Goal: Task Accomplishment & Management: Use online tool/utility

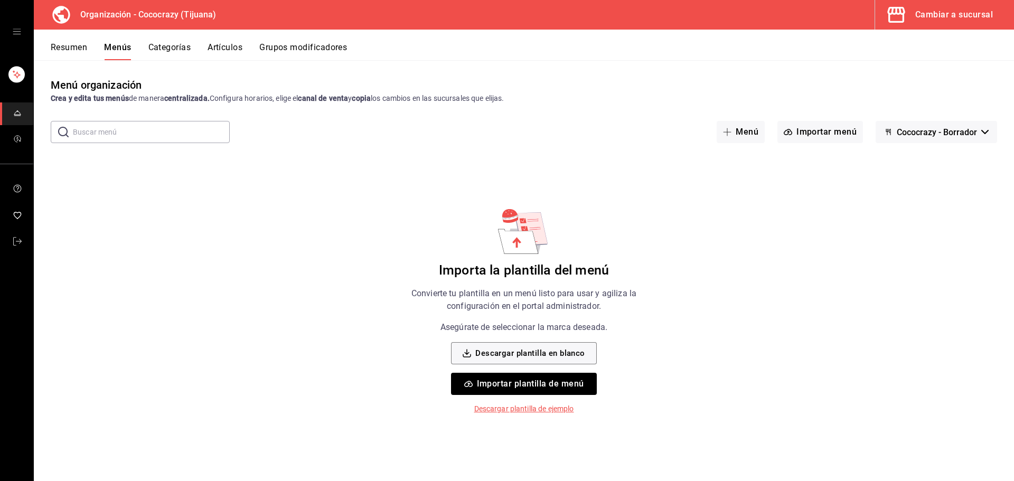
click at [260, 178] on div "Menú organización Crea y edita tus menús de manera centralizada. Configura hora…" at bounding box center [524, 278] width 980 height 403
drag, startPoint x: 204, startPoint y: 16, endPoint x: 136, endPoint y: 10, distance: 67.9
click at [136, 10] on h3 "Organización - Cococrazy (Tijuana)" at bounding box center [144, 14] width 144 height 13
click at [276, 233] on div "Menú organización Crea y edita tus menús de manera centralizada. Configura hora…" at bounding box center [524, 278] width 980 height 403
click at [519, 385] on button "Importar plantilla de menú" at bounding box center [523, 384] width 145 height 22
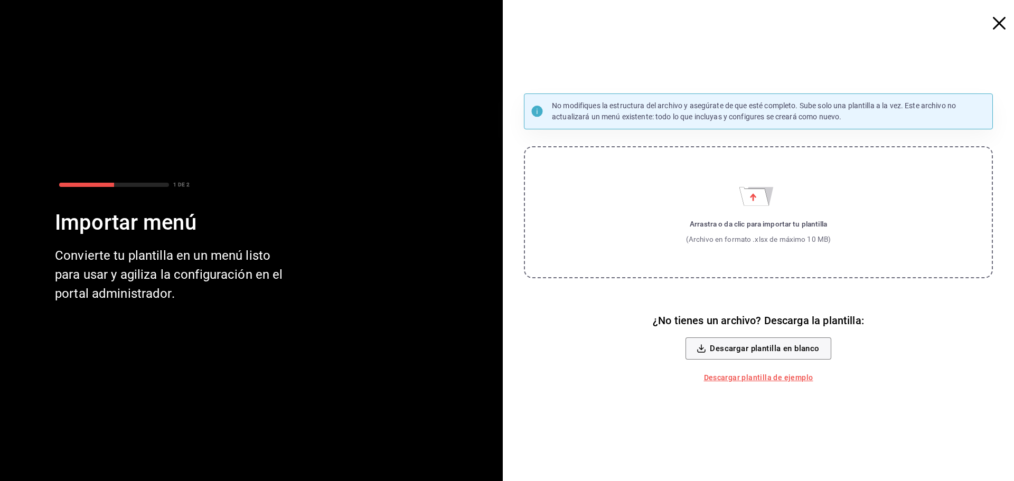
click at [773, 224] on div "Arrastra o da clic para importar tu plantilla" at bounding box center [758, 224] width 145 height 11
click at [0, 0] on input "Arrastra o da clic para importar tu plantilla (Archivo en formato .xlsx de máxi…" at bounding box center [0, 0] width 0 height 0
click at [1007, 31] on div "No modifiques la estructura del archivo y asegúrate de que esté completo. Sube …" at bounding box center [762, 240] width 503 height 481
click at [1001, 25] on icon "button" at bounding box center [999, 23] width 13 height 13
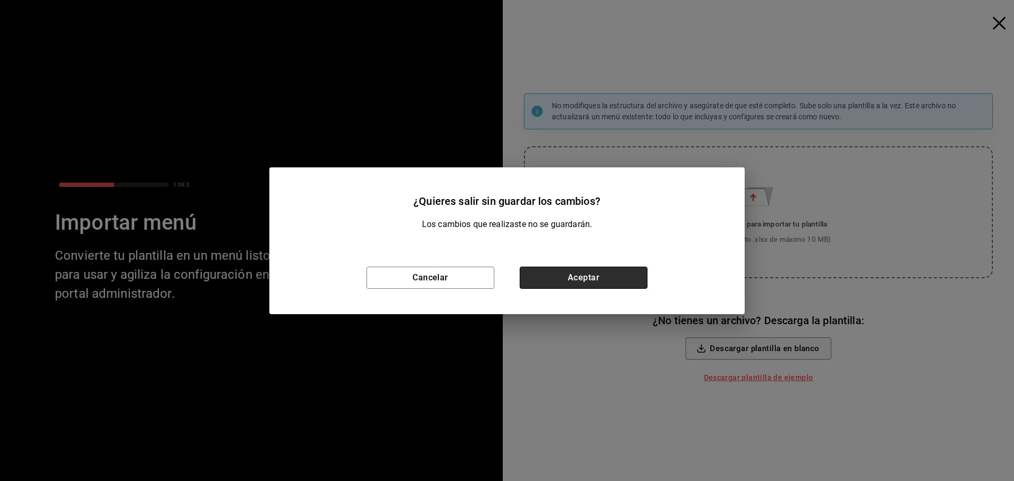
click at [555, 283] on button "Aceptar" at bounding box center [584, 278] width 128 height 22
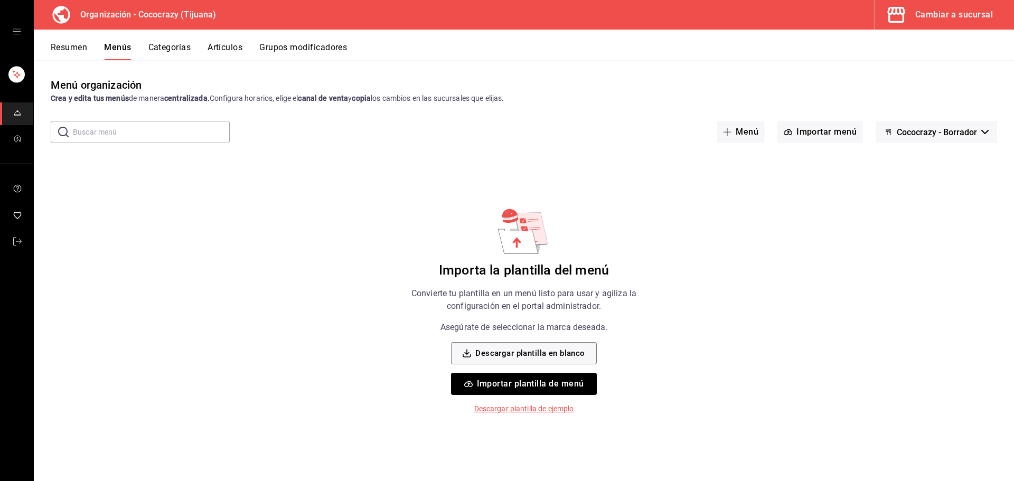
click at [167, 45] on button "Categorías" at bounding box center [169, 51] width 43 height 18
click at [109, 46] on button "Menús" at bounding box center [117, 51] width 26 height 18
click at [147, 45] on div "Resumen Menús Categorías Artículos Grupos modificadores" at bounding box center [532, 51] width 963 height 18
click at [163, 45] on button "Categorías" at bounding box center [169, 51] width 43 height 18
click at [127, 44] on button "Menús" at bounding box center [117, 51] width 26 height 18
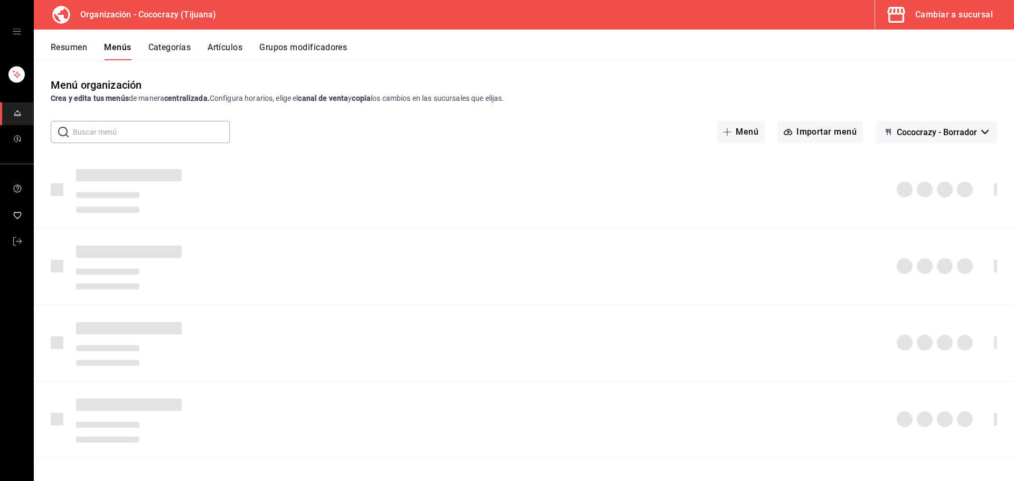
click at [44, 48] on div "Resumen Menús Categorías Artículos Grupos modificadores" at bounding box center [524, 45] width 980 height 31
click at [54, 48] on button "Resumen" at bounding box center [69, 51] width 36 height 18
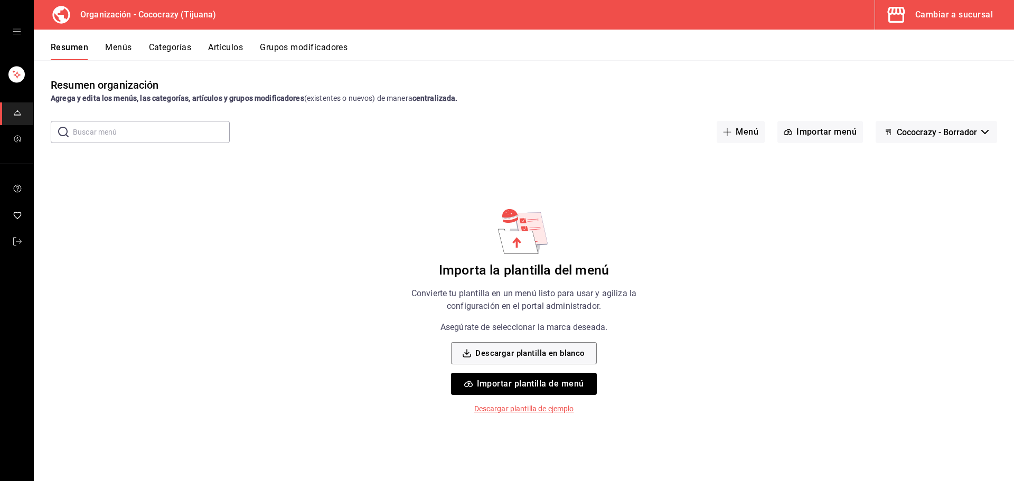
click at [183, 54] on button "Categorías" at bounding box center [170, 51] width 43 height 18
click at [237, 53] on button "Artículos" at bounding box center [225, 51] width 35 height 18
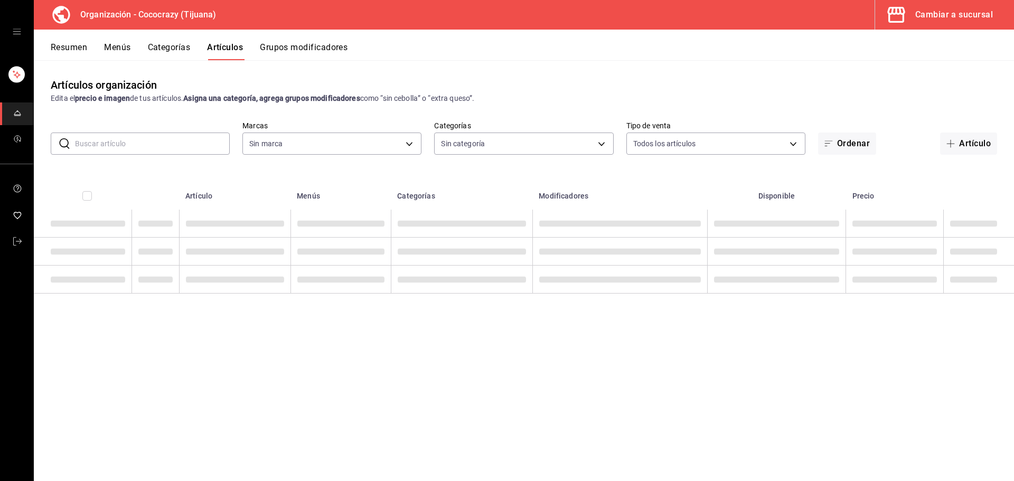
type input "792de1e6-c094-4828-a9be-74aa63e1e752"
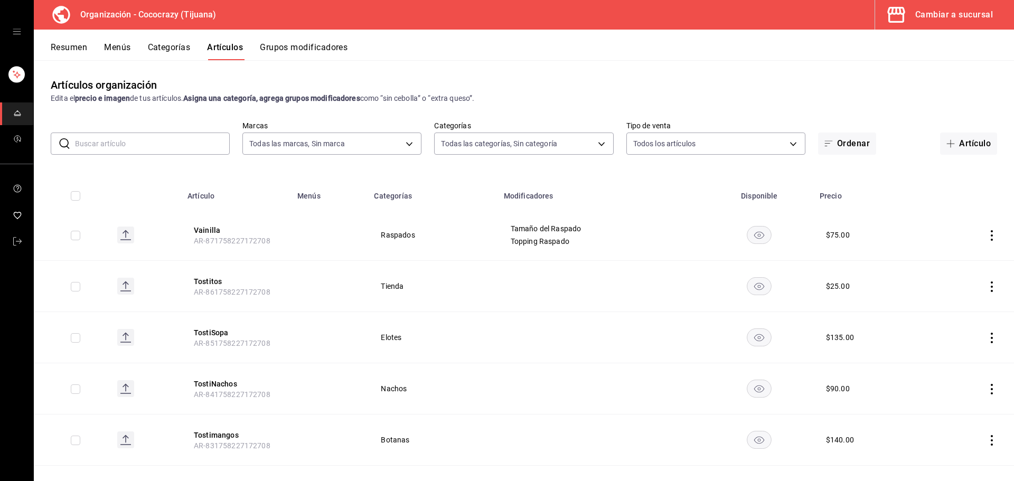
type input "a6d63896-67c9-4279-93d1-389a374a451b,01705319-7bdd-47eb-90f8-2eb0ceb9ef2f,f2d73…"
click at [78, 195] on input "checkbox" at bounding box center [76, 196] width 10 height 10
checkbox input "true"
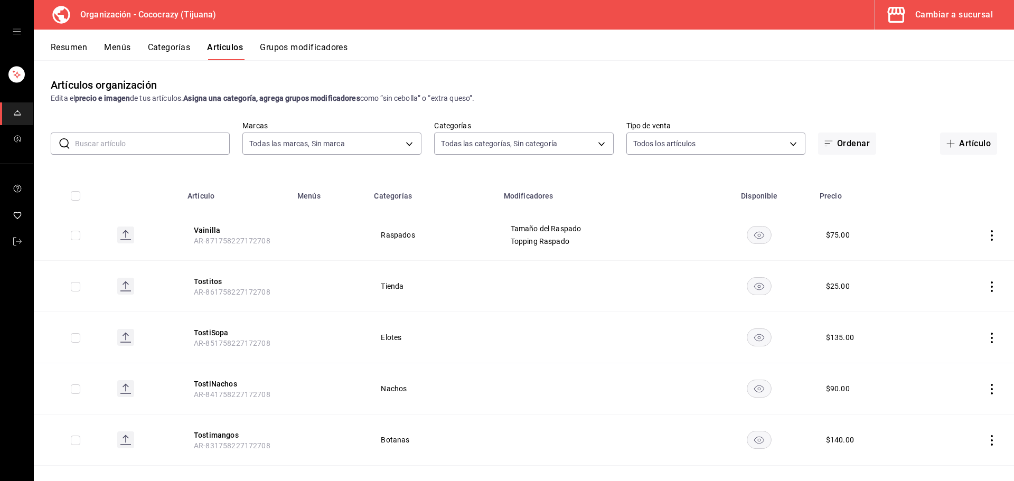
checkbox input "true"
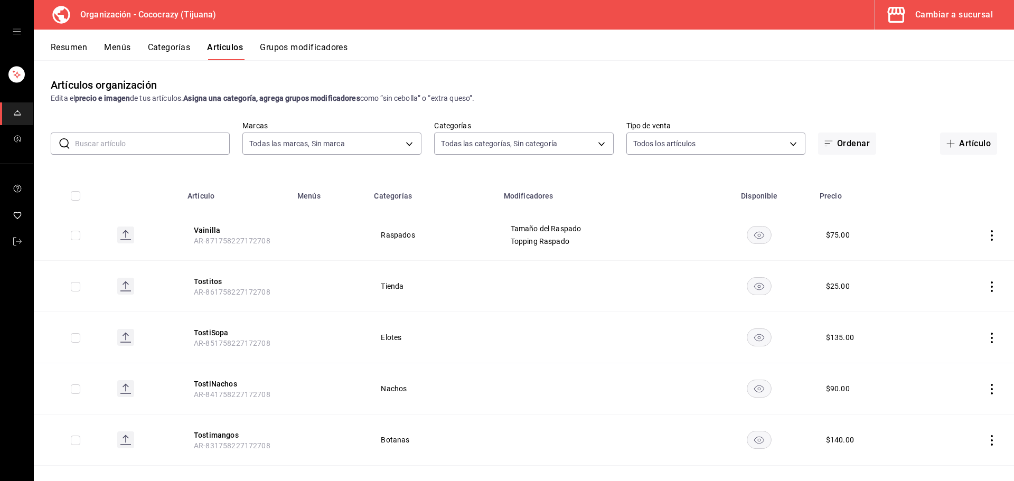
checkbox input "true"
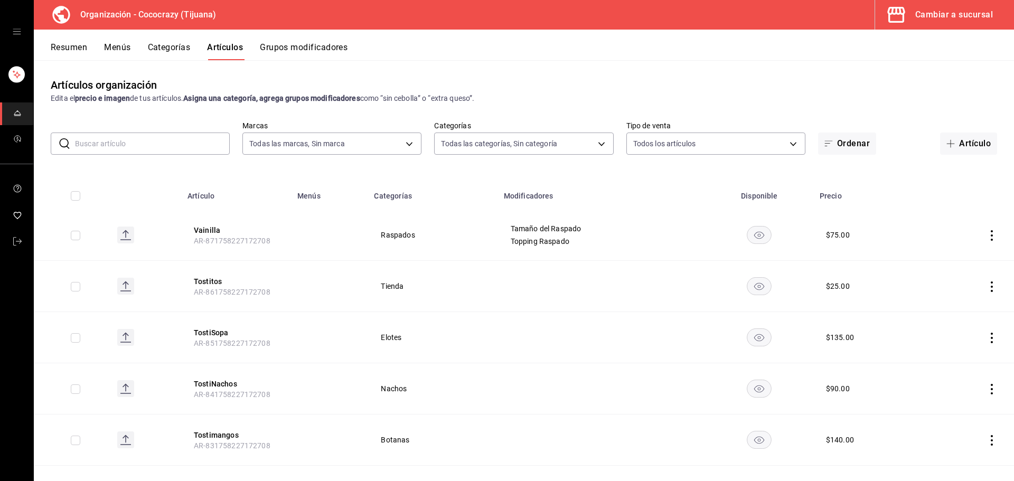
checkbox input "true"
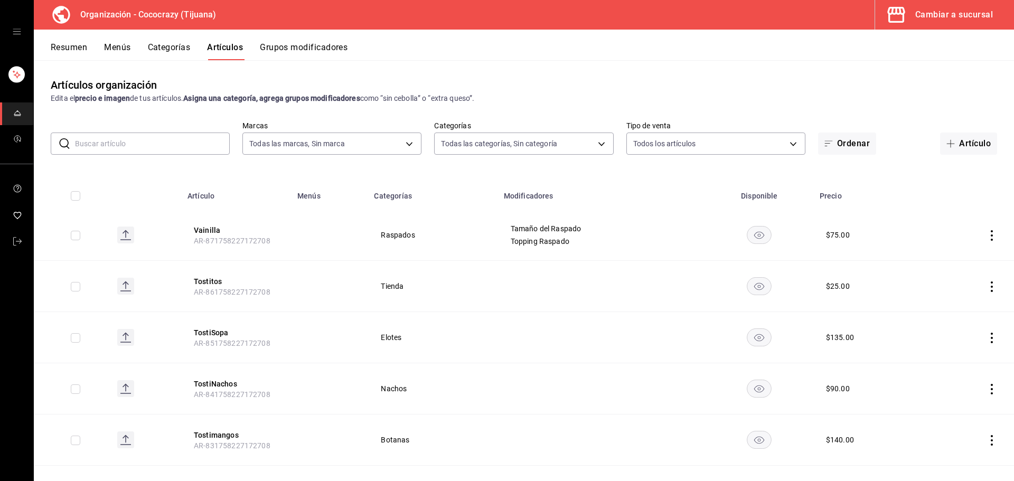
checkbox input "true"
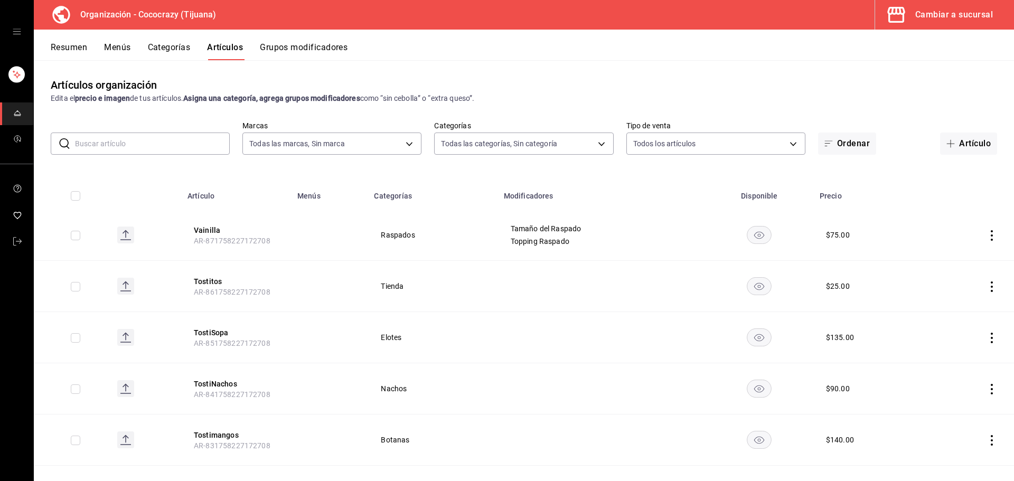
checkbox input "true"
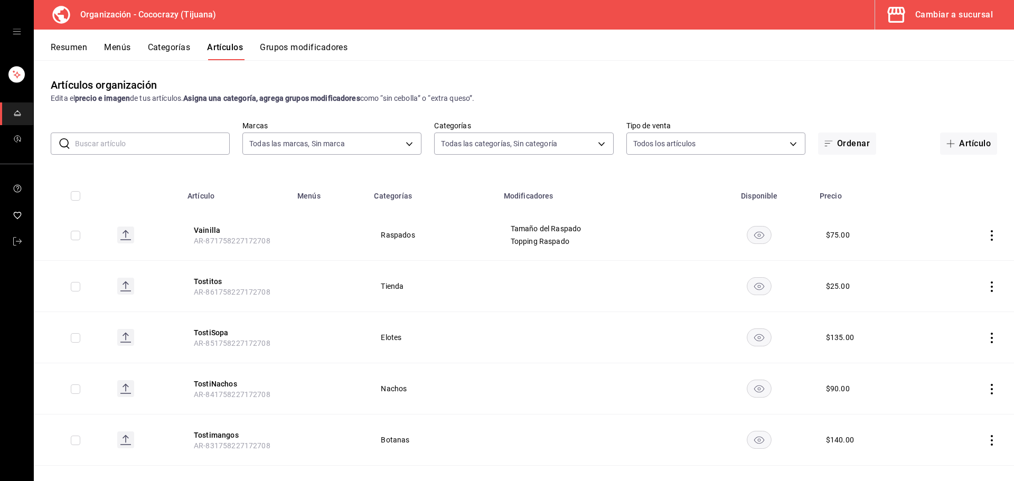
checkbox input "true"
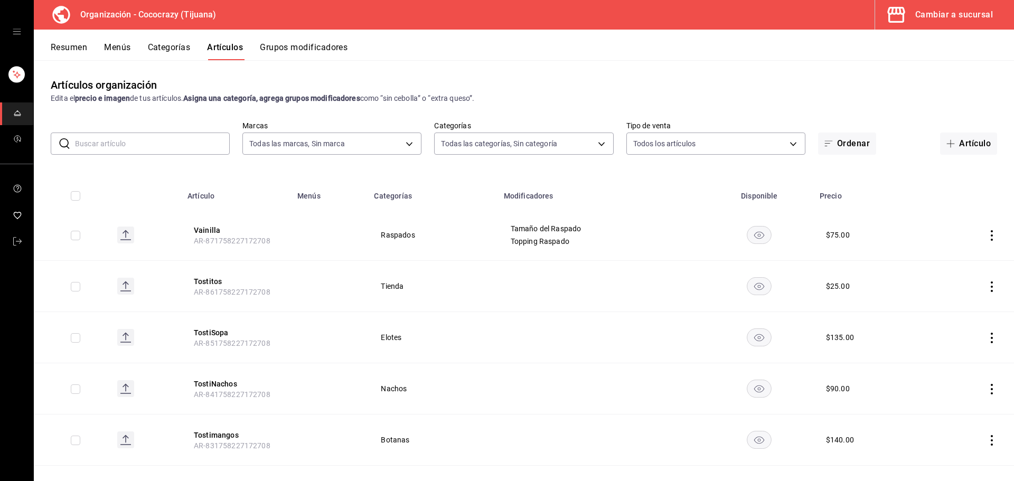
checkbox input "true"
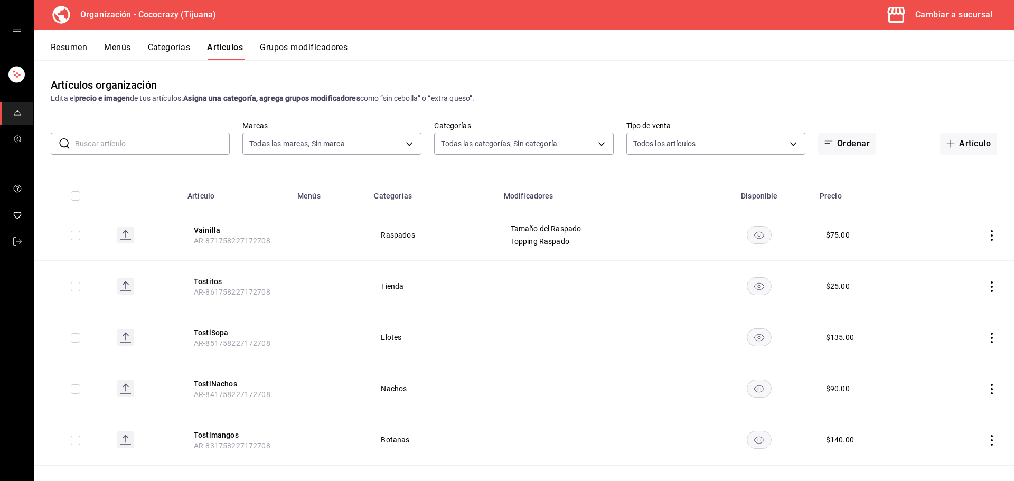
checkbox input "true"
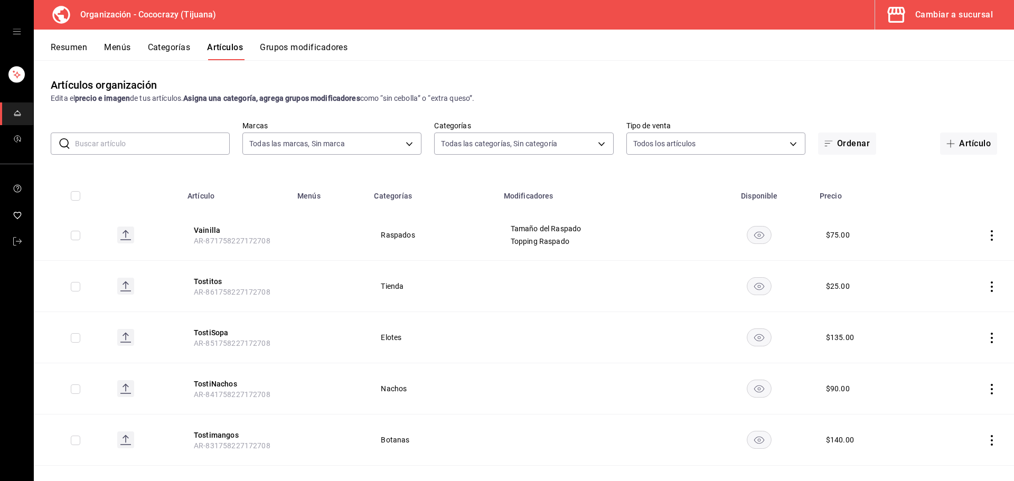
checkbox input "true"
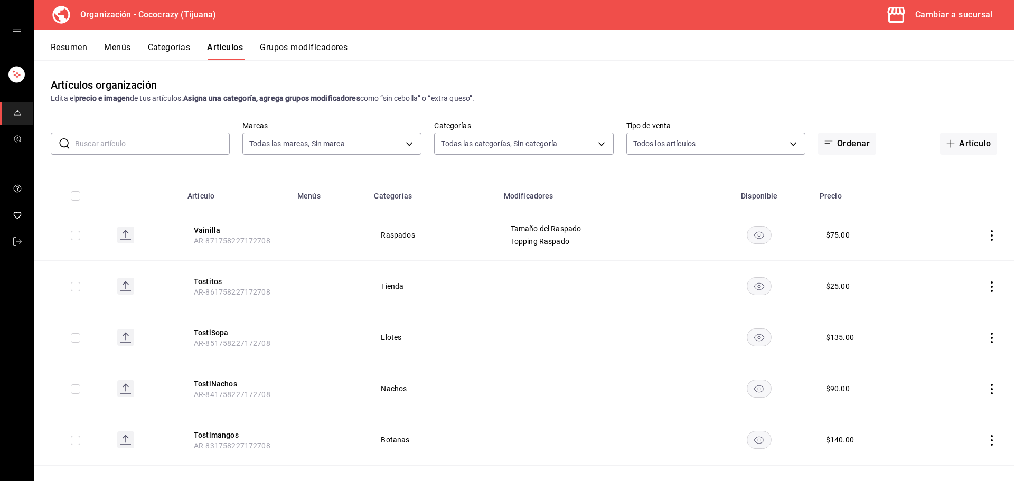
checkbox input "true"
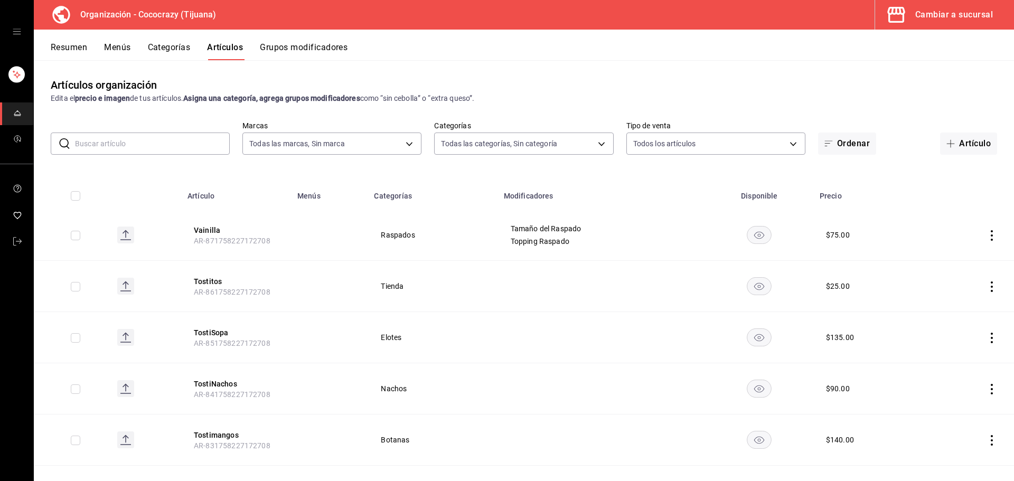
checkbox input "true"
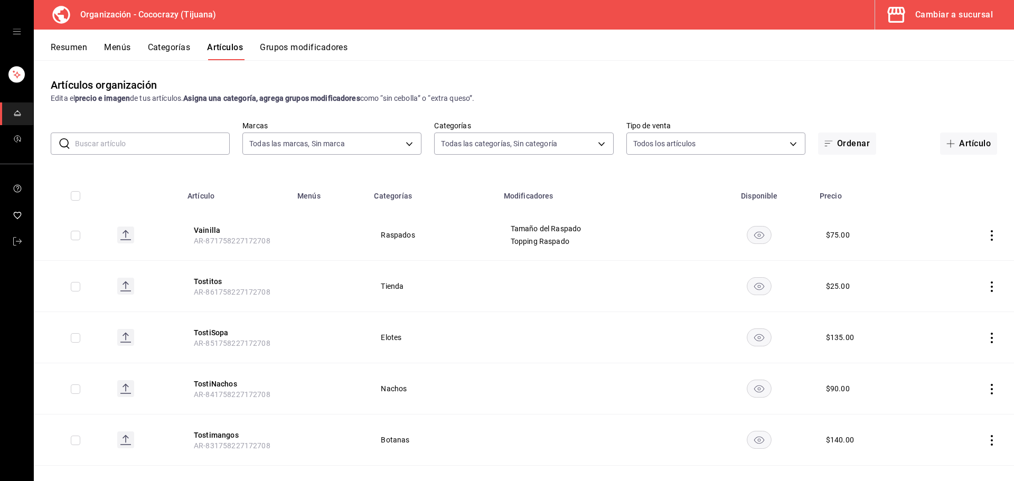
checkbox input "true"
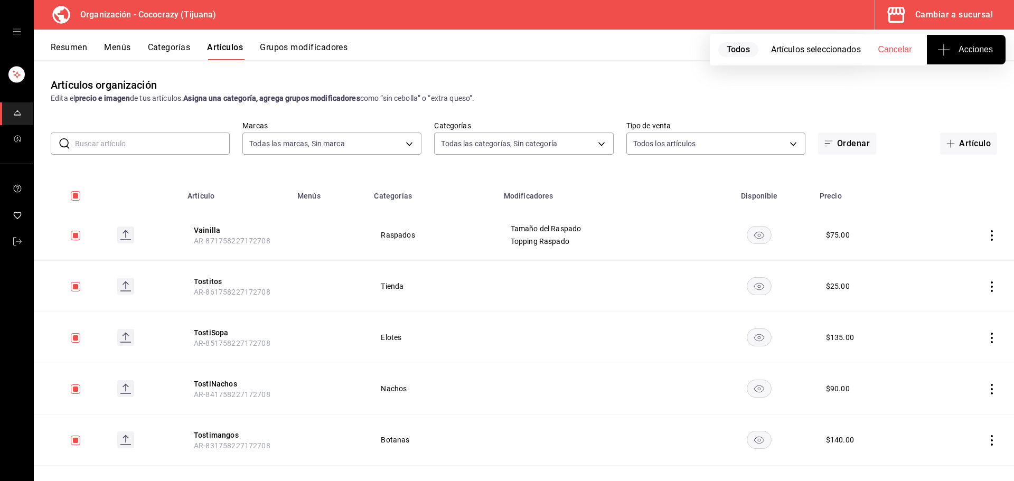
click at [986, 234] on icon "actions" at bounding box center [991, 235] width 11 height 11
click at [928, 181] on div at bounding box center [507, 240] width 1014 height 481
click at [755, 54] on span "Todos" at bounding box center [738, 49] width 40 height 15
click at [745, 51] on span "Todos" at bounding box center [738, 49] width 40 height 15
click at [944, 54] on icon "button" at bounding box center [943, 49] width 13 height 13
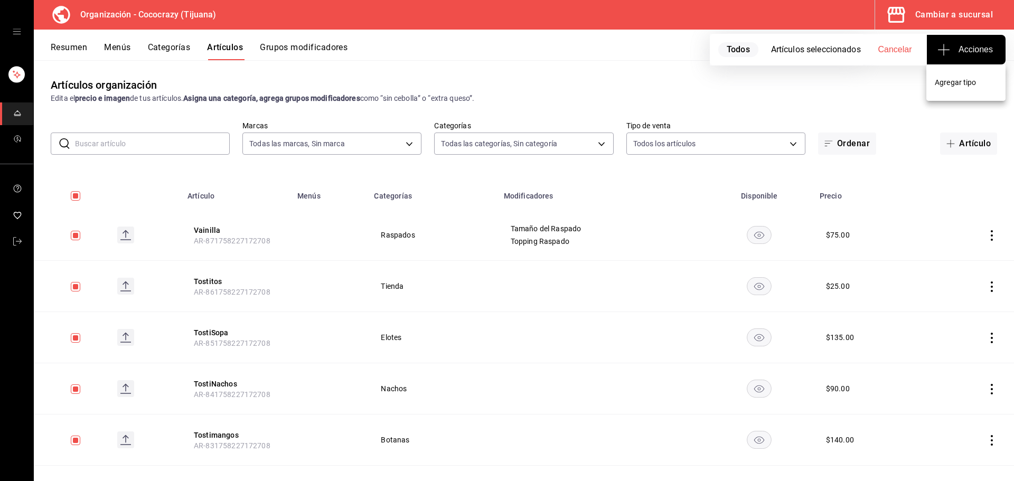
drag, startPoint x: 1010, startPoint y: 115, endPoint x: 1009, endPoint y: 120, distance: 5.4
click at [1010, 116] on div at bounding box center [507, 240] width 1014 height 481
click at [960, 197] on th at bounding box center [971, 193] width 86 height 34
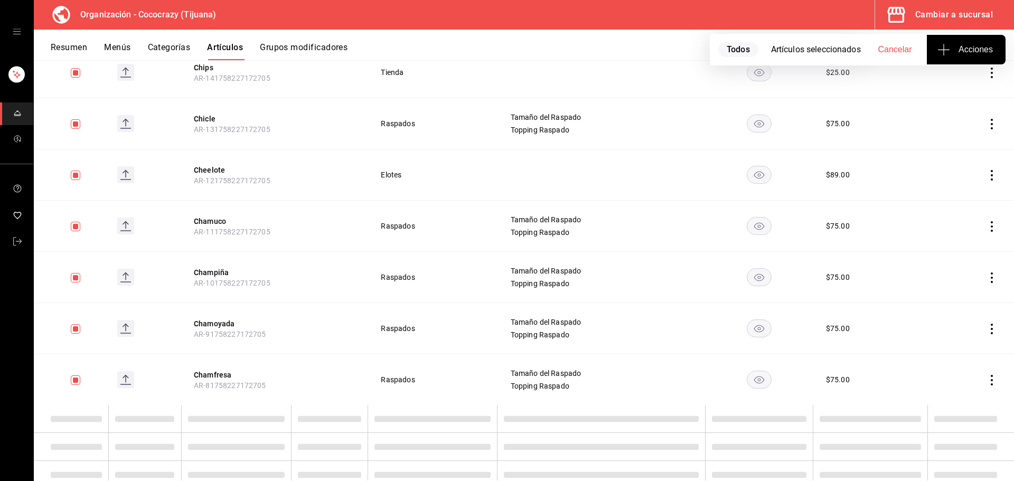
scroll to position [3936, 0]
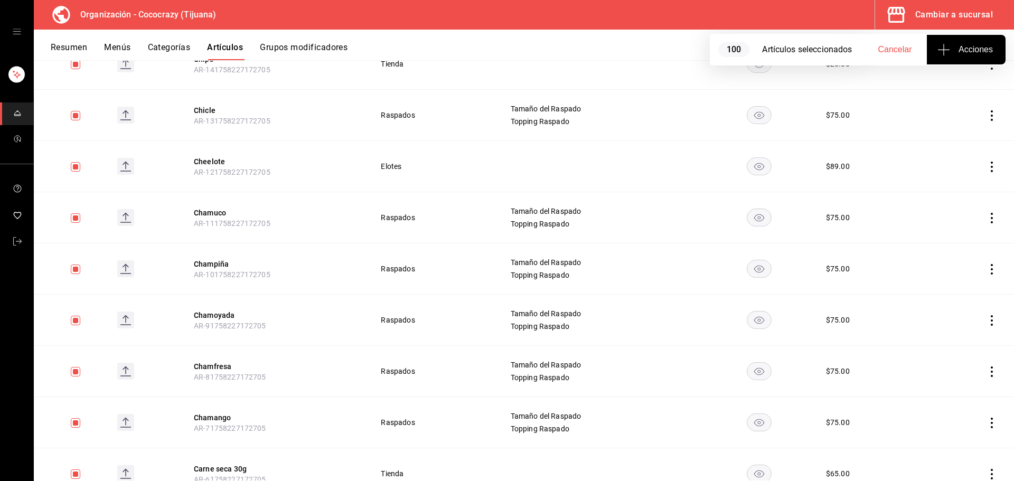
checkbox input "true"
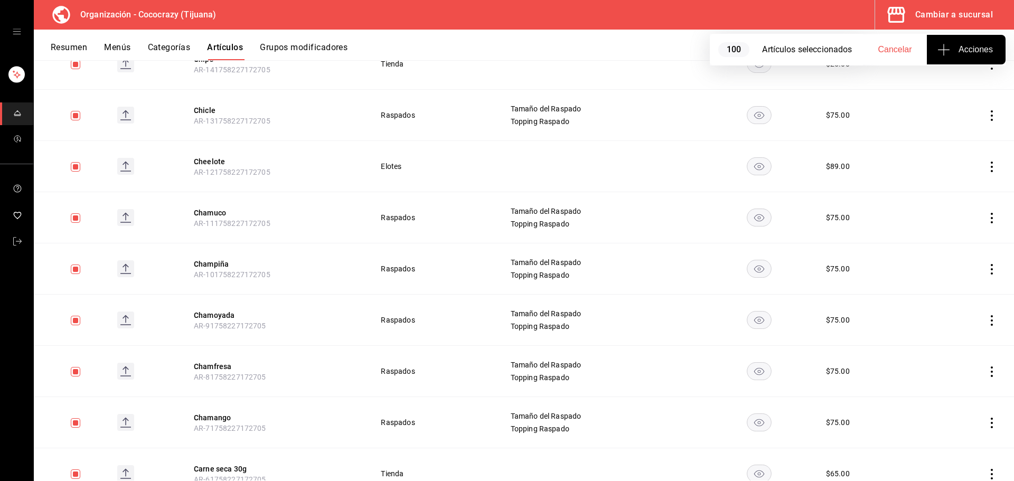
checkbox input "true"
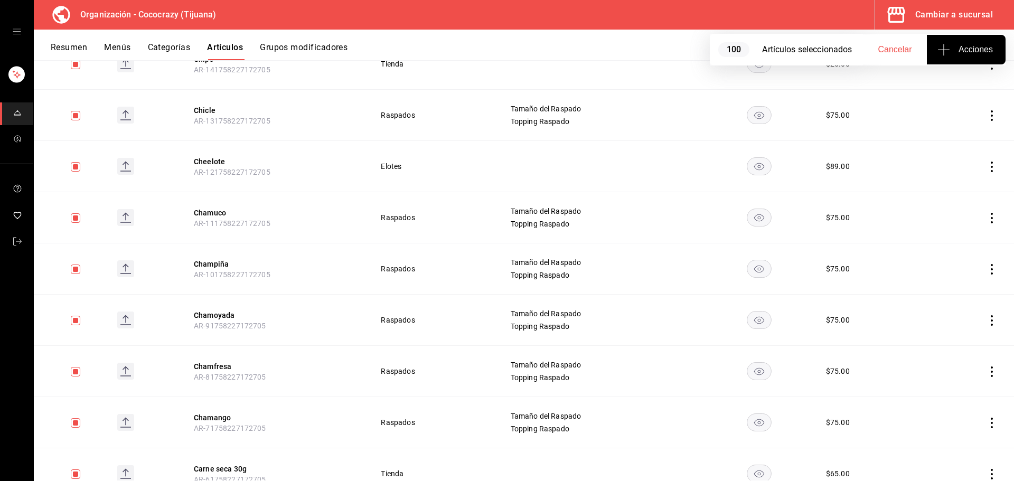
checkbox input "true"
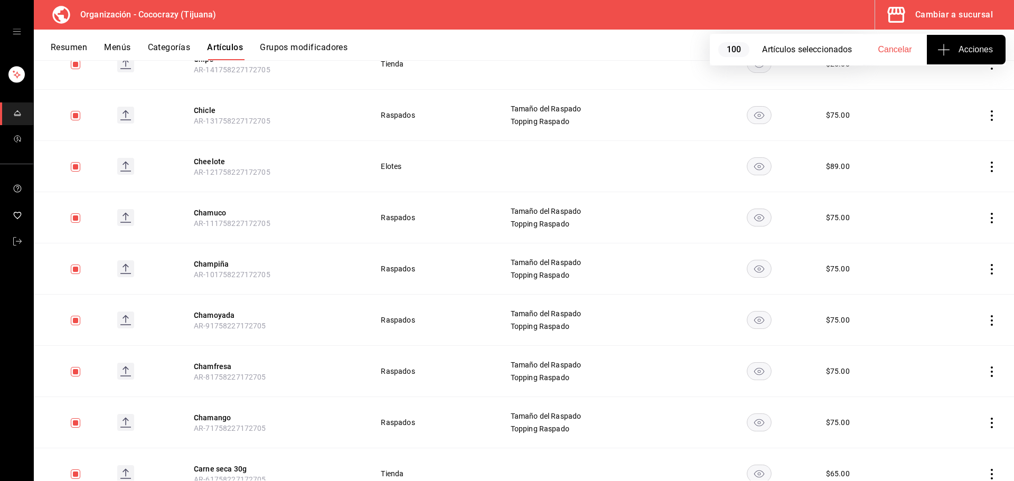
checkbox input "true"
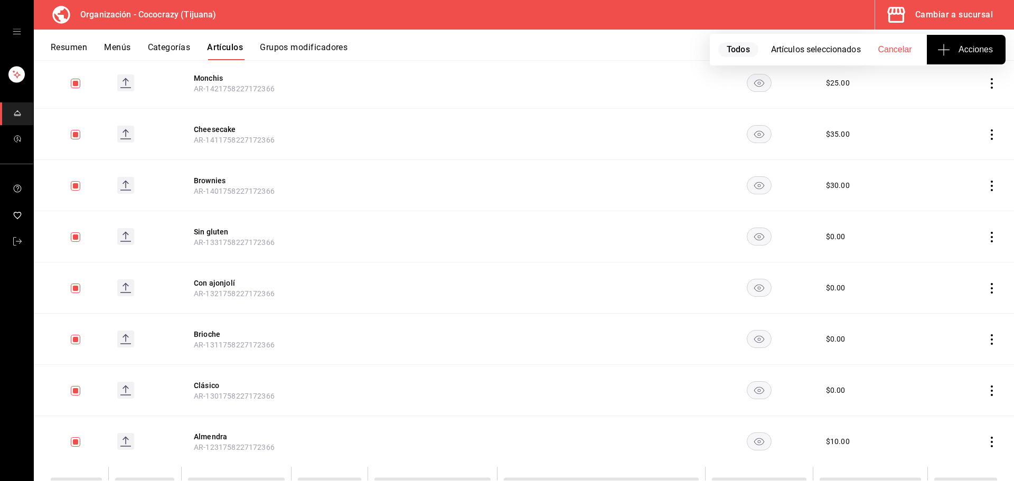
scroll to position [4955, 0]
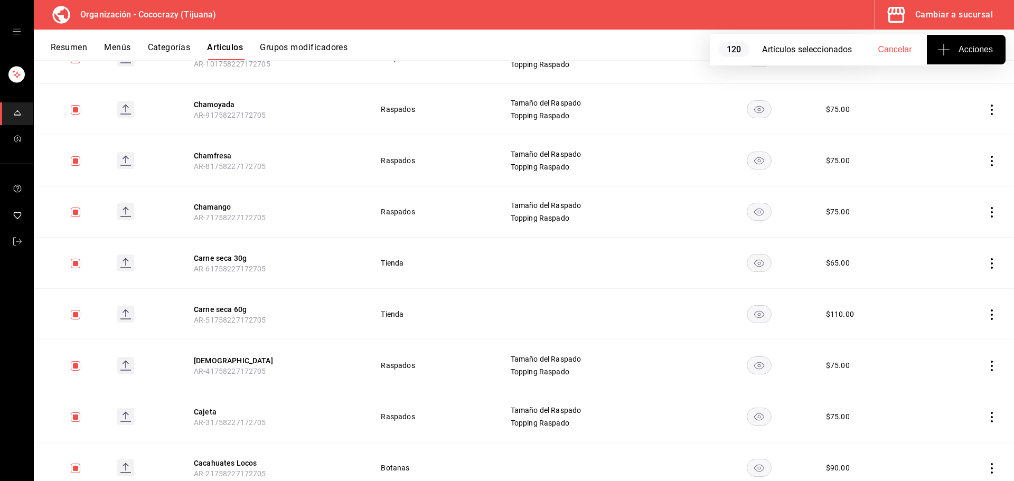
checkbox input "true"
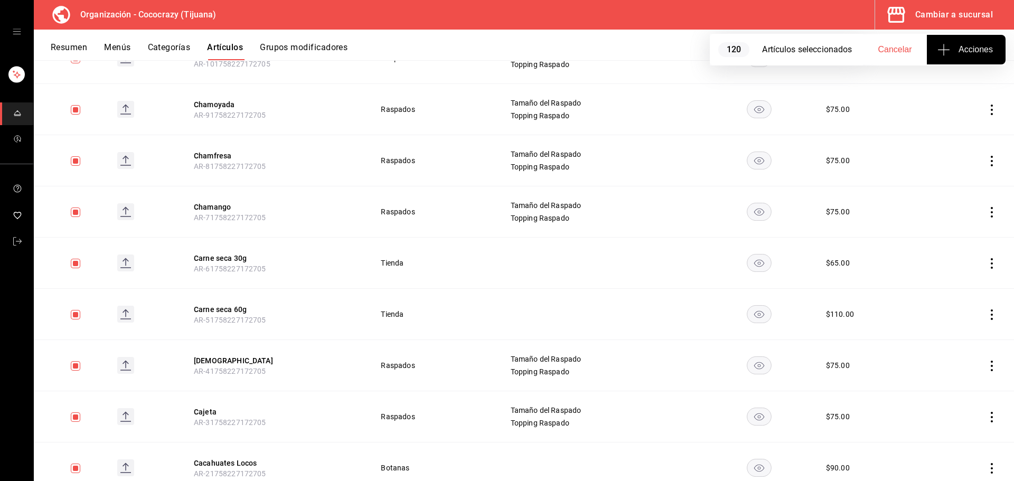
checkbox input "true"
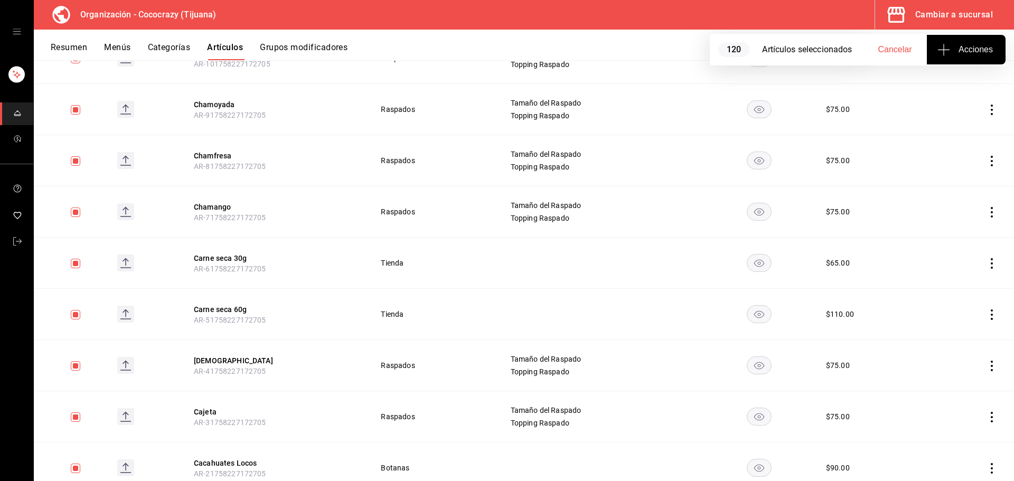
checkbox input "true"
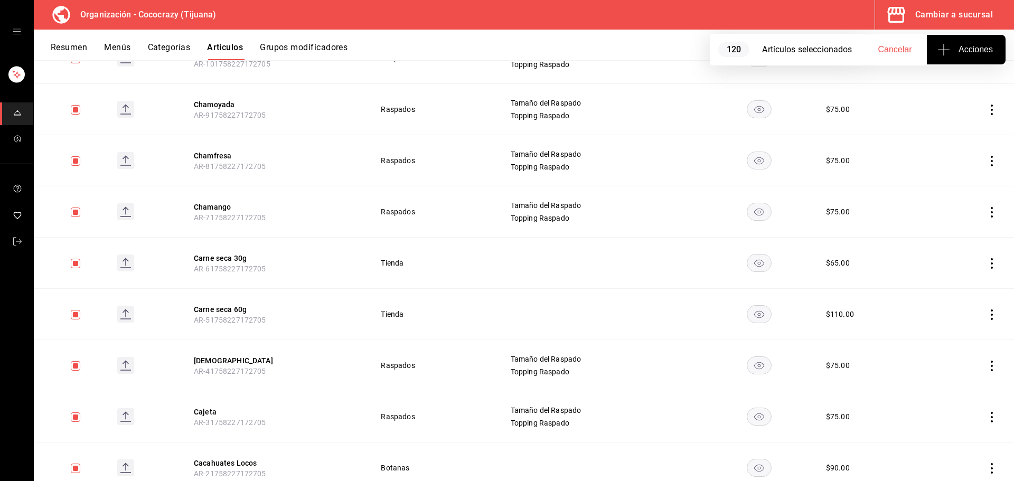
checkbox input "true"
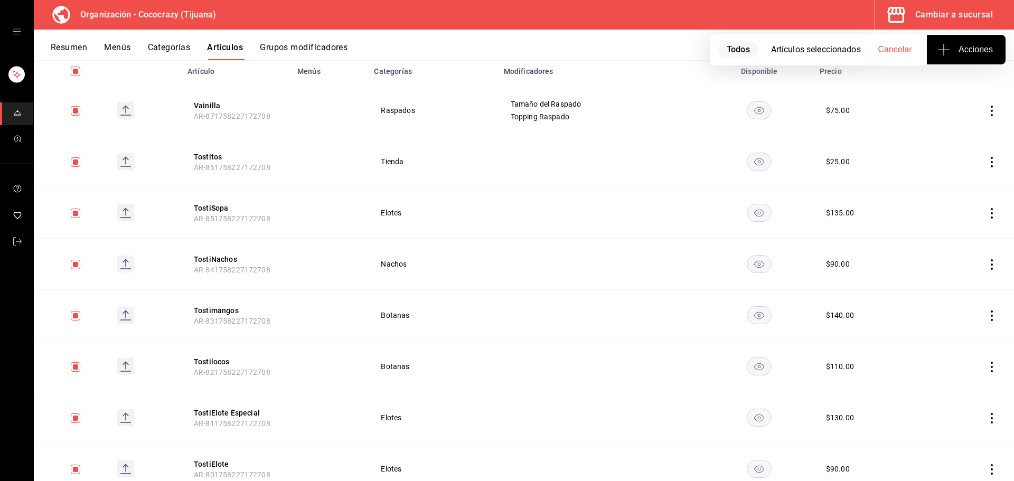
scroll to position [0, 0]
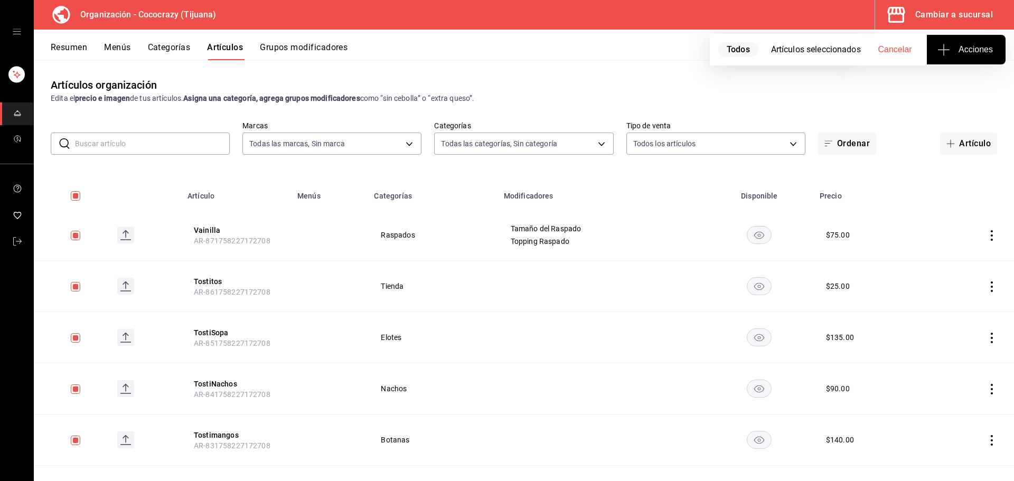
click at [952, 48] on span "Acciones" at bounding box center [965, 49] width 53 height 13
click at [998, 224] on div at bounding box center [507, 240] width 1014 height 481
click at [986, 237] on icon "actions" at bounding box center [991, 235] width 11 height 11
drag, startPoint x: 964, startPoint y: 313, endPoint x: 962, endPoint y: 304, distance: 9.6
click at [964, 311] on li "Eliminar" at bounding box center [942, 303] width 63 height 22
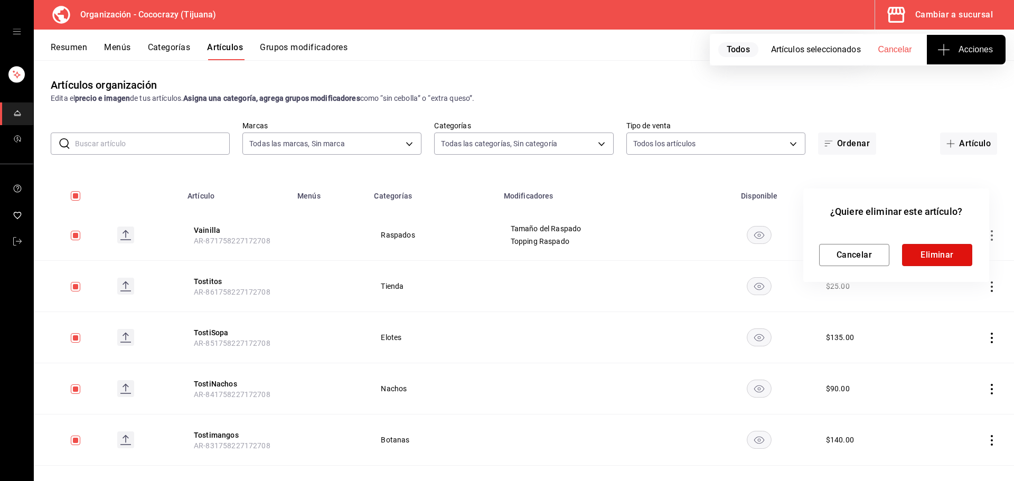
click at [954, 253] on button "Eliminar" at bounding box center [937, 255] width 70 height 22
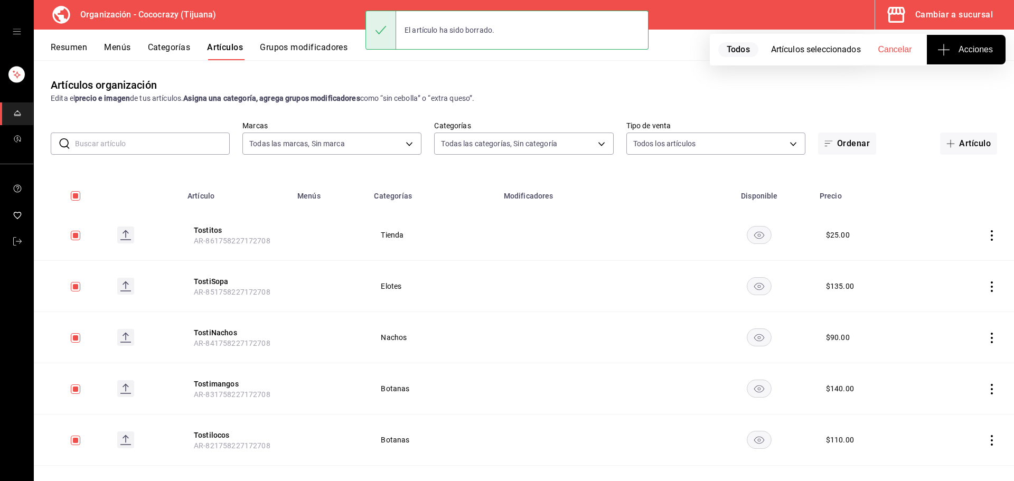
click at [986, 240] on icon "actions" at bounding box center [991, 235] width 11 height 11
click at [932, 304] on div at bounding box center [928, 303] width 19 height 11
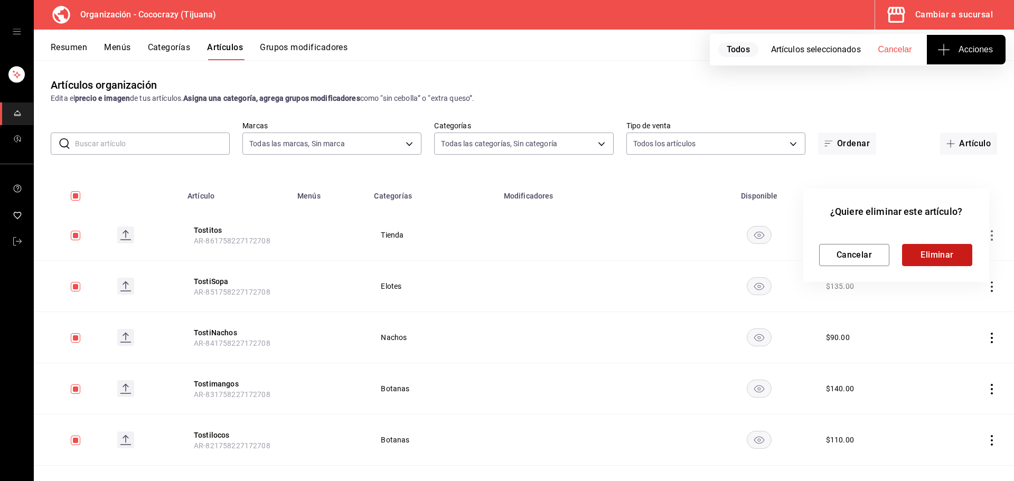
click at [952, 257] on button "Eliminar" at bounding box center [937, 255] width 70 height 22
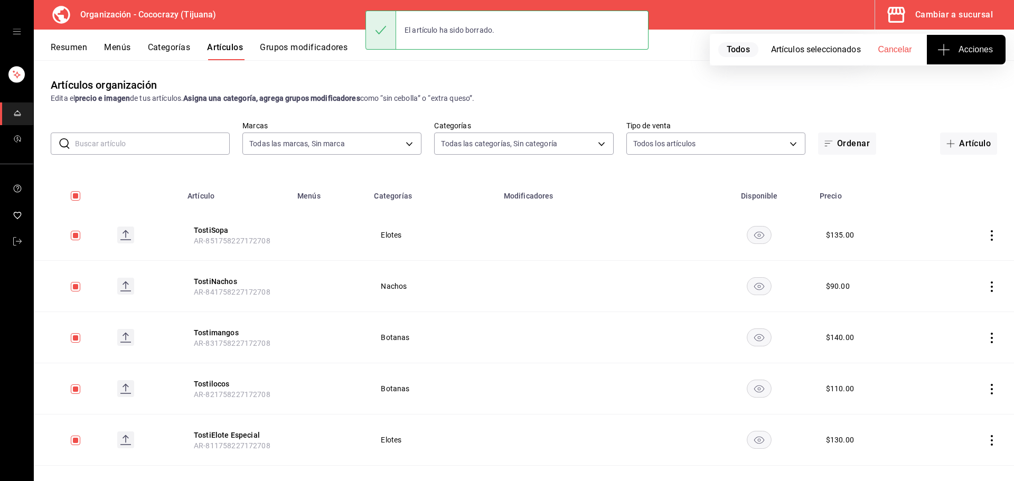
click at [986, 236] on icon "actions" at bounding box center [991, 235] width 11 height 11
click at [951, 303] on span "Eliminar" at bounding box center [951, 302] width 27 height 8
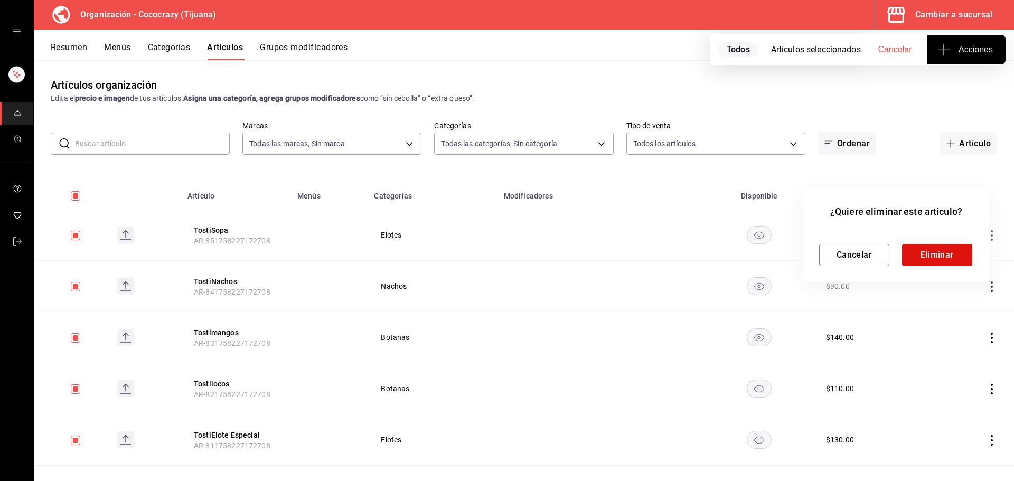
click at [937, 252] on button "Eliminar" at bounding box center [937, 255] width 70 height 22
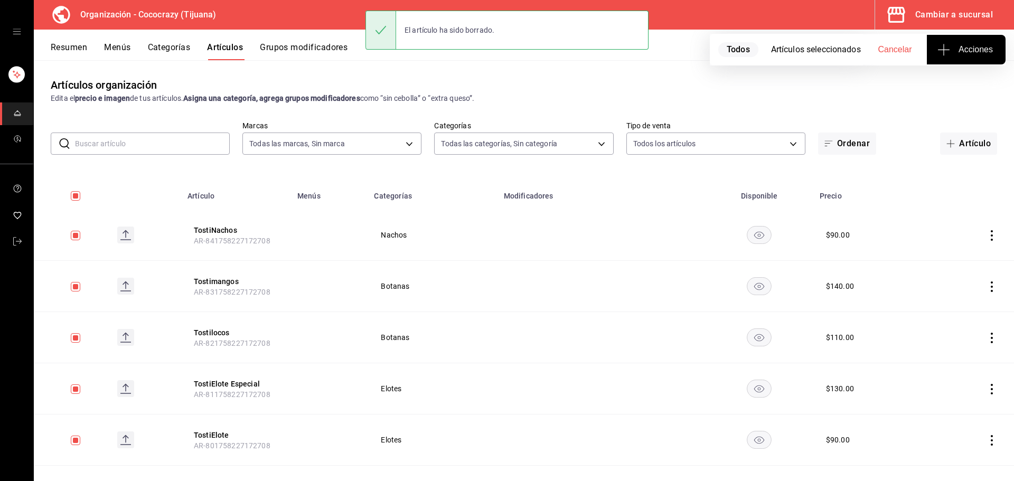
click at [991, 232] on icon "actions" at bounding box center [992, 235] width 2 height 11
click at [945, 300] on span "Eliminar" at bounding box center [951, 302] width 27 height 8
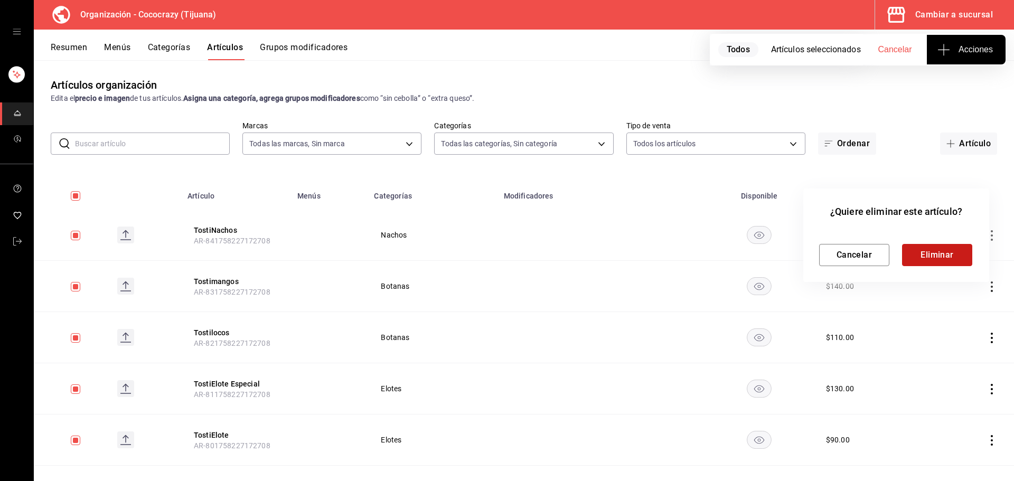
click at [947, 253] on button "Eliminar" at bounding box center [937, 255] width 70 height 22
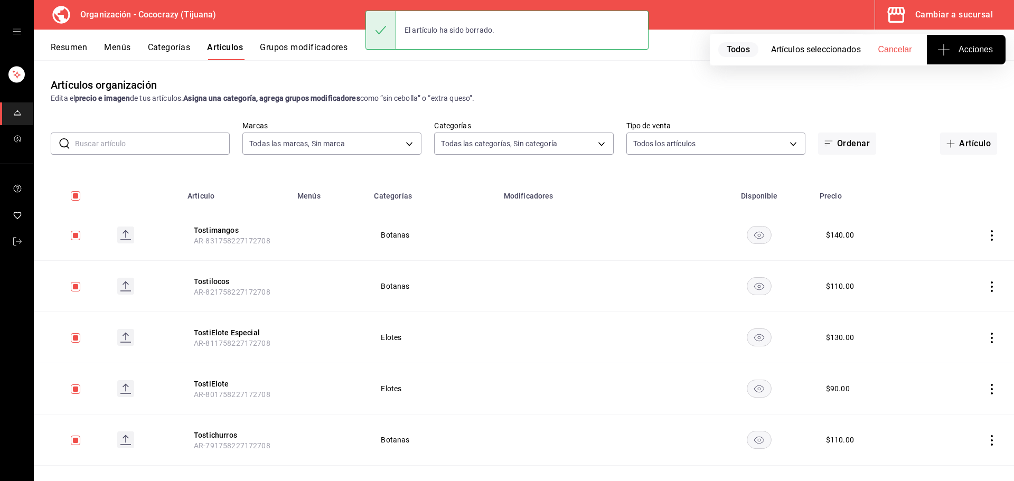
click at [986, 232] on icon "actions" at bounding box center [991, 235] width 11 height 11
click at [952, 301] on span "Eliminar" at bounding box center [951, 302] width 27 height 8
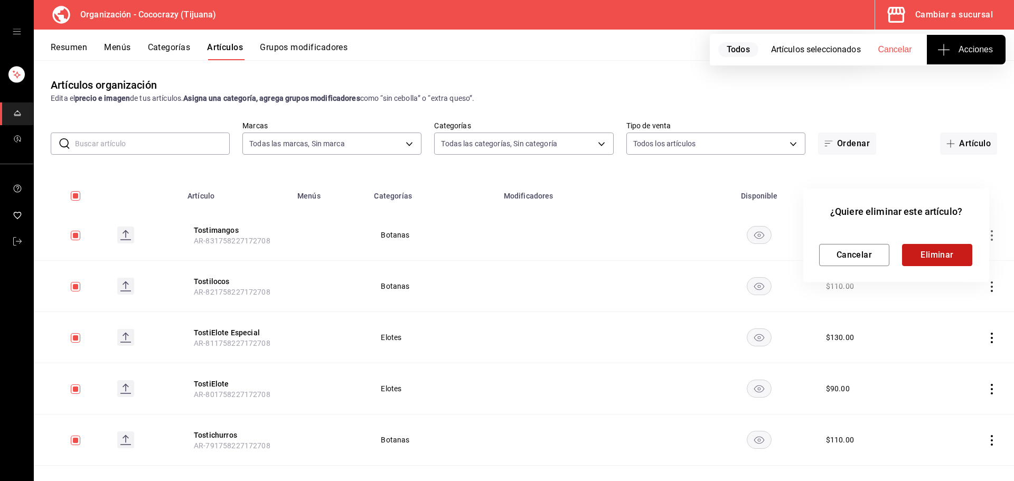
click at [946, 256] on button "Eliminar" at bounding box center [937, 255] width 70 height 22
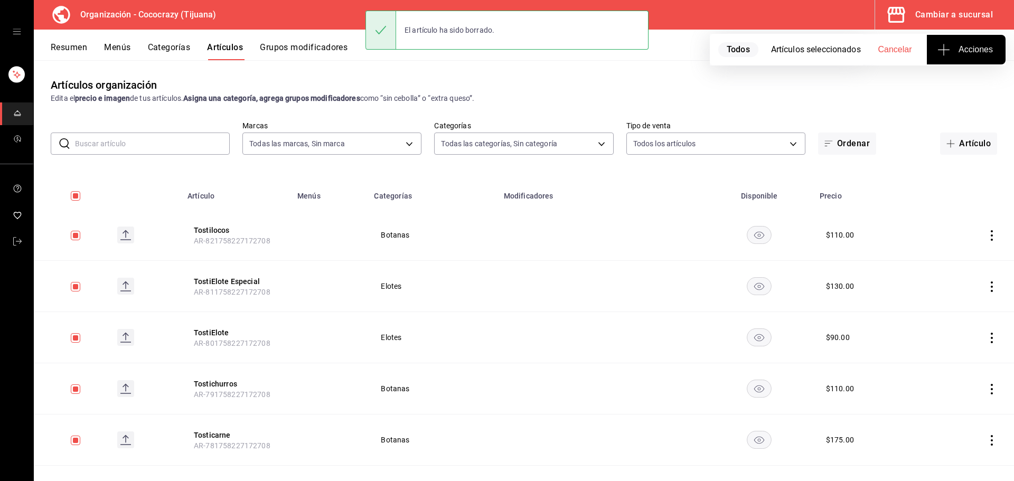
click at [986, 236] on icon "actions" at bounding box center [991, 235] width 11 height 11
click at [950, 298] on span "Eliminar" at bounding box center [951, 302] width 27 height 11
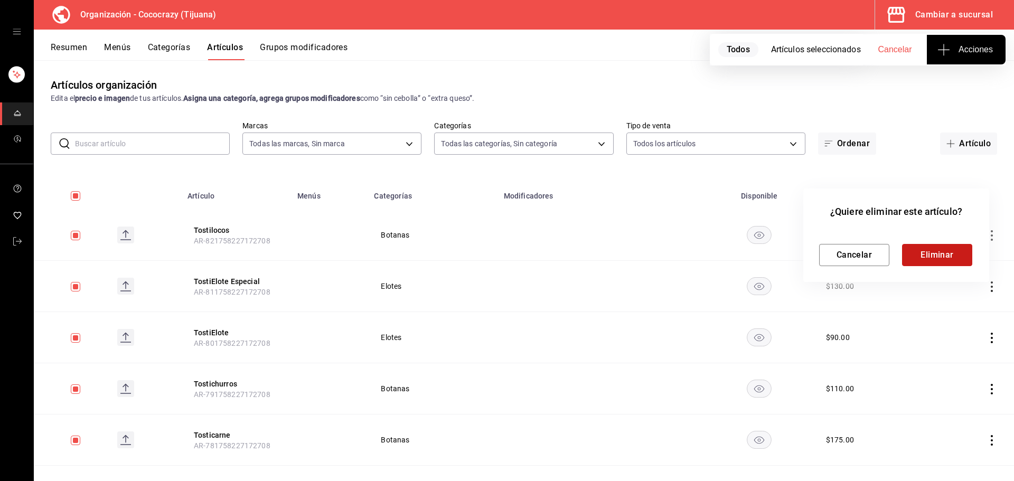
click at [946, 257] on button "Eliminar" at bounding box center [937, 255] width 70 height 22
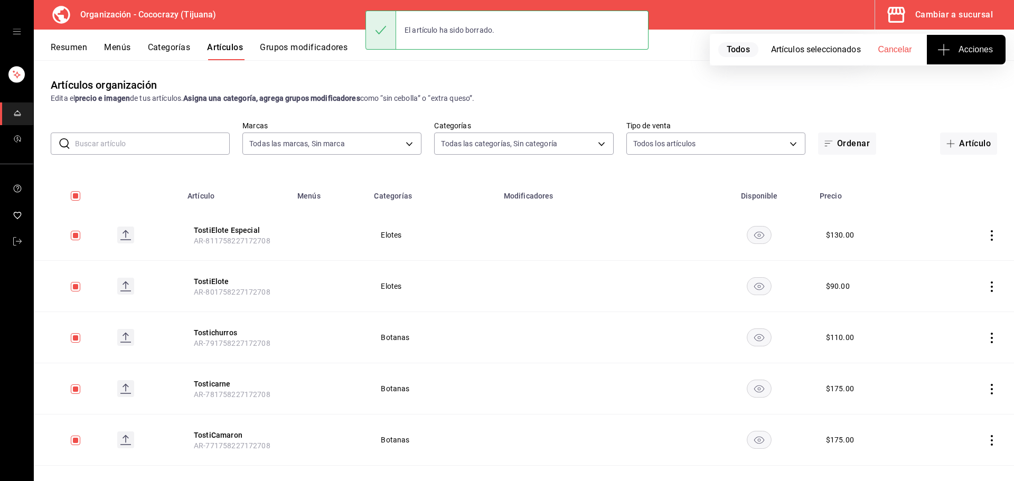
click at [986, 233] on icon "actions" at bounding box center [991, 235] width 11 height 11
click at [956, 298] on span "Eliminar" at bounding box center [951, 302] width 27 height 8
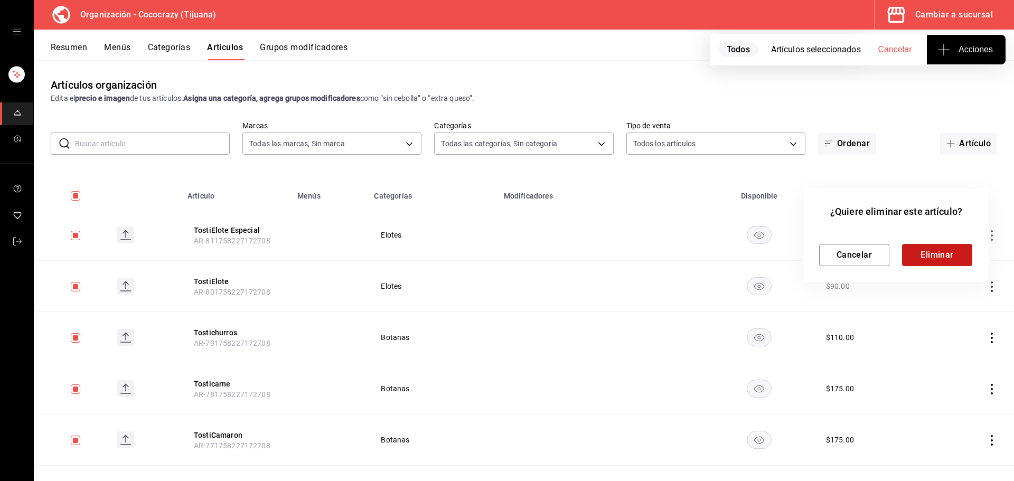
click at [960, 251] on button "Eliminar" at bounding box center [937, 255] width 70 height 22
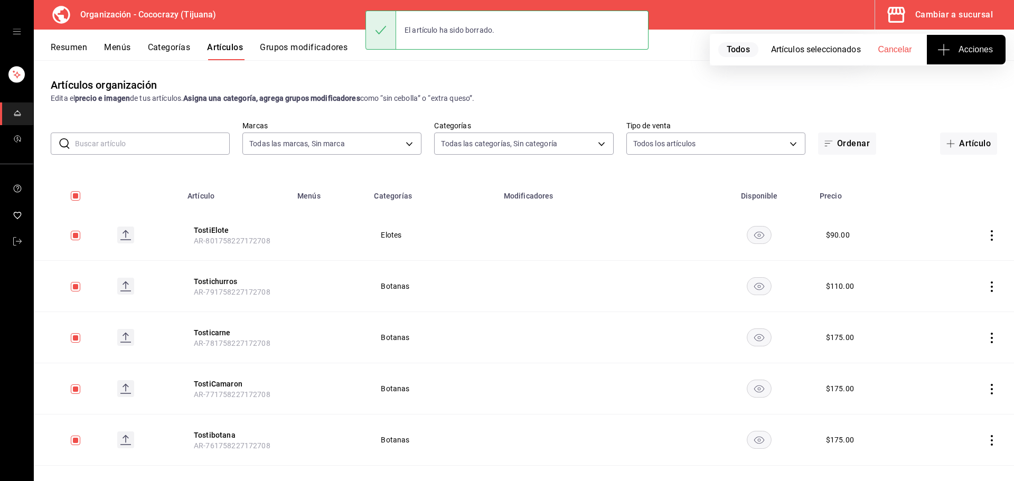
click at [986, 237] on icon "actions" at bounding box center [991, 235] width 11 height 11
click at [956, 297] on li "Eliminar" at bounding box center [942, 303] width 63 height 22
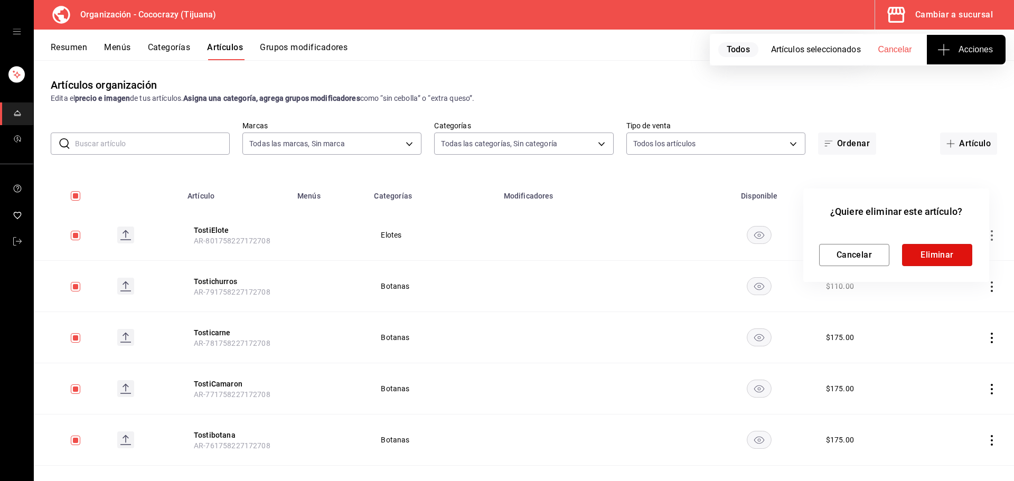
drag, startPoint x: 943, startPoint y: 251, endPoint x: 948, endPoint y: 252, distance: 5.3
click at [943, 252] on button "Eliminar" at bounding box center [937, 255] width 70 height 22
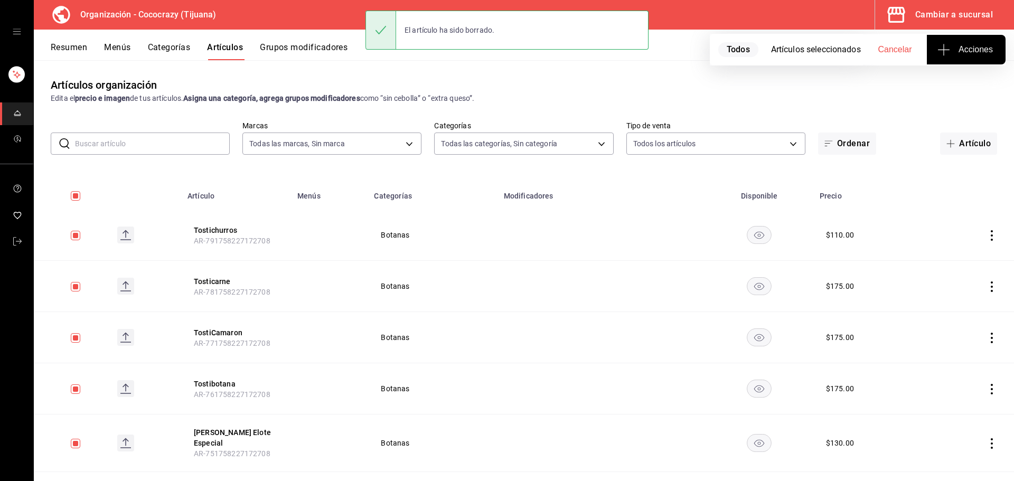
click at [986, 237] on icon "actions" at bounding box center [991, 235] width 11 height 11
drag, startPoint x: 962, startPoint y: 308, endPoint x: 669, endPoint y: 435, distance: 319.5
click at [961, 308] on span "Eliminar" at bounding box center [951, 302] width 27 height 11
drag, startPoint x: 923, startPoint y: 253, endPoint x: 943, endPoint y: 236, distance: 26.6
click at [924, 253] on button "Eliminar" at bounding box center [937, 255] width 70 height 22
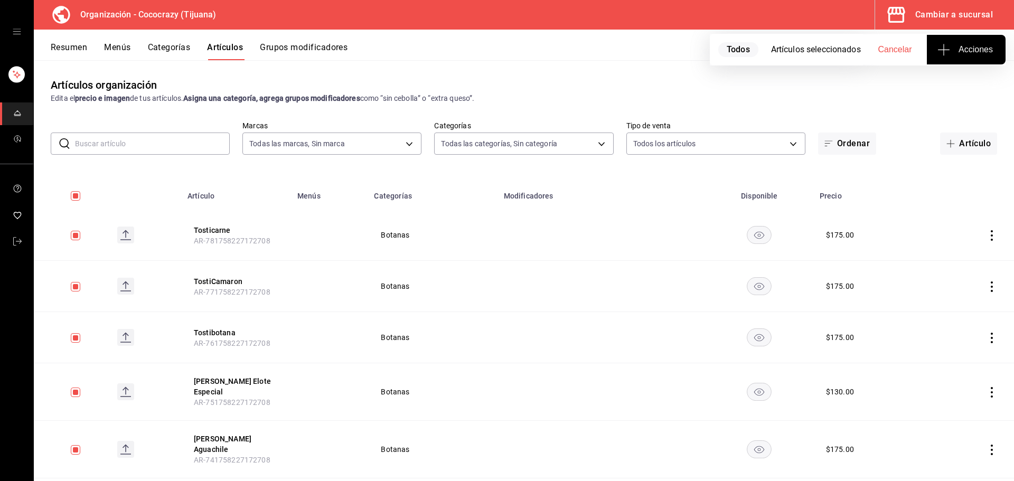
click at [978, 236] on td at bounding box center [971, 235] width 86 height 51
click at [986, 236] on icon "actions" at bounding box center [991, 235] width 11 height 11
drag, startPoint x: 940, startPoint y: 303, endPoint x: 818, endPoint y: 280, distance: 124.2
click at [939, 303] on span "Eliminar" at bounding box center [951, 302] width 27 height 8
click at [925, 249] on button "Eliminar" at bounding box center [937, 255] width 70 height 22
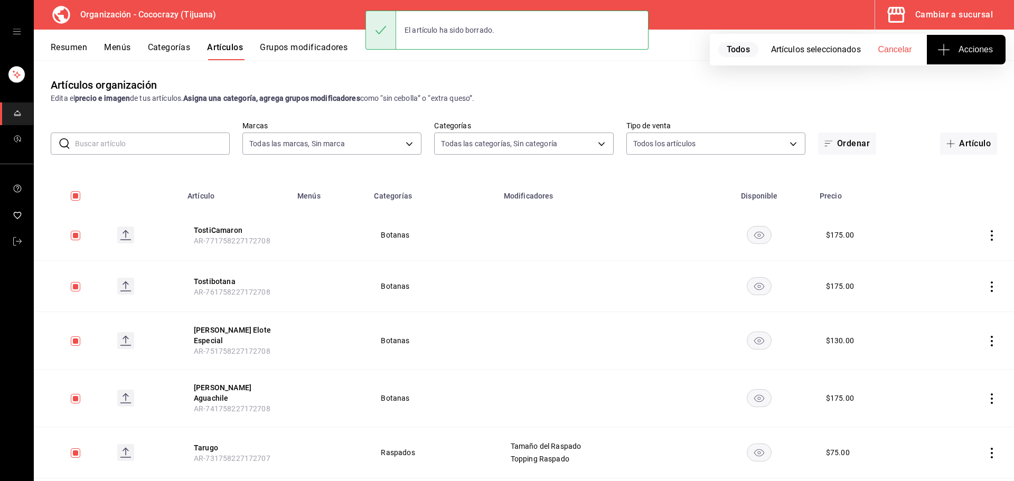
click at [991, 234] on td at bounding box center [971, 235] width 86 height 51
click at [986, 234] on icon "actions" at bounding box center [991, 235] width 11 height 11
click at [937, 299] on div at bounding box center [928, 303] width 19 height 11
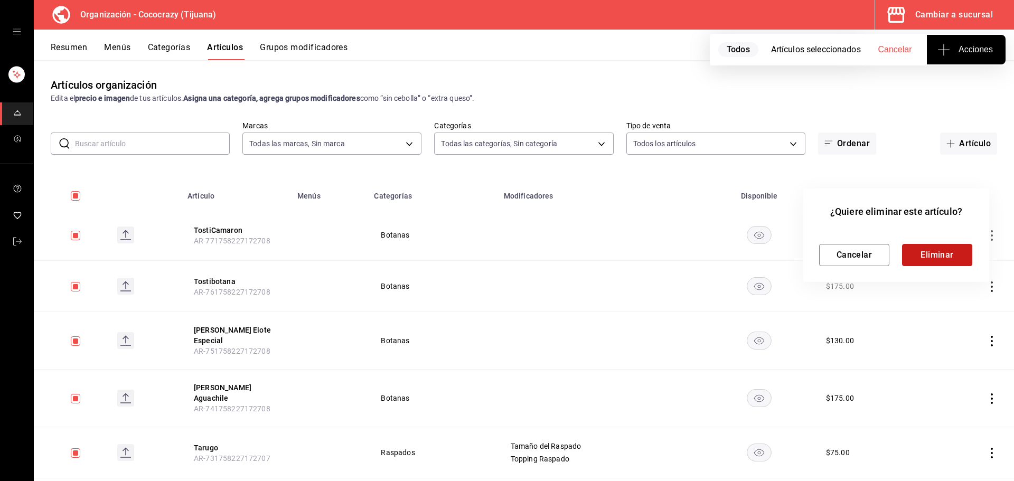
click at [929, 253] on button "Eliminar" at bounding box center [937, 255] width 70 height 22
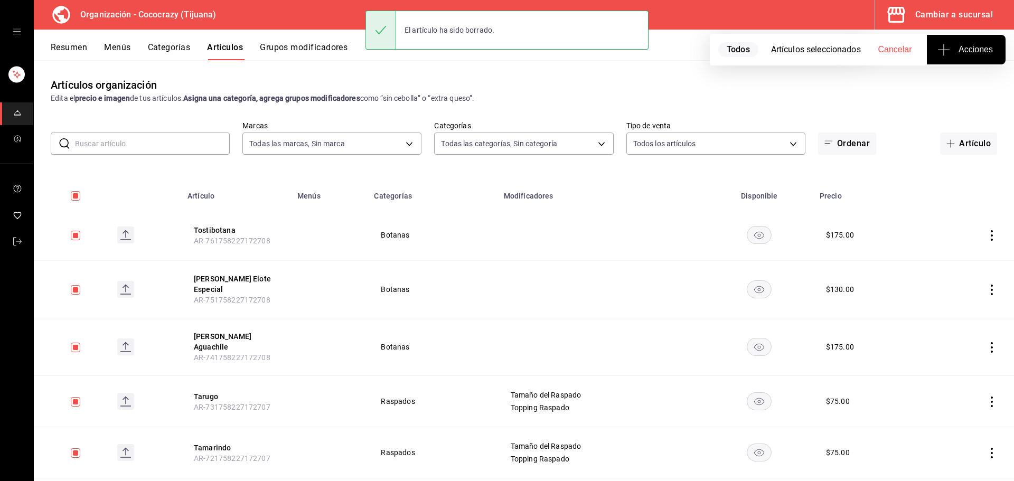
click at [986, 236] on icon "actions" at bounding box center [991, 235] width 11 height 11
click at [957, 297] on li "Eliminar" at bounding box center [942, 303] width 63 height 22
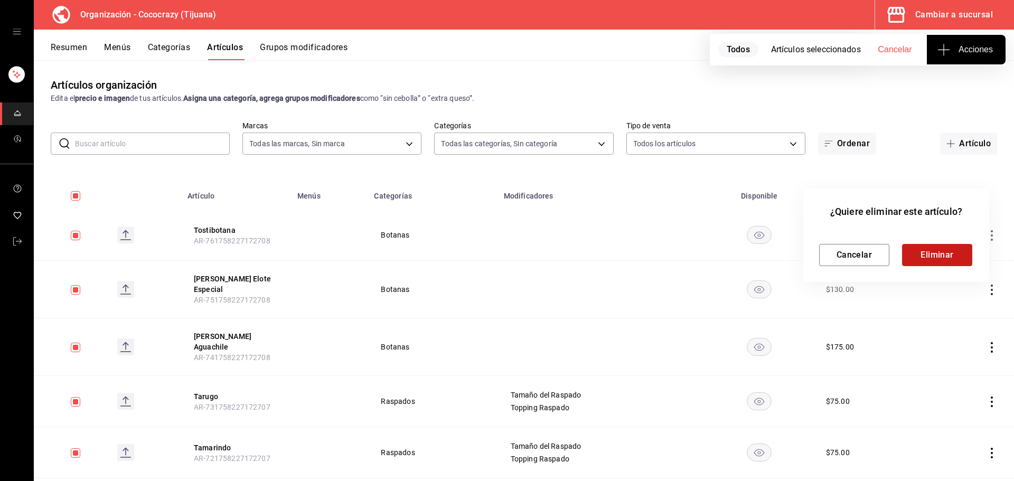
click at [952, 254] on button "Eliminar" at bounding box center [937, 255] width 70 height 22
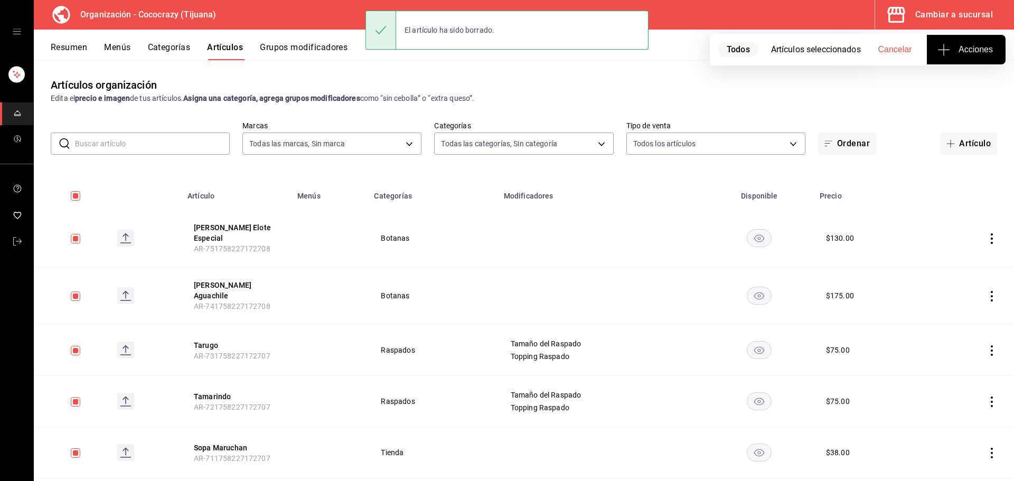
click at [986, 236] on icon "actions" at bounding box center [991, 238] width 11 height 11
click at [944, 304] on span "Eliminar" at bounding box center [951, 302] width 27 height 8
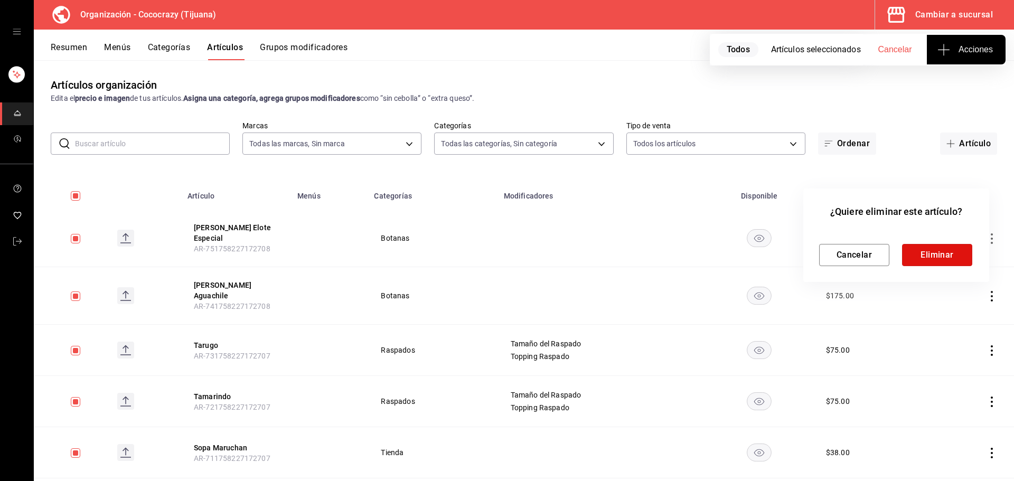
click at [937, 253] on button "Eliminar" at bounding box center [937, 255] width 70 height 22
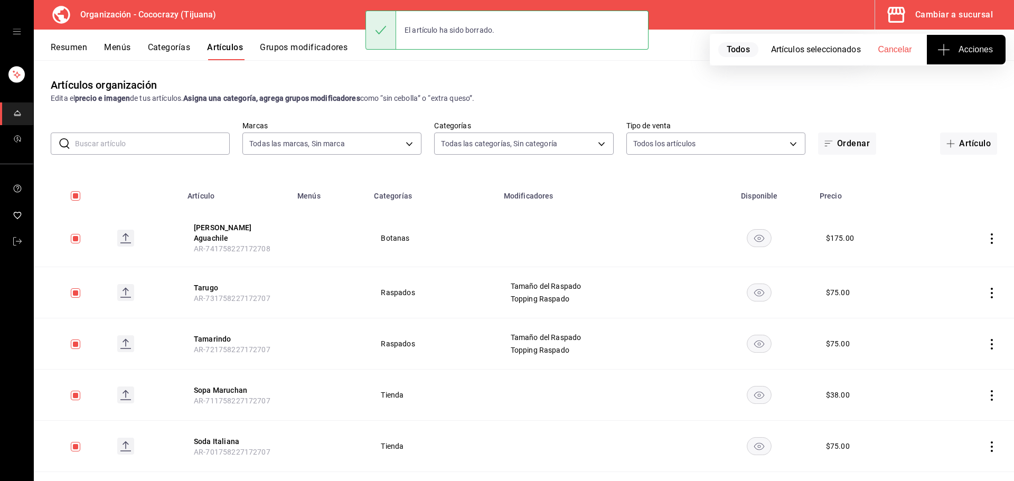
click at [983, 241] on td at bounding box center [971, 239] width 86 height 58
click at [986, 237] on icon "actions" at bounding box center [991, 238] width 11 height 11
click at [953, 302] on span "Eliminar" at bounding box center [951, 302] width 27 height 8
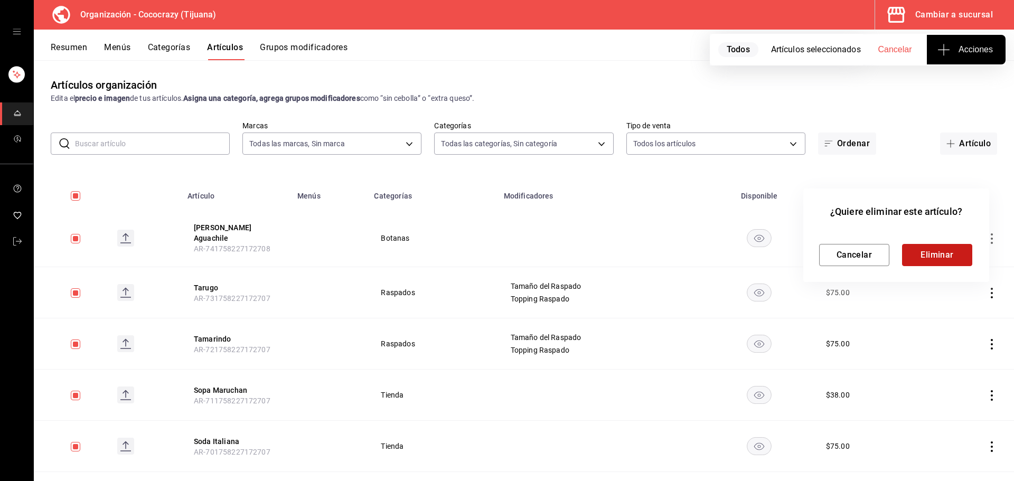
click at [948, 246] on button "Eliminar" at bounding box center [937, 255] width 70 height 22
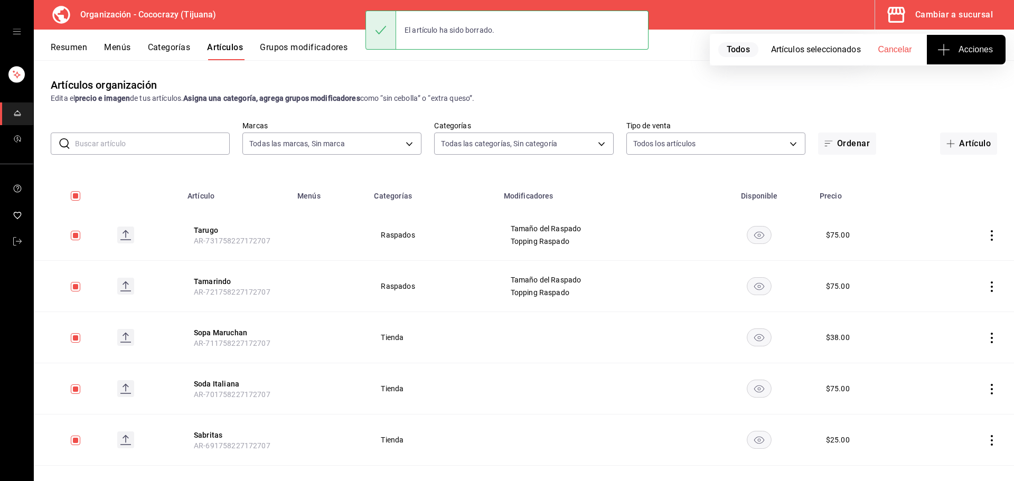
click at [986, 235] on icon "actions" at bounding box center [991, 235] width 11 height 11
click at [967, 299] on li "Eliminar" at bounding box center [942, 303] width 63 height 22
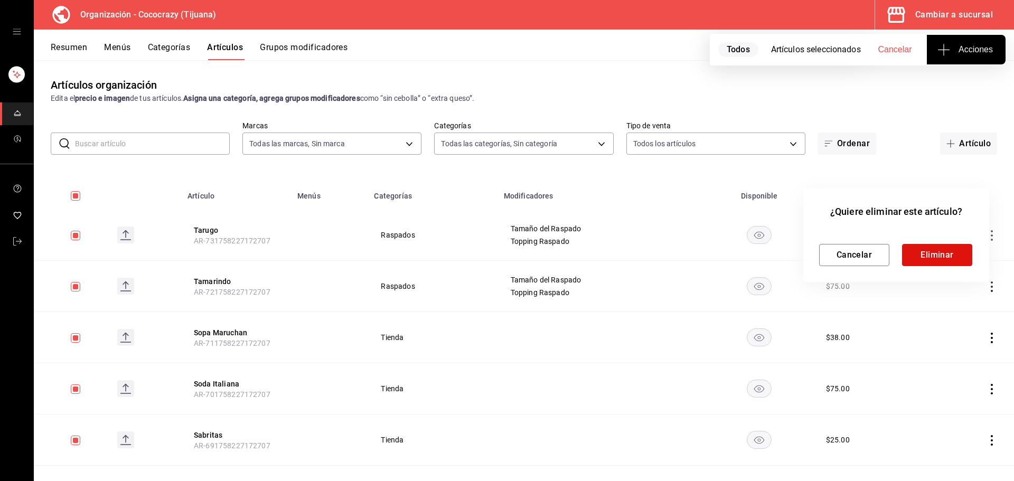
drag, startPoint x: 970, startPoint y: 258, endPoint x: 953, endPoint y: 255, distance: 17.2
click at [969, 258] on button "Eliminar" at bounding box center [937, 255] width 70 height 22
click at [953, 255] on div "Cancelar Eliminar" at bounding box center [896, 255] width 154 height 22
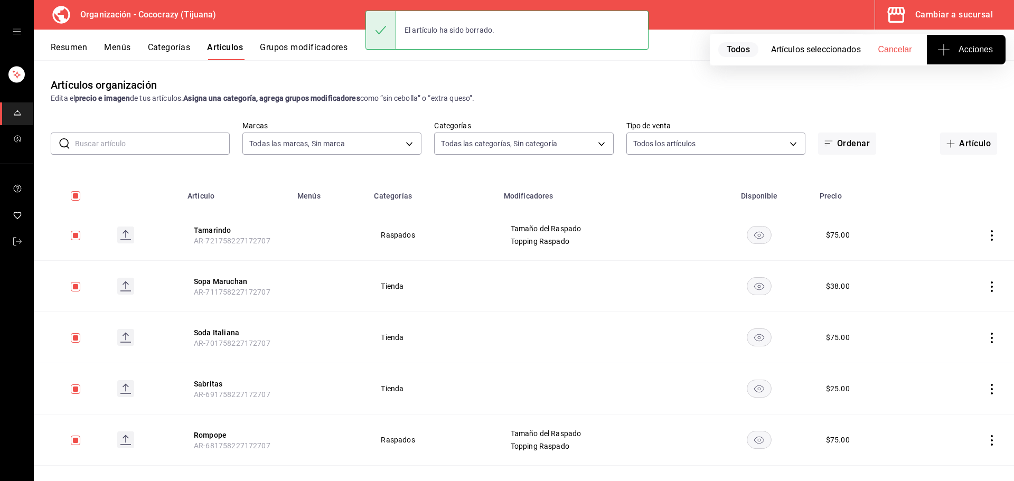
click at [991, 235] on icon "actions" at bounding box center [992, 235] width 2 height 11
click at [938, 302] on li "Eliminar" at bounding box center [942, 303] width 63 height 22
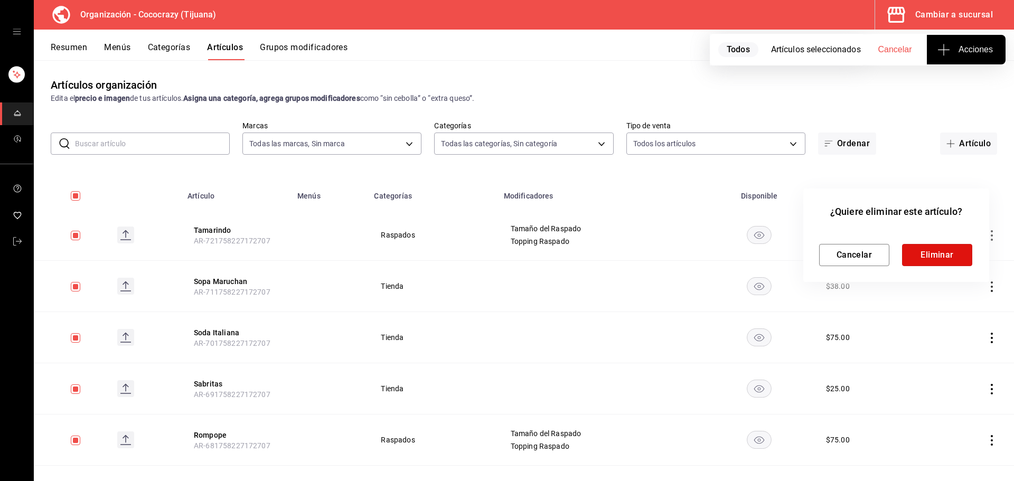
click at [941, 253] on button "Eliminar" at bounding box center [937, 255] width 70 height 22
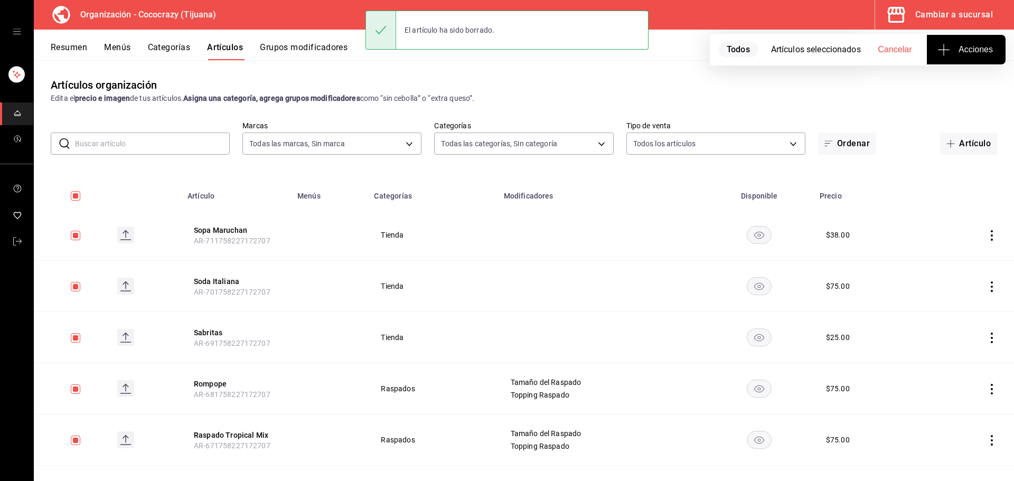
click at [991, 282] on icon "actions" at bounding box center [992, 286] width 2 height 11
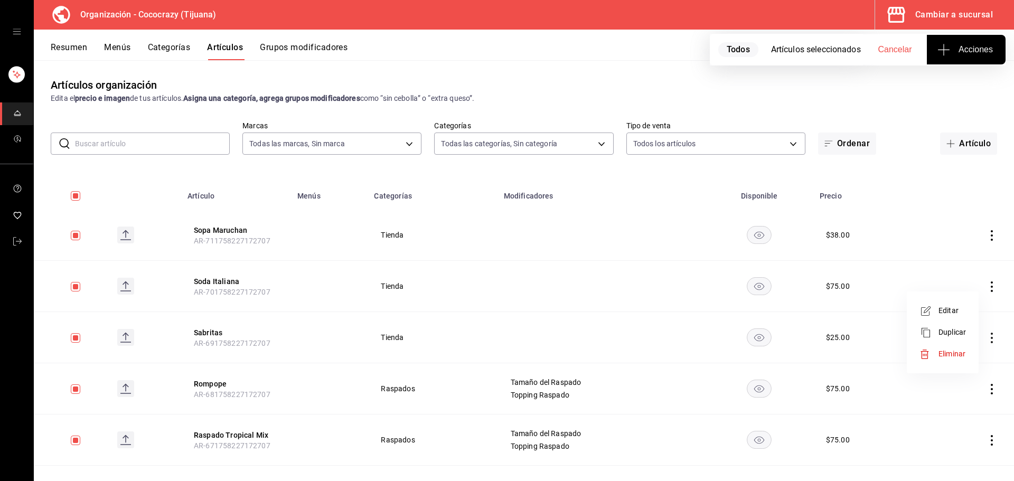
click at [955, 356] on span "Eliminar" at bounding box center [951, 354] width 27 height 8
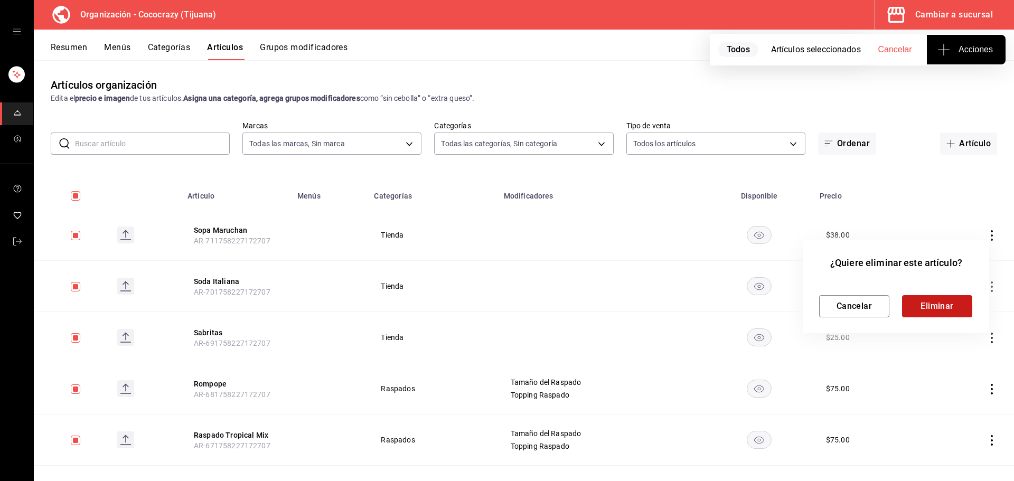
click at [933, 308] on button "Eliminar" at bounding box center [937, 306] width 70 height 22
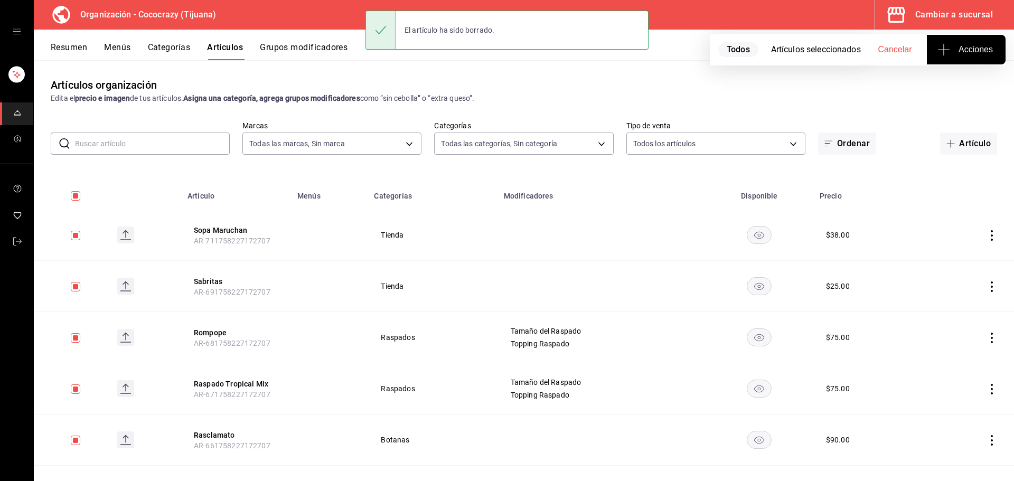
click at [986, 234] on icon "actions" at bounding box center [991, 235] width 11 height 11
click at [950, 305] on span "Eliminar" at bounding box center [951, 302] width 27 height 8
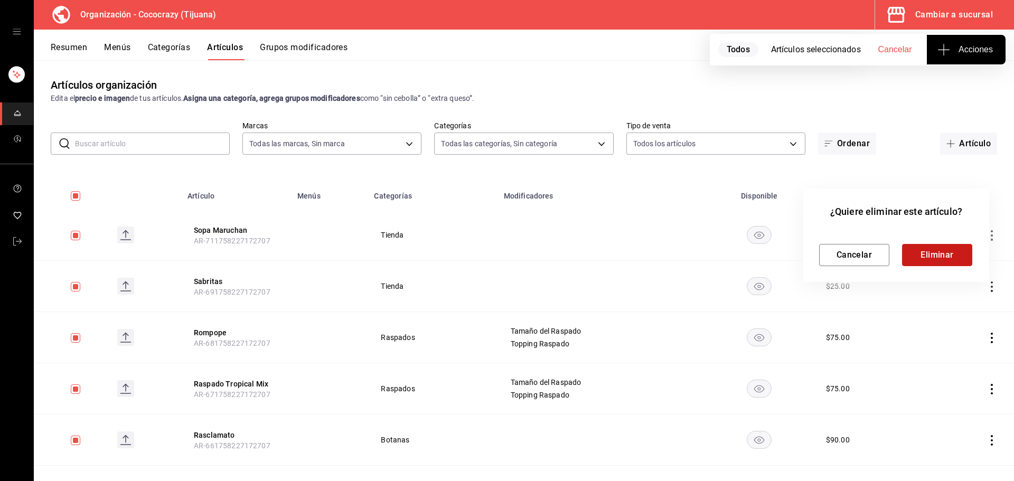
click at [939, 260] on button "Eliminar" at bounding box center [937, 255] width 70 height 22
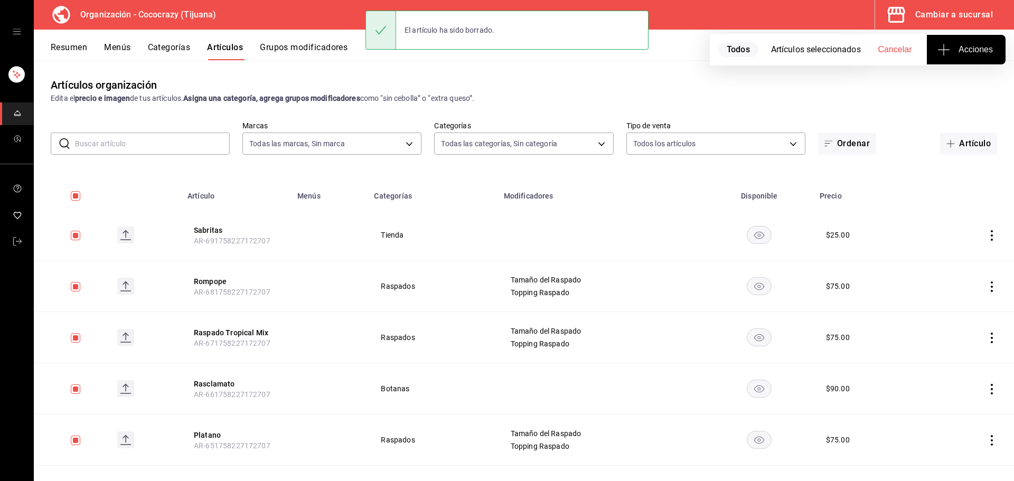
click at [991, 234] on icon "actions" at bounding box center [992, 235] width 2 height 11
click at [937, 300] on div at bounding box center [928, 303] width 19 height 11
drag, startPoint x: 936, startPoint y: 258, endPoint x: 945, endPoint y: 264, distance: 11.0
click at [937, 258] on button "Eliminar" at bounding box center [937, 255] width 70 height 22
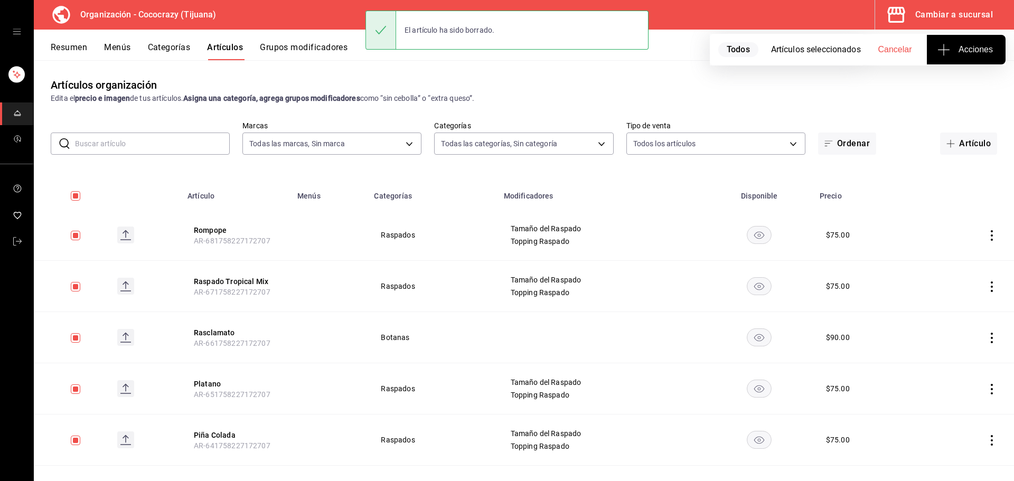
click at [991, 283] on icon "actions" at bounding box center [992, 286] width 2 height 11
drag, startPoint x: 955, startPoint y: 350, endPoint x: 899, endPoint y: 341, distance: 57.2
click at [955, 350] on span "Eliminar" at bounding box center [951, 354] width 27 height 11
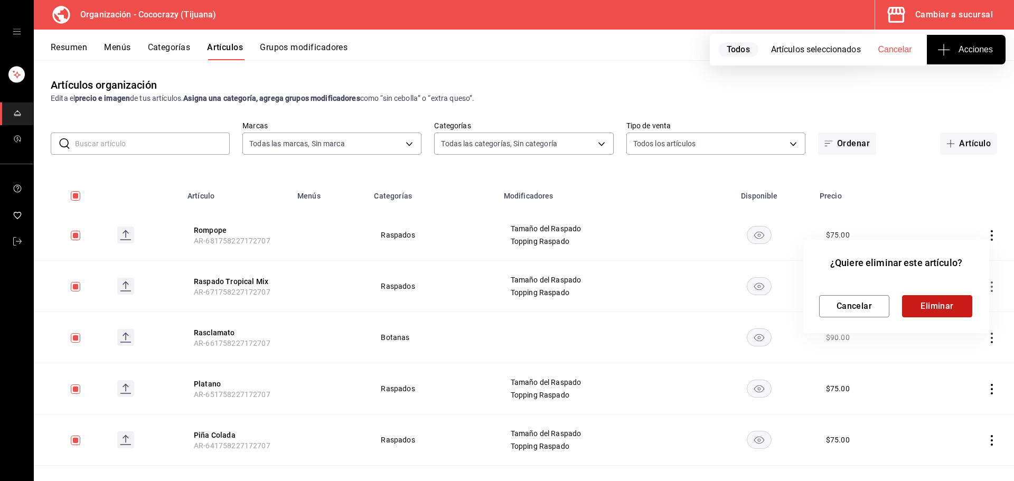
click at [937, 308] on button "Eliminar" at bounding box center [937, 306] width 70 height 22
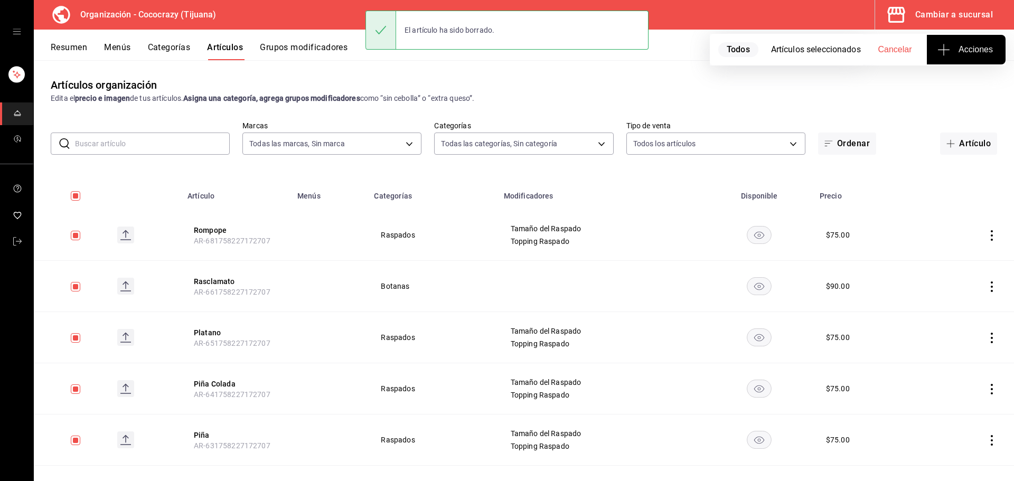
click at [986, 233] on icon "actions" at bounding box center [991, 235] width 11 height 11
click at [947, 298] on span "Eliminar" at bounding box center [951, 302] width 27 height 11
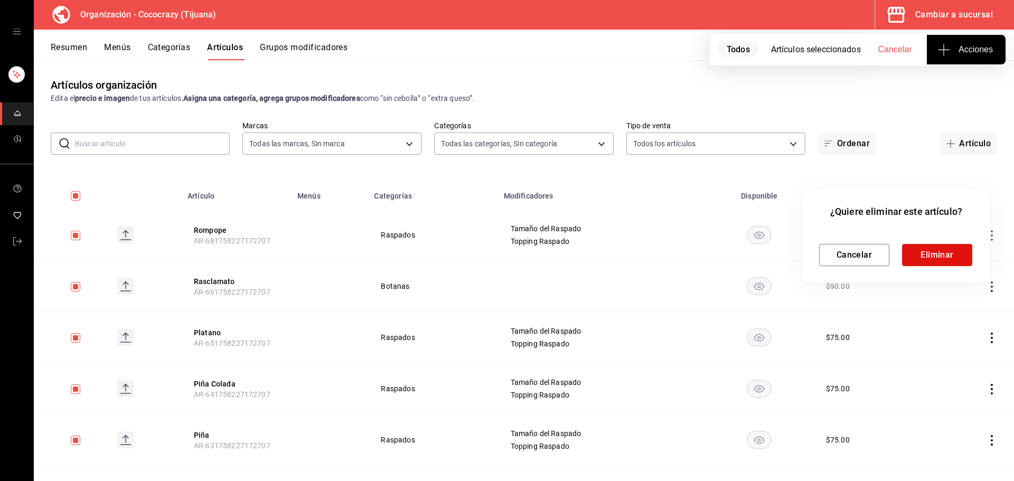
click at [927, 261] on button "Eliminar" at bounding box center [937, 255] width 70 height 22
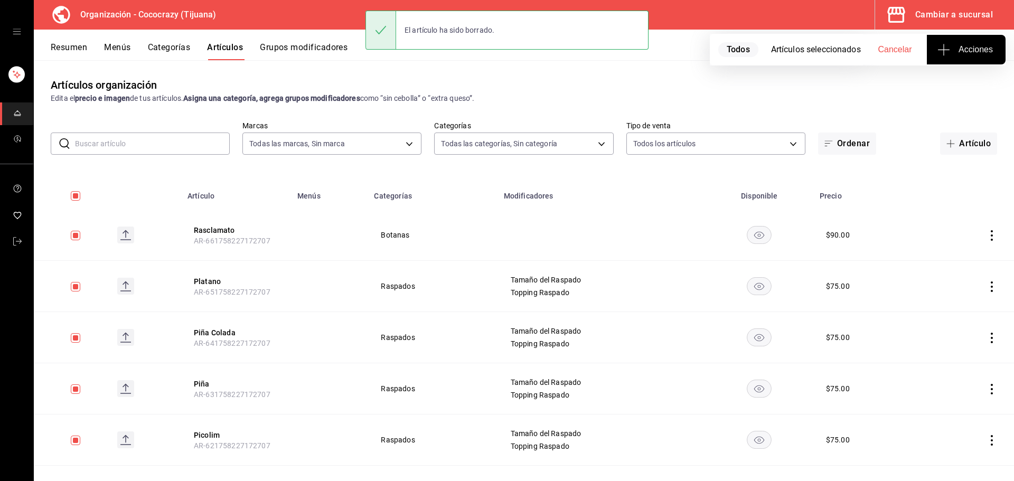
click at [986, 236] on icon "actions" at bounding box center [991, 235] width 11 height 11
click at [951, 305] on span "Eliminar" at bounding box center [951, 302] width 27 height 8
click at [932, 264] on button "Eliminar" at bounding box center [937, 255] width 70 height 22
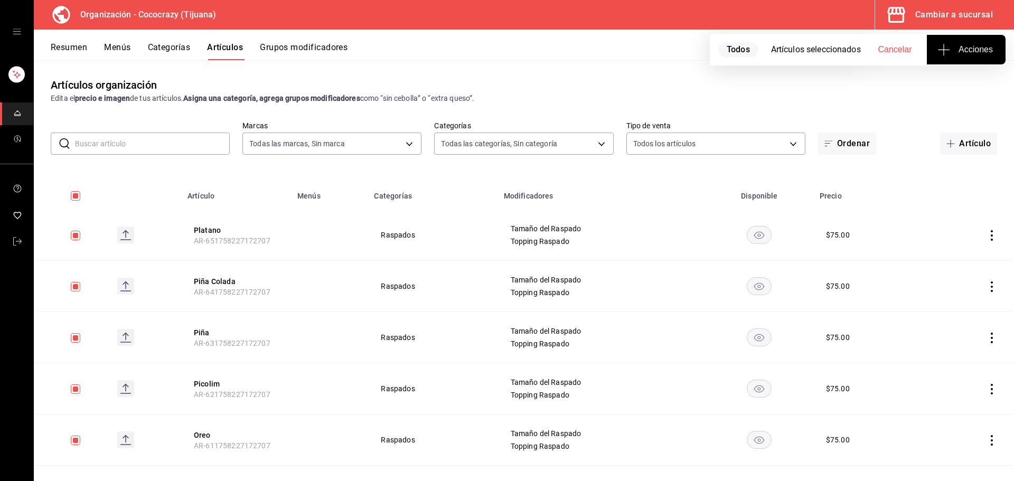
click at [988, 232] on icon "actions" at bounding box center [991, 235] width 11 height 11
click at [954, 303] on span "Eliminar" at bounding box center [951, 302] width 27 height 8
click at [950, 257] on button "Eliminar" at bounding box center [937, 255] width 70 height 22
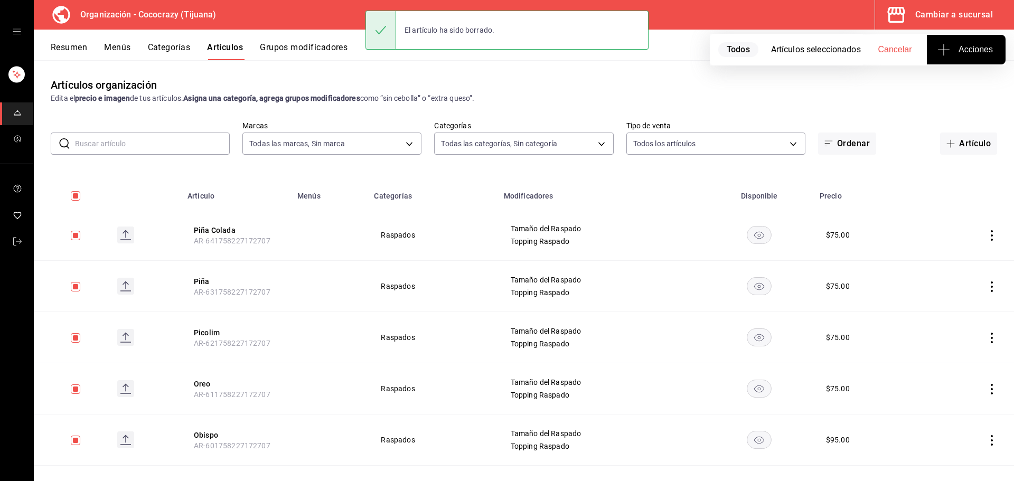
click at [986, 236] on icon "actions" at bounding box center [991, 235] width 11 height 11
click at [938, 299] on div at bounding box center [928, 303] width 19 height 11
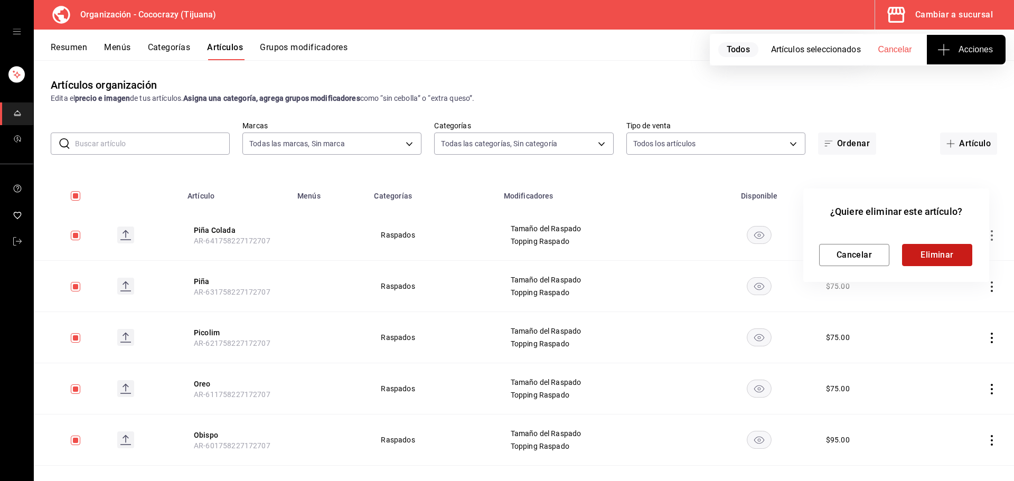
click at [929, 251] on button "Eliminar" at bounding box center [937, 255] width 70 height 22
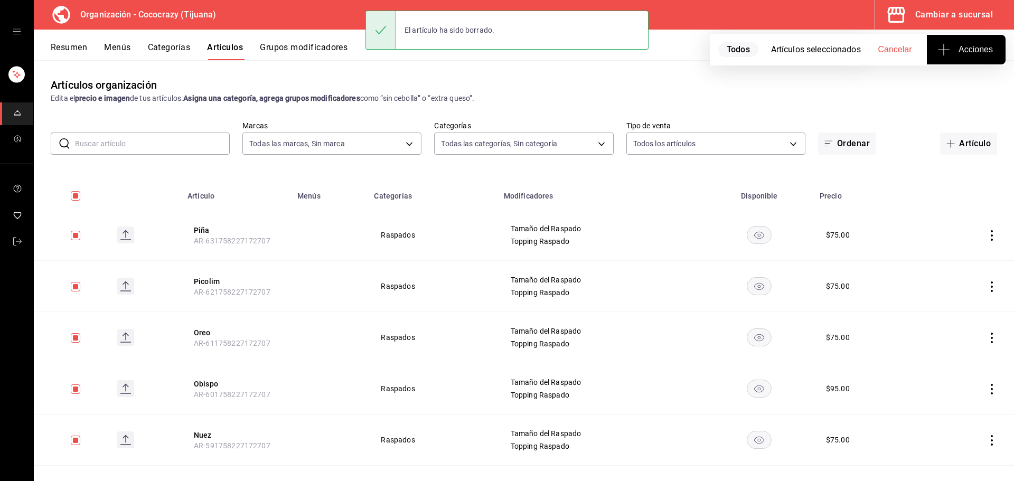
click at [986, 236] on icon "actions" at bounding box center [991, 235] width 11 height 11
click at [952, 297] on span "Eliminar" at bounding box center [951, 302] width 27 height 11
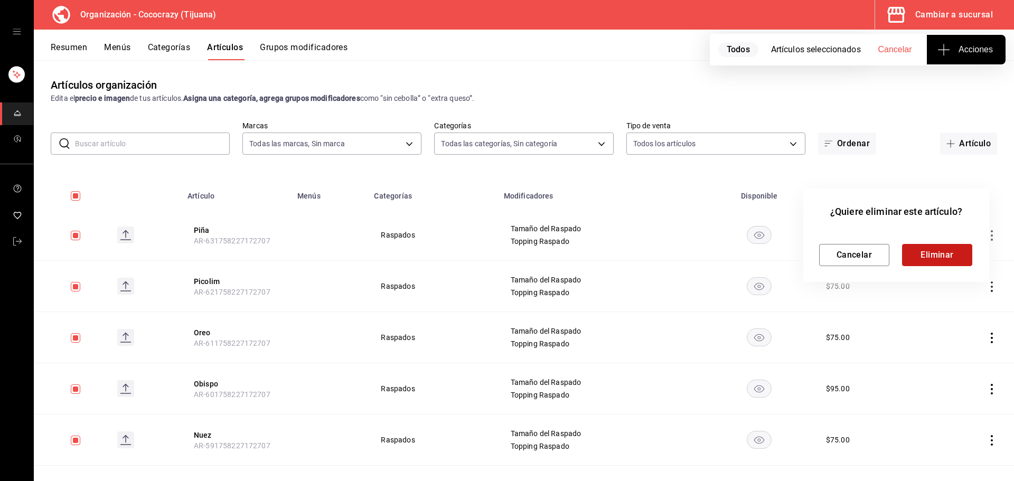
click at [932, 257] on button "Eliminar" at bounding box center [937, 255] width 70 height 22
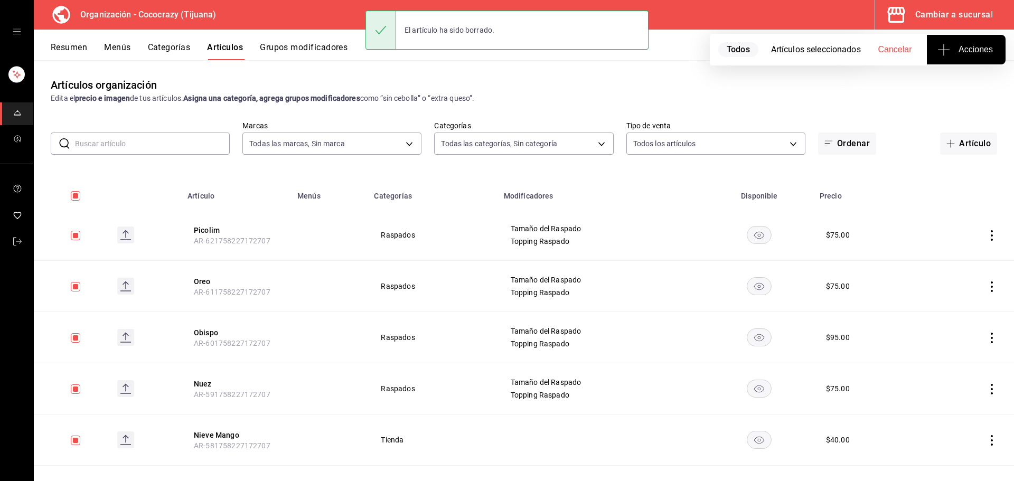
click at [986, 234] on icon "actions" at bounding box center [991, 235] width 11 height 11
click at [955, 298] on span "Eliminar" at bounding box center [951, 302] width 27 height 11
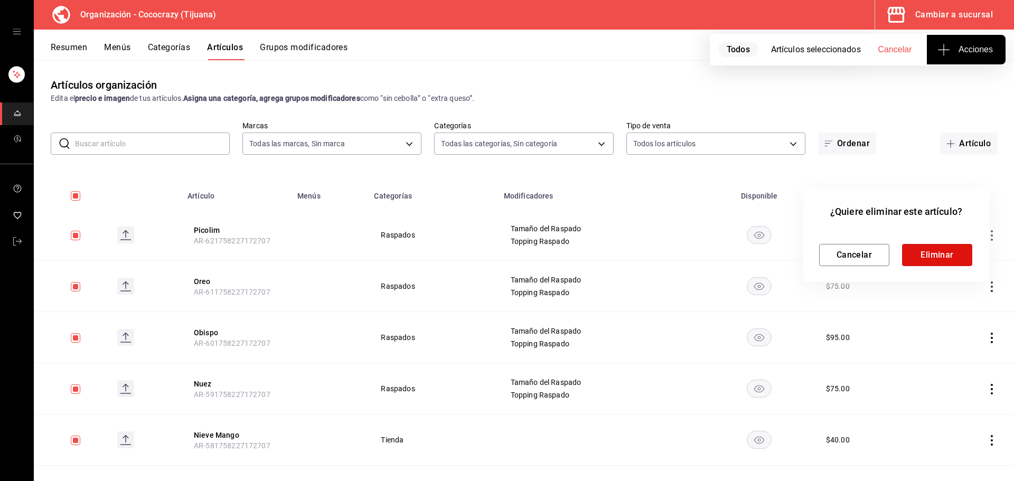
drag, startPoint x: 931, startPoint y: 253, endPoint x: 939, endPoint y: 256, distance: 8.9
click at [932, 253] on button "Eliminar" at bounding box center [937, 255] width 70 height 22
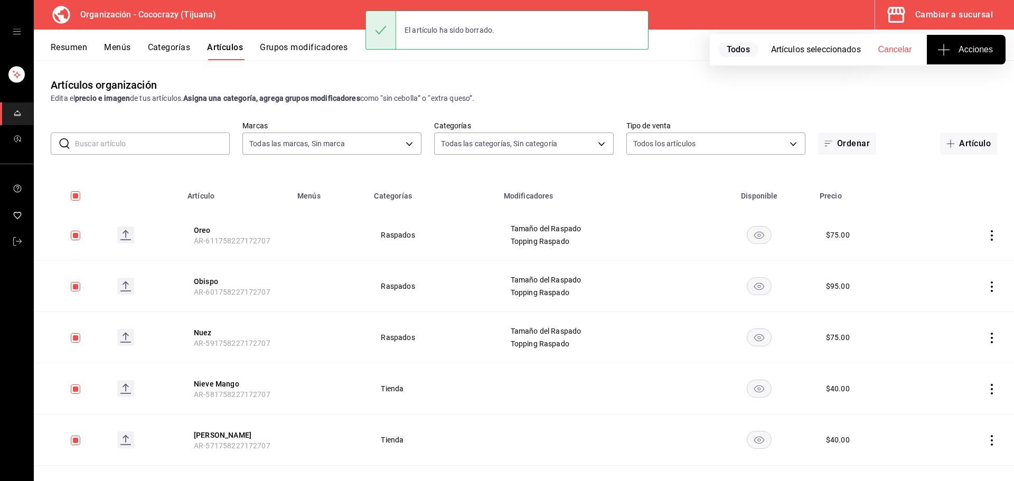
click at [986, 234] on icon "actions" at bounding box center [991, 235] width 11 height 11
click at [952, 298] on span "Eliminar" at bounding box center [951, 302] width 27 height 11
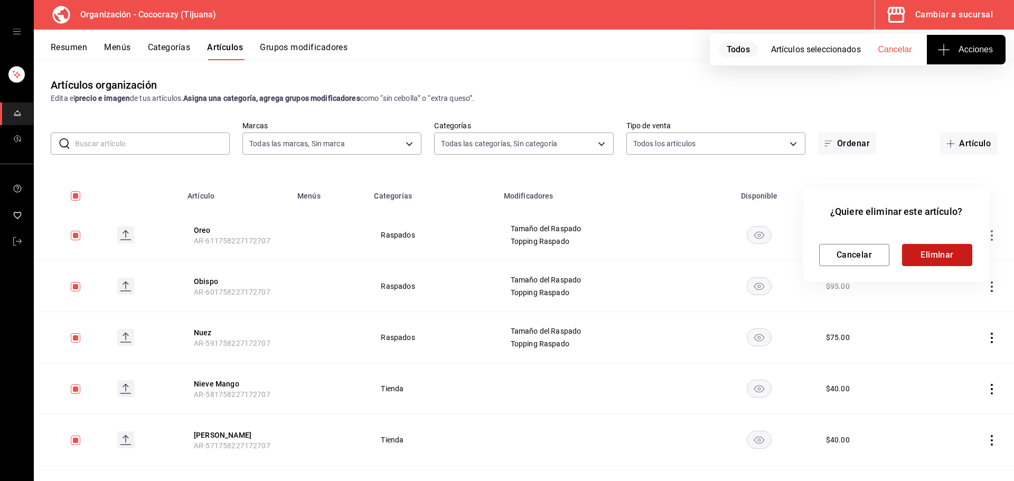
click at [934, 259] on button "Eliminar" at bounding box center [937, 255] width 70 height 22
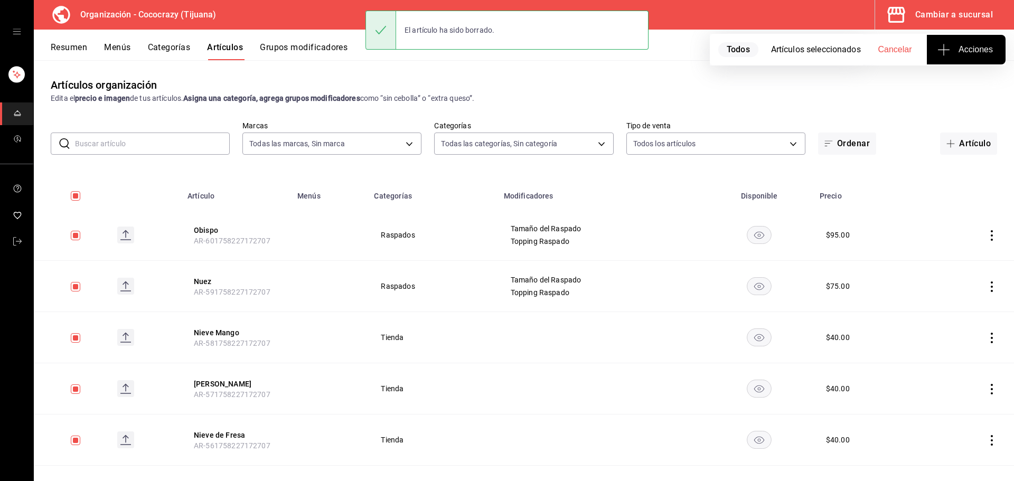
click at [991, 231] on icon "actions" at bounding box center [992, 235] width 2 height 11
click at [952, 299] on span "Eliminar" at bounding box center [951, 302] width 27 height 8
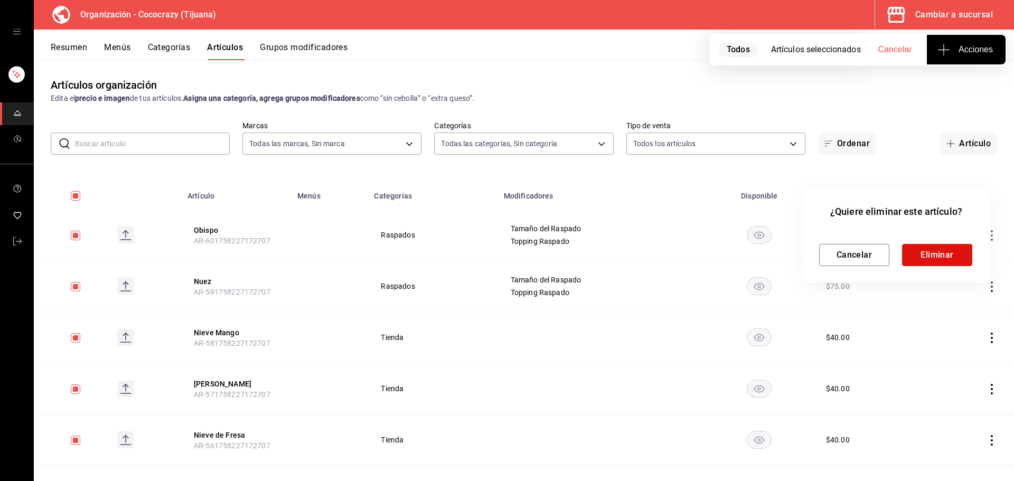
click at [932, 257] on button "Eliminar" at bounding box center [937, 255] width 70 height 22
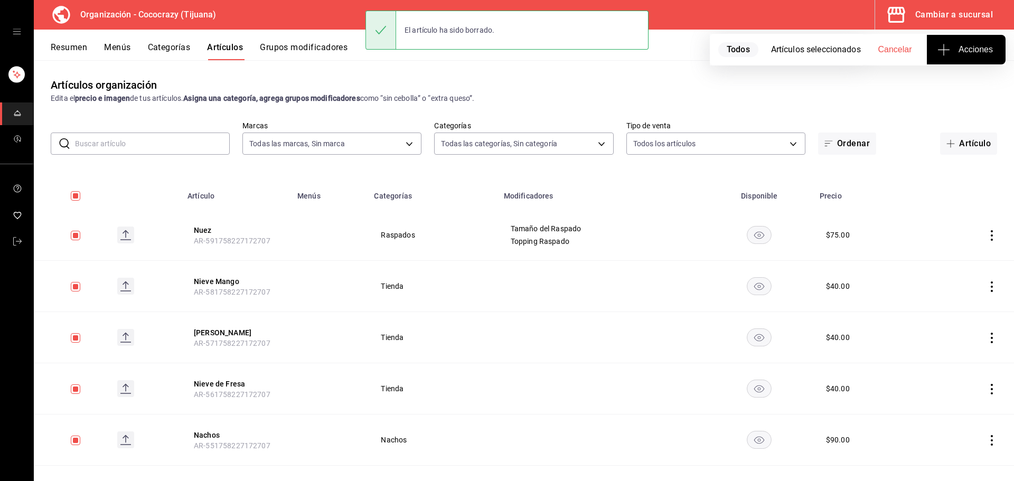
click at [986, 239] on icon "actions" at bounding box center [991, 235] width 11 height 11
click at [947, 296] on li "Eliminar" at bounding box center [942, 303] width 63 height 22
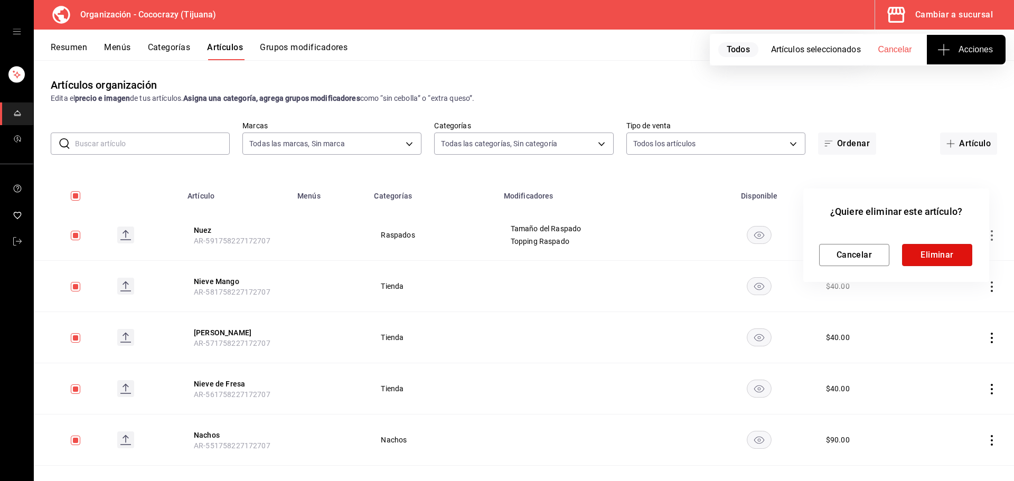
click at [927, 259] on button "Eliminar" at bounding box center [937, 255] width 70 height 22
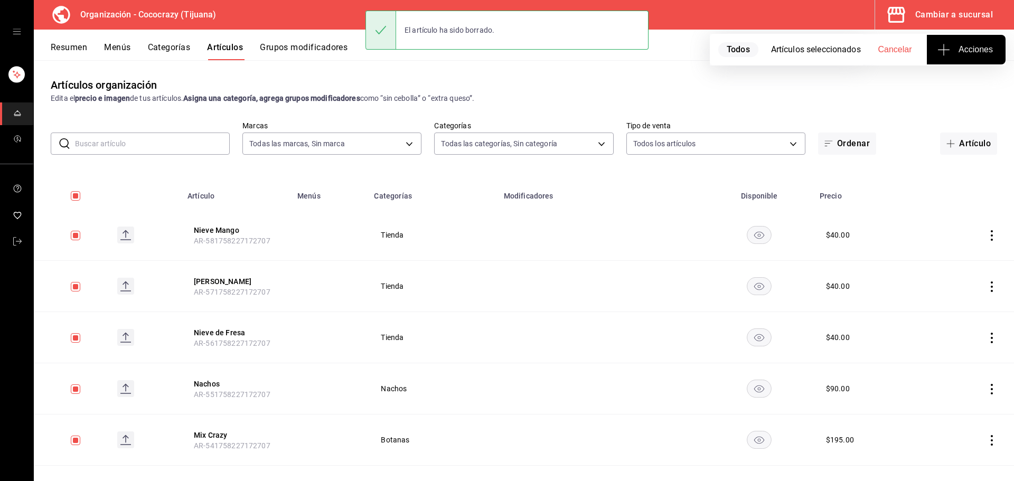
click at [986, 234] on icon "actions" at bounding box center [991, 235] width 11 height 11
click at [945, 293] on li "Eliminar" at bounding box center [942, 303] width 63 height 22
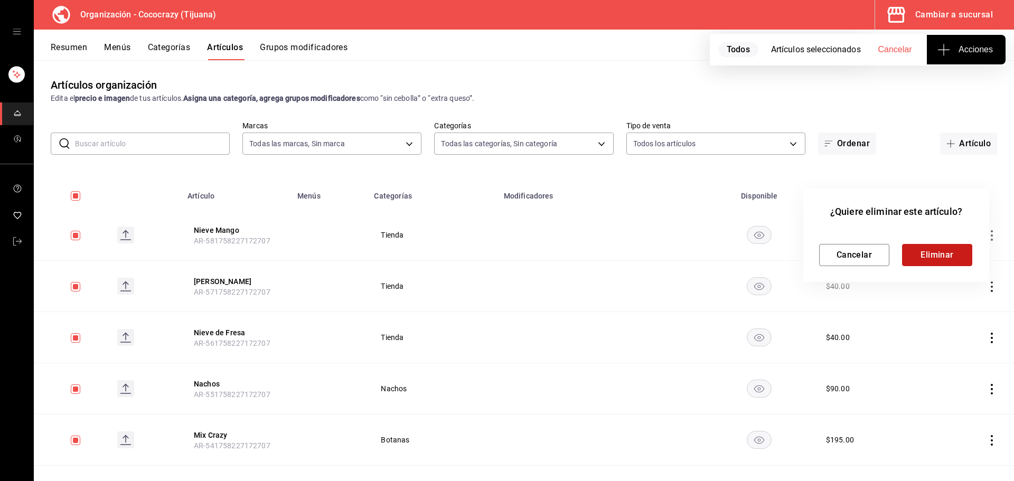
click at [916, 251] on button "Eliminar" at bounding box center [937, 255] width 70 height 22
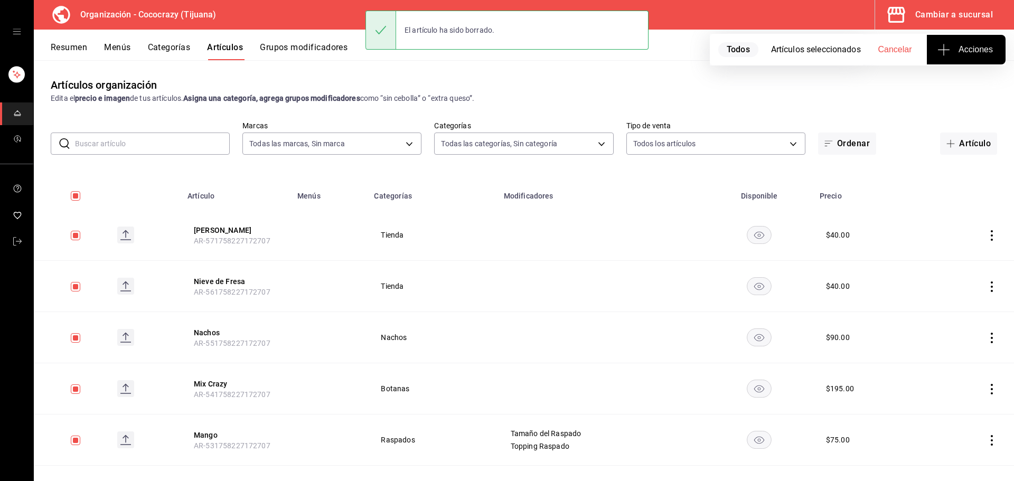
click at [986, 237] on icon "actions" at bounding box center [991, 235] width 11 height 11
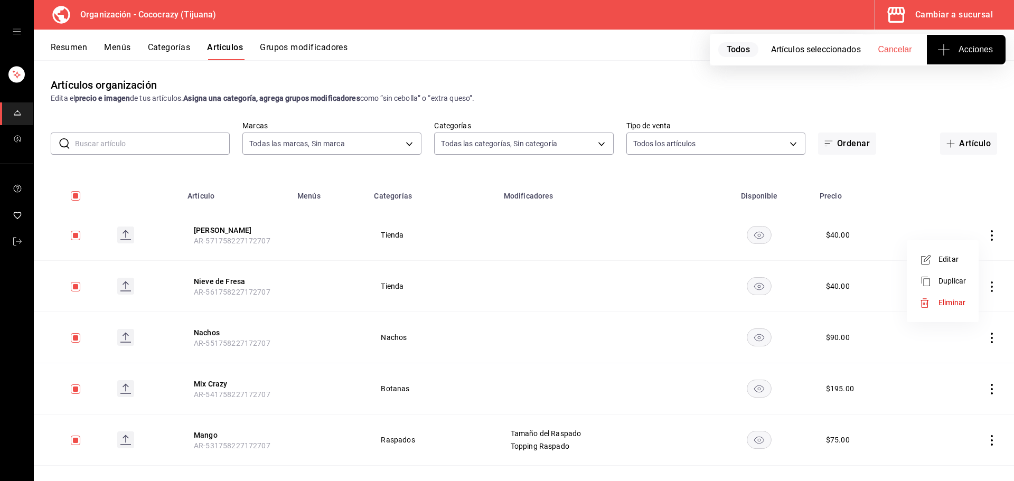
click at [943, 301] on span "Eliminar" at bounding box center [951, 302] width 27 height 8
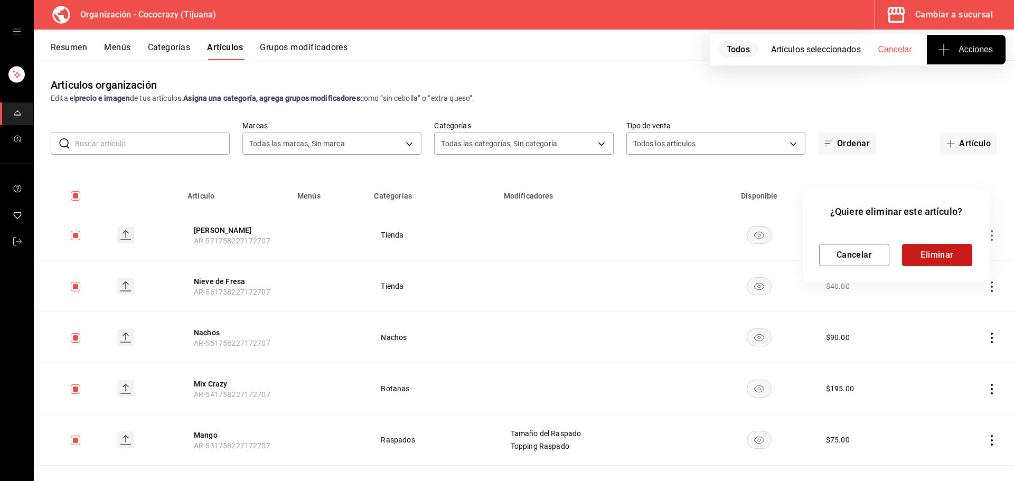
click at [937, 258] on button "Eliminar" at bounding box center [937, 255] width 70 height 22
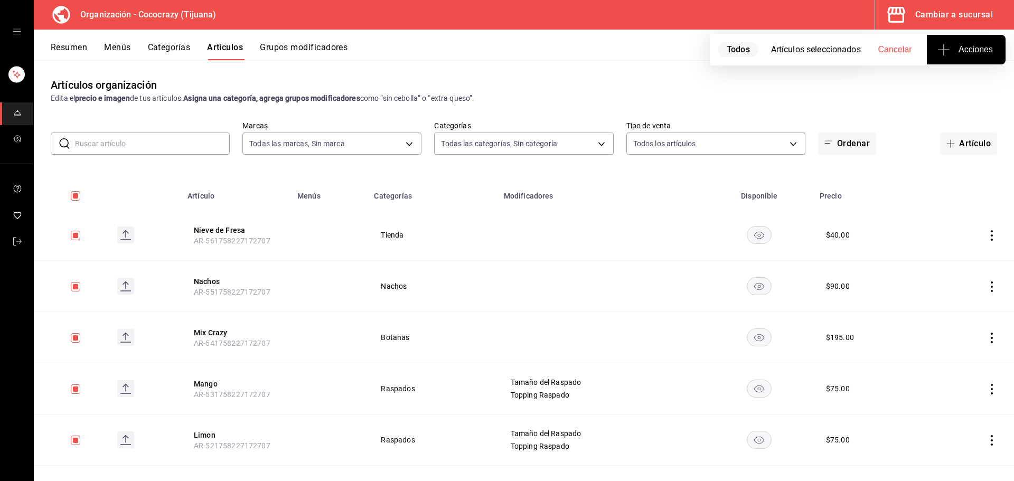
click at [986, 239] on icon "actions" at bounding box center [991, 235] width 11 height 11
click at [964, 295] on li "Eliminar" at bounding box center [942, 303] width 63 height 22
click at [944, 245] on button "Eliminar" at bounding box center [937, 255] width 70 height 22
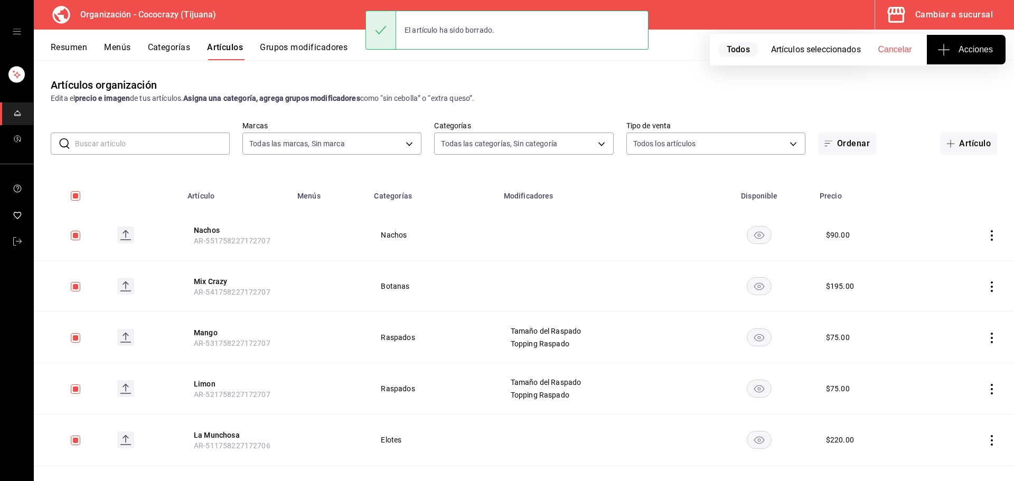
click at [986, 234] on icon "actions" at bounding box center [991, 235] width 11 height 11
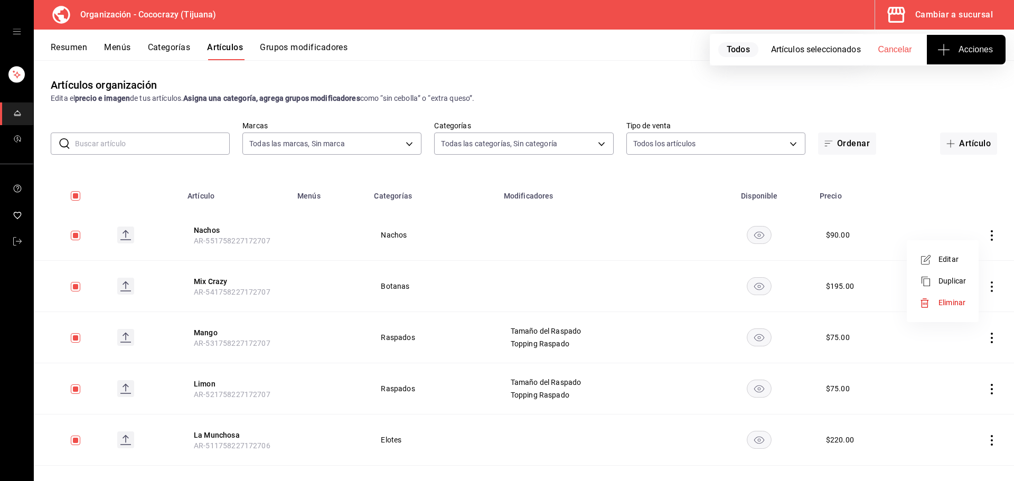
click at [950, 300] on span "Eliminar" at bounding box center [951, 302] width 27 height 8
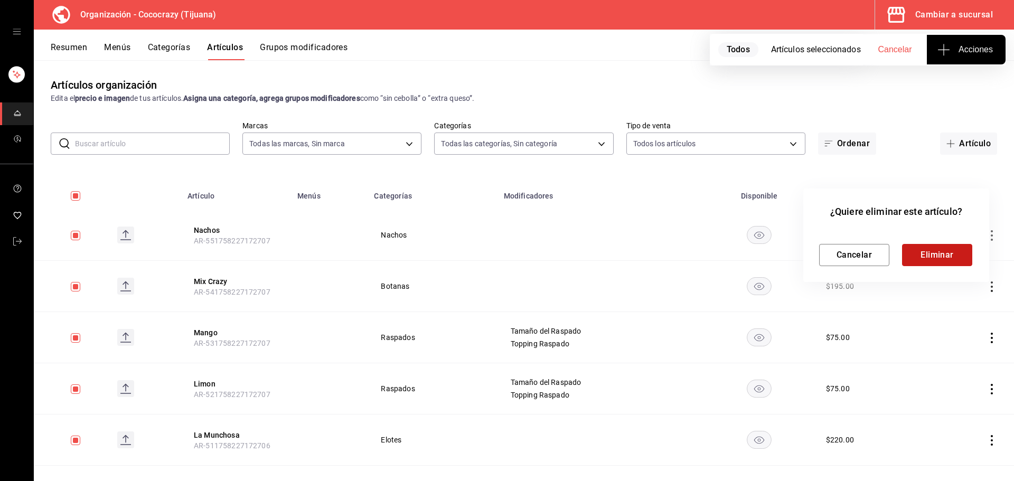
click at [943, 253] on button "Eliminar" at bounding box center [937, 255] width 70 height 22
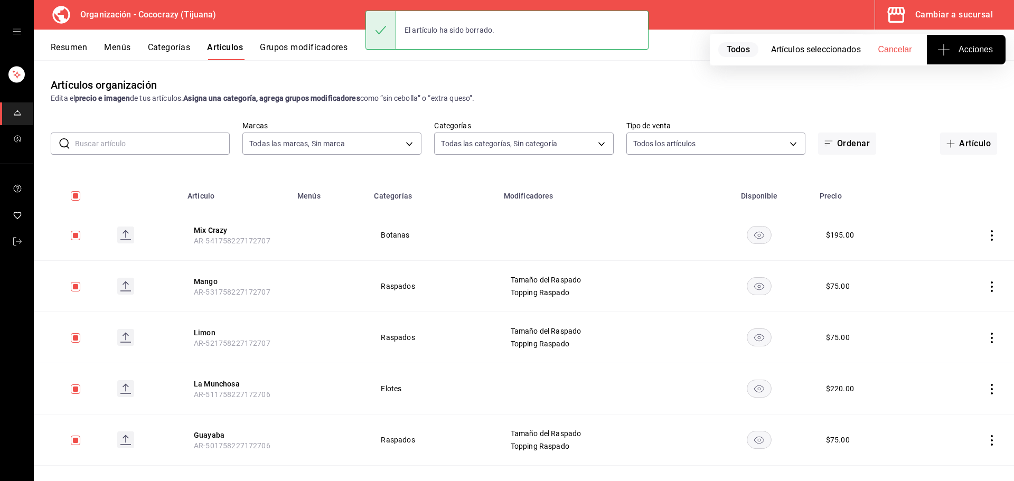
click at [986, 238] on icon "actions" at bounding box center [991, 235] width 11 height 11
click at [967, 306] on li "Eliminar" at bounding box center [942, 303] width 63 height 22
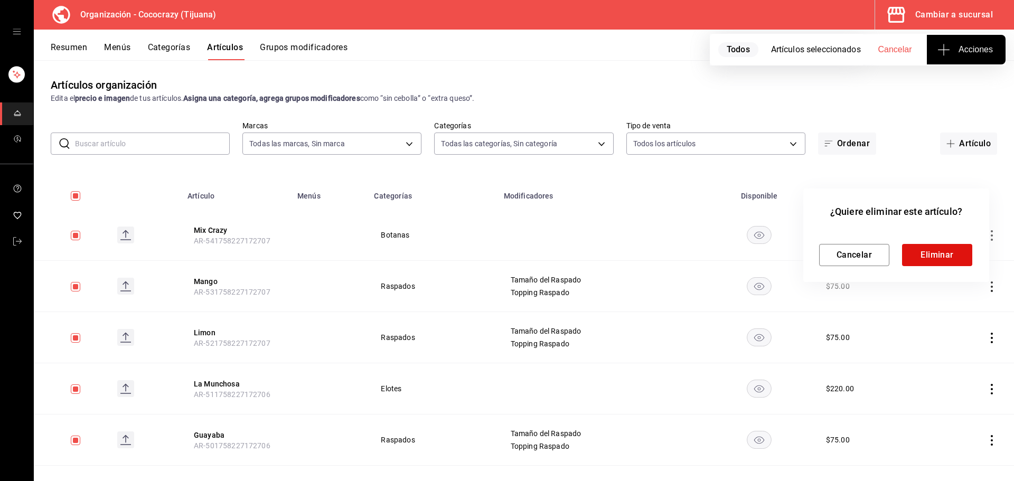
click at [950, 242] on div "Cancelar Eliminar" at bounding box center [896, 246] width 154 height 39
click at [951, 250] on button "Eliminar" at bounding box center [937, 255] width 70 height 22
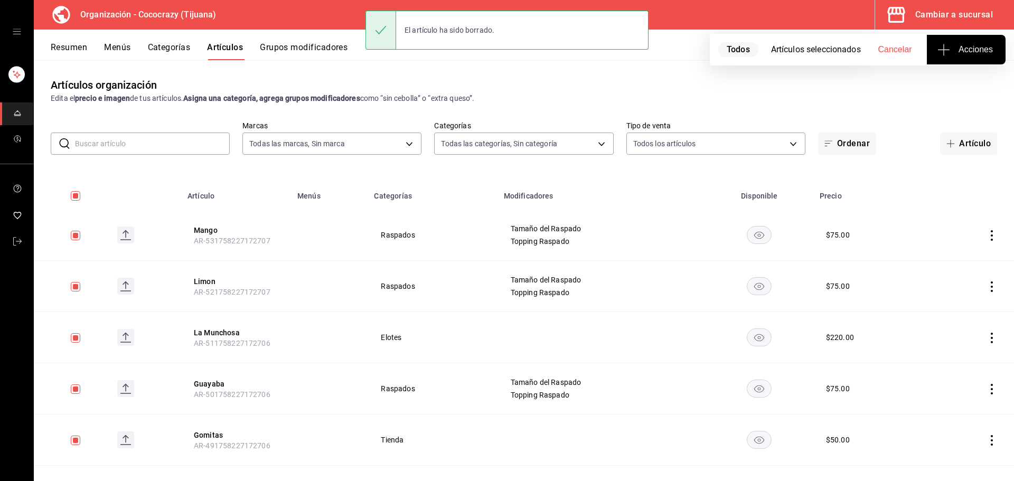
click at [986, 238] on icon "actions" at bounding box center [991, 235] width 11 height 11
click at [954, 305] on span "Eliminar" at bounding box center [951, 302] width 27 height 8
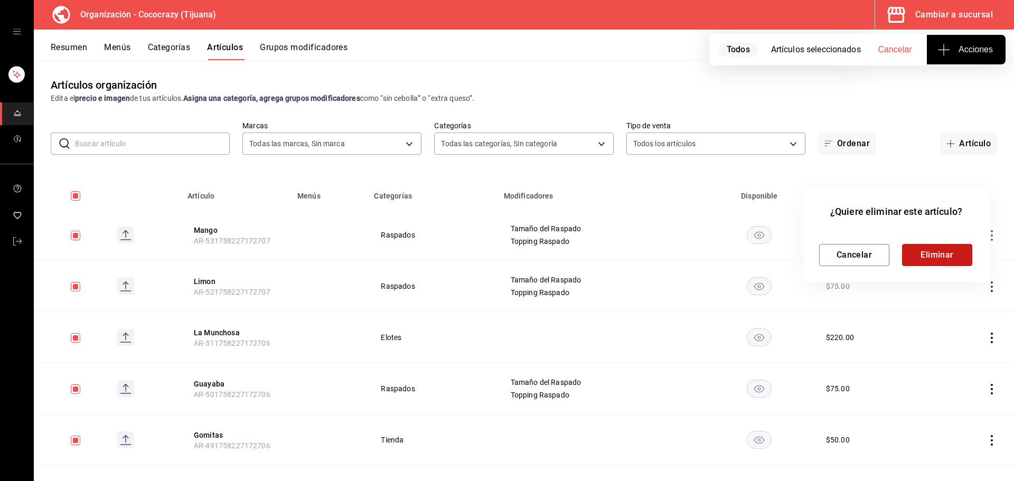
click at [954, 260] on button "Eliminar" at bounding box center [937, 255] width 70 height 22
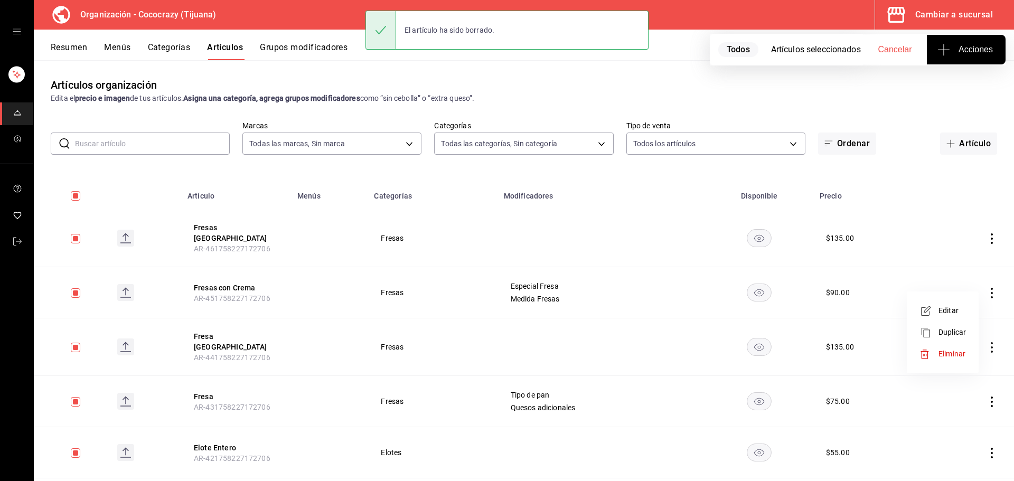
click at [962, 350] on span "Eliminar" at bounding box center [951, 354] width 27 height 8
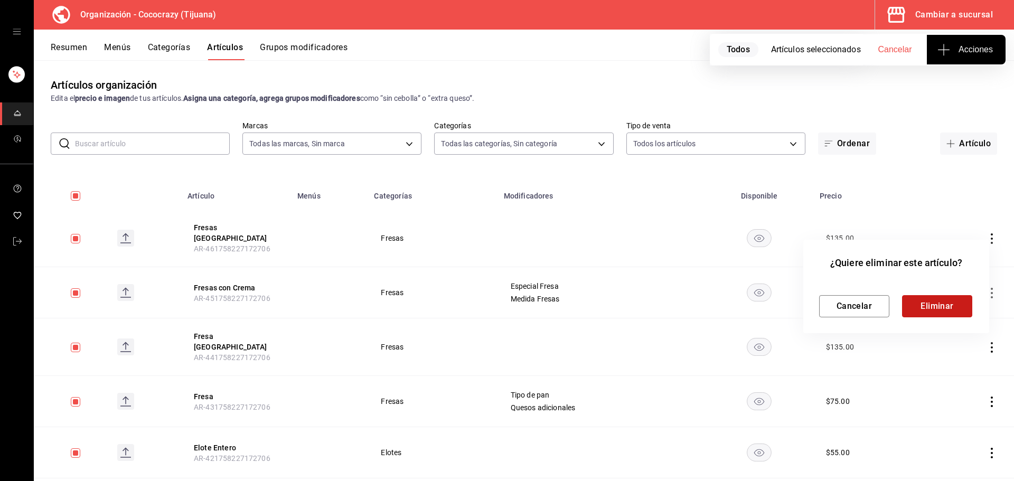
click at [943, 314] on button "Eliminar" at bounding box center [937, 306] width 70 height 22
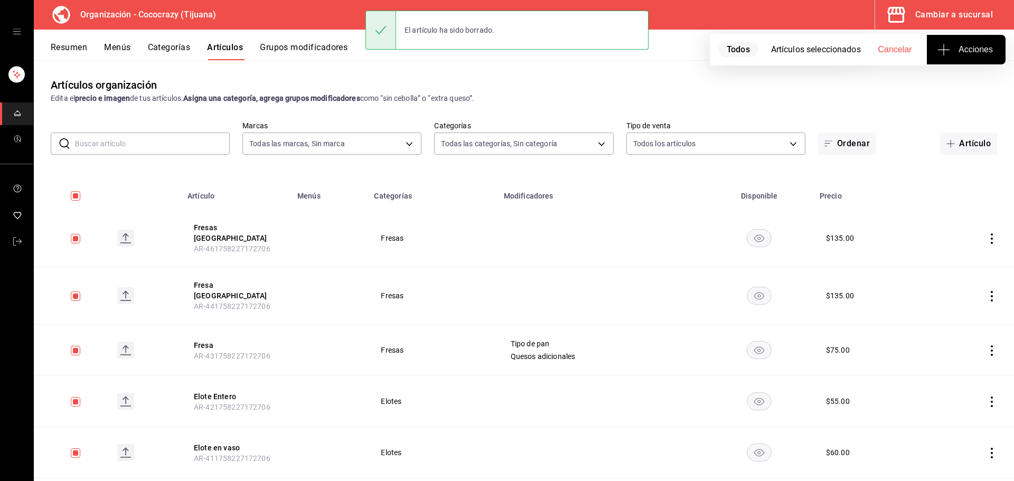
click at [991, 233] on icon "actions" at bounding box center [992, 238] width 2 height 11
click at [957, 298] on span "Eliminar" at bounding box center [951, 302] width 27 height 8
click at [943, 260] on button "Eliminar" at bounding box center [937, 255] width 70 height 22
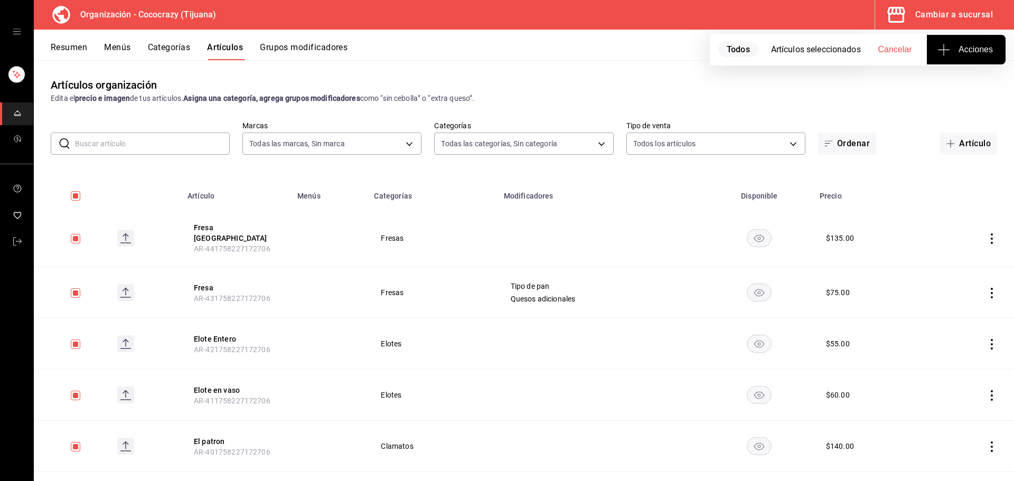
click at [986, 288] on icon "actions" at bounding box center [991, 293] width 11 height 11
click at [966, 349] on li "Eliminar" at bounding box center [942, 354] width 63 height 22
click at [948, 303] on button "Eliminar" at bounding box center [937, 306] width 70 height 22
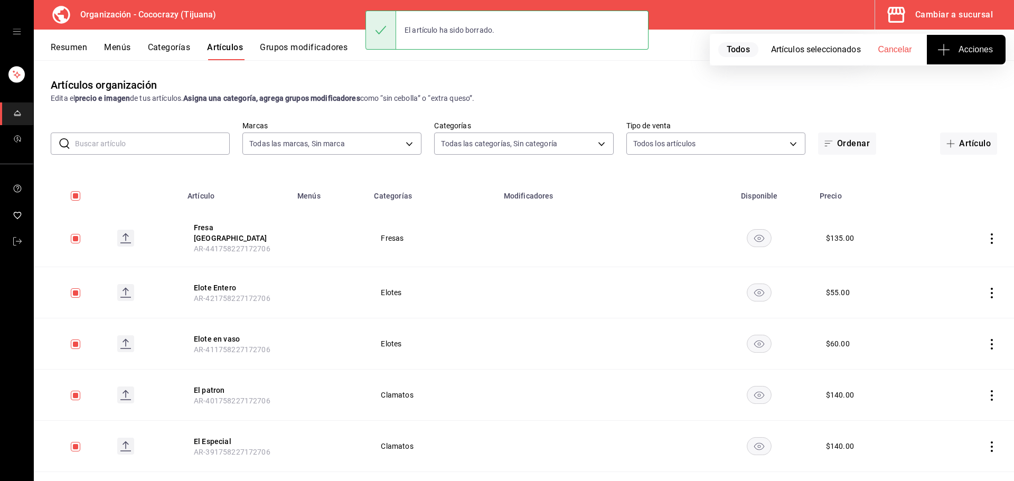
click at [986, 390] on icon "actions" at bounding box center [991, 395] width 11 height 11
click at [954, 452] on span "Eliminar" at bounding box center [951, 453] width 27 height 8
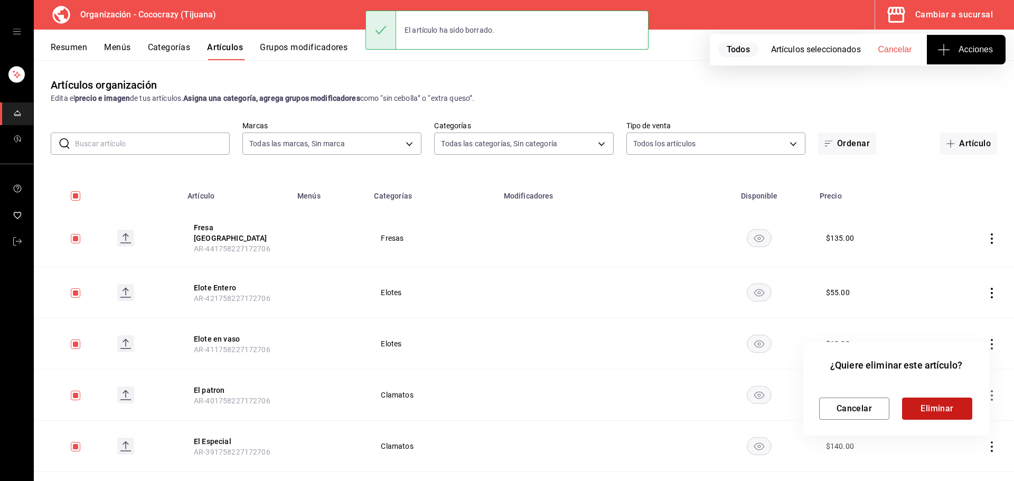
click at [942, 409] on button "Eliminar" at bounding box center [937, 409] width 70 height 22
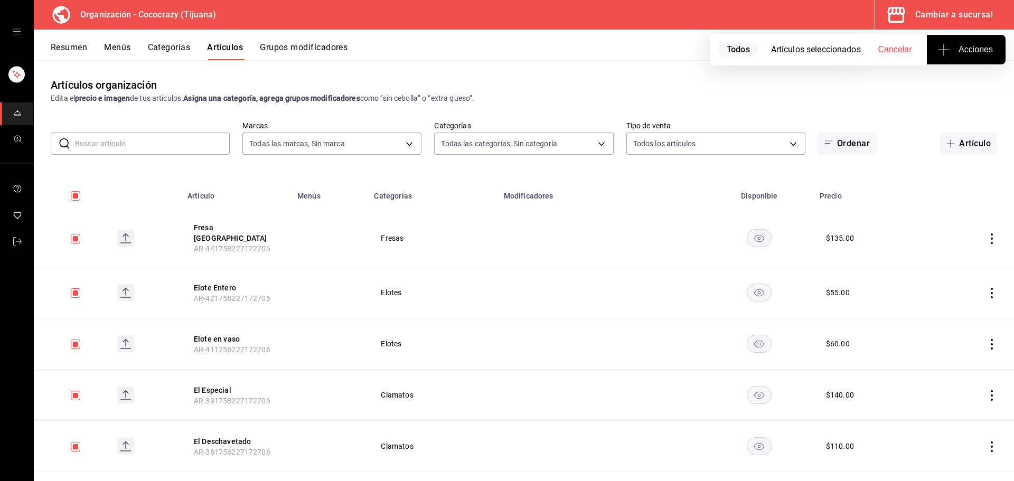
click at [986, 233] on icon "actions" at bounding box center [991, 238] width 11 height 11
click at [953, 302] on span "Eliminar" at bounding box center [951, 302] width 27 height 8
click at [935, 257] on button "Eliminar" at bounding box center [937, 255] width 70 height 22
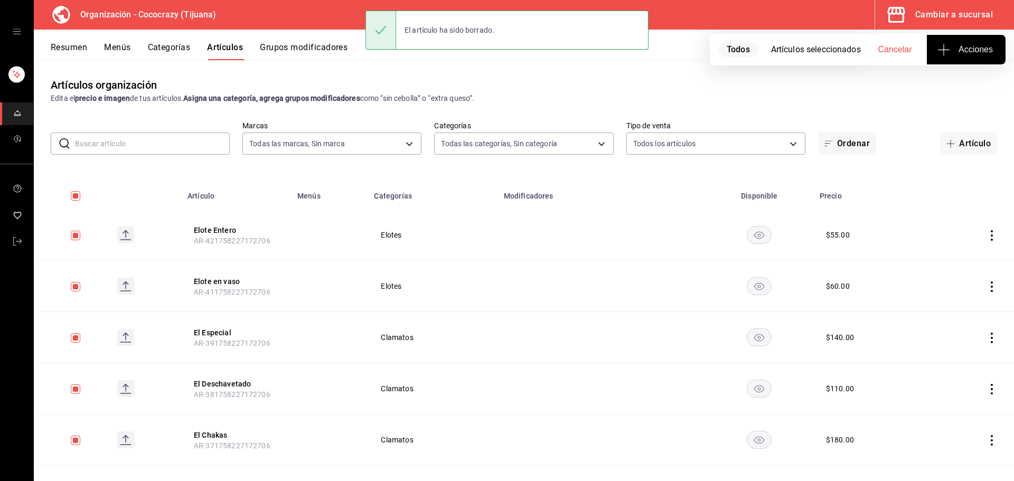
click at [986, 233] on icon "actions" at bounding box center [991, 235] width 11 height 11
click at [960, 303] on span "Eliminar" at bounding box center [951, 302] width 27 height 8
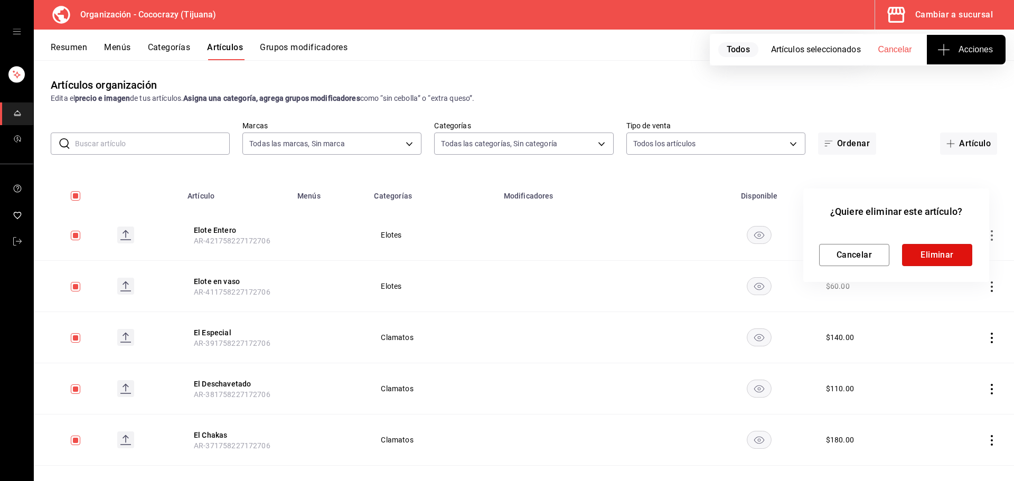
click at [919, 265] on button "Eliminar" at bounding box center [937, 255] width 70 height 22
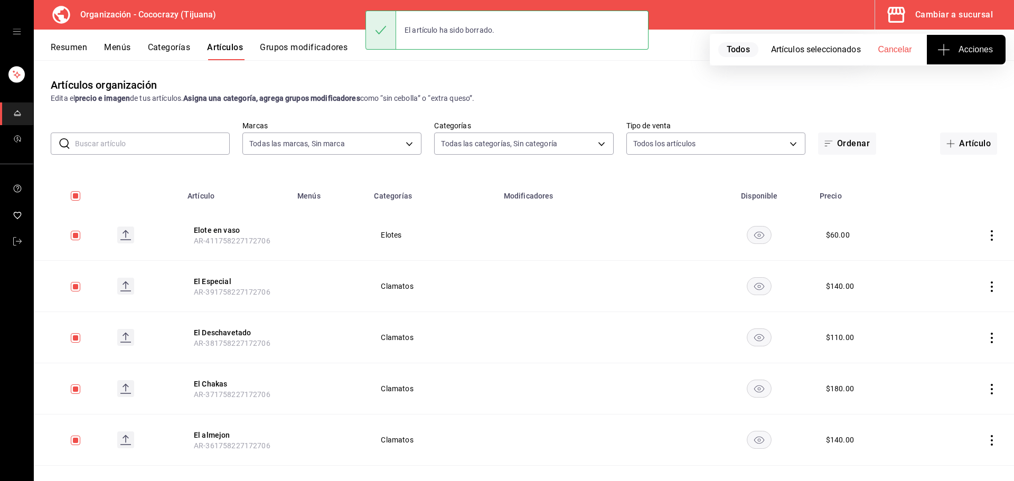
click at [986, 239] on icon "actions" at bounding box center [991, 235] width 11 height 11
click at [941, 304] on span "Eliminar" at bounding box center [951, 302] width 27 height 8
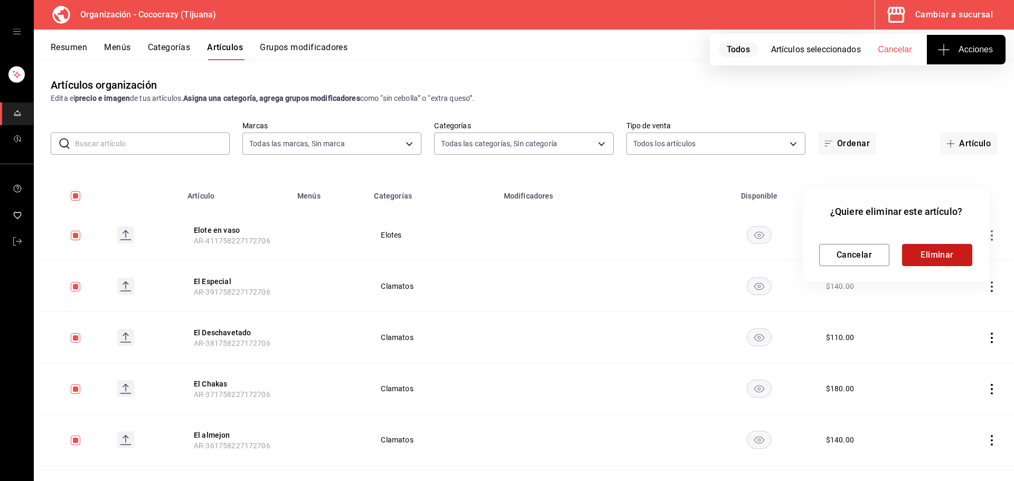
click at [920, 261] on button "Eliminar" at bounding box center [937, 255] width 70 height 22
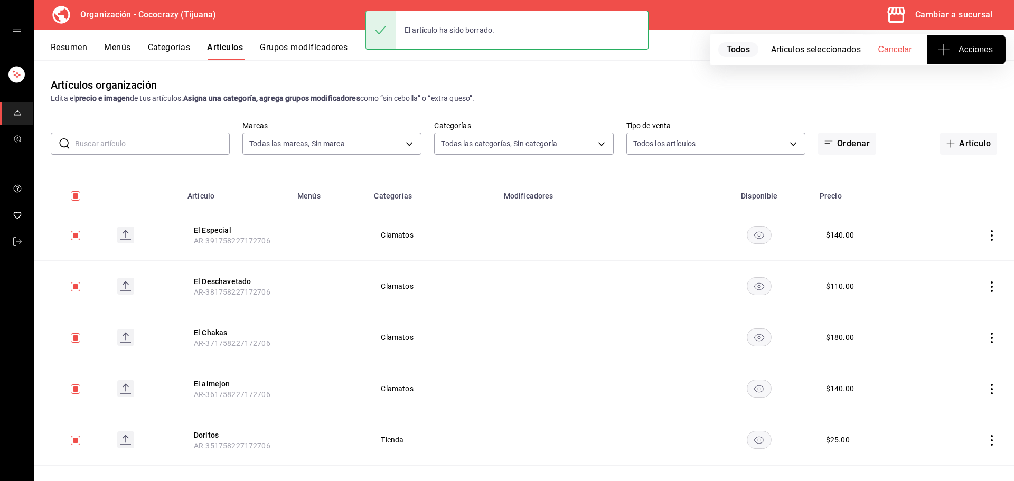
click at [989, 235] on icon "actions" at bounding box center [991, 235] width 11 height 11
click at [959, 300] on span "Eliminar" at bounding box center [951, 302] width 27 height 8
click at [948, 259] on button "Eliminar" at bounding box center [937, 255] width 70 height 22
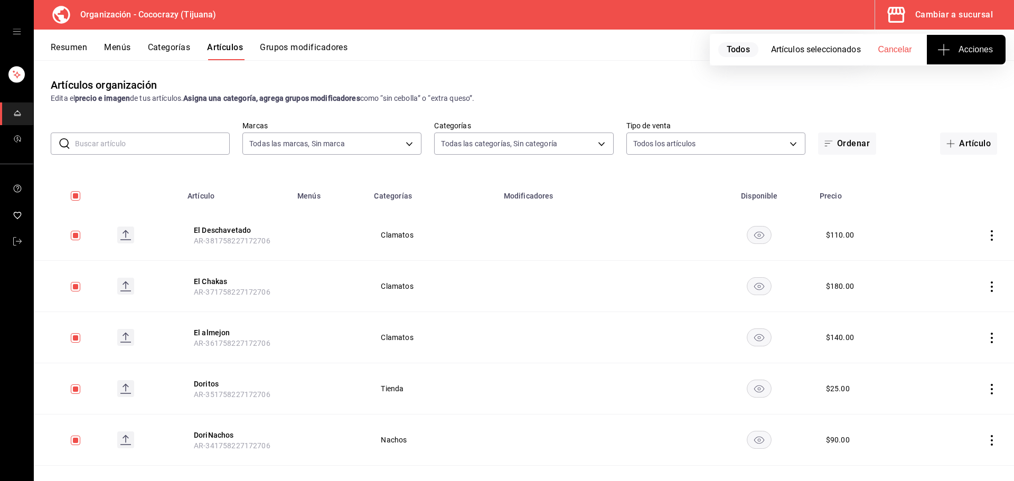
click at [986, 238] on icon "actions" at bounding box center [991, 235] width 11 height 11
click at [960, 305] on span "Eliminar" at bounding box center [951, 302] width 27 height 8
click at [941, 260] on button "Eliminar" at bounding box center [937, 255] width 70 height 22
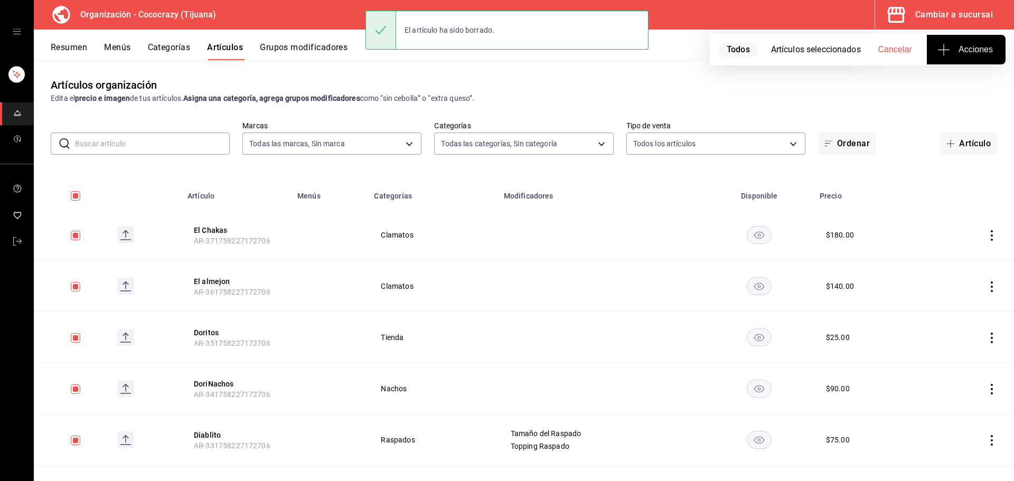
click at [991, 236] on icon "actions" at bounding box center [992, 235] width 2 height 11
drag, startPoint x: 959, startPoint y: 302, endPoint x: 976, endPoint y: 276, distance: 30.8
click at [960, 302] on span "Eliminar" at bounding box center [951, 302] width 27 height 8
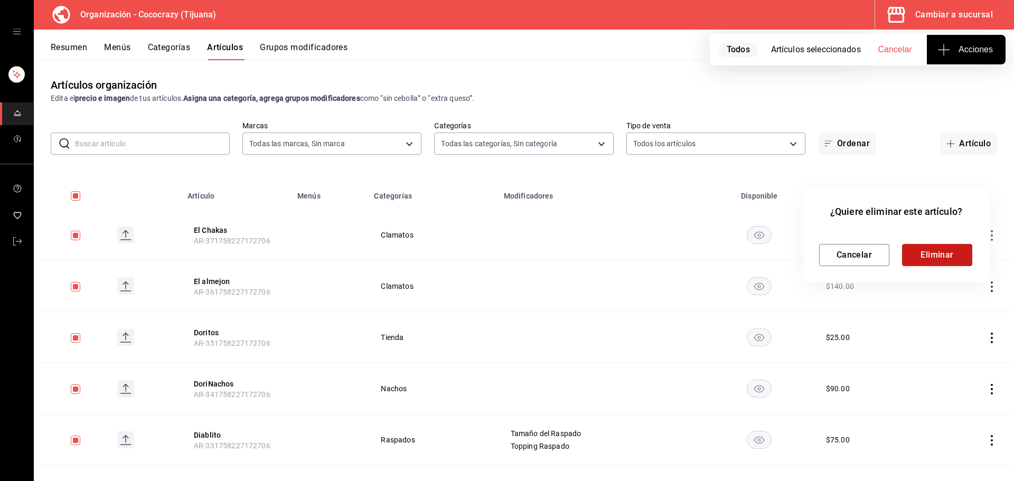
click at [951, 256] on button "Eliminar" at bounding box center [937, 255] width 70 height 22
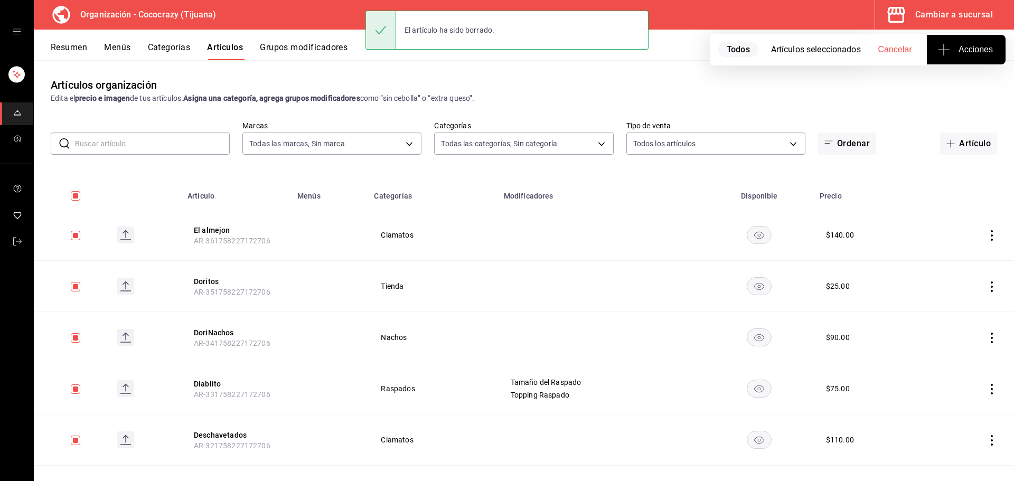
click at [986, 233] on icon "actions" at bounding box center [991, 235] width 11 height 11
click at [959, 303] on span "Eliminar" at bounding box center [951, 302] width 27 height 8
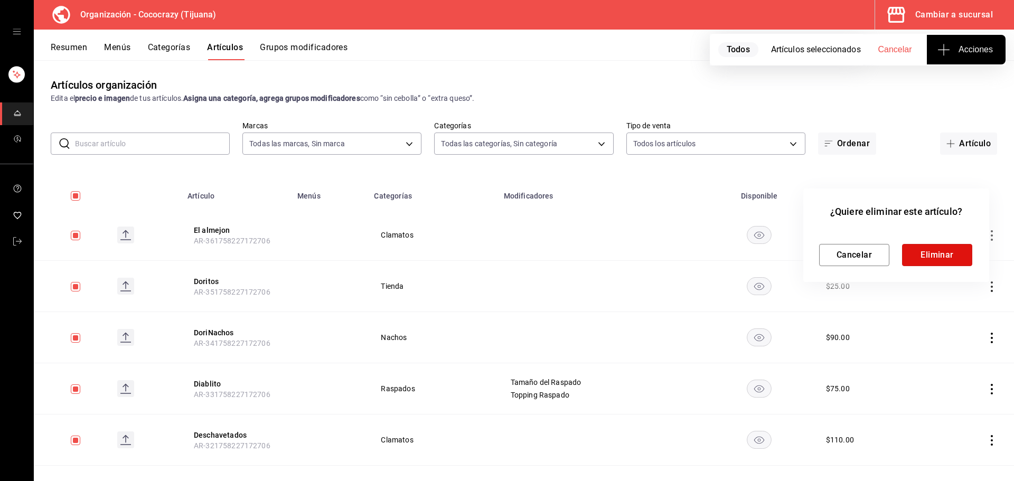
click at [959, 262] on button "Eliminar" at bounding box center [937, 255] width 70 height 22
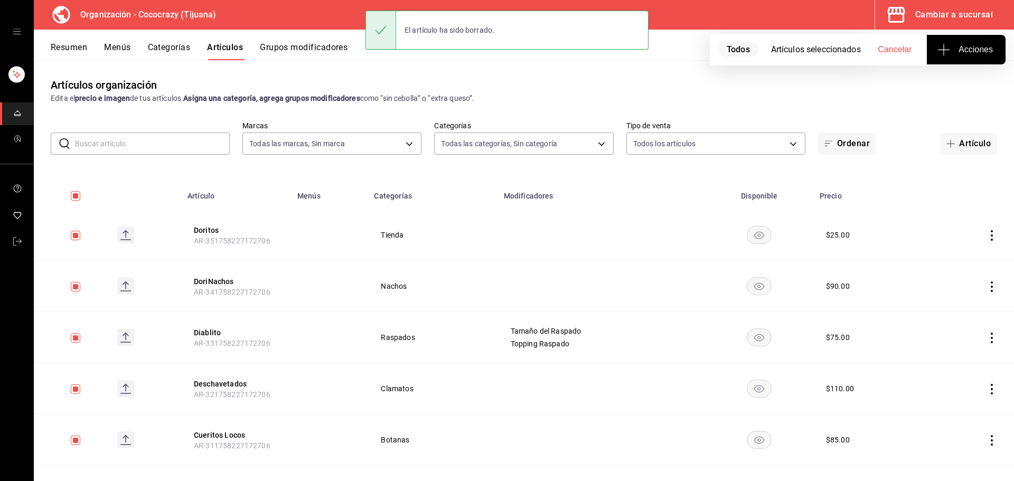
click at [986, 238] on icon "actions" at bounding box center [991, 235] width 11 height 11
click at [953, 308] on li "Eliminar" at bounding box center [942, 303] width 63 height 22
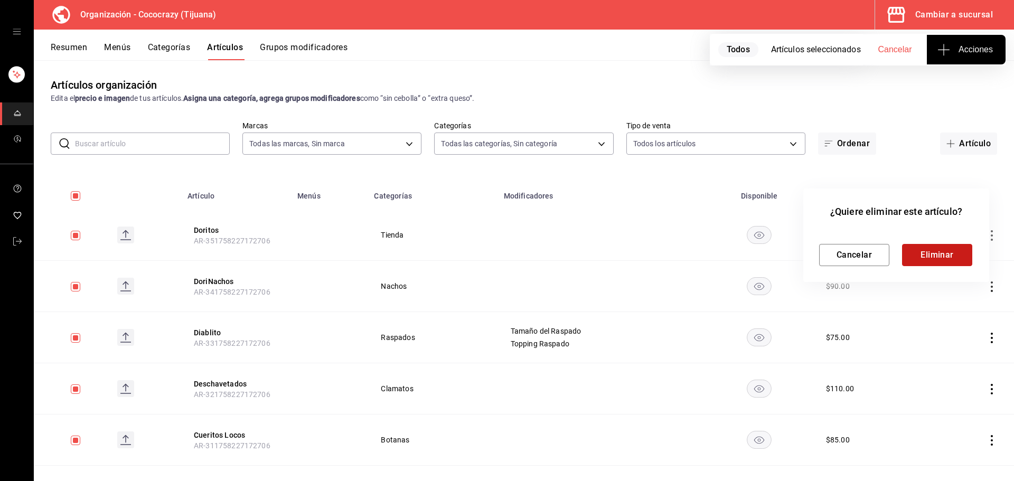
click at [952, 260] on button "Eliminar" at bounding box center [937, 255] width 70 height 22
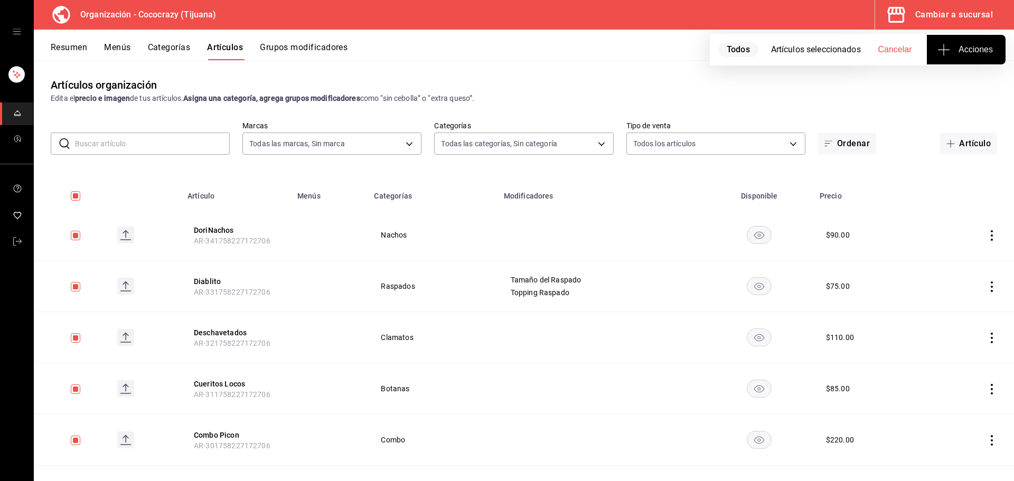
click at [987, 234] on icon "actions" at bounding box center [991, 235] width 11 height 11
click at [957, 300] on span "Eliminar" at bounding box center [951, 302] width 27 height 8
click at [942, 267] on div "¿Quiere eliminar este artículo? Cancelar Eliminar" at bounding box center [896, 235] width 186 height 93
click at [944, 259] on button "Eliminar" at bounding box center [937, 255] width 70 height 22
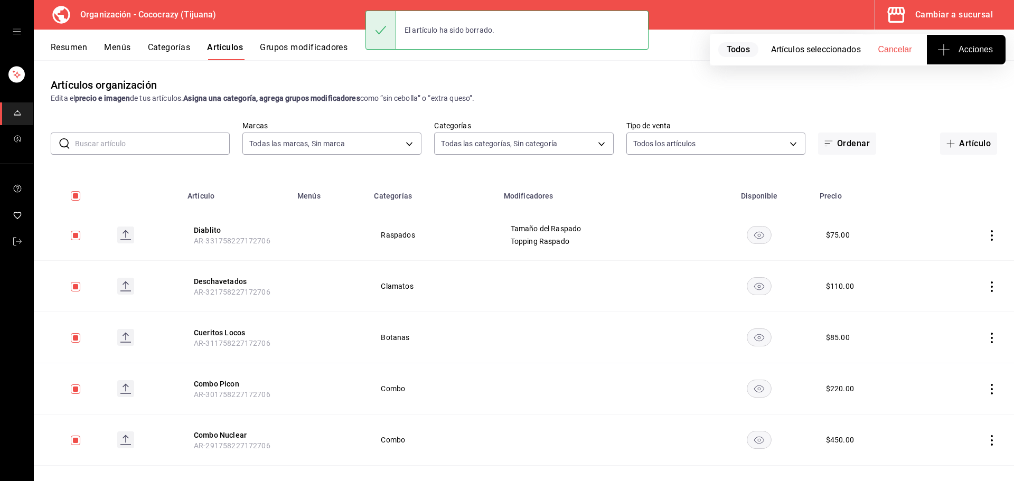
click at [986, 235] on icon "actions" at bounding box center [991, 235] width 11 height 11
click at [955, 304] on span "Eliminar" at bounding box center [951, 302] width 27 height 8
click at [949, 267] on div "¿Quiere eliminar este artículo? Cancelar Eliminar" at bounding box center [896, 235] width 186 height 93
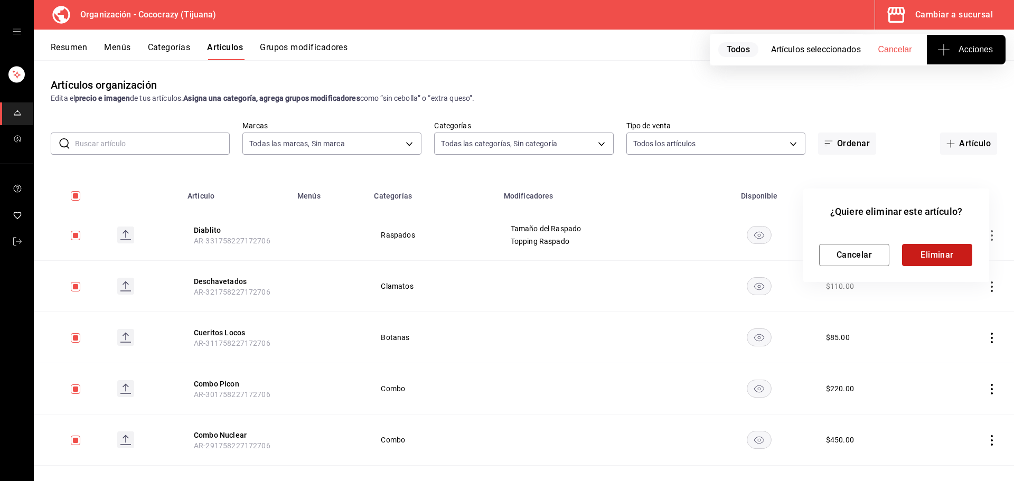
click at [950, 265] on button "Eliminar" at bounding box center [937, 255] width 70 height 22
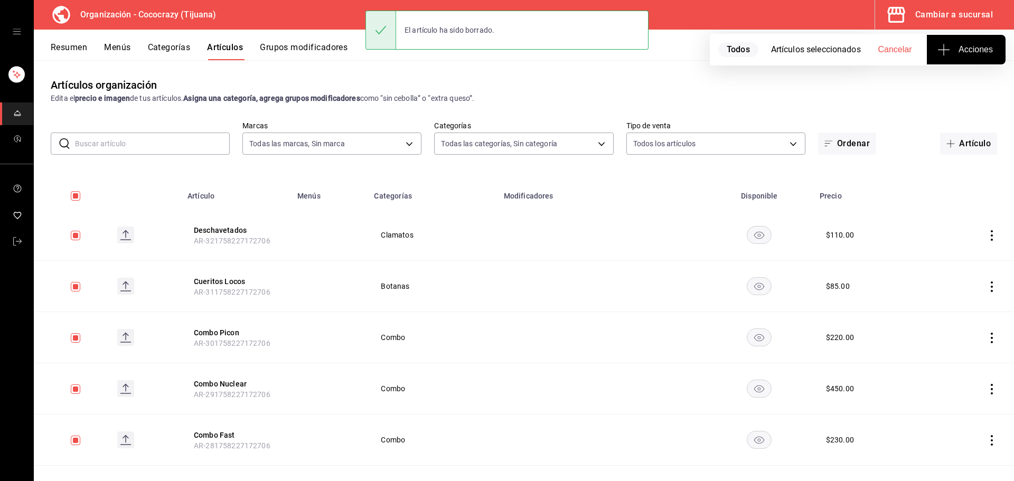
click at [988, 232] on icon "actions" at bounding box center [991, 235] width 11 height 11
click at [966, 301] on span "Eliminar" at bounding box center [951, 302] width 27 height 11
click at [929, 258] on button "Eliminar" at bounding box center [937, 255] width 70 height 22
click at [986, 285] on icon "actions" at bounding box center [991, 286] width 11 height 11
click at [963, 349] on span "Eliminar" at bounding box center [951, 354] width 27 height 11
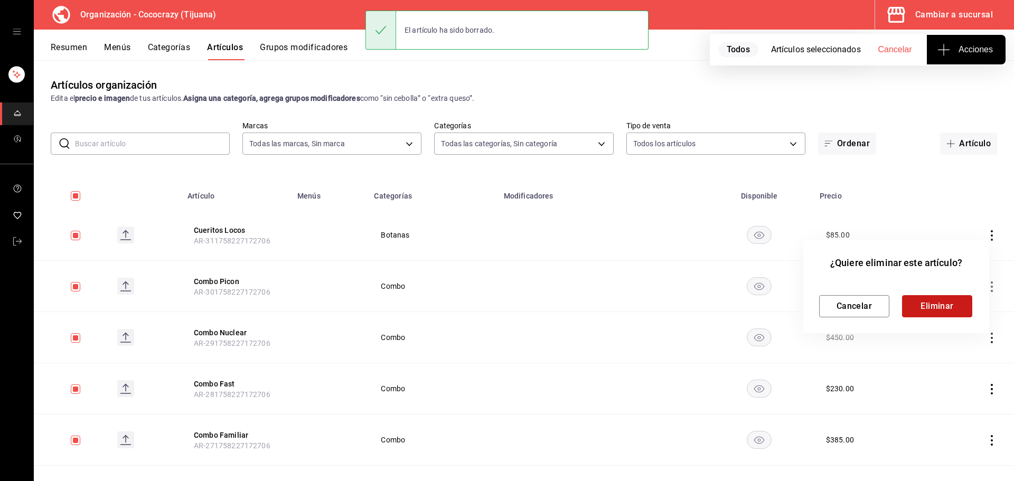
click at [935, 299] on button "Eliminar" at bounding box center [937, 306] width 70 height 22
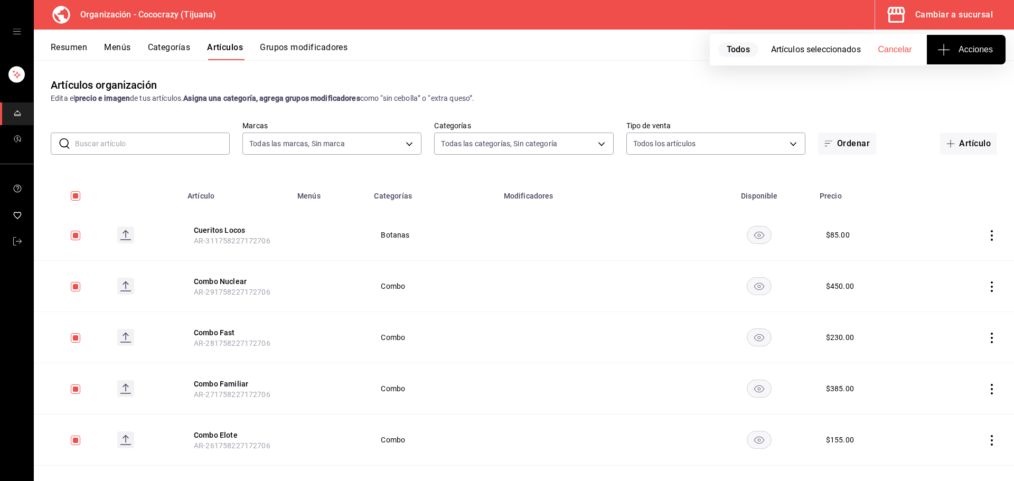
click at [986, 284] on icon "actions" at bounding box center [991, 286] width 11 height 11
click at [969, 348] on li "Eliminar" at bounding box center [942, 354] width 63 height 22
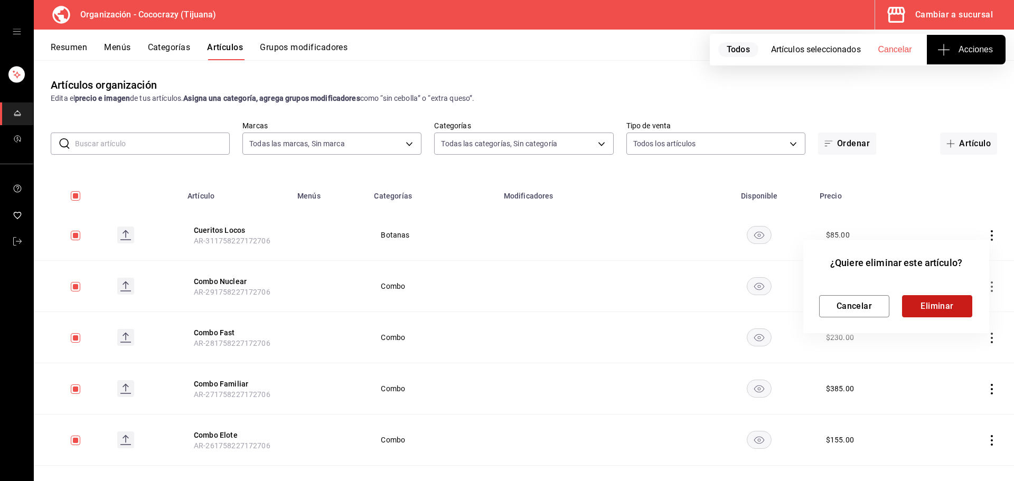
click at [938, 308] on button "Eliminar" at bounding box center [937, 306] width 70 height 22
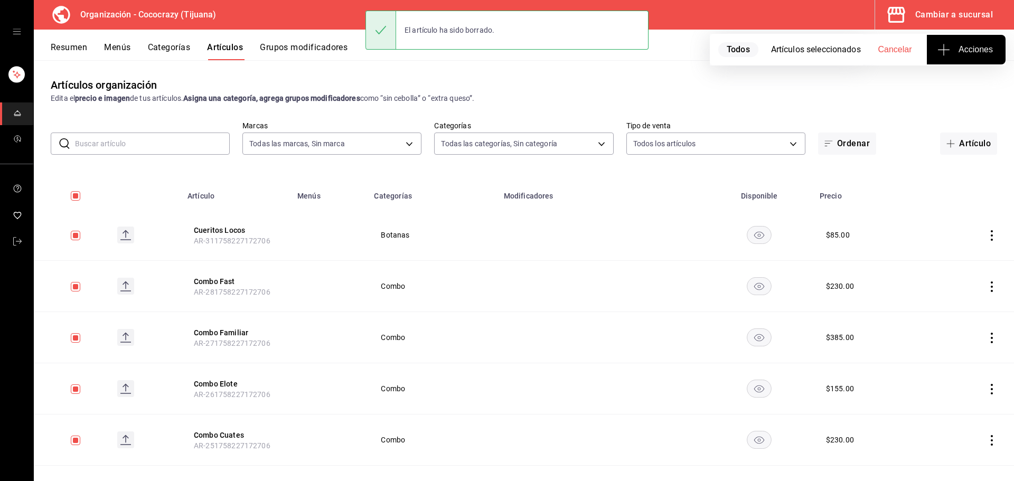
click at [986, 340] on icon "actions" at bounding box center [991, 338] width 11 height 11
click at [960, 402] on span "Eliminar" at bounding box center [951, 405] width 27 height 8
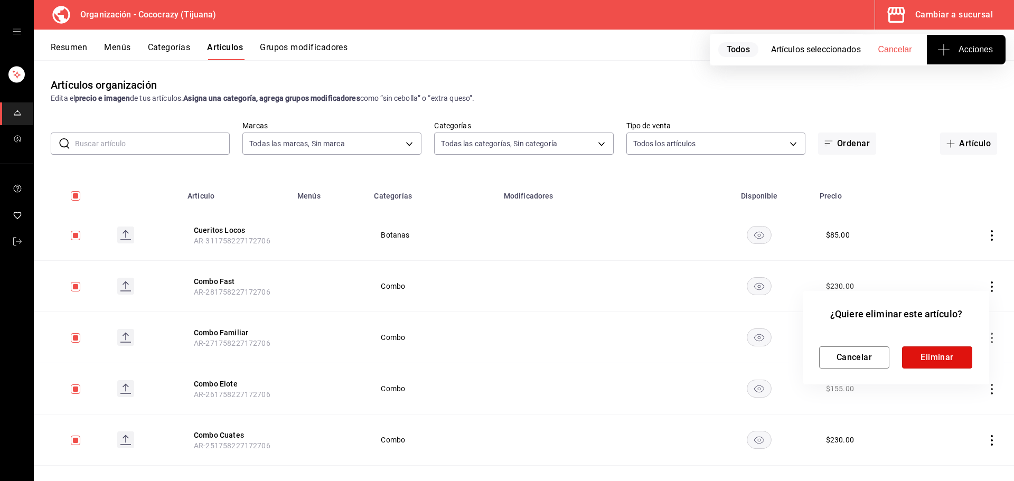
click at [941, 360] on button "Eliminar" at bounding box center [937, 357] width 70 height 22
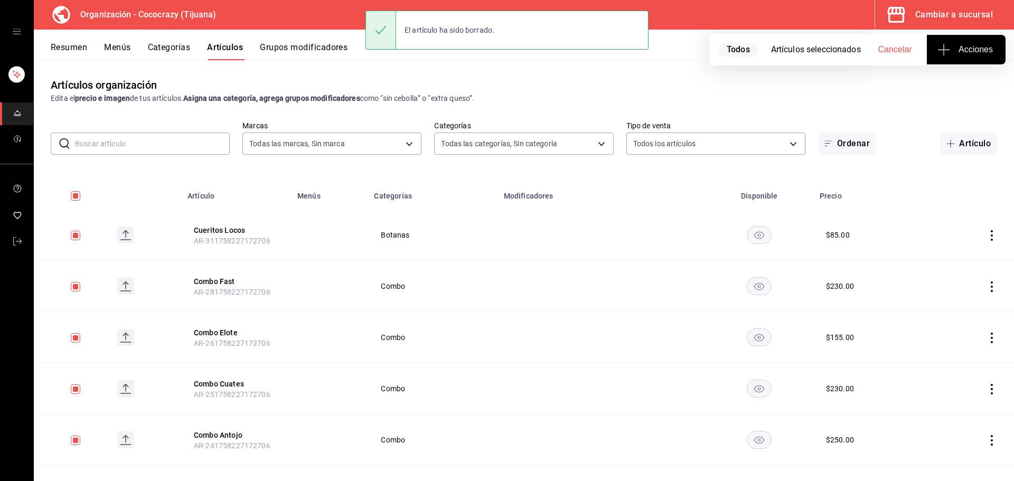
click at [978, 333] on td at bounding box center [971, 337] width 86 height 51
click at [978, 337] on td at bounding box center [971, 337] width 86 height 51
click at [986, 339] on icon "actions" at bounding box center [991, 338] width 11 height 11
click at [953, 400] on li "Eliminar" at bounding box center [942, 405] width 63 height 22
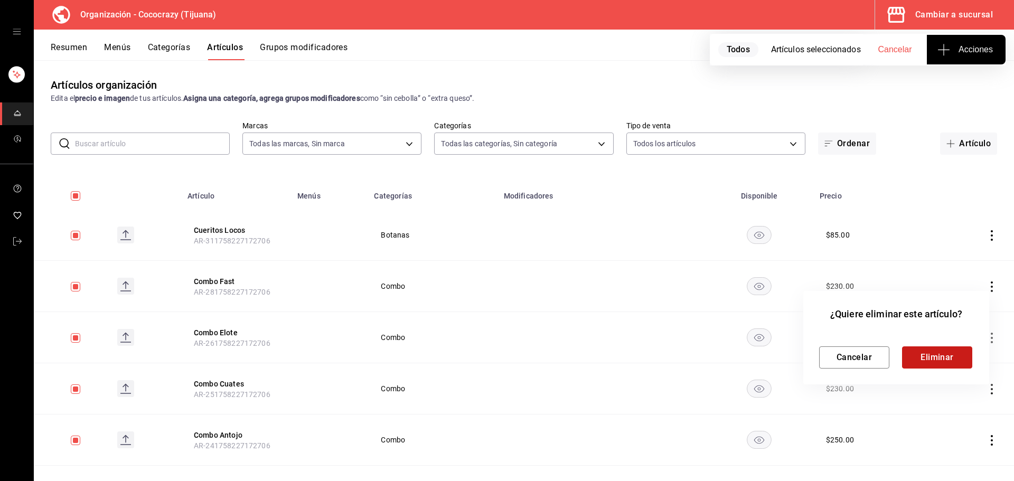
click at [944, 356] on button "Eliminar" at bounding box center [937, 357] width 70 height 22
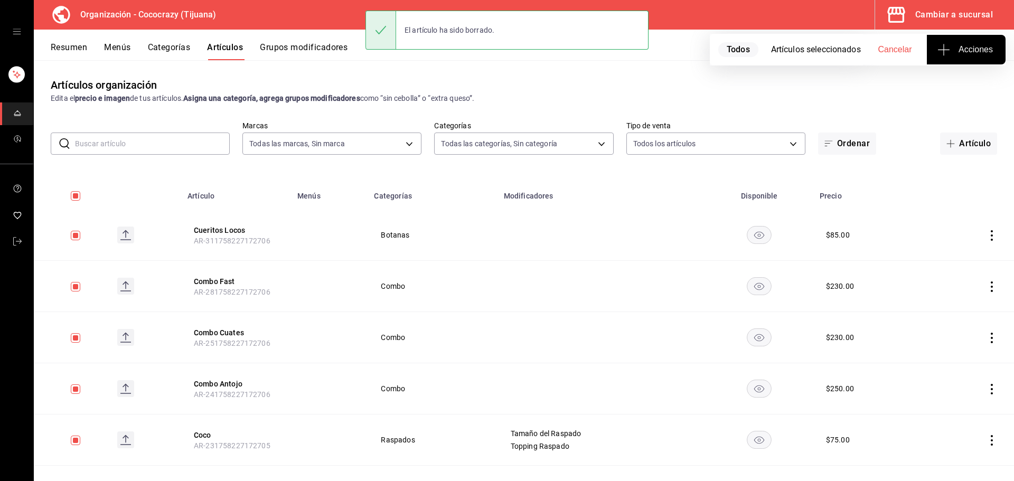
click at [986, 289] on icon "actions" at bounding box center [991, 286] width 11 height 11
click at [969, 353] on li "Eliminar" at bounding box center [942, 354] width 63 height 22
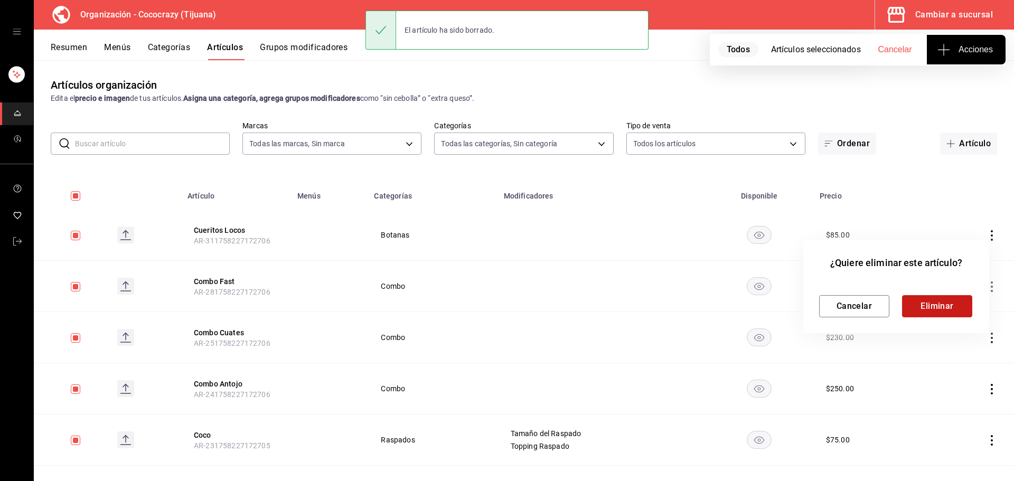
click at [942, 309] on button "Eliminar" at bounding box center [937, 306] width 70 height 22
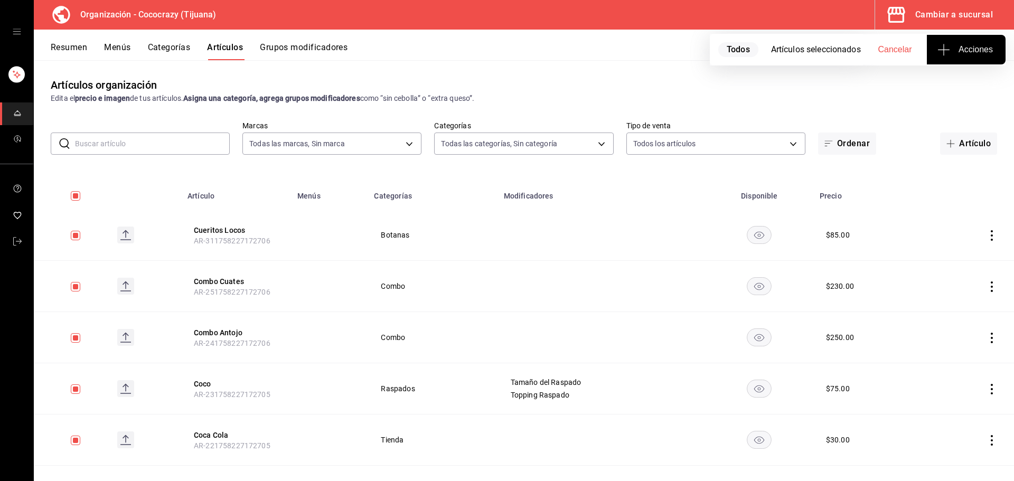
click at [986, 287] on icon "actions" at bounding box center [991, 286] width 11 height 11
click at [960, 351] on span "Eliminar" at bounding box center [951, 354] width 27 height 8
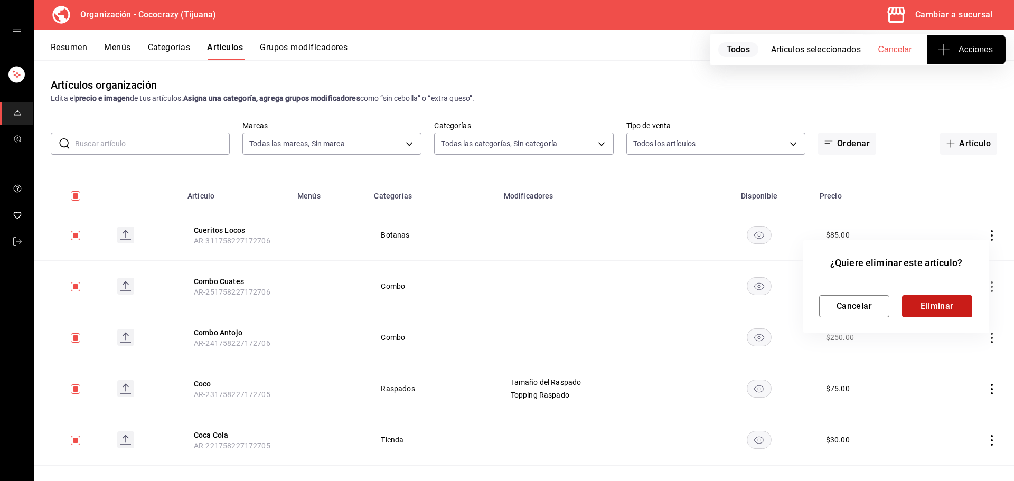
click at [949, 308] on button "Eliminar" at bounding box center [937, 306] width 70 height 22
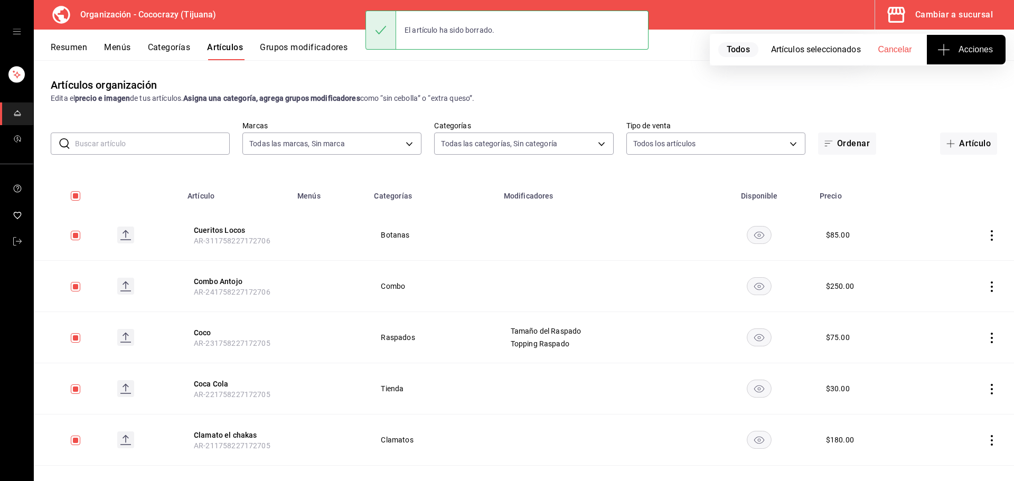
click at [986, 388] on icon "actions" at bounding box center [991, 389] width 11 height 11
click at [963, 447] on li "Eliminar" at bounding box center [942, 454] width 63 height 22
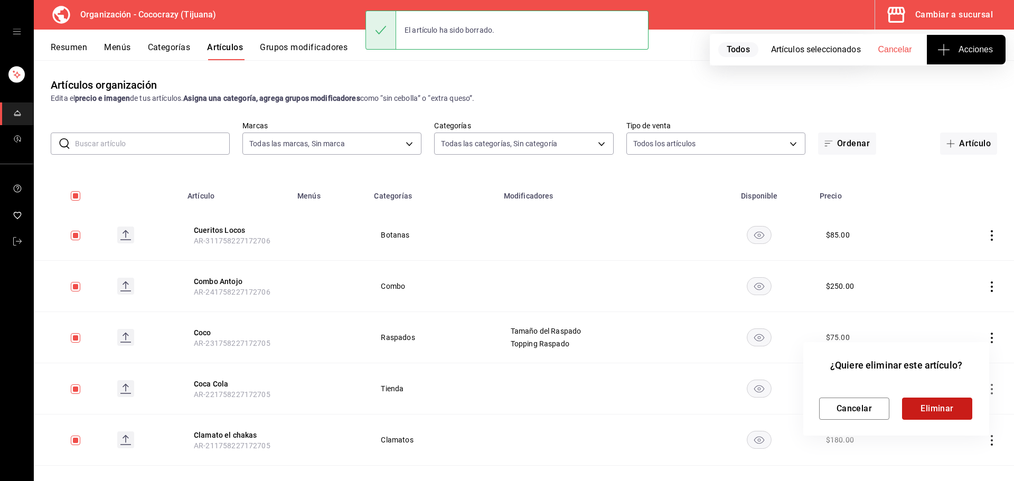
click at [933, 400] on button "Eliminar" at bounding box center [937, 409] width 70 height 22
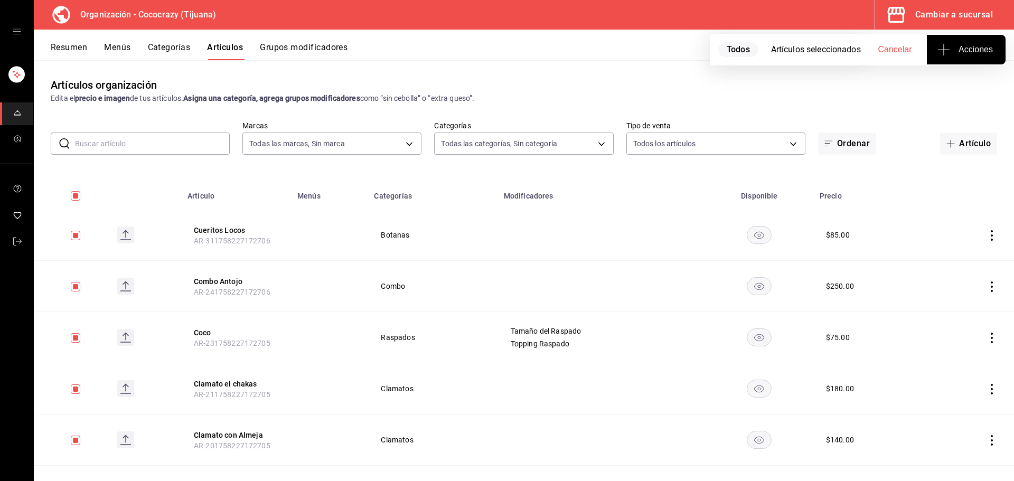
click at [986, 235] on icon "actions" at bounding box center [991, 235] width 11 height 11
drag, startPoint x: 969, startPoint y: 297, endPoint x: 955, endPoint y: 304, distance: 15.6
click at [969, 297] on li "Eliminar" at bounding box center [942, 303] width 63 height 22
click at [971, 251] on button "Eliminar" at bounding box center [937, 255] width 70 height 22
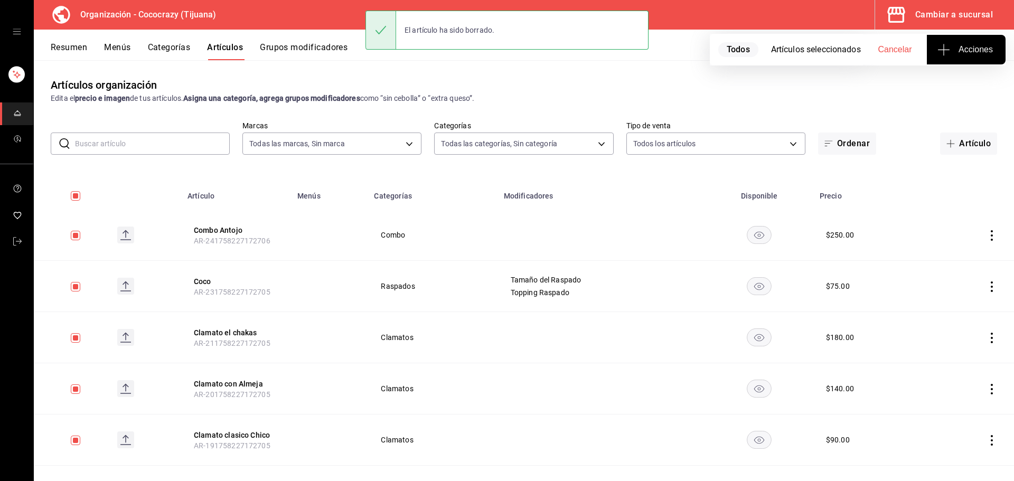
drag, startPoint x: 983, startPoint y: 232, endPoint x: 975, endPoint y: 244, distance: 14.1
click at [986, 232] on icon "actions" at bounding box center [991, 235] width 11 height 11
click at [958, 301] on span "Eliminar" at bounding box center [951, 302] width 27 height 8
click at [961, 247] on button "Eliminar" at bounding box center [937, 255] width 70 height 22
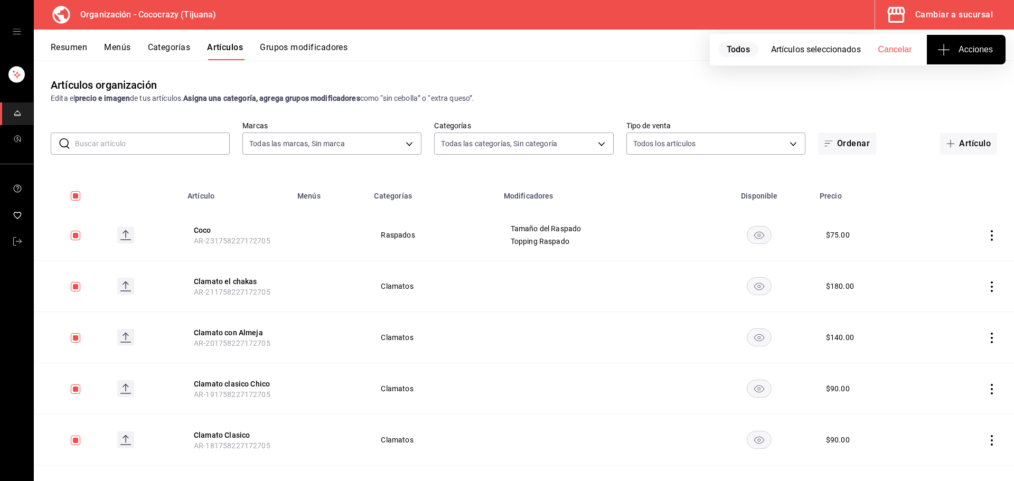
click at [988, 237] on icon "actions" at bounding box center [991, 235] width 11 height 11
click at [959, 297] on li "Eliminar" at bounding box center [942, 303] width 63 height 22
click at [951, 255] on button "Eliminar" at bounding box center [937, 255] width 70 height 22
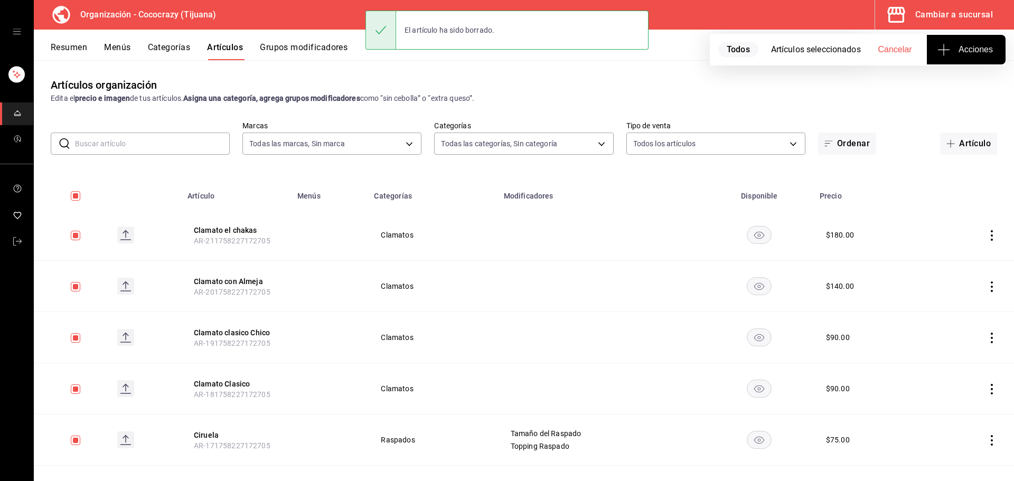
click at [986, 232] on icon "actions" at bounding box center [991, 235] width 11 height 11
click at [955, 302] on span "Eliminar" at bounding box center [951, 302] width 27 height 8
click at [956, 257] on button "Eliminar" at bounding box center [937, 255] width 70 height 22
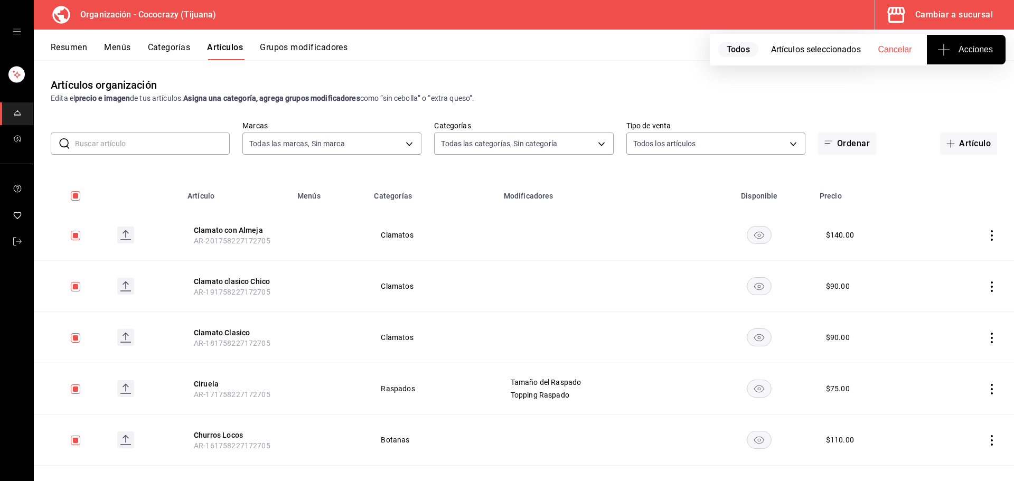
click at [991, 283] on icon "actions" at bounding box center [992, 286] width 2 height 11
click at [957, 360] on li "Eliminar" at bounding box center [942, 354] width 63 height 22
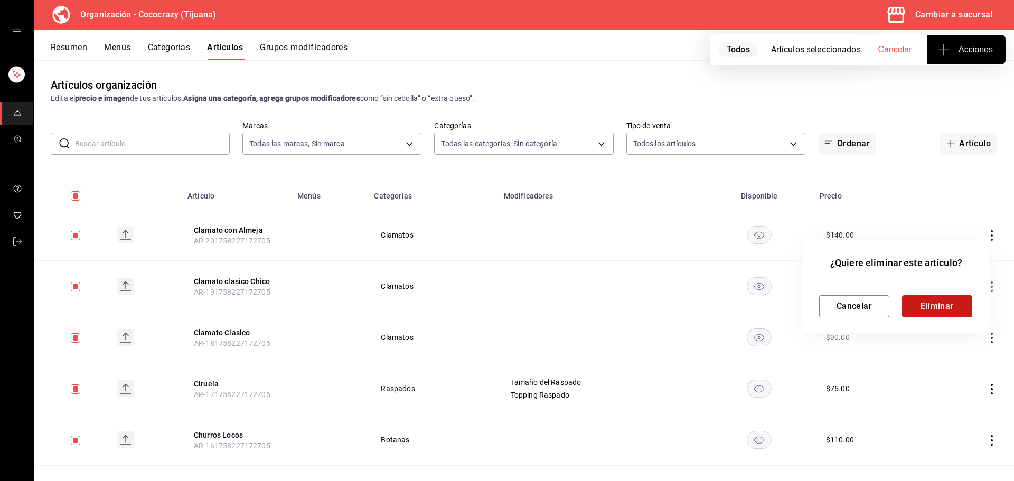
click at [943, 309] on button "Eliminar" at bounding box center [937, 306] width 70 height 22
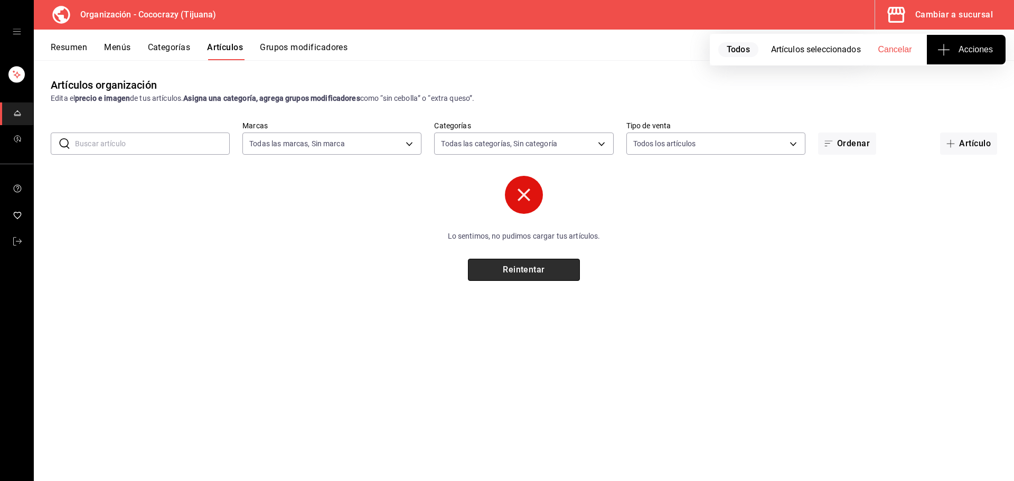
click at [516, 267] on button "Reintentar" at bounding box center [524, 270] width 112 height 22
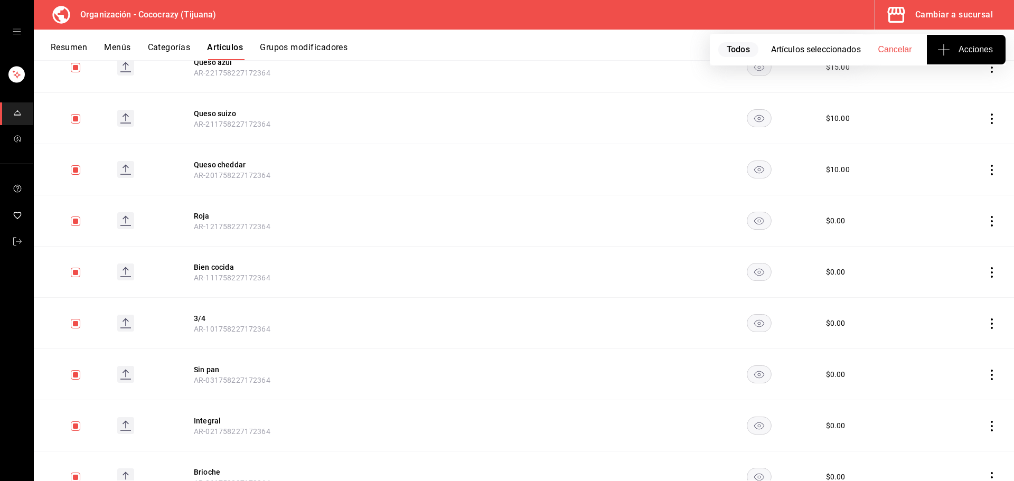
scroll to position [3647, 0]
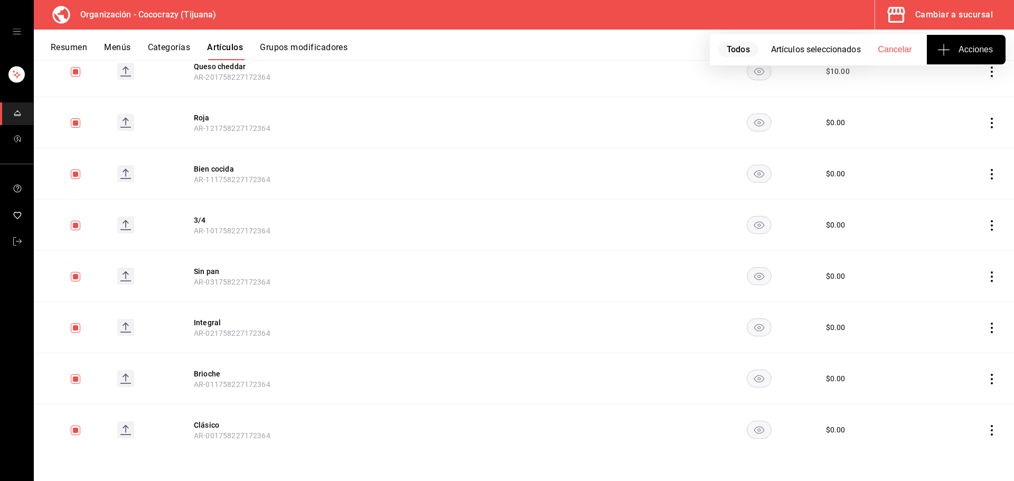
click at [986, 430] on icon "actions" at bounding box center [991, 430] width 11 height 11
click at [969, 447] on li "Eliminar" at bounding box center [942, 454] width 63 height 22
click at [943, 439] on button "Eliminar" at bounding box center [937, 446] width 70 height 22
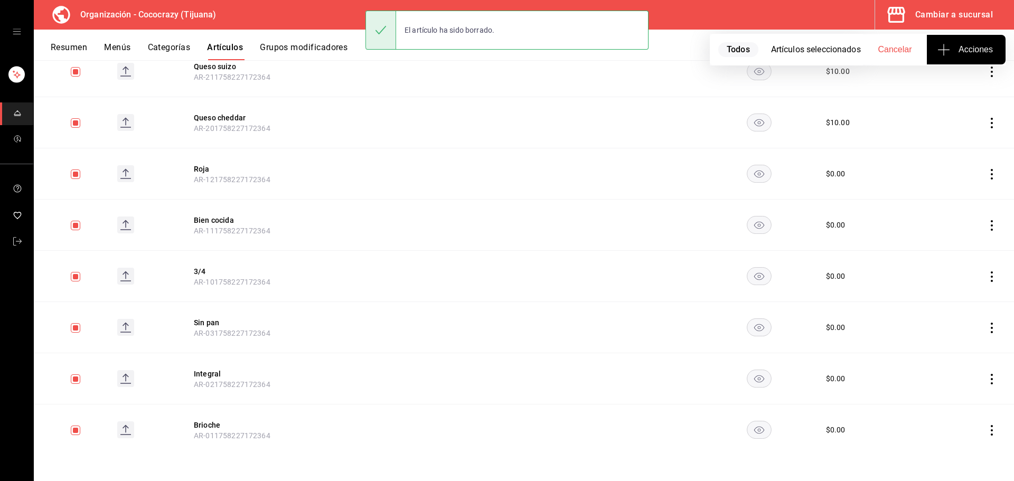
scroll to position [3596, 0]
click at [989, 430] on td at bounding box center [971, 430] width 86 height 51
click at [991, 430] on icon "actions" at bounding box center [992, 430] width 2 height 11
click at [965, 459] on li "Eliminar" at bounding box center [942, 454] width 63 height 22
click at [939, 440] on button "Eliminar" at bounding box center [937, 446] width 70 height 22
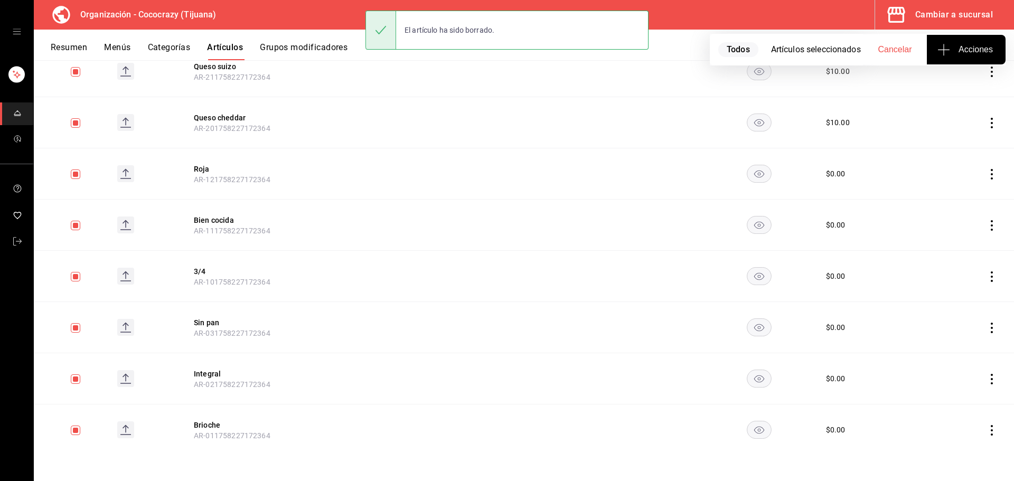
scroll to position [3545, 0]
click at [986, 425] on icon "actions" at bounding box center [991, 430] width 11 height 11
click at [968, 455] on li "Eliminar" at bounding box center [942, 454] width 63 height 22
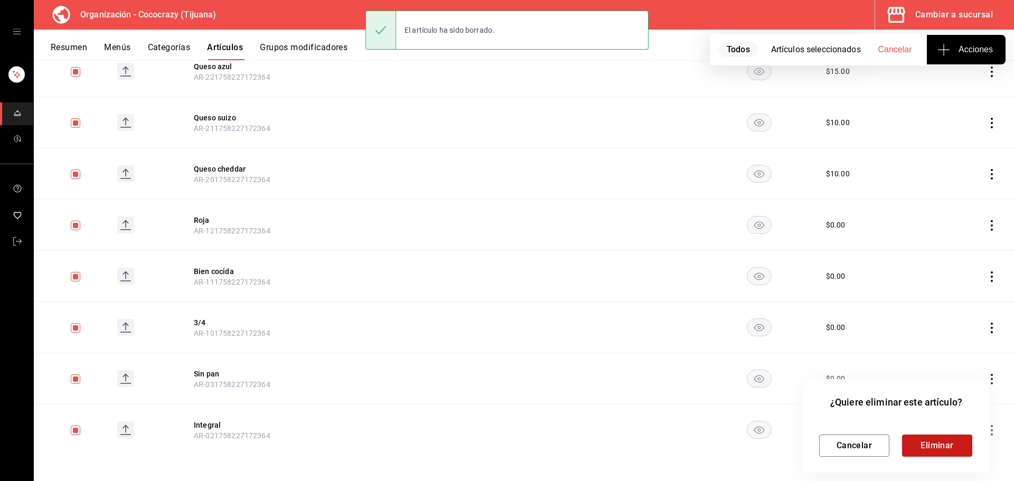
click at [947, 450] on button "Eliminar" at bounding box center [937, 446] width 70 height 22
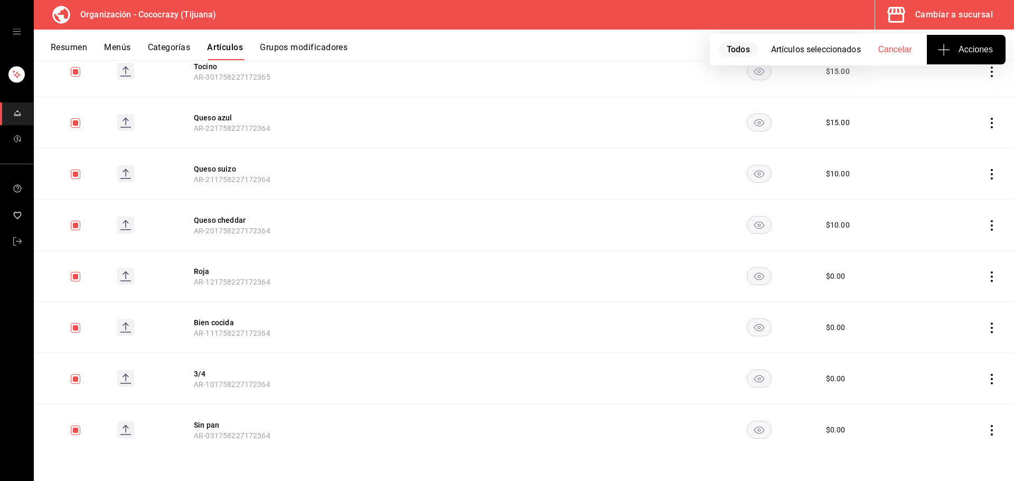
scroll to position [3493, 0]
click at [988, 432] on icon "actions" at bounding box center [991, 430] width 11 height 11
drag, startPoint x: 972, startPoint y: 455, endPoint x: 957, endPoint y: 455, distance: 15.3
click at [967, 455] on li "Eliminar" at bounding box center [942, 454] width 63 height 22
click at [939, 441] on button "Eliminar" at bounding box center [937, 446] width 70 height 22
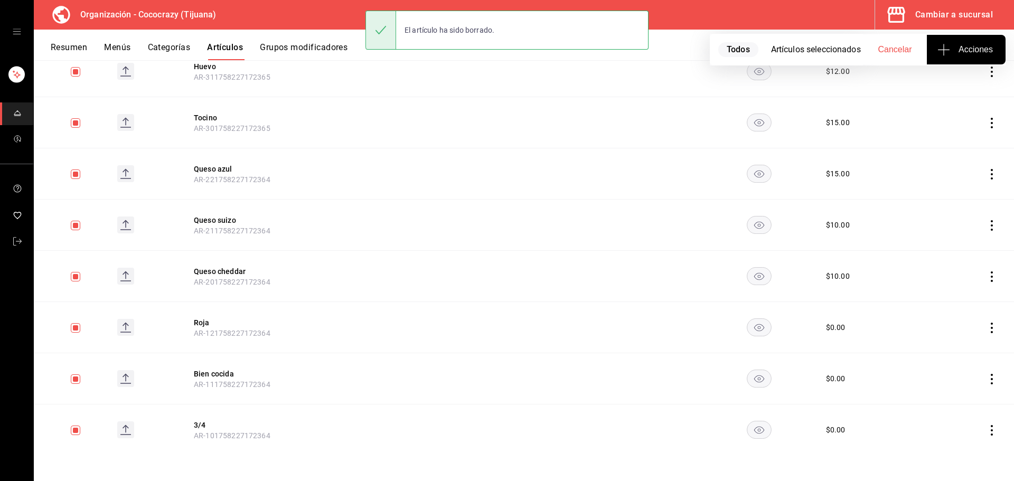
scroll to position [3442, 0]
click at [986, 428] on icon "actions" at bounding box center [991, 430] width 11 height 11
click at [965, 455] on span "Eliminar" at bounding box center [951, 453] width 27 height 8
click at [958, 453] on button "Eliminar" at bounding box center [937, 446] width 70 height 22
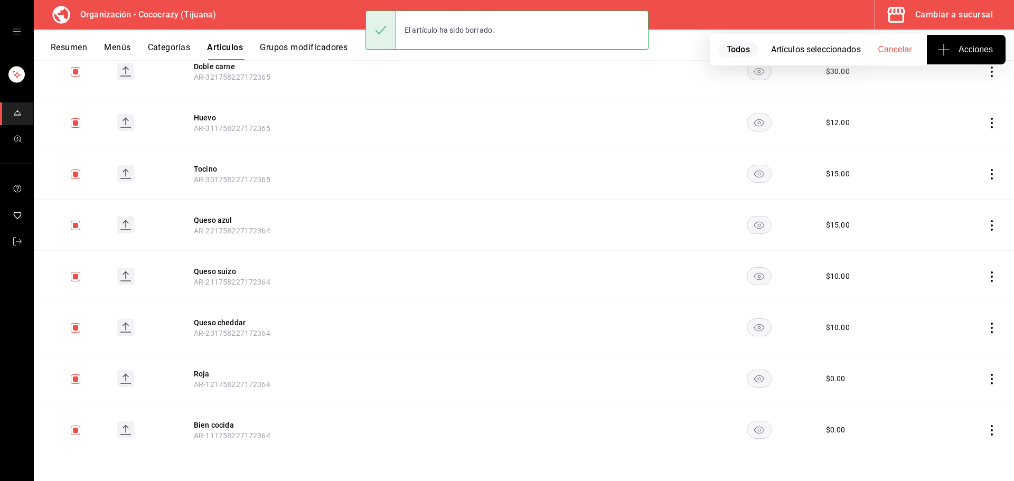
click at [986, 428] on icon "actions" at bounding box center [991, 430] width 11 height 11
click at [965, 448] on li "Eliminar" at bounding box center [942, 454] width 63 height 22
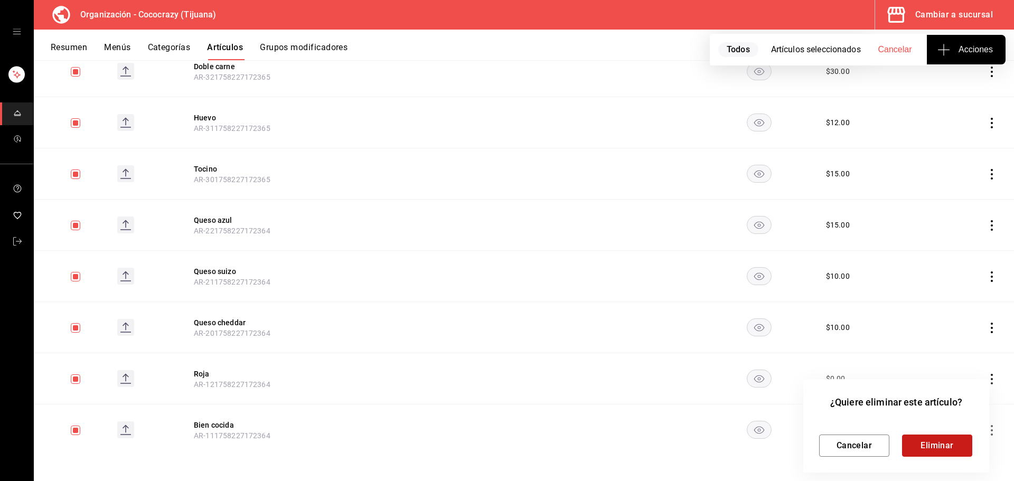
click at [961, 450] on button "Eliminar" at bounding box center [937, 446] width 70 height 22
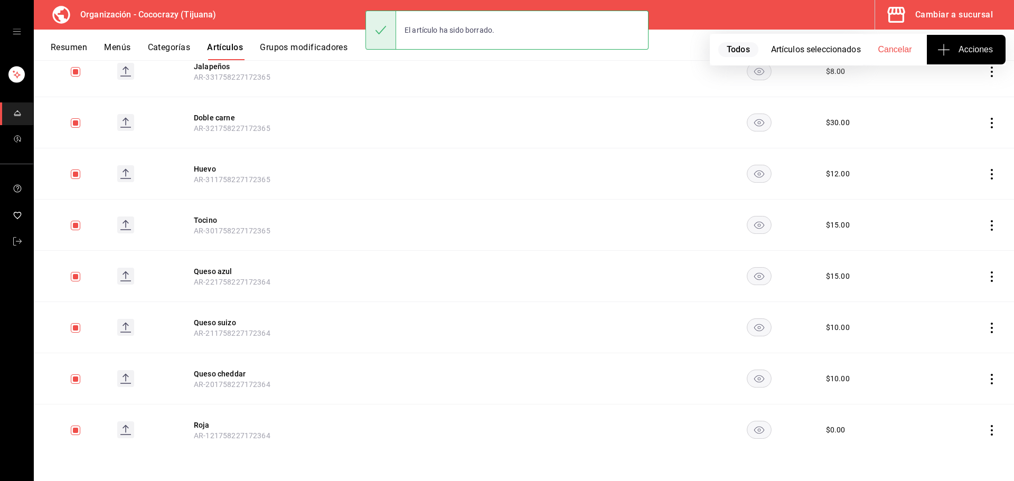
scroll to position [3340, 0]
click at [988, 427] on icon "actions" at bounding box center [991, 430] width 11 height 11
click at [966, 455] on li "Eliminar" at bounding box center [942, 454] width 63 height 22
click at [947, 441] on button "Eliminar" at bounding box center [937, 446] width 70 height 22
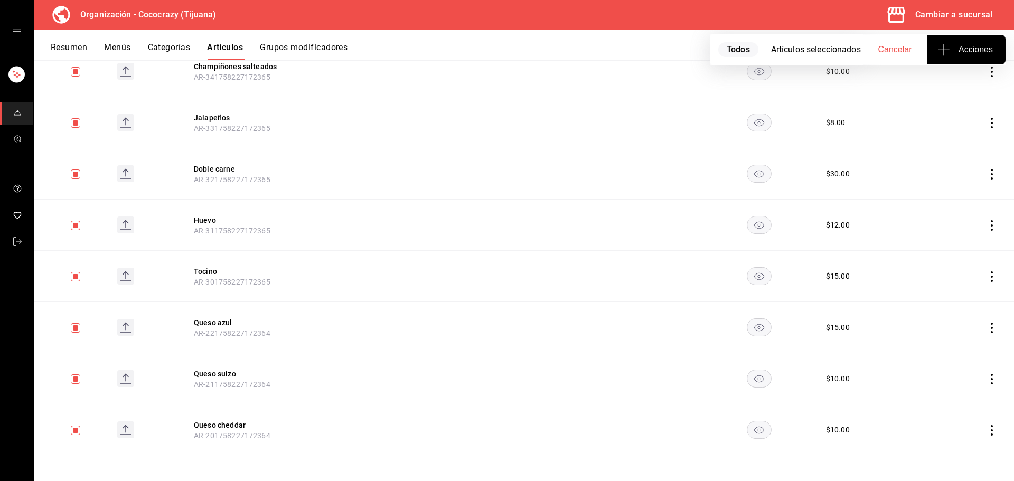
scroll to position [3288, 0]
click at [986, 434] on icon "actions" at bounding box center [991, 430] width 11 height 11
click at [971, 451] on div "Editar Duplicar Eliminar" at bounding box center [943, 432] width 72 height 82
click at [957, 453] on span "Eliminar" at bounding box center [951, 453] width 27 height 8
click at [944, 444] on button "Eliminar" at bounding box center [937, 446] width 70 height 22
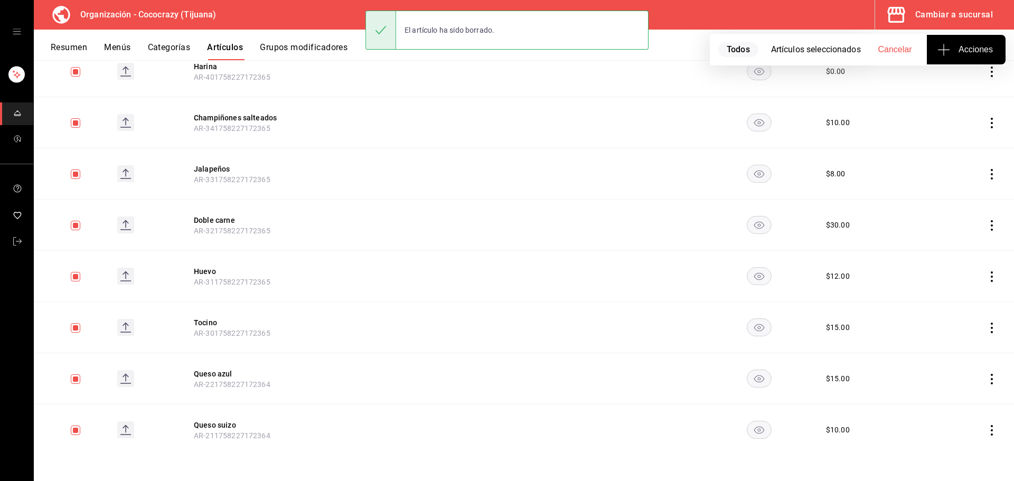
scroll to position [3237, 0]
click at [986, 430] on icon "actions" at bounding box center [991, 430] width 11 height 11
click at [960, 457] on span "Eliminar" at bounding box center [951, 453] width 27 height 8
click at [942, 444] on button "Eliminar" at bounding box center [937, 446] width 70 height 22
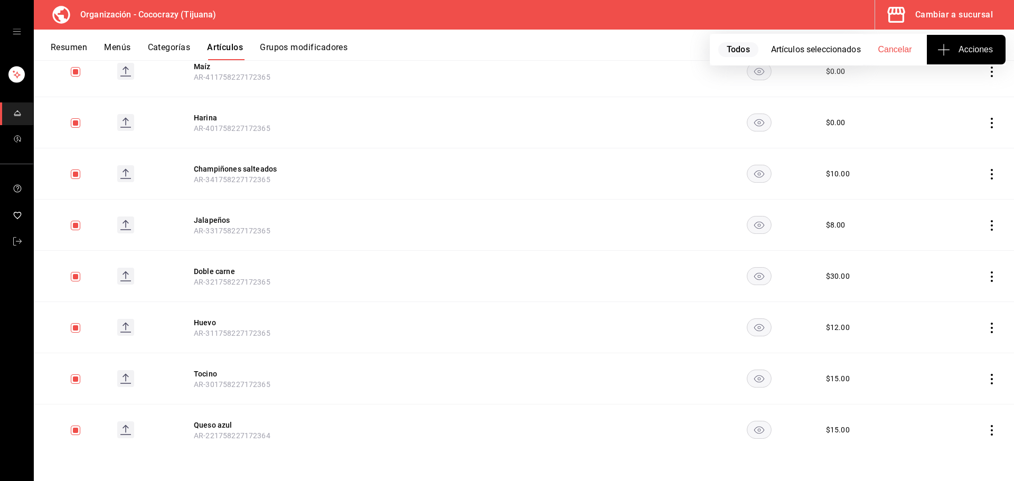
scroll to position [3186, 0]
click at [986, 431] on icon "actions" at bounding box center [991, 430] width 11 height 11
click at [970, 453] on li "Eliminar" at bounding box center [942, 454] width 63 height 22
click at [941, 444] on button "Eliminar" at bounding box center [937, 446] width 70 height 22
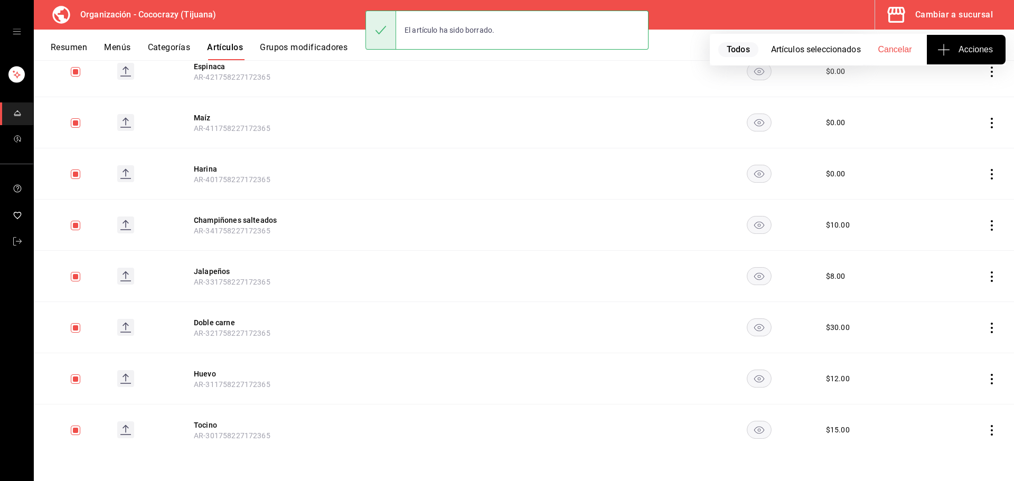
scroll to position [3135, 0]
click at [986, 435] on icon "actions" at bounding box center [991, 430] width 11 height 11
click at [962, 449] on span "Eliminar" at bounding box center [951, 453] width 27 height 8
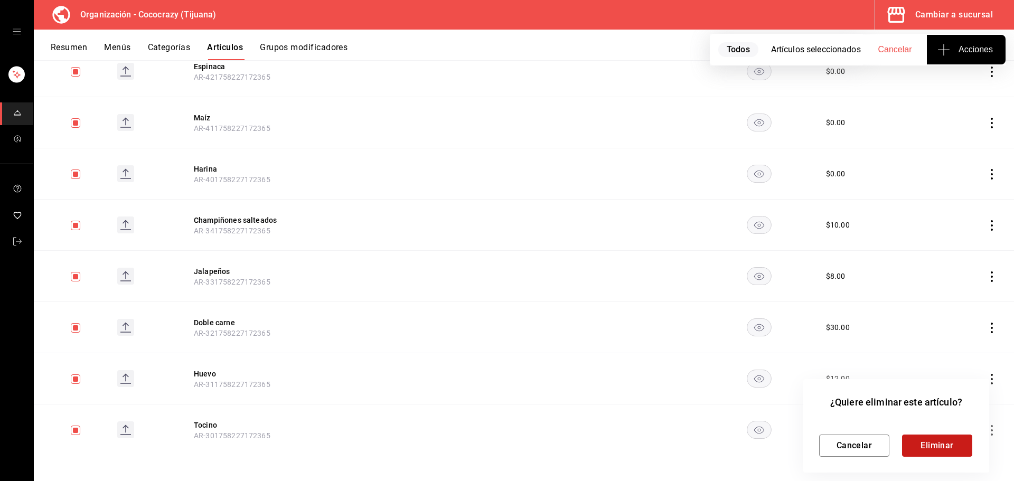
click at [956, 440] on button "Eliminar" at bounding box center [937, 446] width 70 height 22
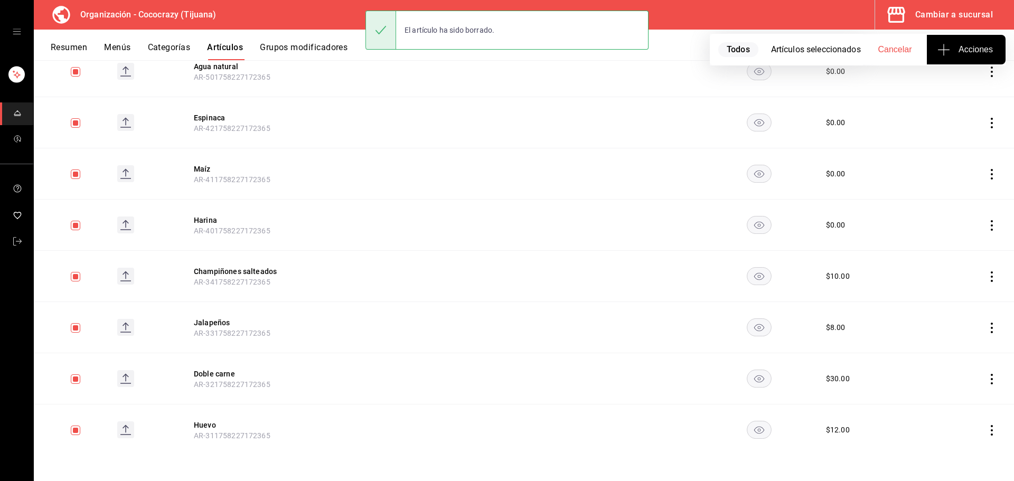
scroll to position [3084, 0]
click at [989, 431] on td at bounding box center [971, 430] width 86 height 51
click at [986, 430] on icon "actions" at bounding box center [991, 430] width 11 height 11
click at [955, 452] on span "Eliminar" at bounding box center [951, 453] width 27 height 8
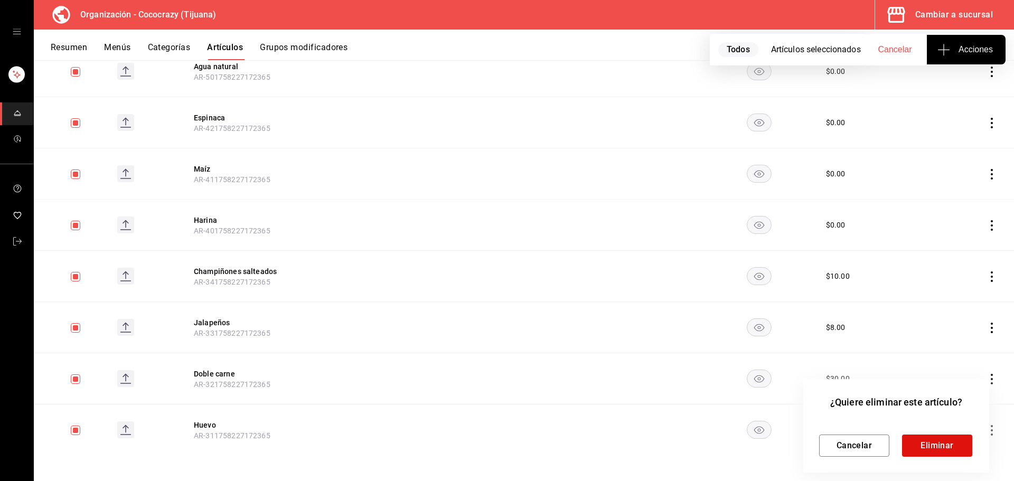
click at [942, 434] on div "Cancelar Eliminar" at bounding box center [896, 437] width 154 height 39
click at [937, 439] on button "Eliminar" at bounding box center [937, 446] width 70 height 22
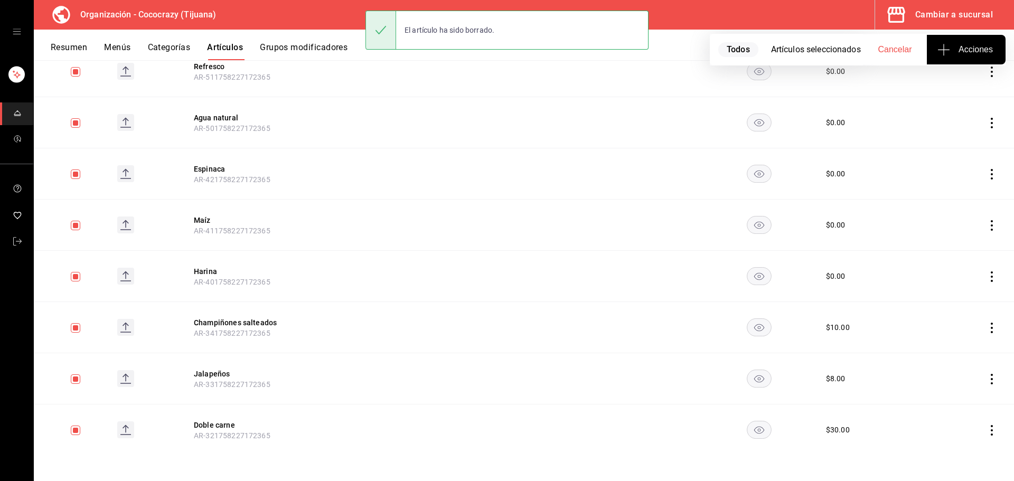
scroll to position [3032, 0]
click at [982, 424] on td at bounding box center [971, 430] width 86 height 51
click at [986, 428] on icon "actions" at bounding box center [991, 430] width 11 height 11
drag, startPoint x: 965, startPoint y: 448, endPoint x: 959, endPoint y: 451, distance: 6.9
click at [964, 450] on span "Eliminar" at bounding box center [951, 453] width 27 height 11
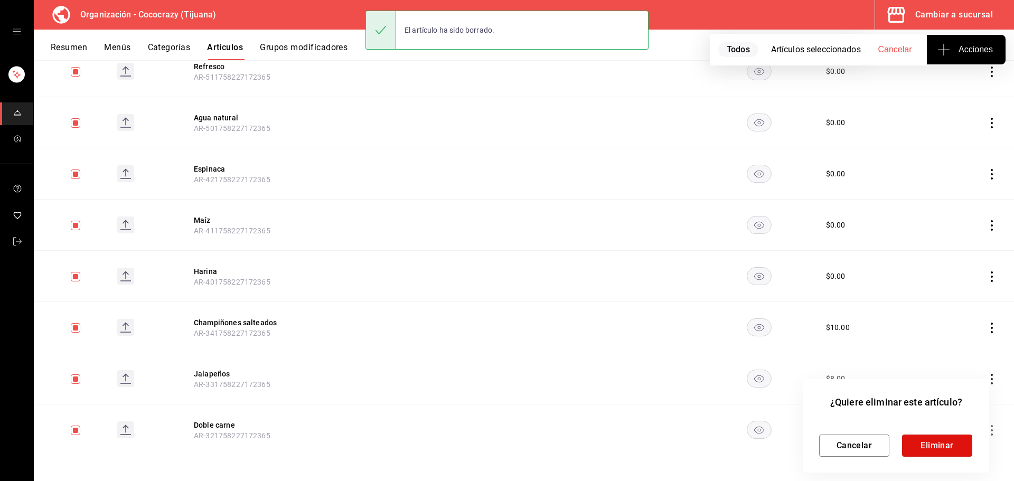
click at [936, 448] on button "Eliminar" at bounding box center [937, 446] width 70 height 22
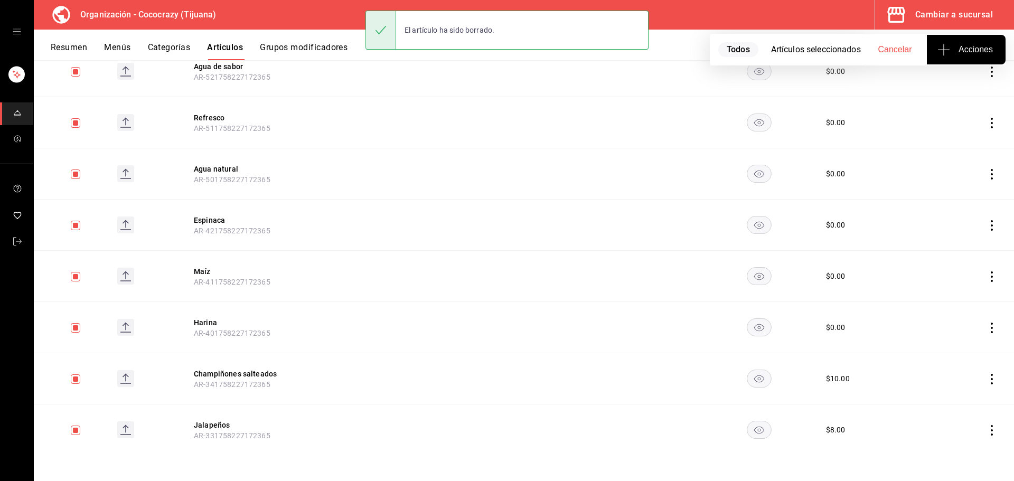
click at [986, 425] on icon "actions" at bounding box center [991, 430] width 11 height 11
click at [966, 453] on span "Eliminar" at bounding box center [951, 453] width 27 height 11
click at [952, 441] on button "Eliminar" at bounding box center [937, 446] width 70 height 22
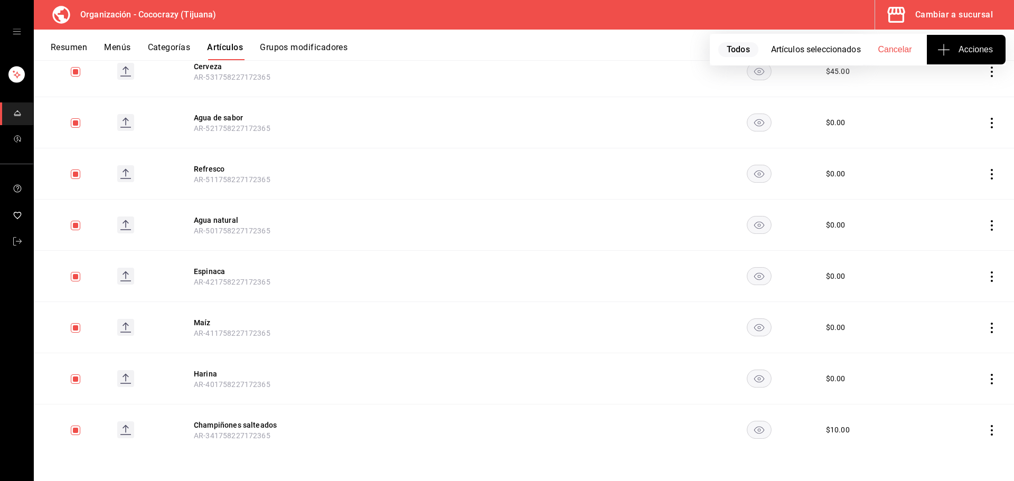
scroll to position [2930, 0]
click at [991, 432] on td at bounding box center [971, 430] width 86 height 51
click at [986, 433] on icon "actions" at bounding box center [991, 430] width 11 height 11
click at [954, 451] on span "Eliminar" at bounding box center [951, 453] width 27 height 8
click at [958, 443] on button "Eliminar" at bounding box center [937, 446] width 70 height 22
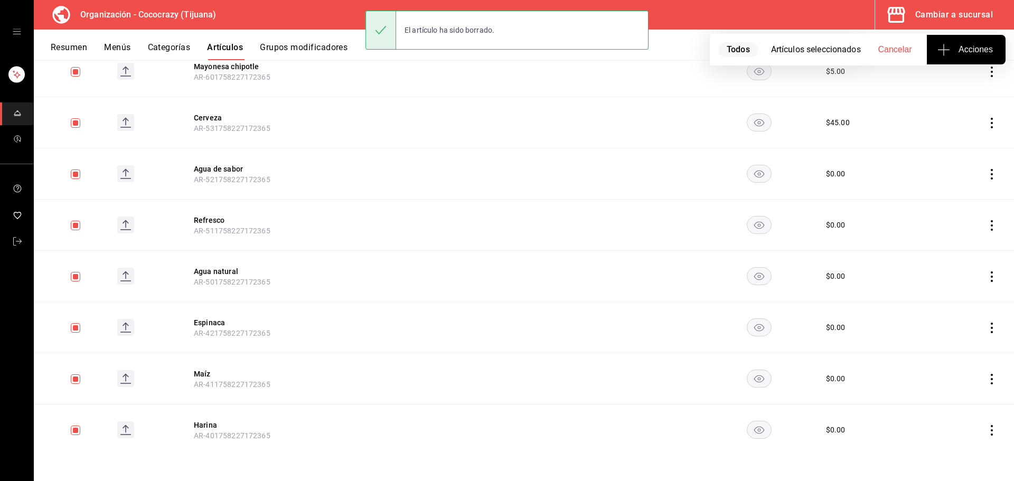
scroll to position [2879, 0]
click at [977, 431] on td at bounding box center [971, 430] width 86 height 51
click at [986, 431] on icon "actions" at bounding box center [991, 430] width 11 height 11
click at [971, 458] on li "Eliminar" at bounding box center [942, 454] width 63 height 22
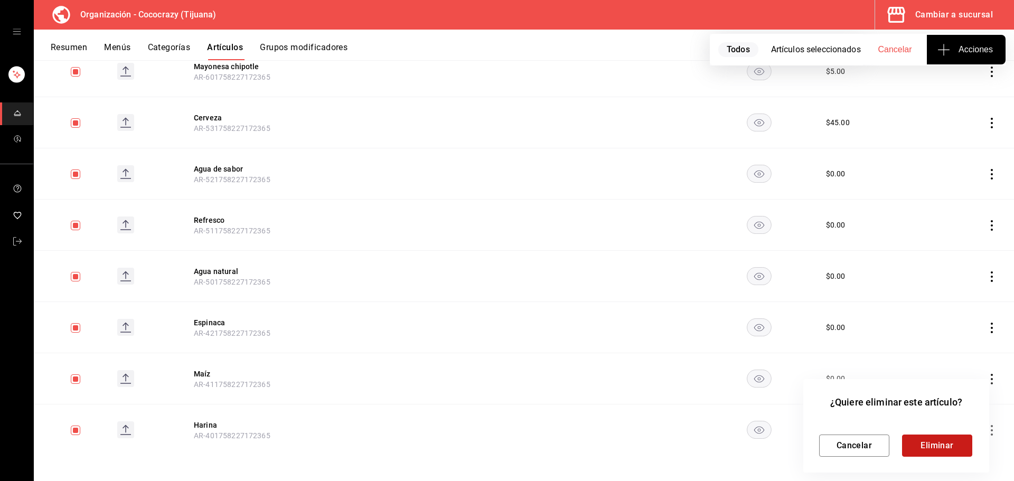
click at [935, 447] on button "Eliminar" at bounding box center [937, 446] width 70 height 22
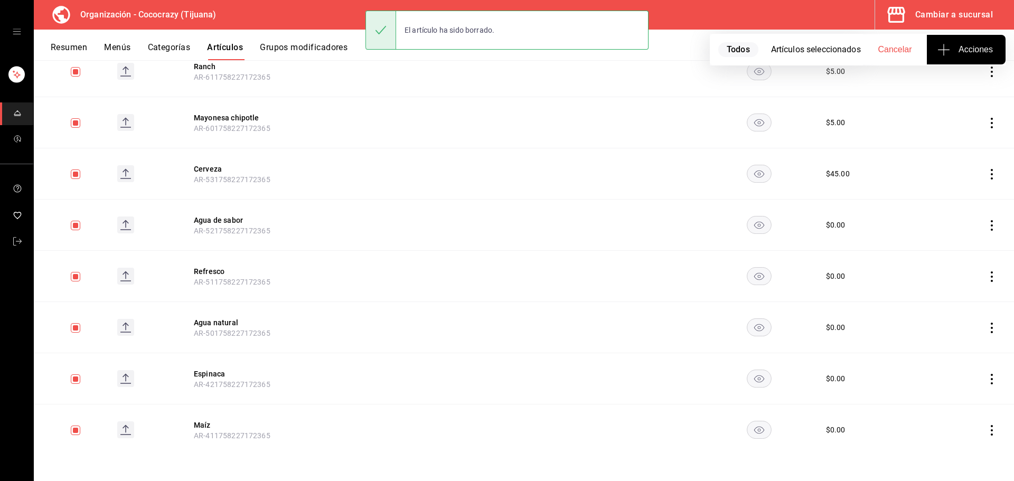
scroll to position [2827, 0]
click at [978, 428] on td at bounding box center [971, 430] width 86 height 51
click at [986, 429] on icon "actions" at bounding box center [991, 430] width 11 height 11
click at [954, 453] on span "Eliminar" at bounding box center [951, 453] width 27 height 8
click at [946, 450] on button "Eliminar" at bounding box center [937, 446] width 70 height 22
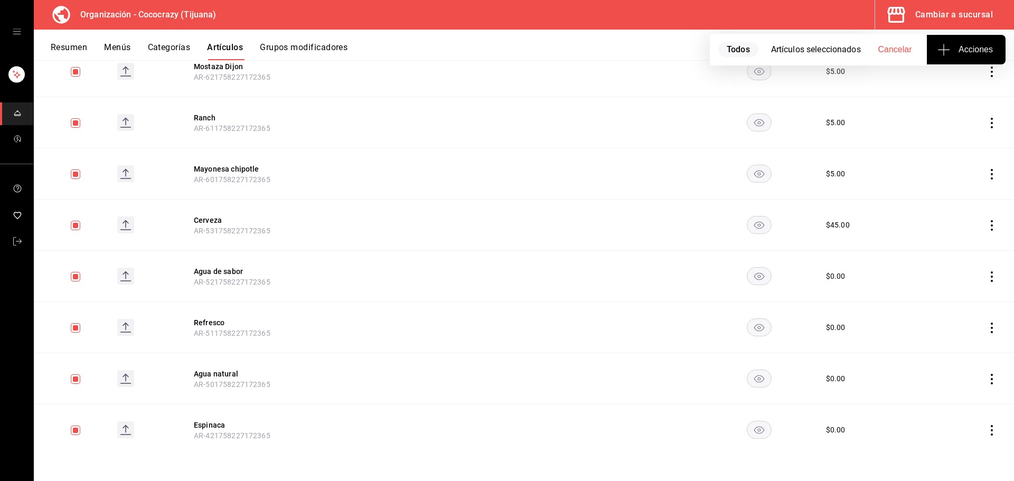
scroll to position [2776, 0]
click at [986, 434] on icon "actions" at bounding box center [991, 430] width 11 height 11
click at [960, 456] on span "Eliminar" at bounding box center [951, 453] width 27 height 8
click at [957, 451] on button "Eliminar" at bounding box center [937, 446] width 70 height 22
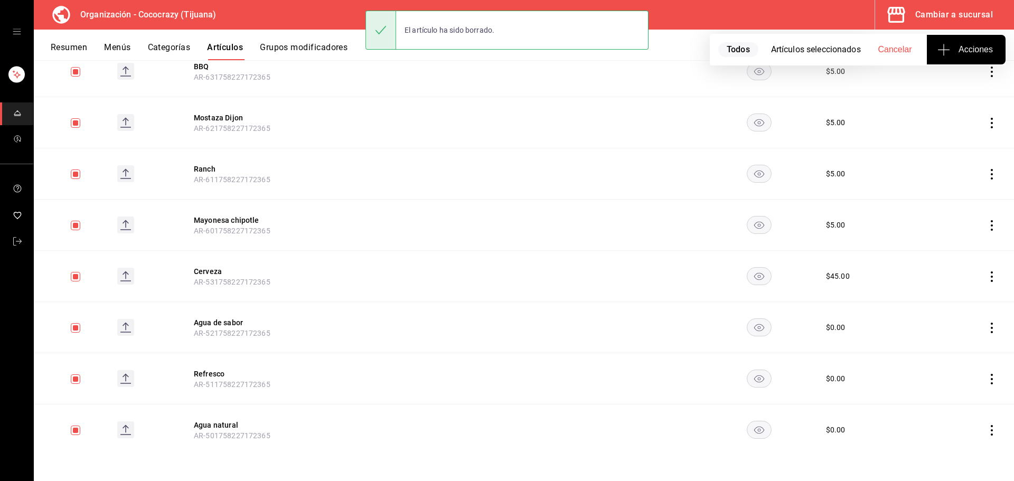
scroll to position [2725, 0]
click at [987, 429] on icon "actions" at bounding box center [991, 430] width 11 height 11
click at [960, 453] on span "Eliminar" at bounding box center [951, 453] width 27 height 8
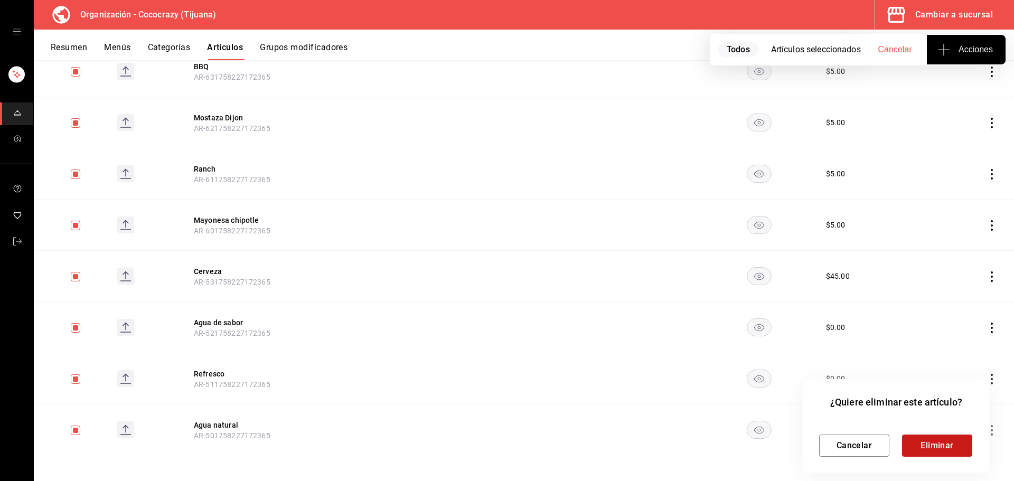
click at [939, 438] on button "Eliminar" at bounding box center [937, 446] width 70 height 22
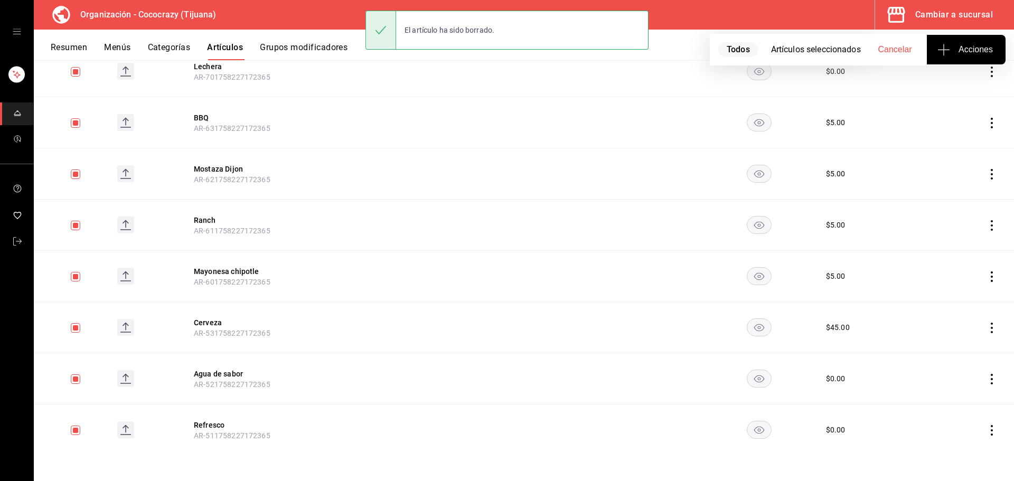
scroll to position [2674, 0]
click at [986, 430] on icon "actions" at bounding box center [991, 430] width 11 height 11
click at [954, 452] on span "Eliminar" at bounding box center [951, 453] width 27 height 8
click at [944, 435] on button "Eliminar" at bounding box center [937, 446] width 70 height 22
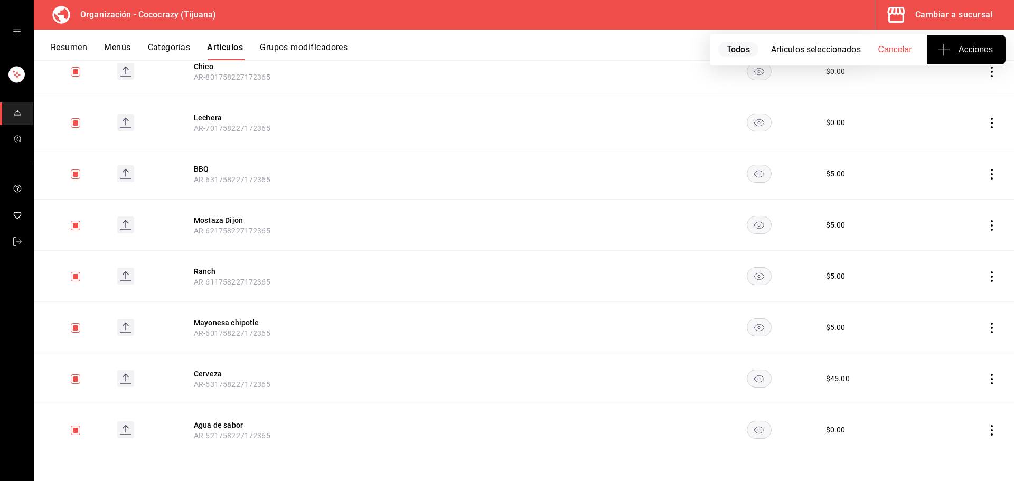
scroll to position [2623, 0]
click at [991, 435] on icon "actions" at bounding box center [992, 430] width 2 height 11
click at [965, 449] on span "Eliminar" at bounding box center [951, 453] width 27 height 8
click at [937, 446] on button "Eliminar" at bounding box center [937, 446] width 70 height 22
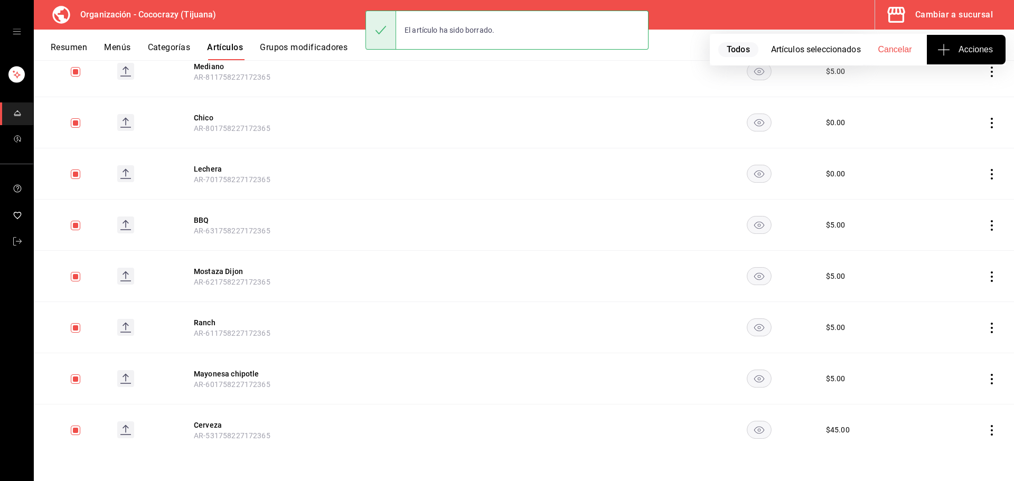
scroll to position [2571, 0]
click at [975, 429] on td at bounding box center [971, 430] width 86 height 51
click at [986, 431] on icon "actions" at bounding box center [991, 430] width 11 height 11
click at [953, 447] on li "Eliminar" at bounding box center [942, 454] width 63 height 22
click at [945, 439] on button "Eliminar" at bounding box center [937, 446] width 70 height 22
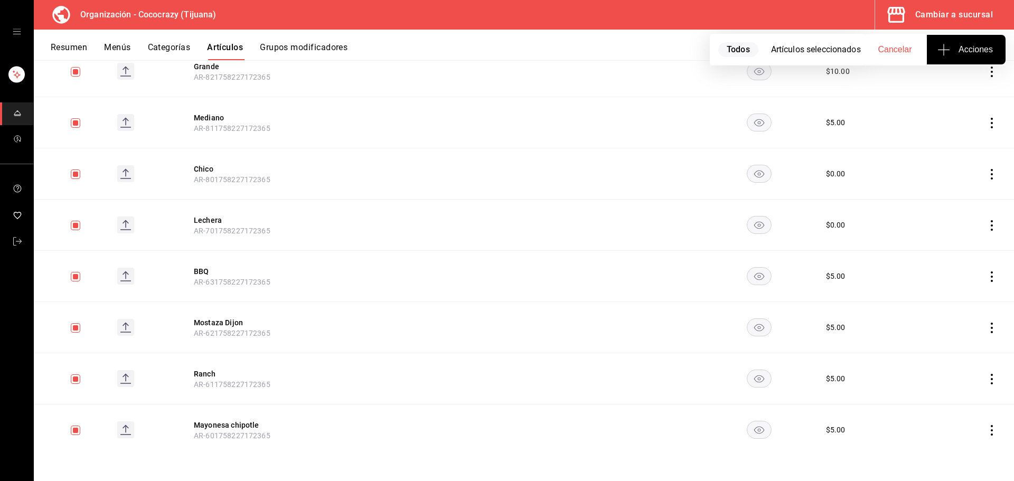
scroll to position [2520, 0]
click at [986, 432] on icon "actions" at bounding box center [991, 430] width 11 height 11
click at [970, 455] on li "Eliminar" at bounding box center [942, 454] width 63 height 22
click at [953, 443] on button "Eliminar" at bounding box center [937, 446] width 70 height 22
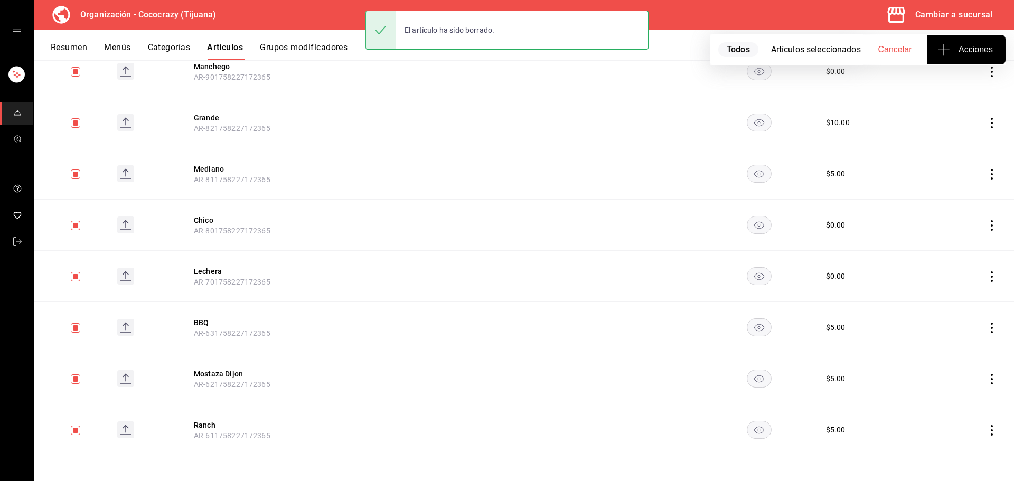
scroll to position [2469, 0]
click at [986, 431] on icon "actions" at bounding box center [991, 430] width 11 height 11
click at [959, 447] on li "Eliminar" at bounding box center [942, 454] width 63 height 22
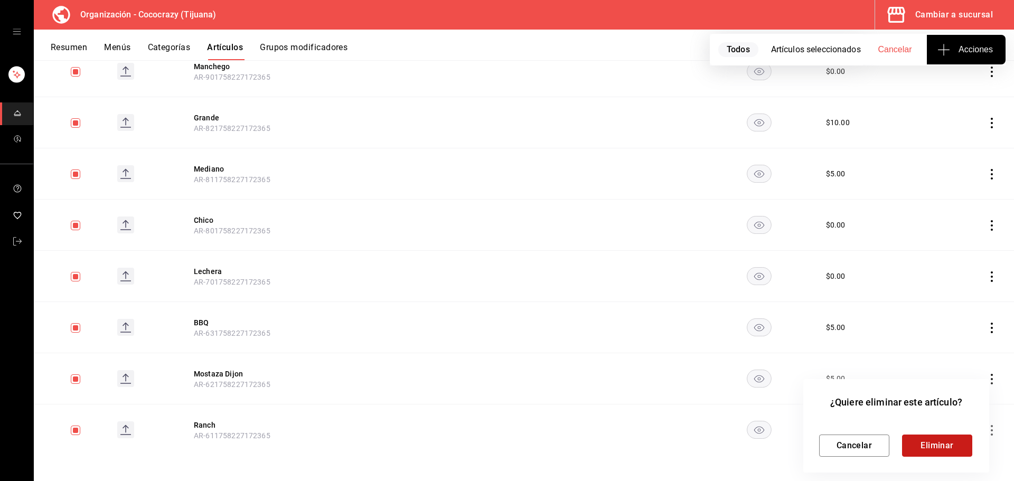
click at [952, 444] on button "Eliminar" at bounding box center [937, 446] width 70 height 22
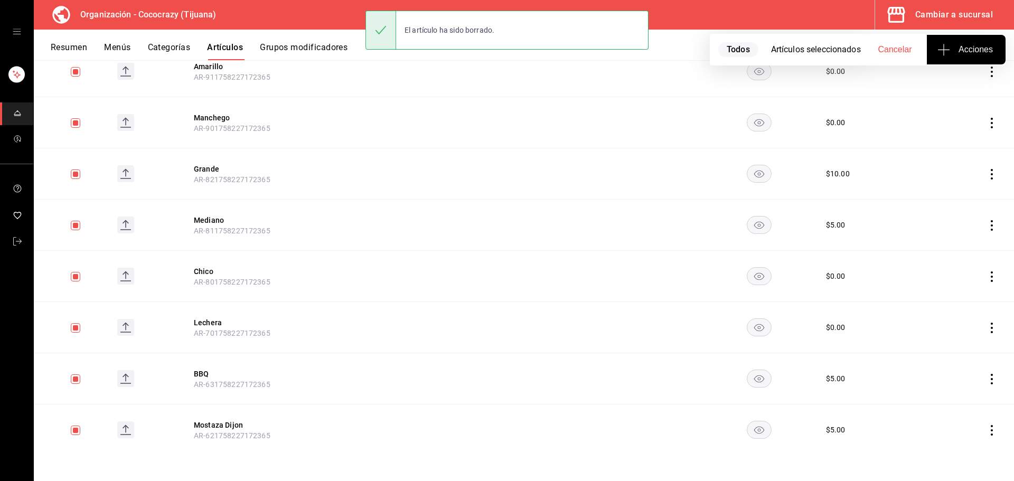
scroll to position [2418, 0]
click at [986, 429] on icon "actions" at bounding box center [991, 430] width 11 height 11
click at [964, 453] on span "Eliminar" at bounding box center [951, 453] width 27 height 8
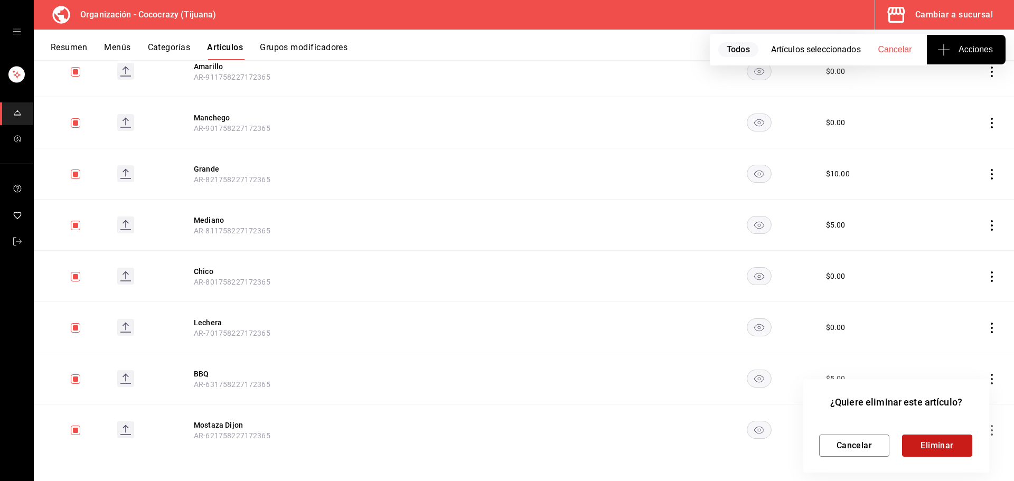
click at [961, 454] on button "Eliminar" at bounding box center [937, 446] width 70 height 22
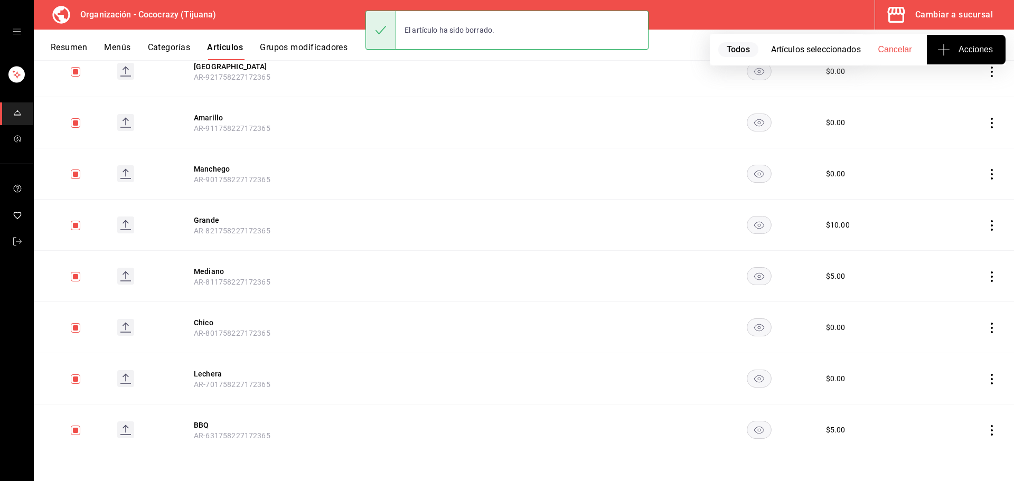
scroll to position [2366, 0]
click at [986, 428] on icon "actions" at bounding box center [991, 430] width 11 height 11
click at [963, 452] on span "Eliminar" at bounding box center [951, 453] width 27 height 8
click at [942, 446] on button "Eliminar" at bounding box center [937, 446] width 70 height 22
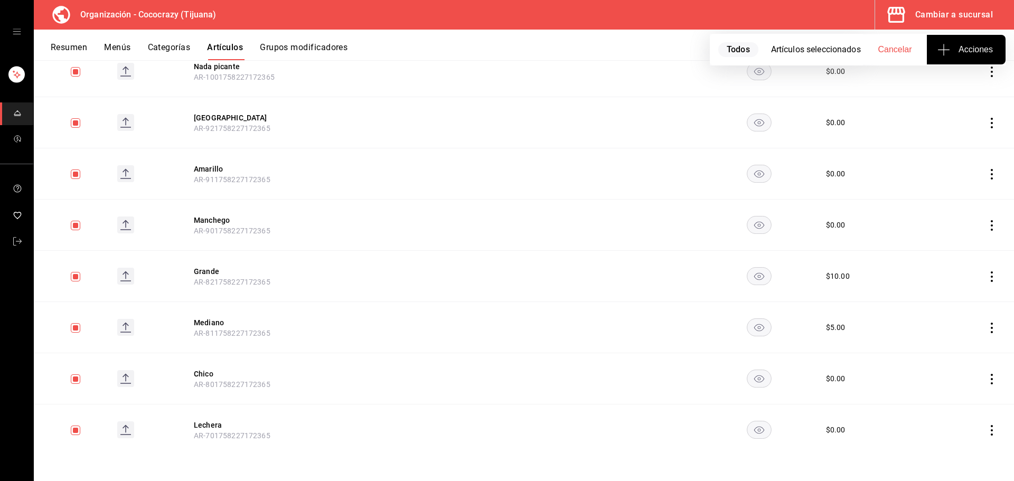
scroll to position [2315, 0]
click at [986, 429] on icon "actions" at bounding box center [991, 430] width 11 height 11
click at [963, 456] on span "Eliminar" at bounding box center [951, 453] width 27 height 8
click at [927, 445] on button "Eliminar" at bounding box center [937, 446] width 70 height 22
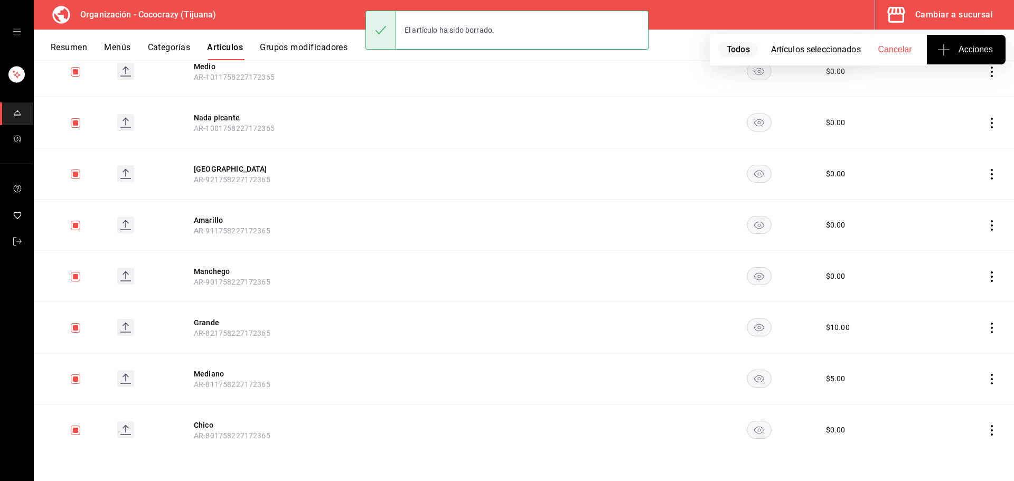
scroll to position [2264, 0]
click at [986, 428] on icon "actions" at bounding box center [991, 430] width 11 height 11
click at [963, 456] on span "Eliminar" at bounding box center [951, 453] width 27 height 8
click at [938, 448] on button "Eliminar" at bounding box center [937, 446] width 70 height 22
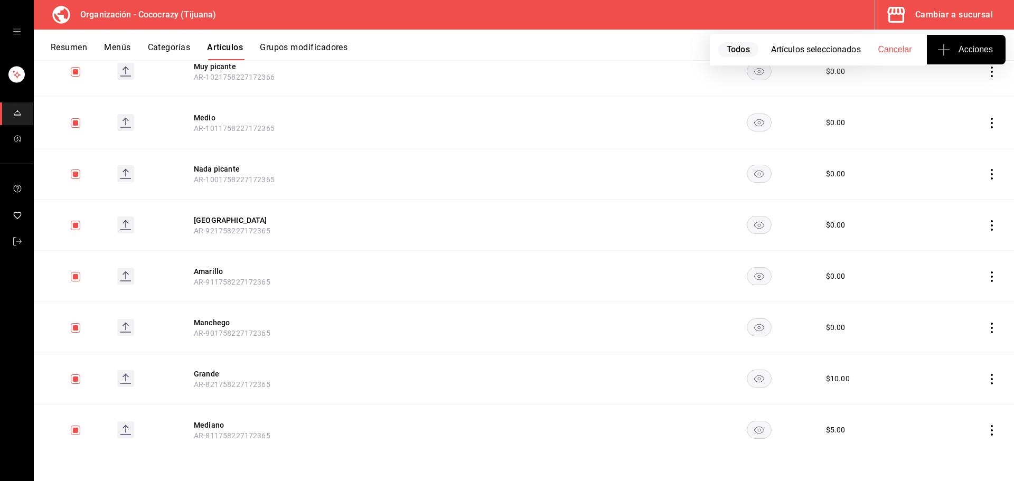
scroll to position [2213, 0]
click at [986, 428] on icon "actions" at bounding box center [991, 430] width 11 height 11
click at [971, 451] on li "Eliminar" at bounding box center [942, 454] width 63 height 22
click at [951, 447] on button "Eliminar" at bounding box center [937, 446] width 70 height 22
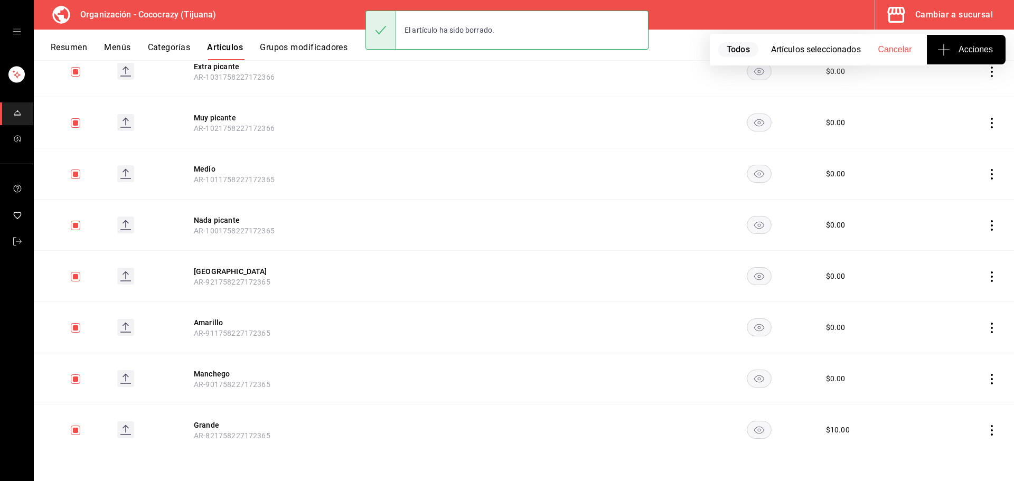
scroll to position [2162, 0]
click at [986, 431] on icon "actions" at bounding box center [991, 430] width 11 height 11
click at [961, 458] on span "Eliminar" at bounding box center [951, 453] width 27 height 11
click at [939, 444] on button "Eliminar" at bounding box center [937, 446] width 70 height 22
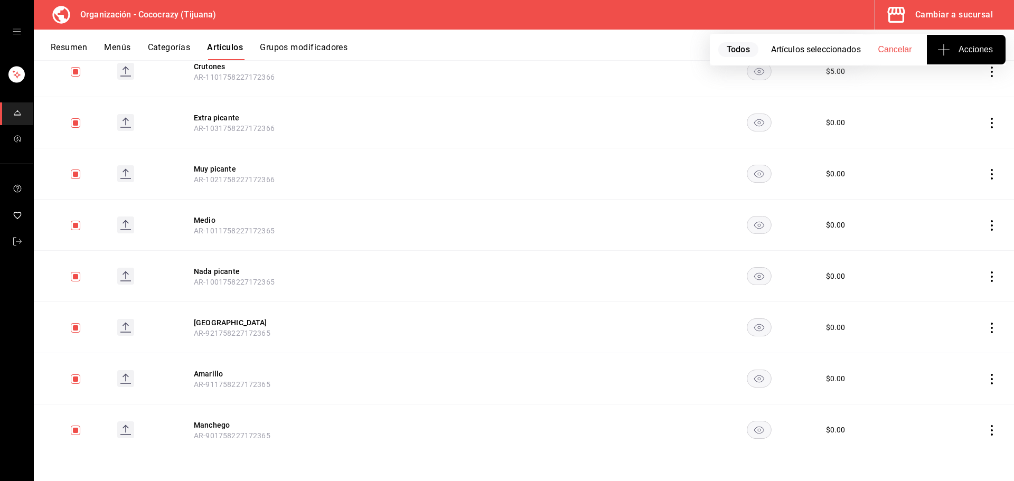
scroll to position [2110, 0]
click at [986, 430] on icon "actions" at bounding box center [991, 430] width 11 height 11
click at [967, 452] on li "Eliminar" at bounding box center [942, 454] width 63 height 22
click at [960, 439] on button "Eliminar" at bounding box center [937, 446] width 70 height 22
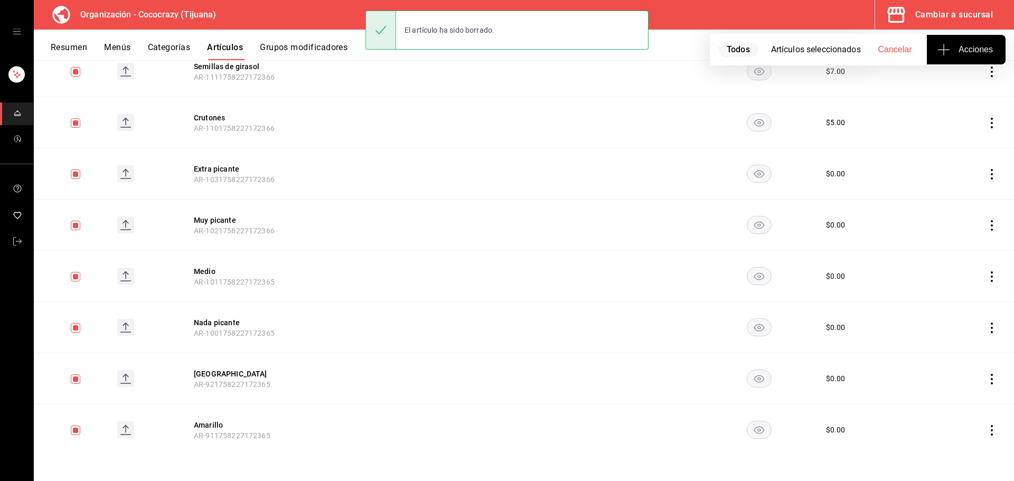
scroll to position [2059, 0]
drag, startPoint x: 985, startPoint y: 428, endPoint x: 983, endPoint y: 435, distance: 7.0
click at [986, 429] on icon "actions" at bounding box center [991, 430] width 11 height 11
click at [964, 455] on span "Eliminar" at bounding box center [951, 453] width 27 height 8
click at [944, 447] on button "Eliminar" at bounding box center [937, 446] width 70 height 22
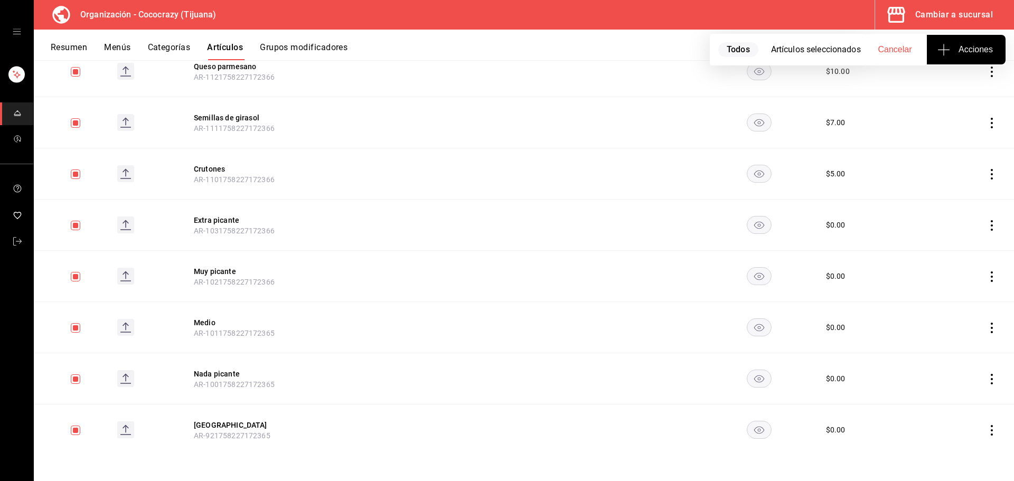
scroll to position [2008, 0]
click at [986, 429] on icon "actions" at bounding box center [991, 430] width 11 height 11
click at [968, 452] on li "Eliminar" at bounding box center [942, 454] width 63 height 22
click at [948, 437] on button "Eliminar" at bounding box center [937, 446] width 70 height 22
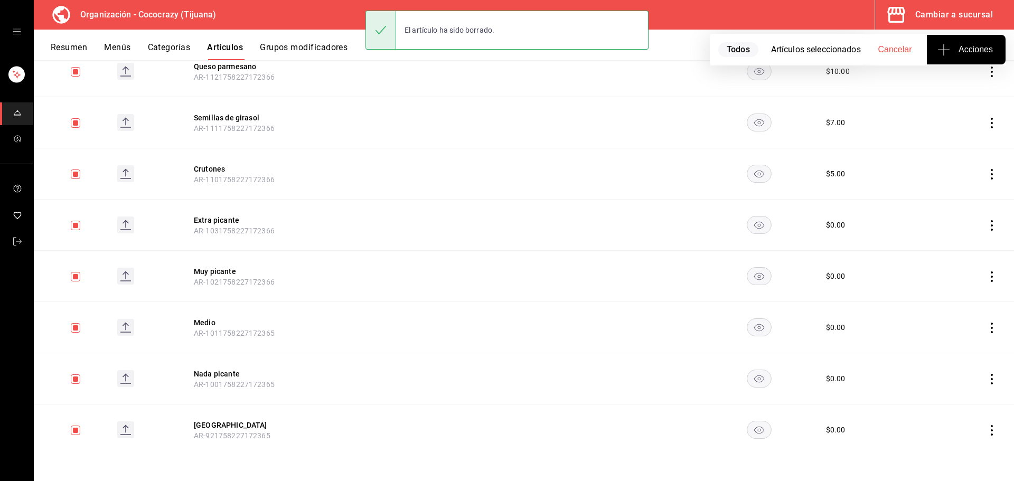
scroll to position [1957, 0]
click at [982, 424] on td at bounding box center [971, 430] width 86 height 51
click at [986, 433] on icon "actions" at bounding box center [991, 430] width 11 height 11
click at [965, 452] on span "Eliminar" at bounding box center [951, 453] width 27 height 8
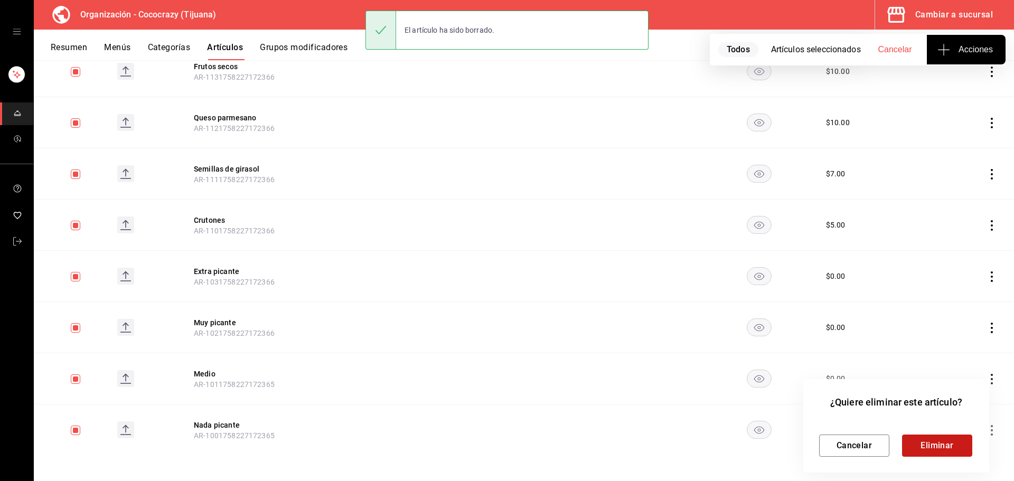
click at [946, 452] on button "Eliminar" at bounding box center [937, 446] width 70 height 22
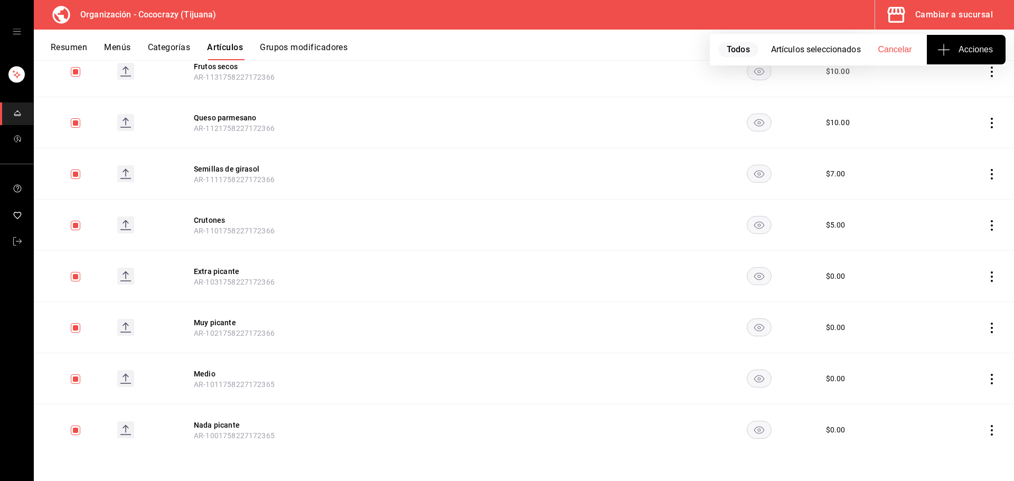
scroll to position [1905, 0]
click at [986, 429] on icon "actions" at bounding box center [991, 430] width 11 height 11
click at [960, 451] on span "Eliminar" at bounding box center [951, 453] width 27 height 8
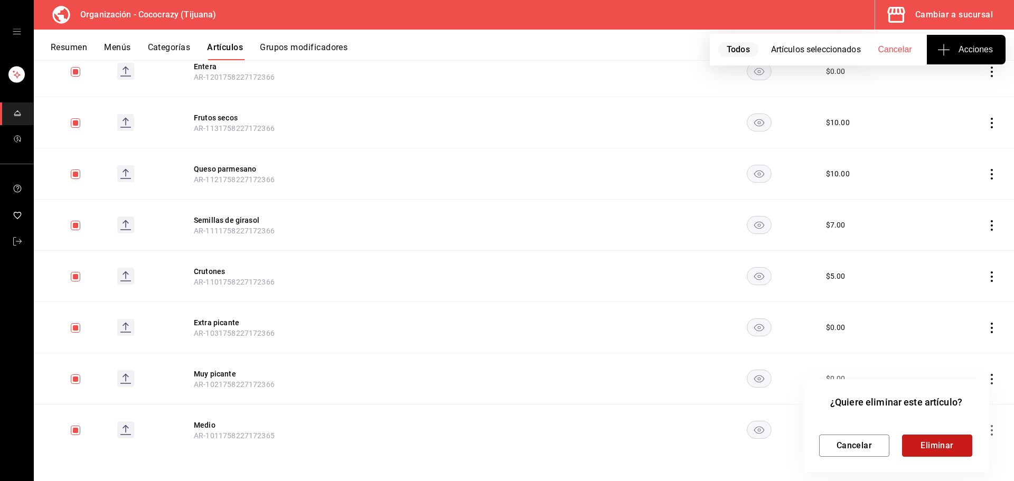
click at [936, 447] on button "Eliminar" at bounding box center [937, 446] width 70 height 22
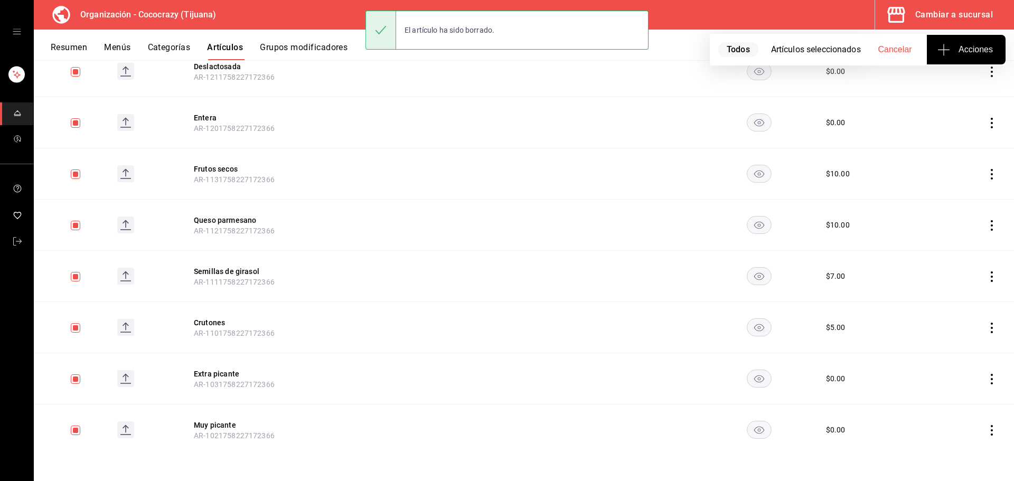
scroll to position [1854, 0]
click at [986, 380] on icon "actions" at bounding box center [991, 379] width 11 height 11
click at [956, 450] on span "Eliminar" at bounding box center [951, 446] width 27 height 8
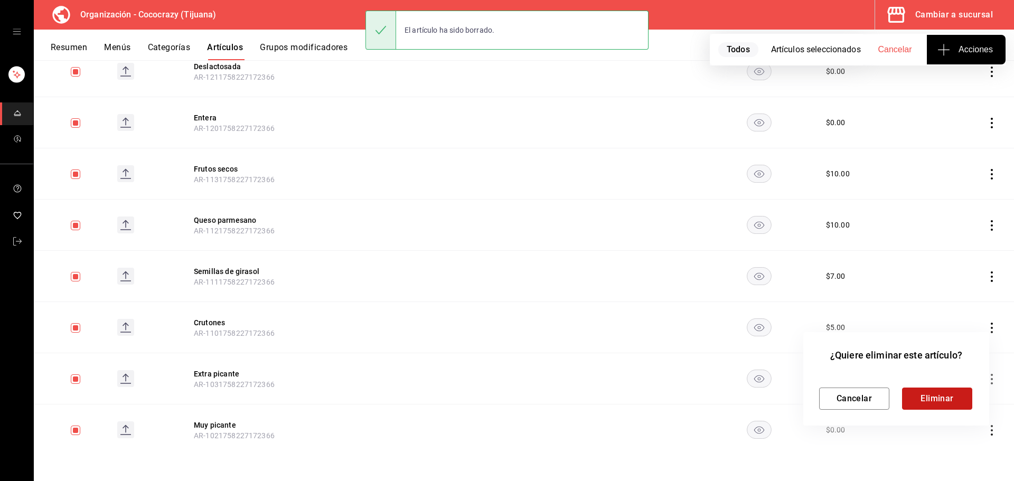
click at [942, 407] on button "Eliminar" at bounding box center [937, 399] width 70 height 22
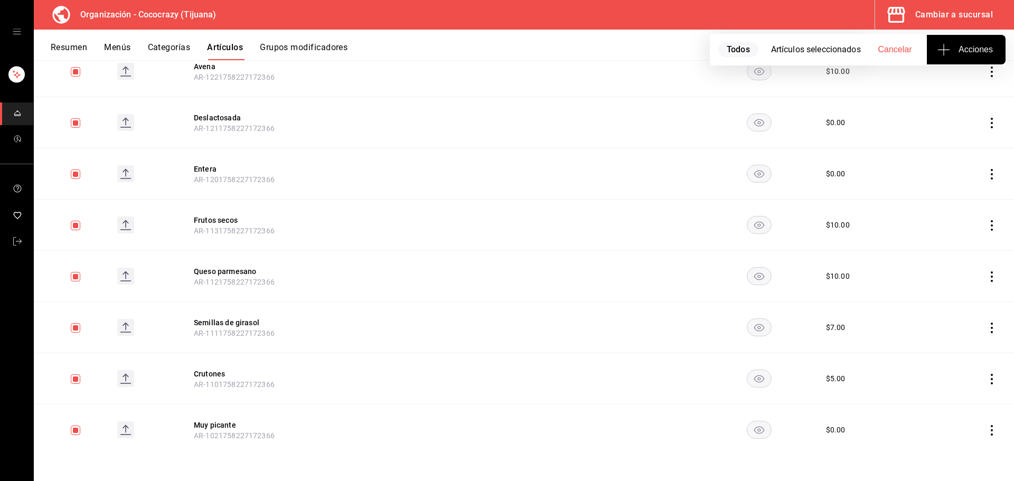
scroll to position [1803, 0]
click at [986, 431] on icon "actions" at bounding box center [991, 430] width 11 height 11
click at [969, 447] on li "Eliminar" at bounding box center [942, 454] width 63 height 22
click at [959, 442] on button "Eliminar" at bounding box center [937, 446] width 70 height 22
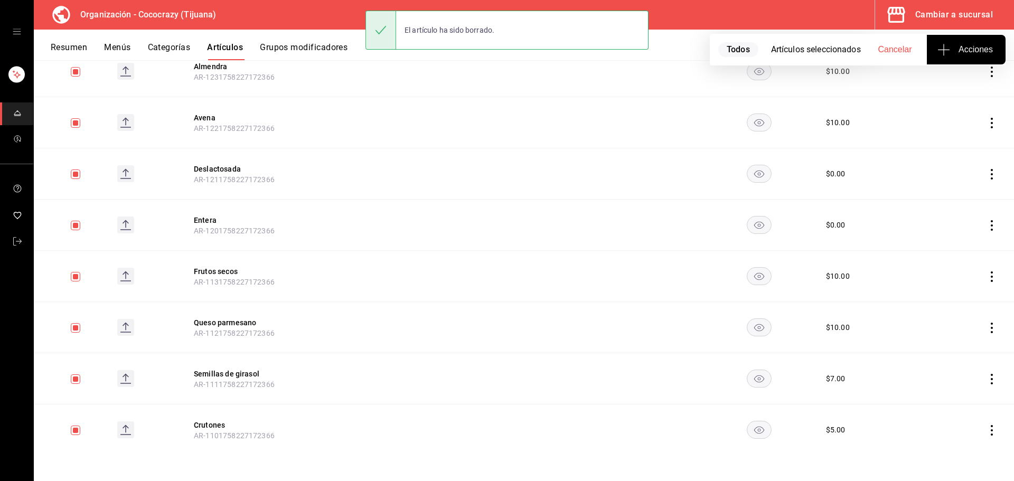
scroll to position [1752, 0]
drag, startPoint x: 985, startPoint y: 416, endPoint x: 985, endPoint y: 422, distance: 6.4
click at [985, 417] on td at bounding box center [971, 430] width 86 height 51
click at [986, 427] on icon "actions" at bounding box center [991, 430] width 11 height 11
click at [941, 449] on span "Eliminar" at bounding box center [951, 453] width 27 height 8
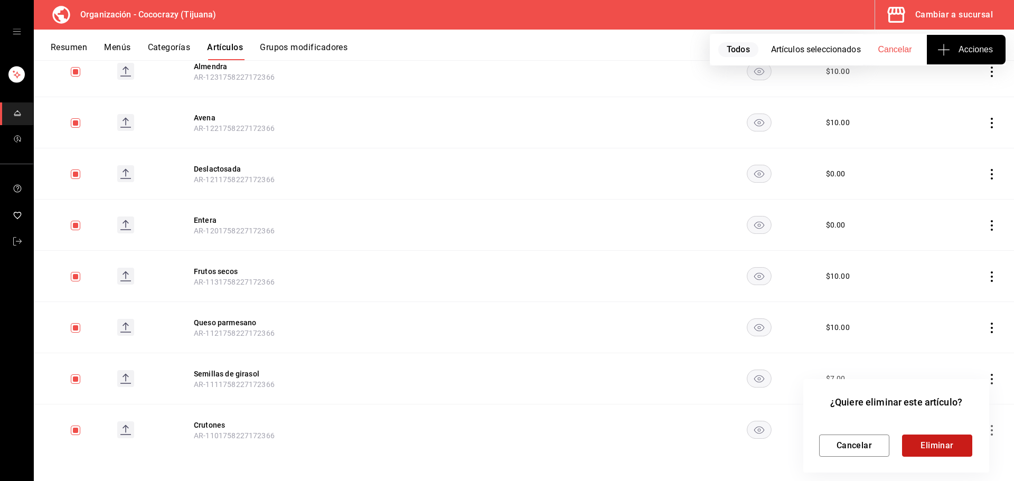
click at [916, 437] on button "Eliminar" at bounding box center [937, 446] width 70 height 22
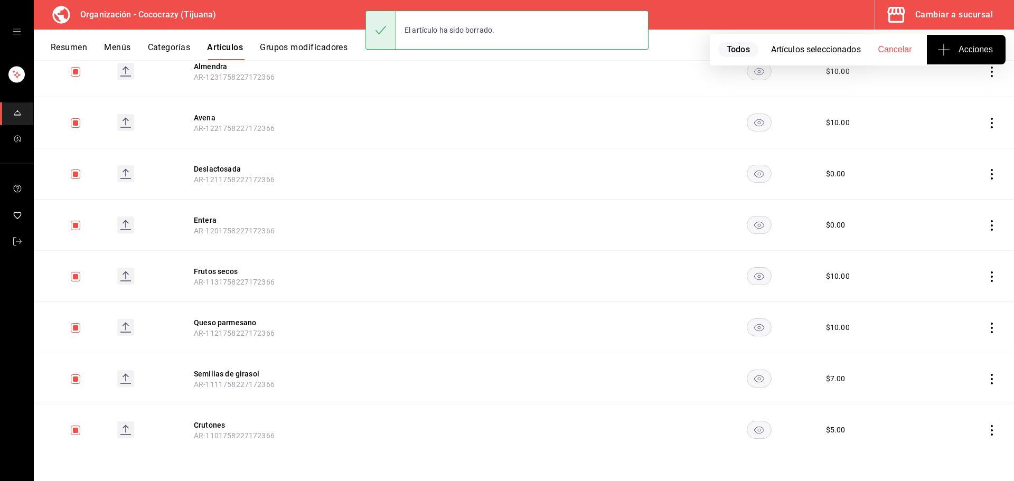
scroll to position [1700, 0]
click at [991, 430] on icon "actions" at bounding box center [992, 430] width 2 height 11
click at [951, 455] on span "Eliminar" at bounding box center [951, 453] width 27 height 8
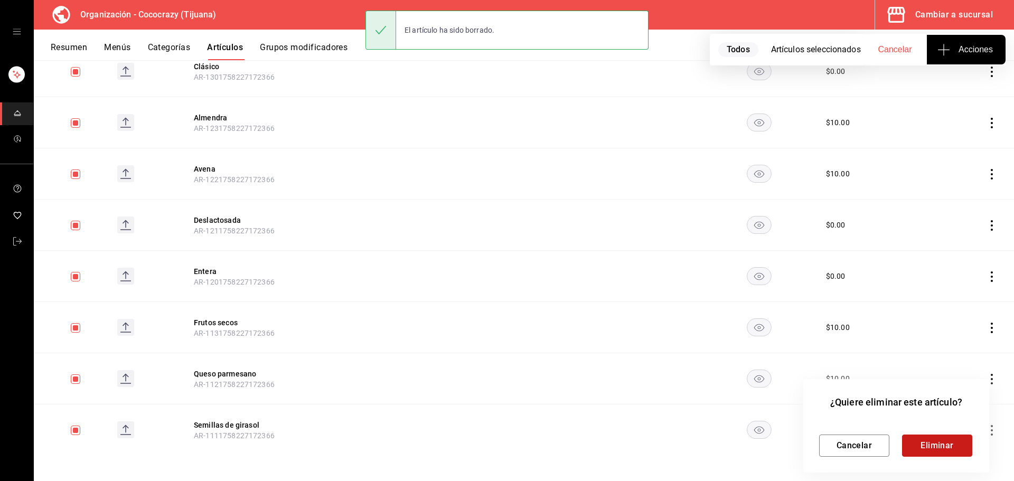
click at [944, 448] on button "Eliminar" at bounding box center [937, 446] width 70 height 22
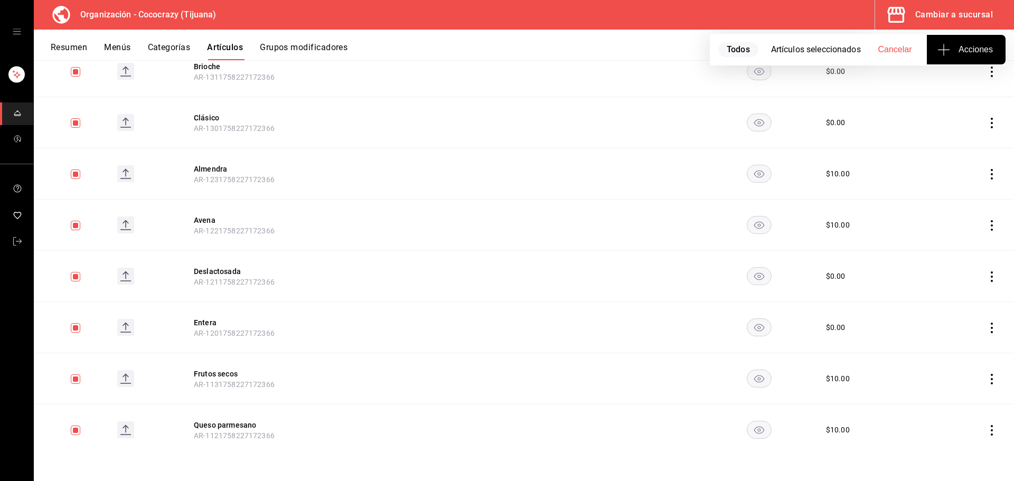
scroll to position [1649, 0]
click at [986, 435] on icon "actions" at bounding box center [991, 430] width 11 height 11
click at [947, 455] on span "Eliminar" at bounding box center [951, 453] width 27 height 8
click at [938, 437] on button "Eliminar" at bounding box center [937, 446] width 70 height 22
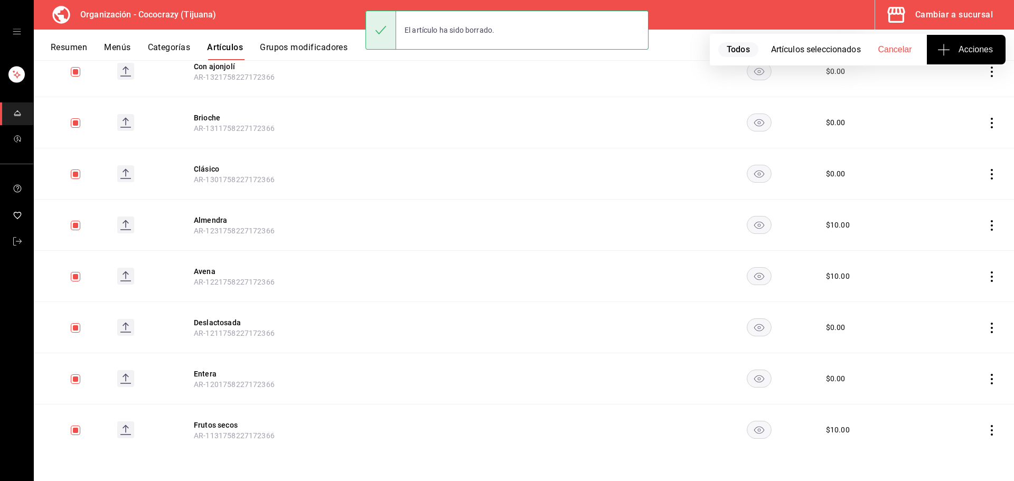
scroll to position [1598, 0]
click at [986, 429] on icon "actions" at bounding box center [991, 430] width 11 height 11
click at [957, 452] on span "Eliminar" at bounding box center [951, 453] width 27 height 8
click at [917, 445] on button "Eliminar" at bounding box center [937, 446] width 70 height 22
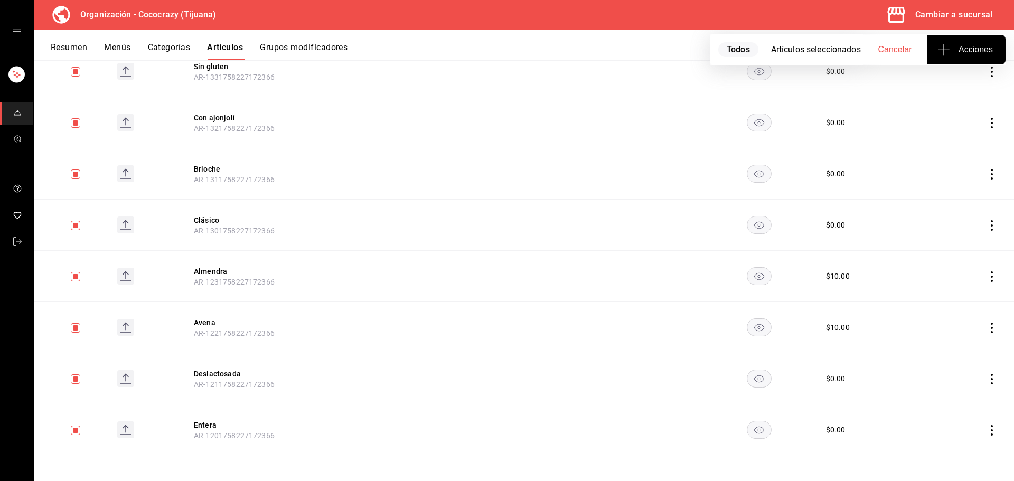
click at [986, 431] on icon "actions" at bounding box center [991, 430] width 11 height 11
click at [954, 453] on span "Eliminar" at bounding box center [951, 453] width 27 height 8
click at [911, 439] on button "Eliminar" at bounding box center [937, 446] width 70 height 22
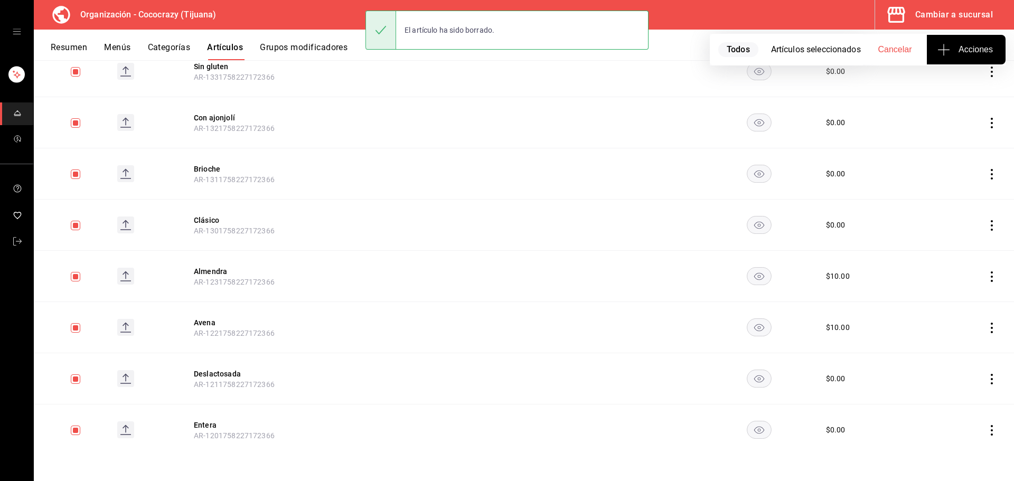
scroll to position [1496, 0]
click at [986, 433] on icon "actions" at bounding box center [991, 430] width 11 height 11
click at [960, 448] on span "Eliminar" at bounding box center [951, 453] width 27 height 11
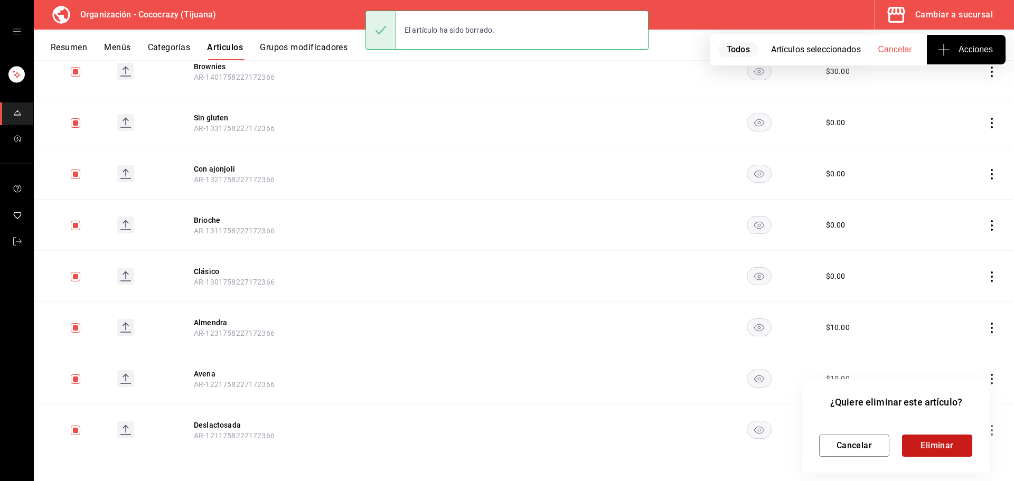
click at [933, 445] on button "Eliminar" at bounding box center [937, 446] width 70 height 22
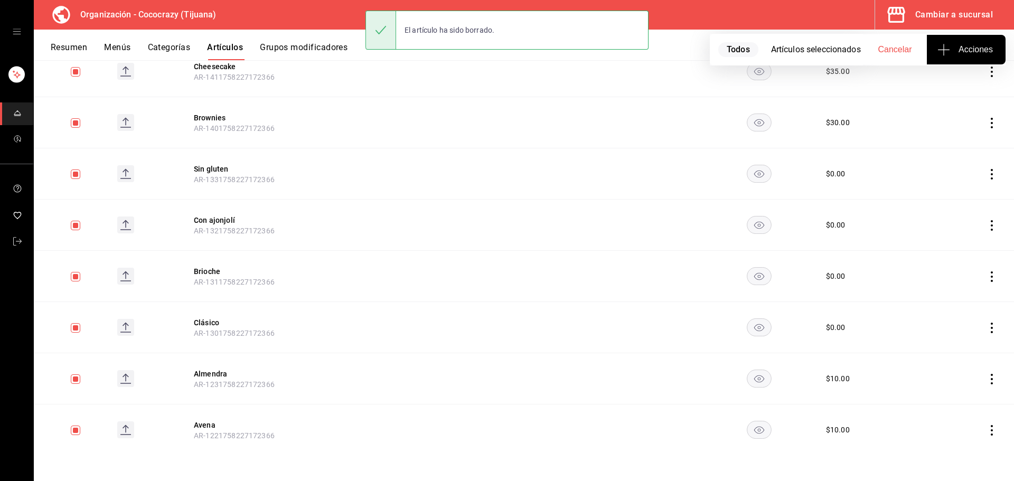
scroll to position [1444, 0]
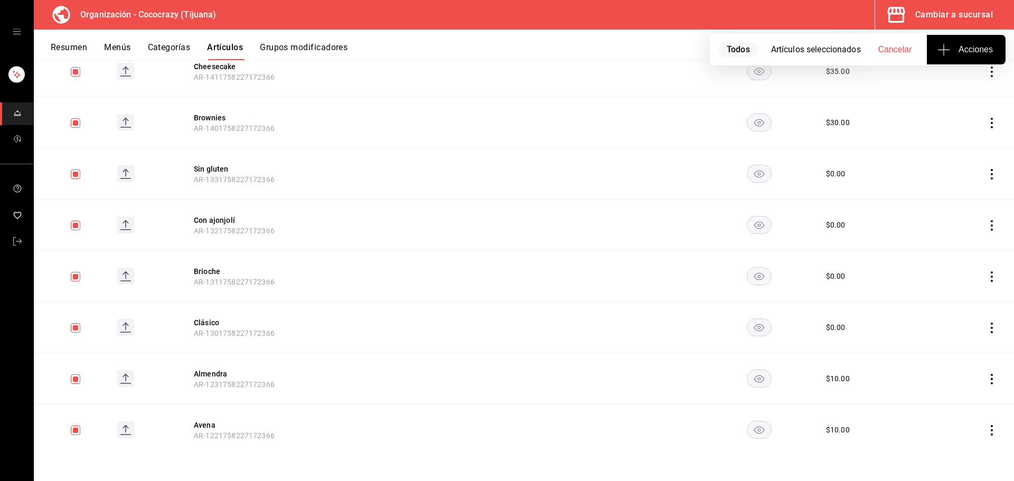
click at [991, 430] on icon "actions" at bounding box center [992, 430] width 2 height 11
click at [957, 455] on span "Eliminar" at bounding box center [951, 453] width 27 height 8
click at [948, 442] on button "Eliminar" at bounding box center [937, 446] width 70 height 22
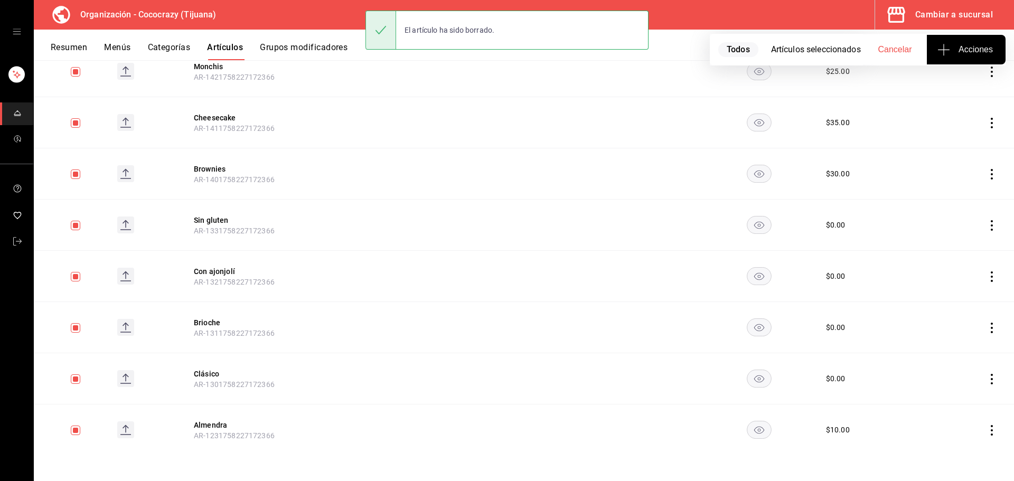
scroll to position [1393, 0]
click at [986, 429] on icon "actions" at bounding box center [991, 430] width 11 height 11
click at [957, 449] on span "Eliminar" at bounding box center [951, 453] width 27 height 8
drag, startPoint x: 957, startPoint y: 438, endPoint x: 963, endPoint y: 436, distance: 5.5
click at [957, 439] on button "Eliminar" at bounding box center [937, 446] width 70 height 22
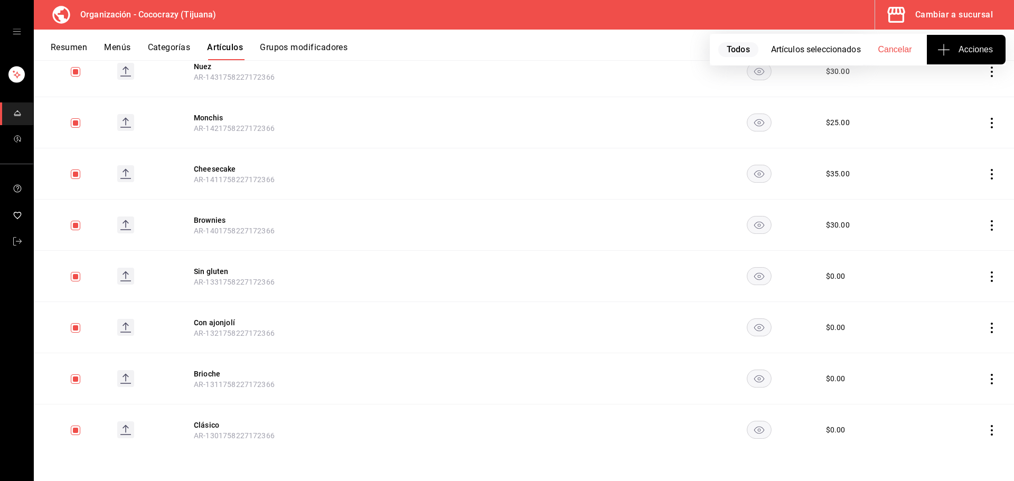
scroll to position [1342, 0]
click at [986, 427] on icon "actions" at bounding box center [991, 430] width 11 height 11
click at [963, 454] on span "Eliminar" at bounding box center [951, 453] width 27 height 8
click at [949, 447] on button "Eliminar" at bounding box center [937, 446] width 70 height 22
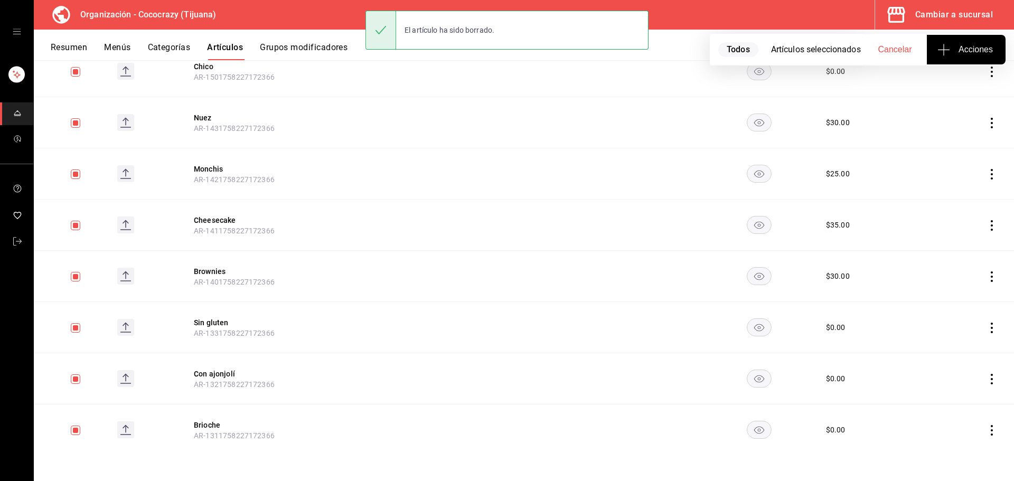
scroll to position [1291, 0]
click at [986, 431] on icon "actions" at bounding box center [991, 430] width 11 height 11
click at [952, 459] on li "Eliminar" at bounding box center [942, 454] width 63 height 22
click at [935, 441] on button "Eliminar" at bounding box center [937, 446] width 70 height 22
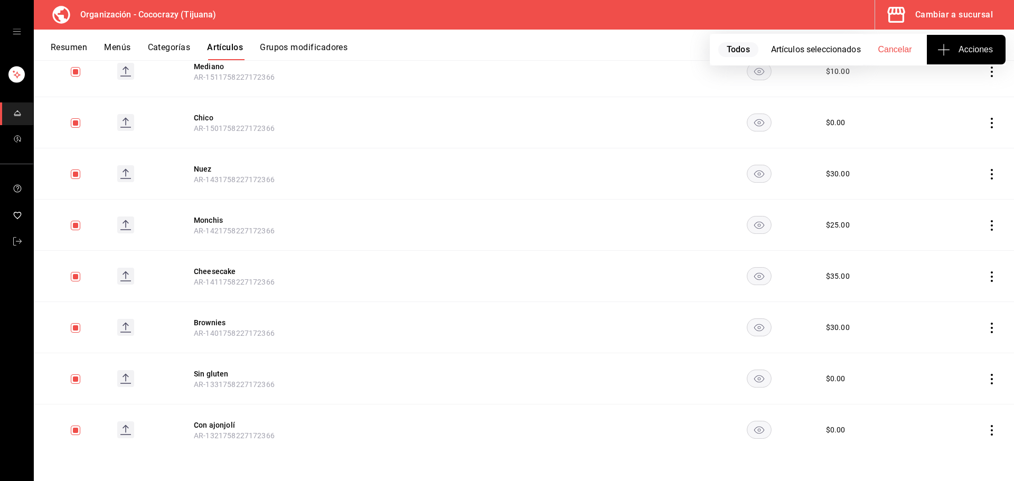
scroll to position [1239, 0]
click at [986, 378] on icon "actions" at bounding box center [991, 379] width 11 height 11
click at [953, 445] on span "Eliminar" at bounding box center [951, 446] width 27 height 8
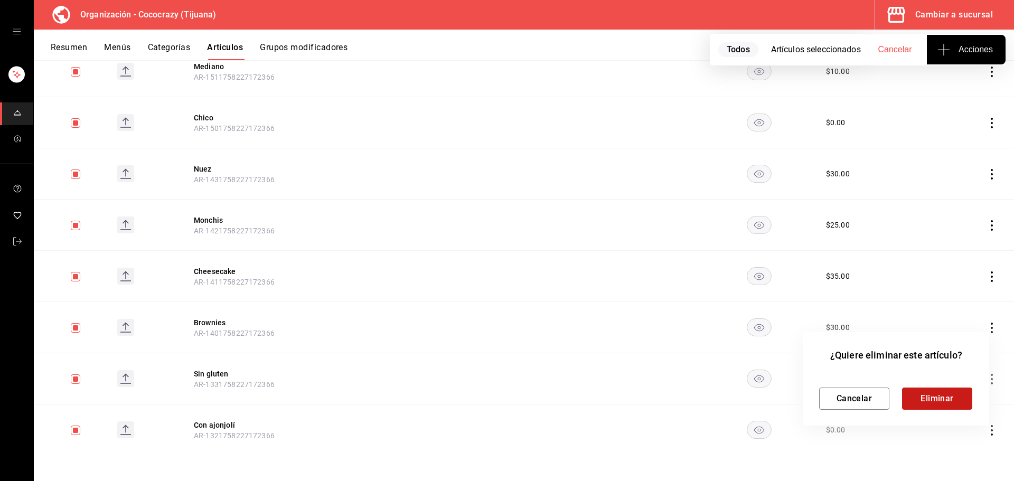
click at [946, 403] on button "Eliminar" at bounding box center [937, 399] width 70 height 22
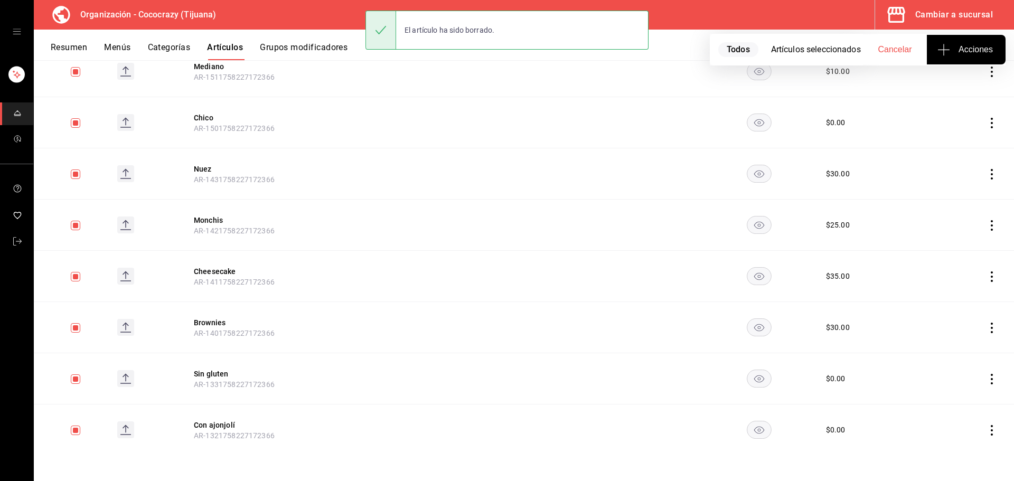
scroll to position [1188, 0]
click at [986, 433] on icon "actions" at bounding box center [991, 430] width 11 height 11
click at [965, 451] on span "Eliminar" at bounding box center [951, 453] width 27 height 8
click at [943, 443] on button "Eliminar" at bounding box center [937, 446] width 70 height 22
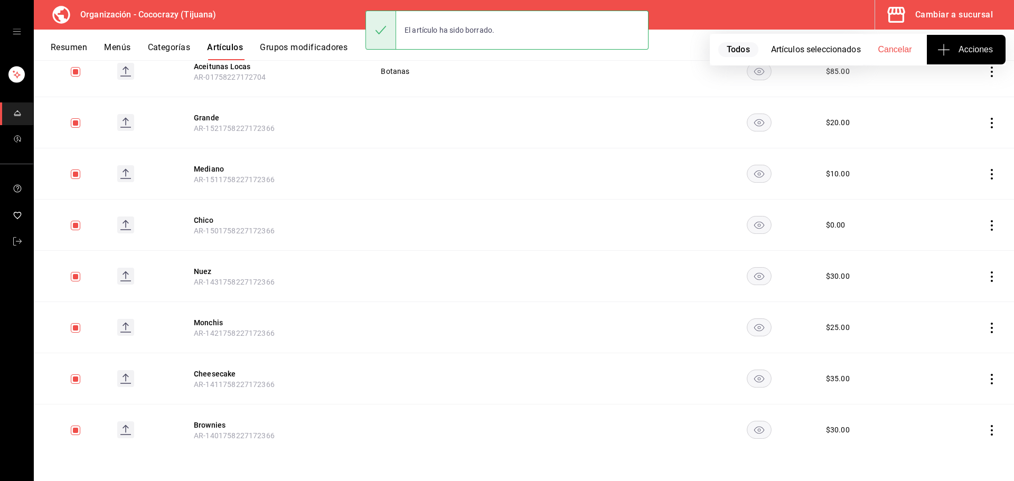
click at [988, 431] on icon "actions" at bounding box center [991, 430] width 11 height 11
click at [968, 454] on li "Eliminar" at bounding box center [942, 454] width 63 height 22
click at [960, 441] on button "Eliminar" at bounding box center [937, 446] width 70 height 22
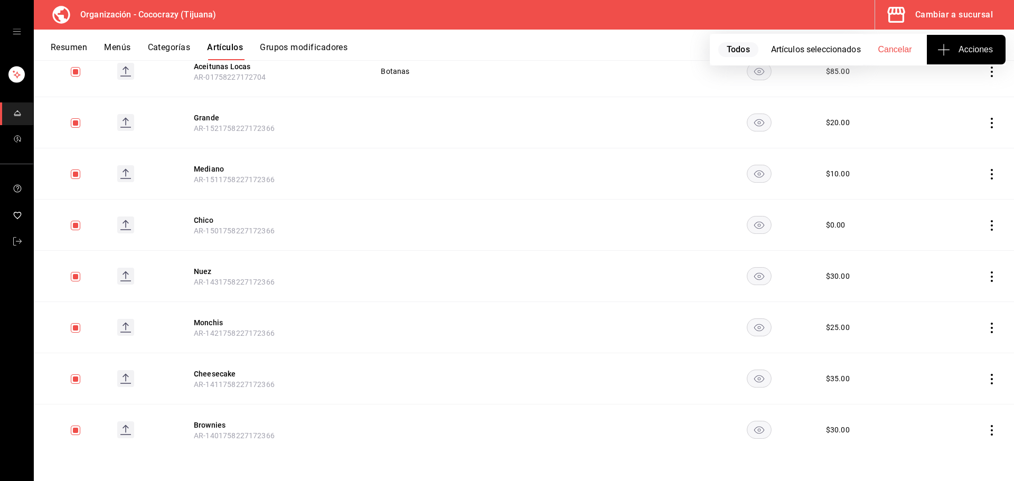
scroll to position [1086, 0]
click at [986, 429] on icon "actions" at bounding box center [991, 430] width 11 height 11
click at [953, 451] on span "Eliminar" at bounding box center [951, 453] width 27 height 8
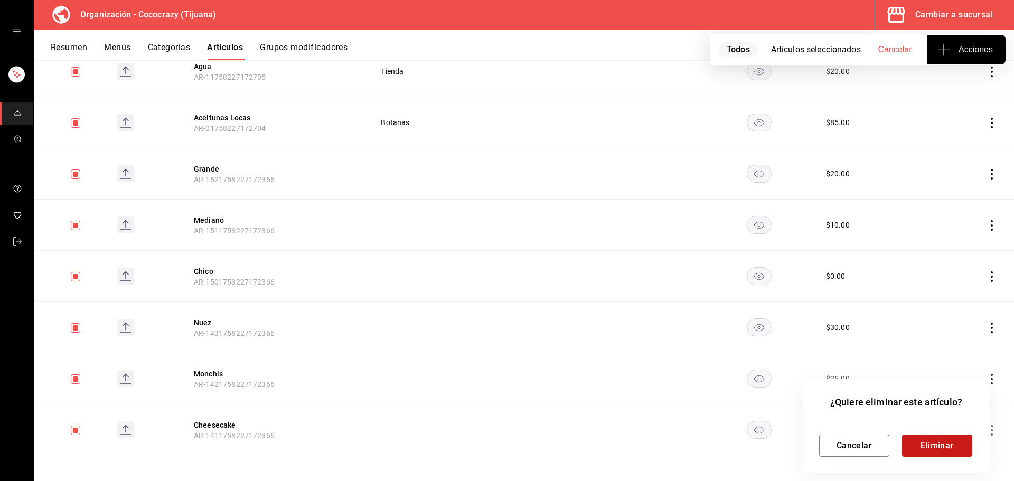
click at [949, 436] on button "Eliminar" at bounding box center [937, 446] width 70 height 22
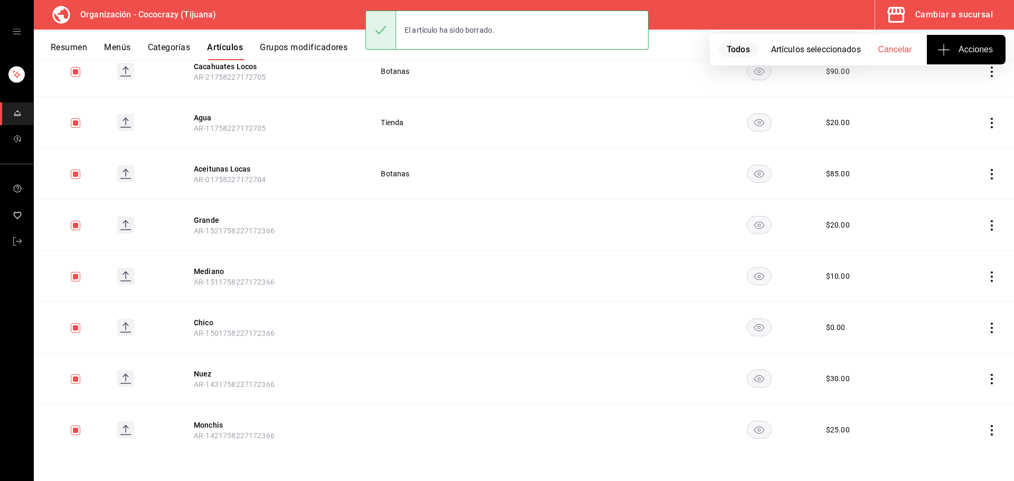
scroll to position [1035, 0]
click at [990, 428] on td at bounding box center [971, 430] width 86 height 51
click at [988, 428] on icon "actions" at bounding box center [991, 430] width 11 height 11
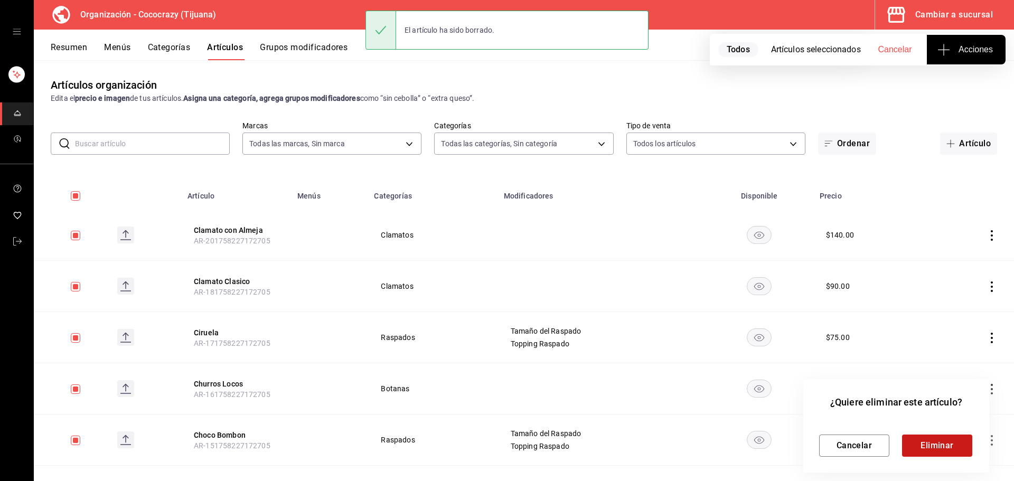
scroll to position [1035, 0]
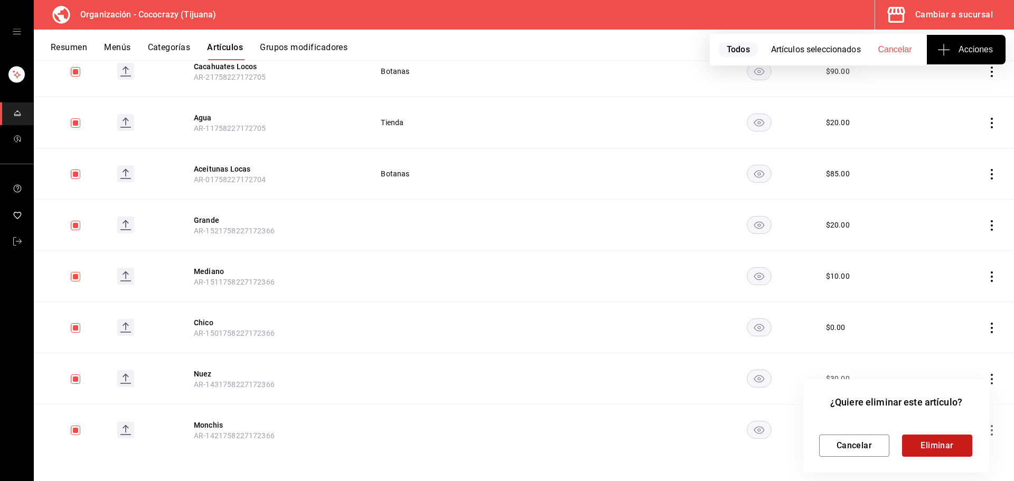
click at [957, 445] on button "Eliminar" at bounding box center [937, 446] width 70 height 22
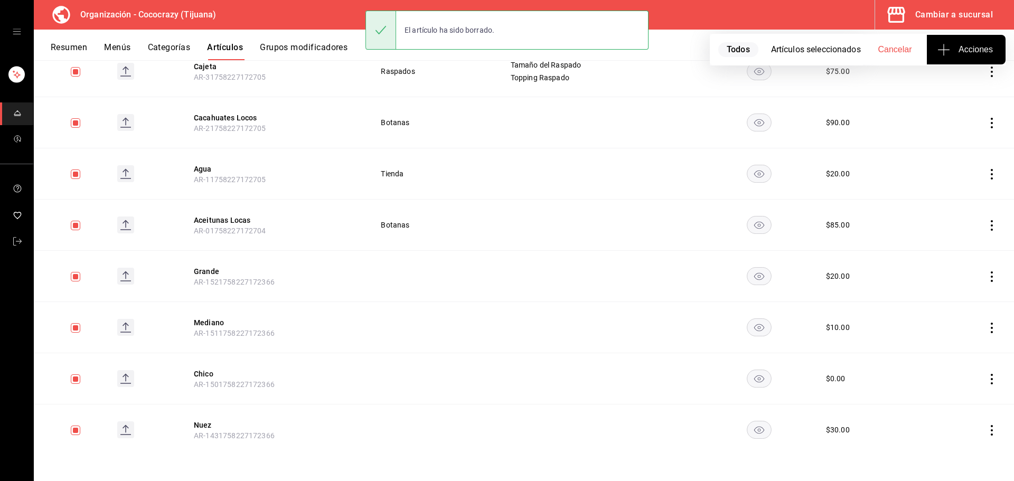
scroll to position [983, 0]
click at [986, 430] on icon "actions" at bounding box center [991, 430] width 11 height 11
click at [960, 450] on span "Eliminar" at bounding box center [951, 453] width 27 height 8
click at [946, 452] on button "Eliminar" at bounding box center [937, 446] width 70 height 22
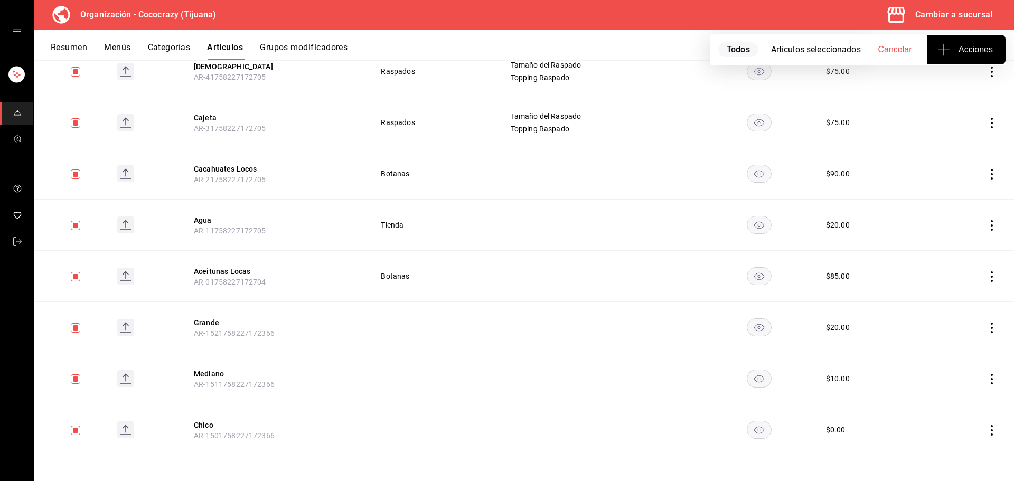
scroll to position [932, 0]
click at [980, 436] on td at bounding box center [971, 430] width 86 height 51
click at [986, 435] on icon "actions" at bounding box center [991, 430] width 11 height 11
click at [955, 454] on span "Eliminar" at bounding box center [951, 453] width 27 height 8
click at [953, 443] on button "Eliminar" at bounding box center [937, 446] width 70 height 22
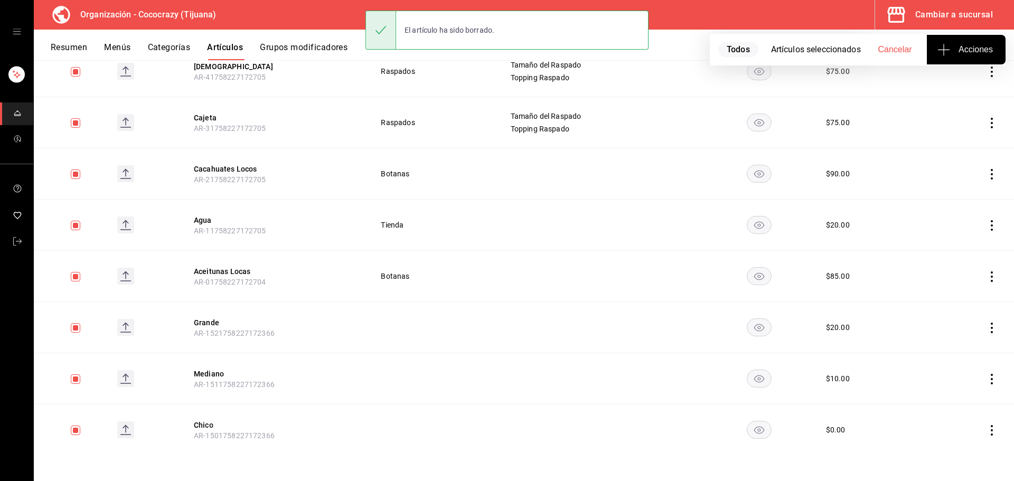
scroll to position [881, 0]
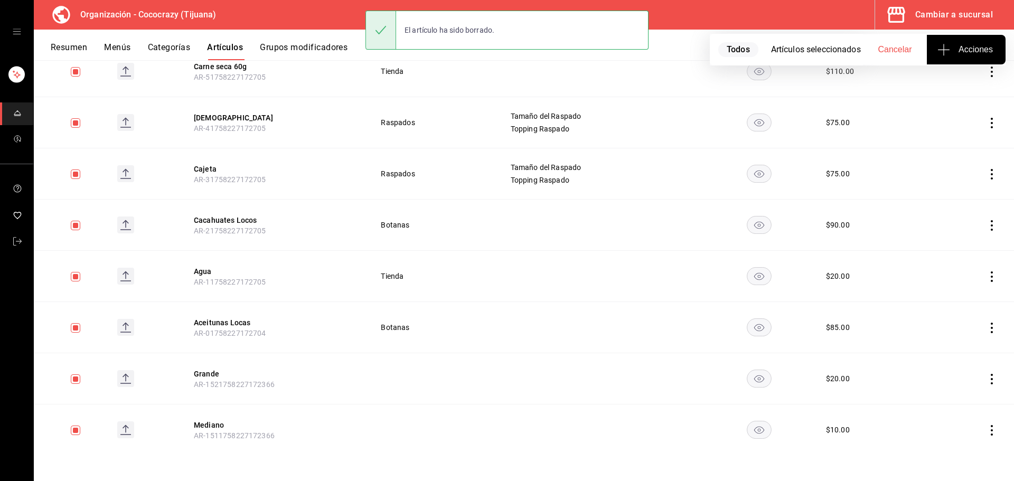
click at [986, 429] on icon "actions" at bounding box center [991, 430] width 11 height 11
click at [960, 454] on span "Eliminar" at bounding box center [951, 453] width 27 height 8
click at [939, 452] on button "Eliminar" at bounding box center [937, 446] width 70 height 22
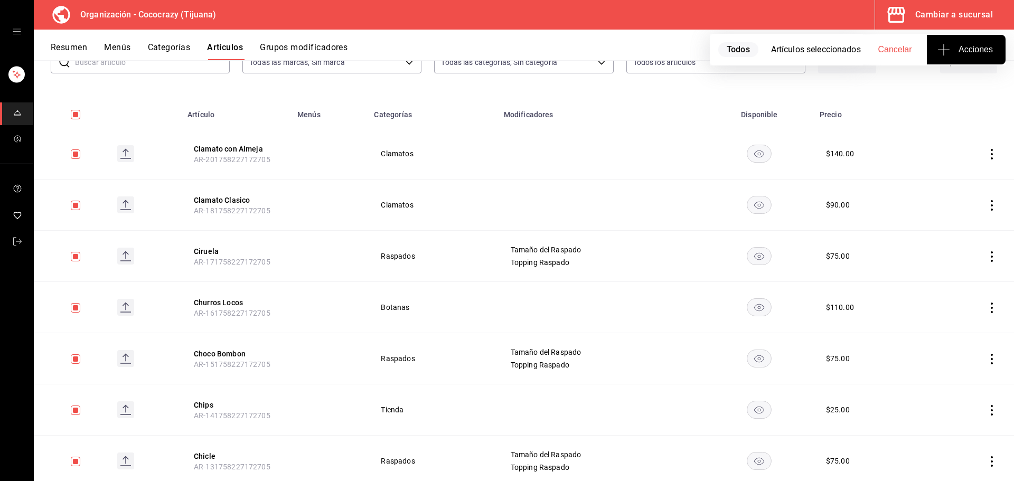
scroll to position [0, 0]
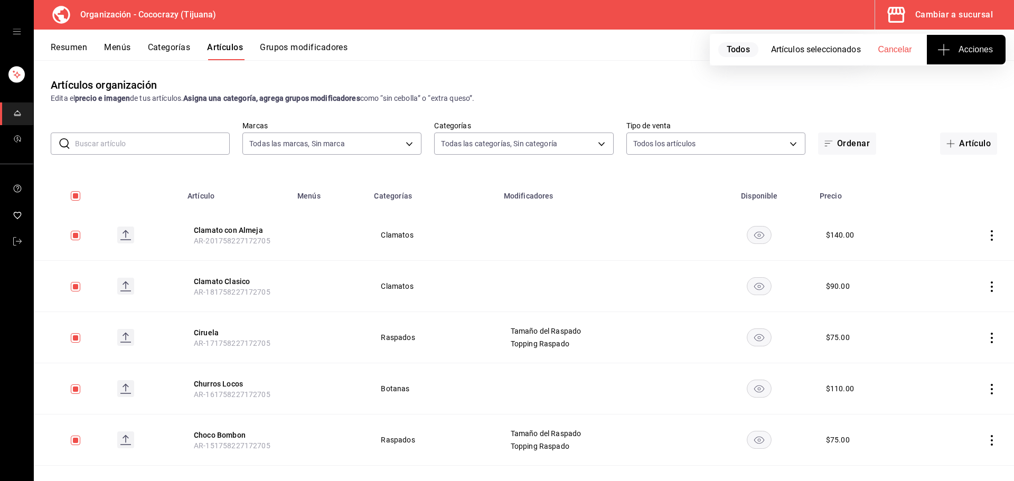
click at [986, 231] on icon "actions" at bounding box center [991, 235] width 11 height 11
click at [932, 304] on div at bounding box center [928, 303] width 19 height 11
click at [935, 259] on button "Eliminar" at bounding box center [937, 255] width 70 height 22
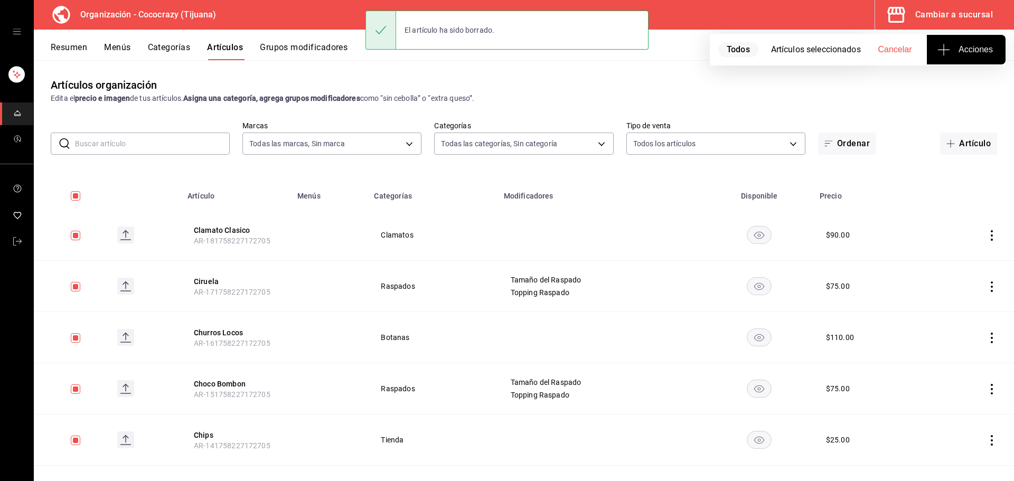
click at [986, 232] on icon "actions" at bounding box center [991, 235] width 11 height 11
click at [961, 299] on span "Eliminar" at bounding box center [951, 302] width 27 height 8
click at [943, 256] on button "Eliminar" at bounding box center [937, 255] width 70 height 22
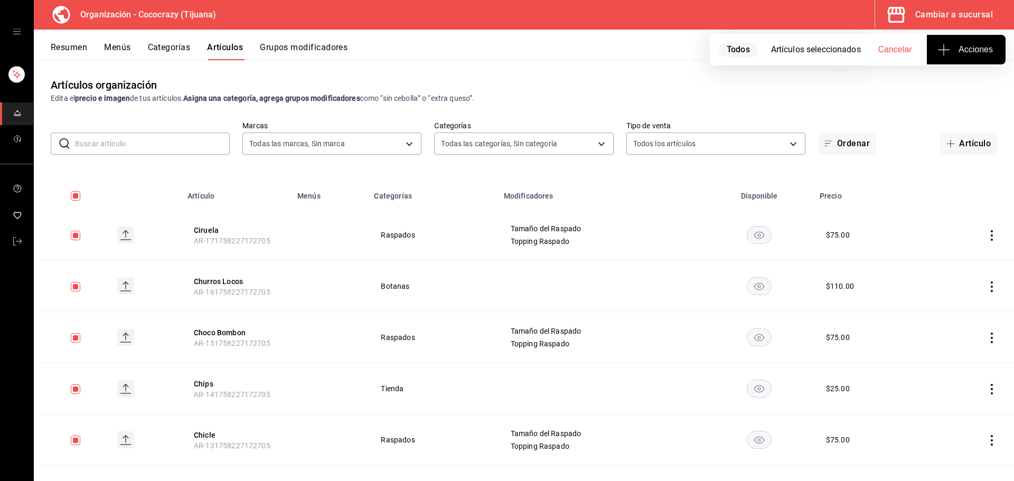
click at [986, 232] on icon "actions" at bounding box center [991, 235] width 11 height 11
click at [942, 302] on span "Eliminar" at bounding box center [951, 302] width 27 height 8
click at [947, 255] on button "Eliminar" at bounding box center [937, 255] width 70 height 22
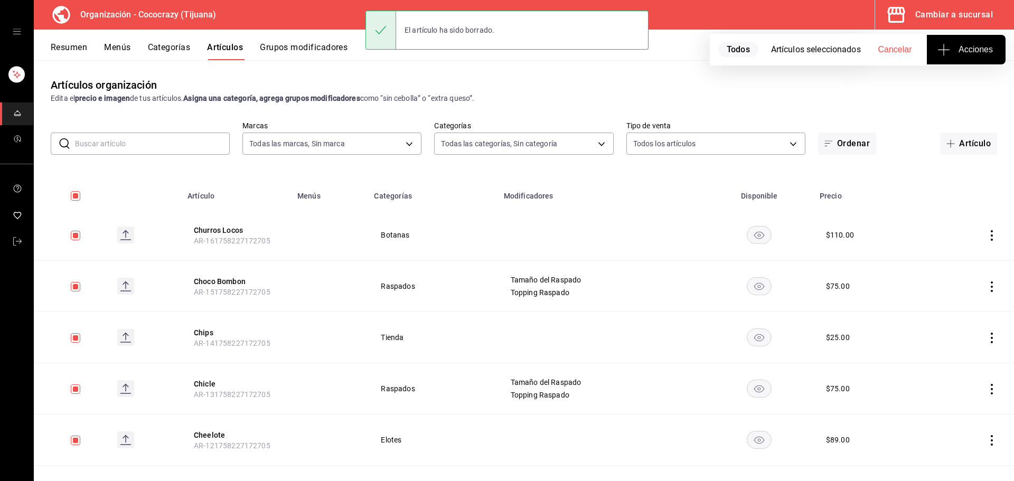
click at [991, 236] on icon "actions" at bounding box center [992, 235] width 2 height 11
click at [947, 297] on li "Eliminar" at bounding box center [942, 303] width 63 height 22
click at [950, 259] on button "Eliminar" at bounding box center [937, 255] width 70 height 22
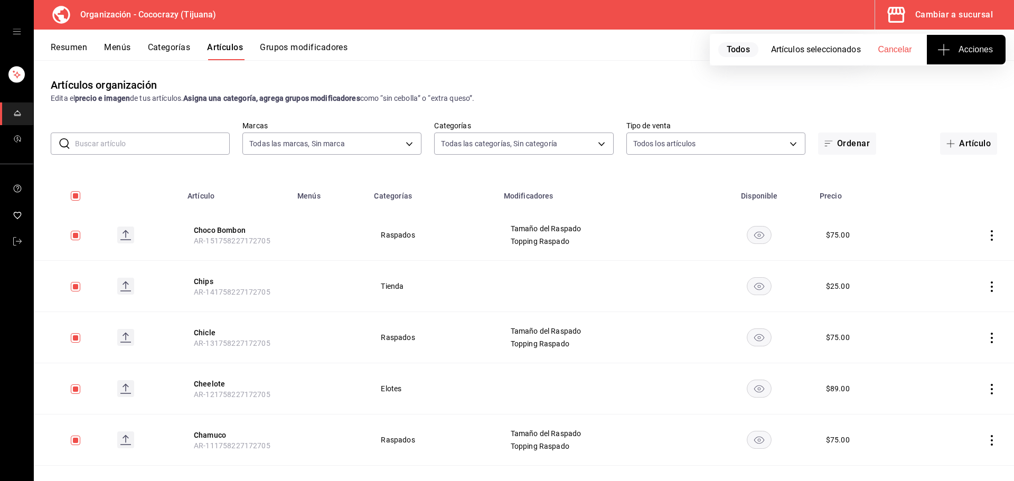
click at [986, 238] on icon "actions" at bounding box center [991, 235] width 11 height 11
click at [939, 305] on span "Eliminar" at bounding box center [951, 302] width 27 height 8
click at [927, 252] on button "Eliminar" at bounding box center [937, 255] width 70 height 22
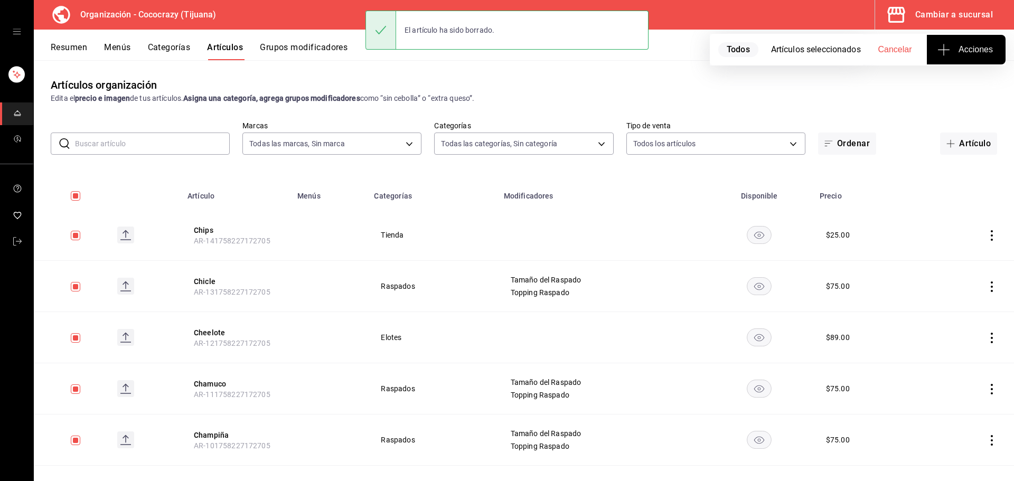
click at [986, 235] on icon "actions" at bounding box center [991, 235] width 11 height 11
click at [939, 302] on span "Eliminar" at bounding box center [951, 302] width 27 height 8
click at [944, 255] on button "Eliminar" at bounding box center [937, 255] width 70 height 22
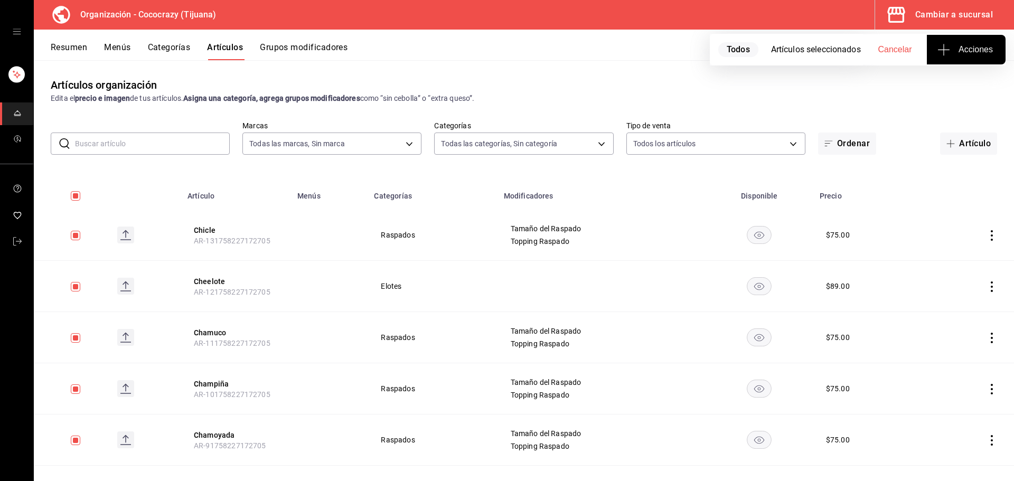
click at [982, 280] on td at bounding box center [971, 286] width 86 height 51
click at [986, 285] on icon "actions" at bounding box center [991, 286] width 11 height 11
click at [938, 353] on span "Eliminar" at bounding box center [951, 354] width 27 height 8
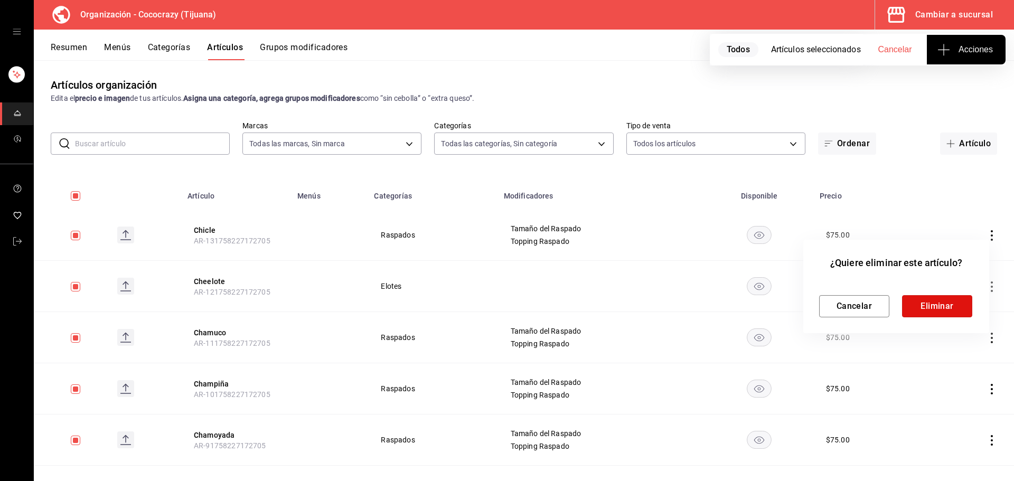
click at [941, 317] on button "Eliminar" at bounding box center [937, 306] width 70 height 22
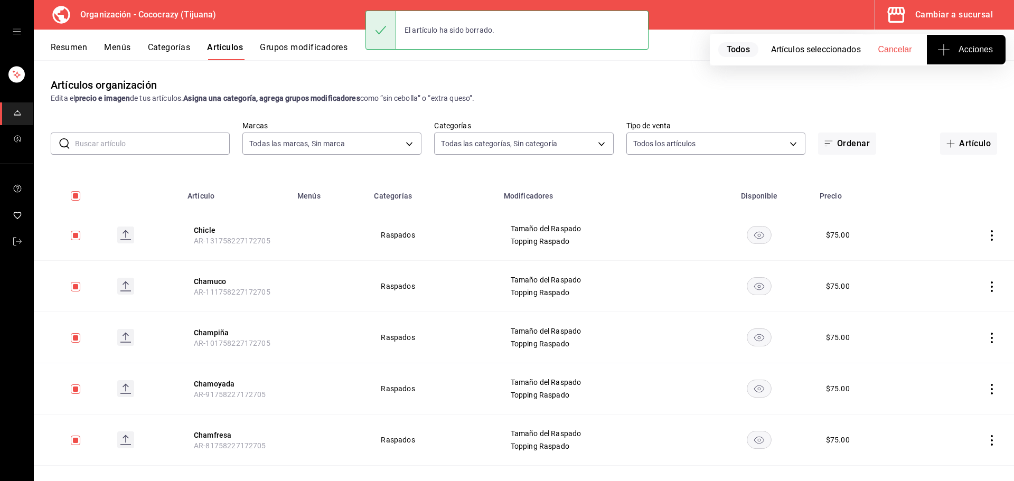
click at [986, 287] on icon "actions" at bounding box center [991, 286] width 11 height 11
click at [959, 354] on span "Eliminar" at bounding box center [951, 354] width 27 height 8
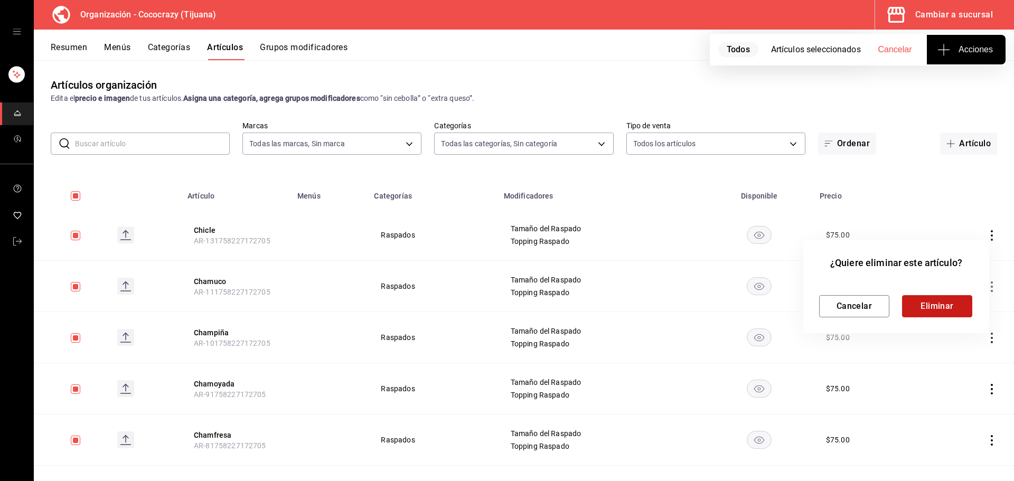
click at [946, 308] on button "Eliminar" at bounding box center [937, 306] width 70 height 22
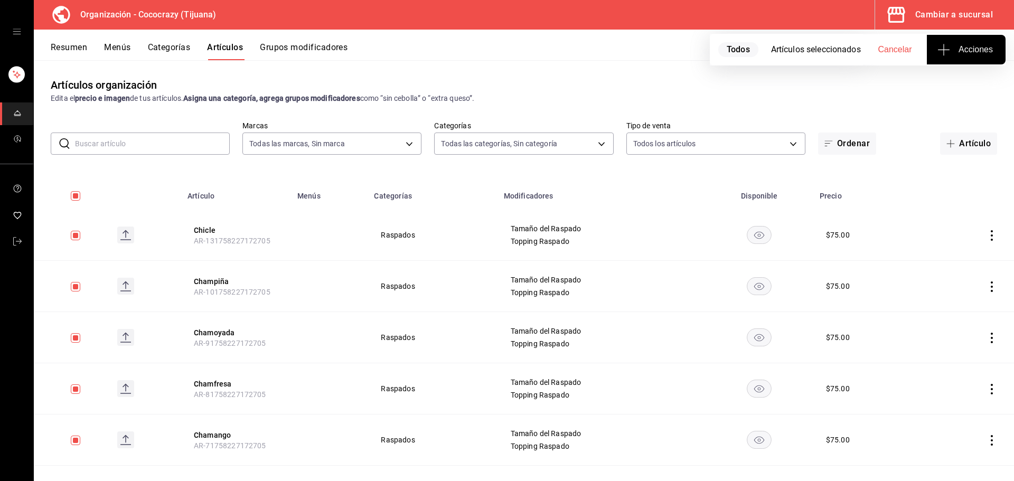
click at [986, 230] on icon "actions" at bounding box center [991, 235] width 11 height 11
click at [938, 298] on div at bounding box center [928, 303] width 19 height 11
click at [934, 263] on button "Eliminar" at bounding box center [937, 255] width 70 height 22
click at [986, 232] on icon "actions" at bounding box center [991, 235] width 11 height 11
click at [964, 303] on span "Eliminar" at bounding box center [951, 302] width 27 height 8
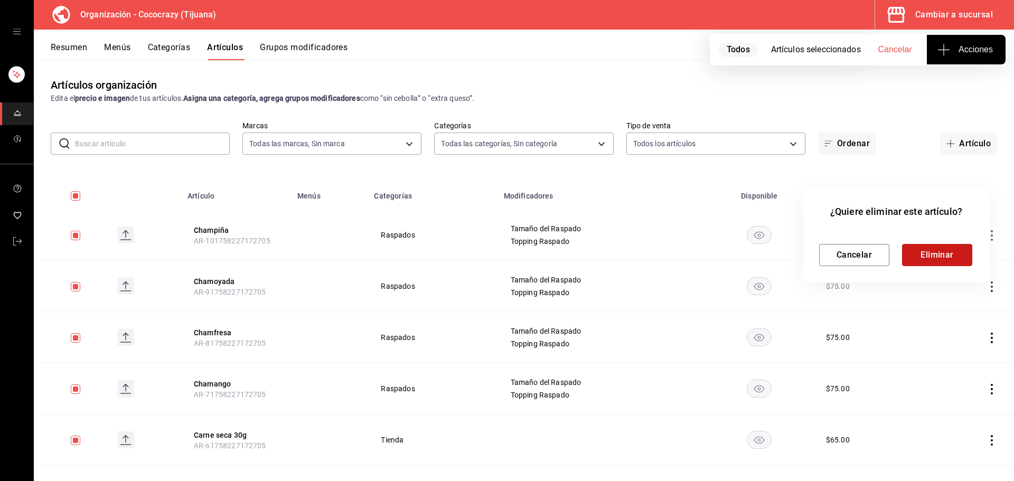
click at [953, 260] on button "Eliminar" at bounding box center [937, 255] width 70 height 22
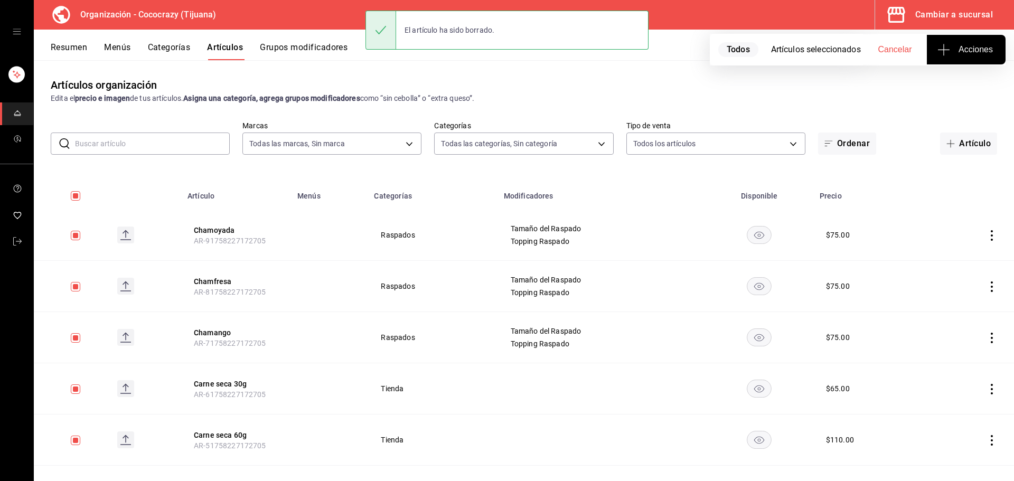
click at [986, 285] on icon "actions" at bounding box center [991, 286] width 11 height 11
click at [955, 349] on span "Eliminar" at bounding box center [951, 354] width 27 height 11
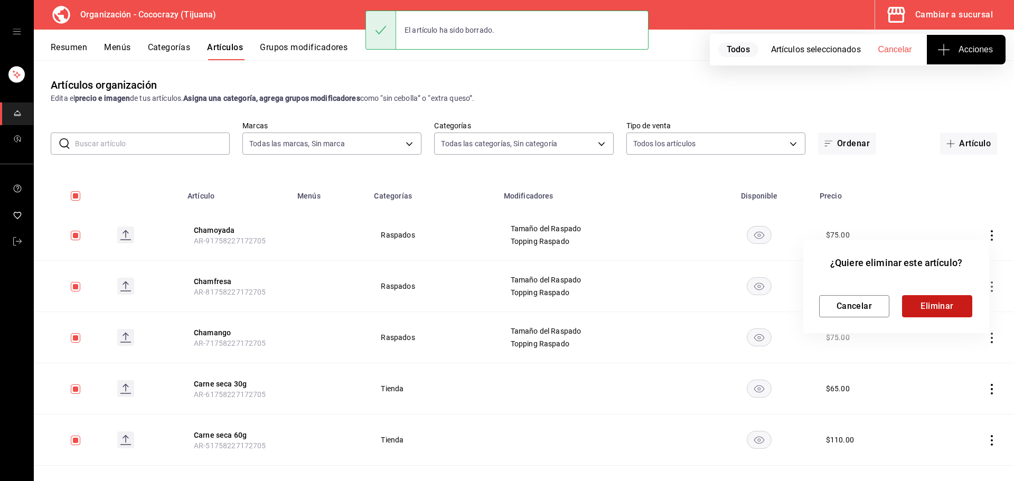
click at [943, 309] on button "Eliminar" at bounding box center [937, 306] width 70 height 22
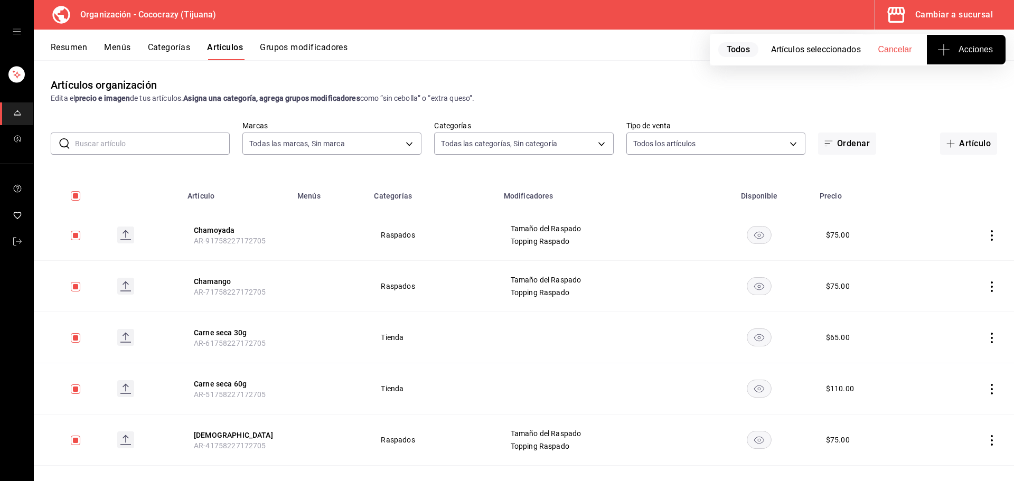
click at [982, 295] on td at bounding box center [971, 286] width 86 height 51
click at [986, 288] on icon "actions" at bounding box center [991, 286] width 11 height 11
click at [946, 354] on span "Eliminar" at bounding box center [951, 354] width 27 height 8
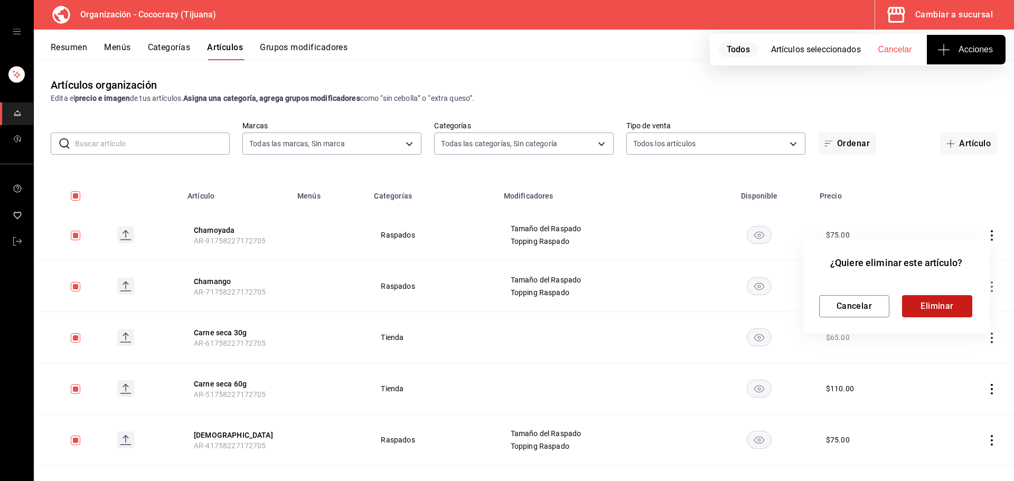
click at [954, 305] on button "Eliminar" at bounding box center [937, 306] width 70 height 22
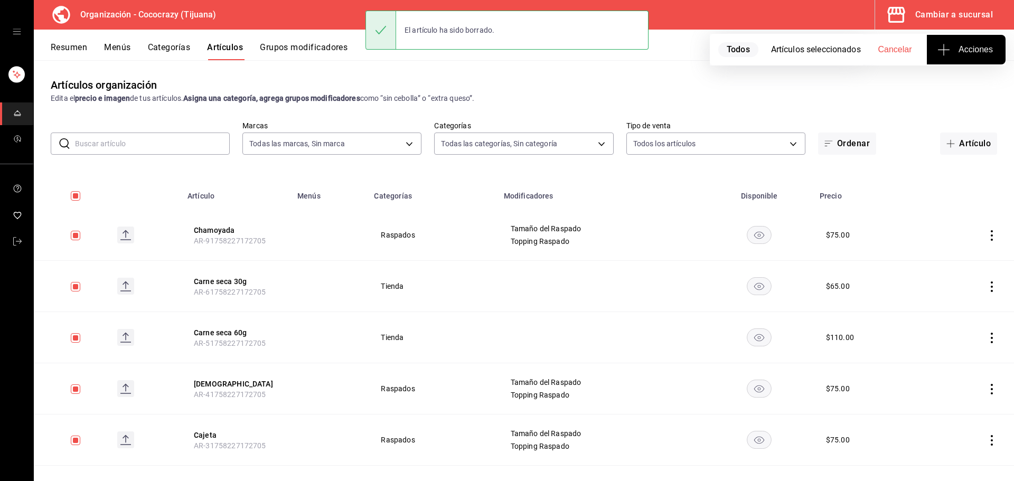
click at [986, 336] on icon "actions" at bounding box center [991, 338] width 11 height 11
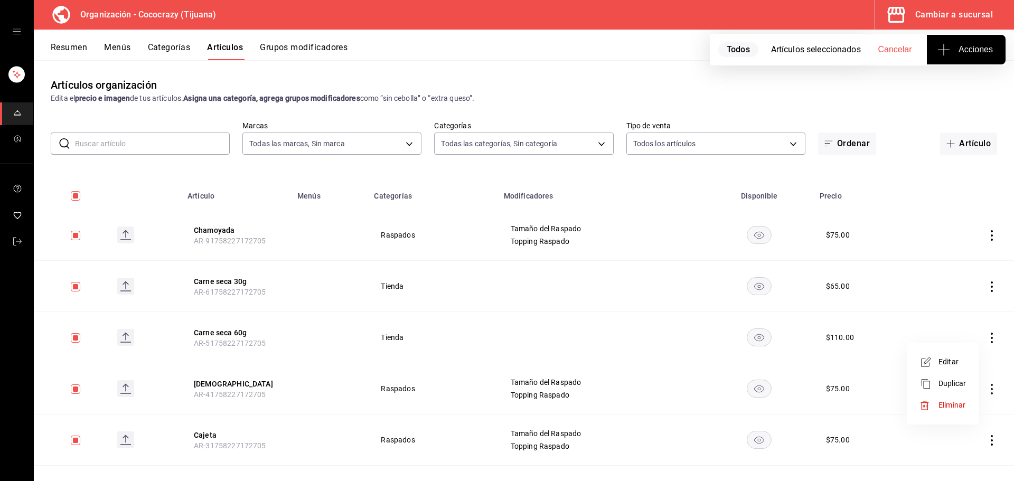
click at [956, 410] on span "Eliminar" at bounding box center [951, 405] width 27 height 11
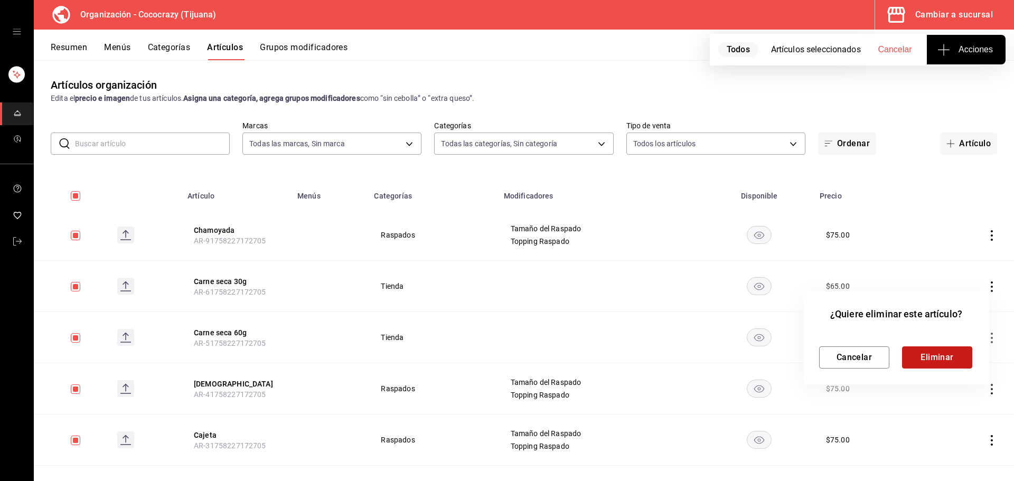
click at [953, 355] on button "Eliminar" at bounding box center [937, 357] width 70 height 22
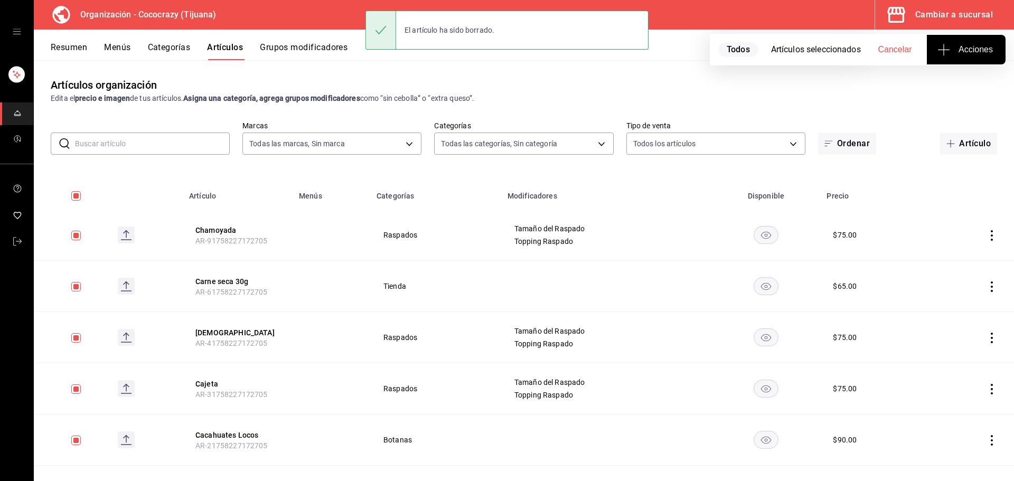
click at [986, 384] on icon "actions" at bounding box center [991, 389] width 11 height 11
click at [949, 452] on span "Eliminar" at bounding box center [951, 453] width 27 height 8
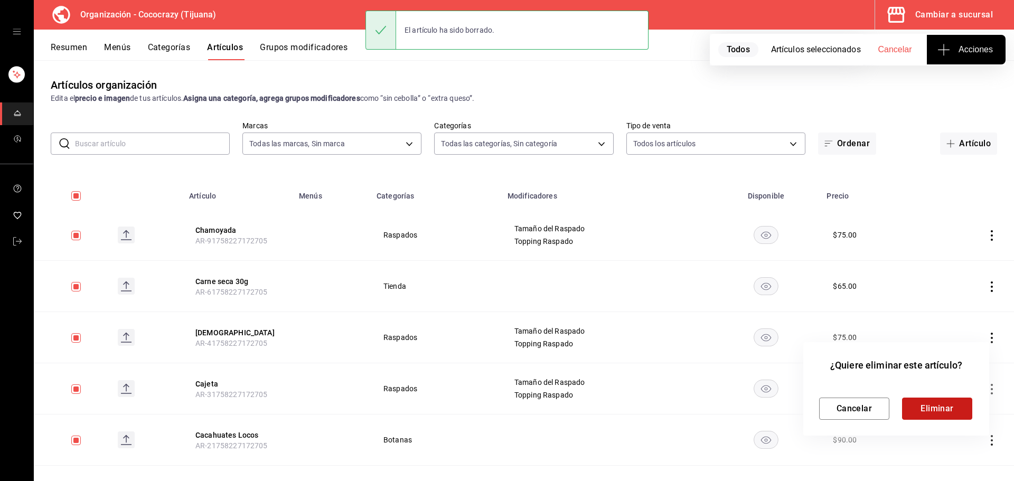
click at [943, 409] on button "Eliminar" at bounding box center [937, 409] width 70 height 22
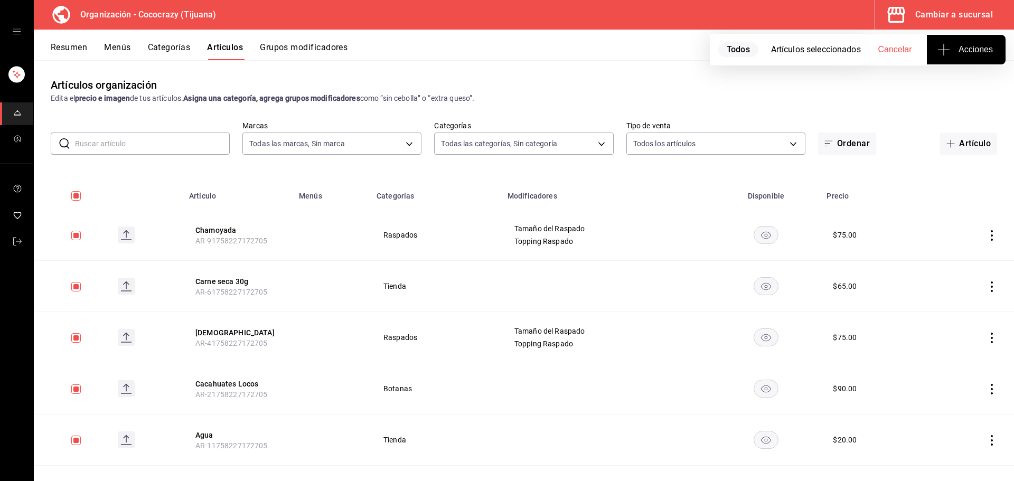
click at [986, 386] on icon "actions" at bounding box center [991, 389] width 11 height 11
click at [939, 455] on span "Eliminar" at bounding box center [951, 453] width 27 height 8
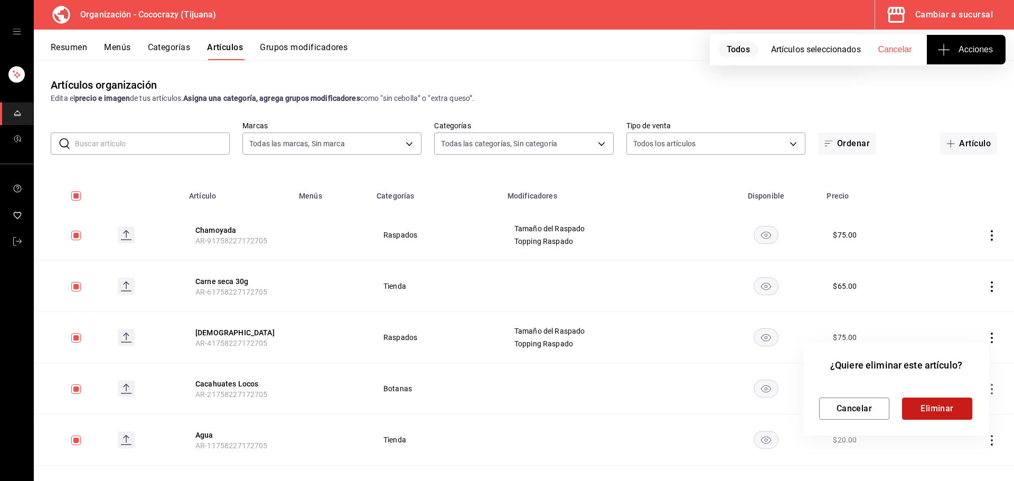
click at [938, 414] on button "Eliminar" at bounding box center [937, 409] width 70 height 22
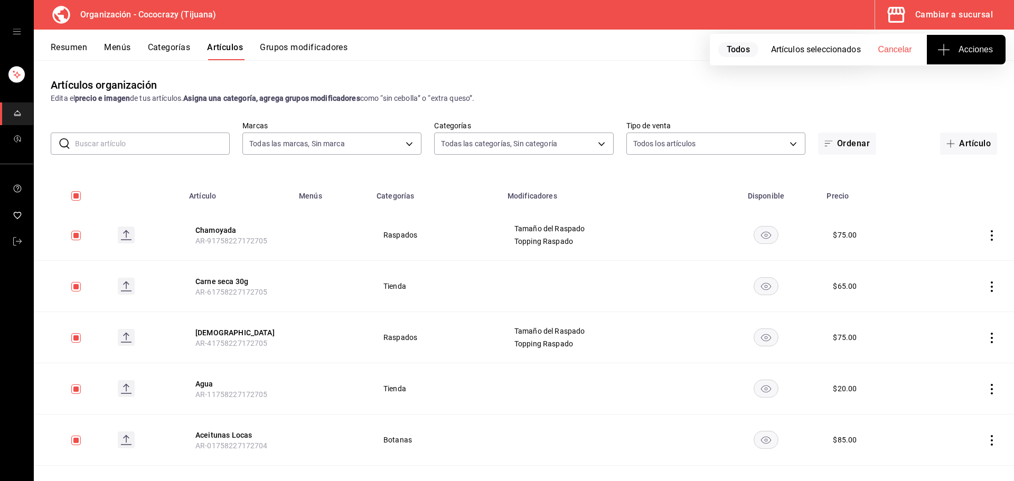
click at [986, 389] on icon "actions" at bounding box center [991, 389] width 11 height 11
click at [956, 452] on span "Eliminar" at bounding box center [951, 453] width 27 height 8
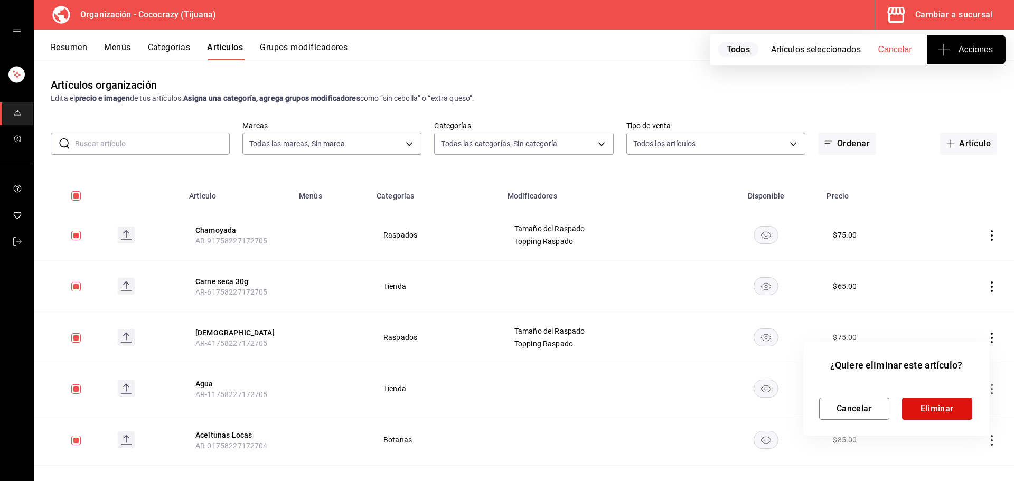
click at [957, 415] on button "Eliminar" at bounding box center [937, 409] width 70 height 22
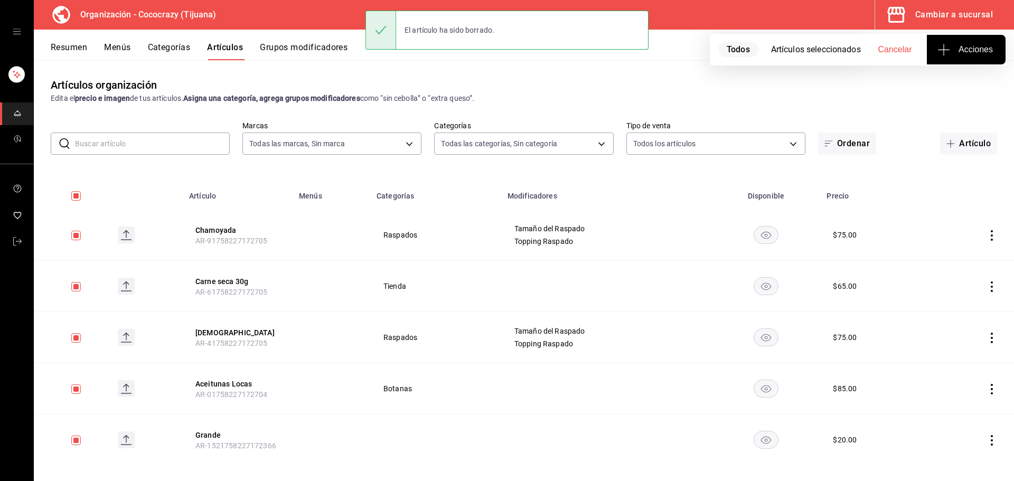
click at [989, 336] on td at bounding box center [970, 337] width 87 height 51
click at [986, 339] on icon "actions" at bounding box center [991, 338] width 11 height 11
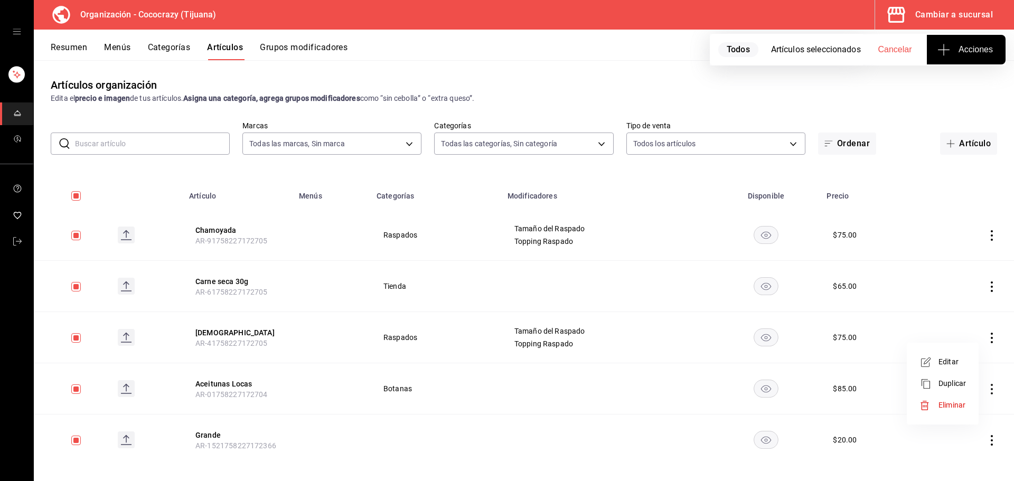
click at [956, 405] on span "Eliminar" at bounding box center [951, 405] width 27 height 8
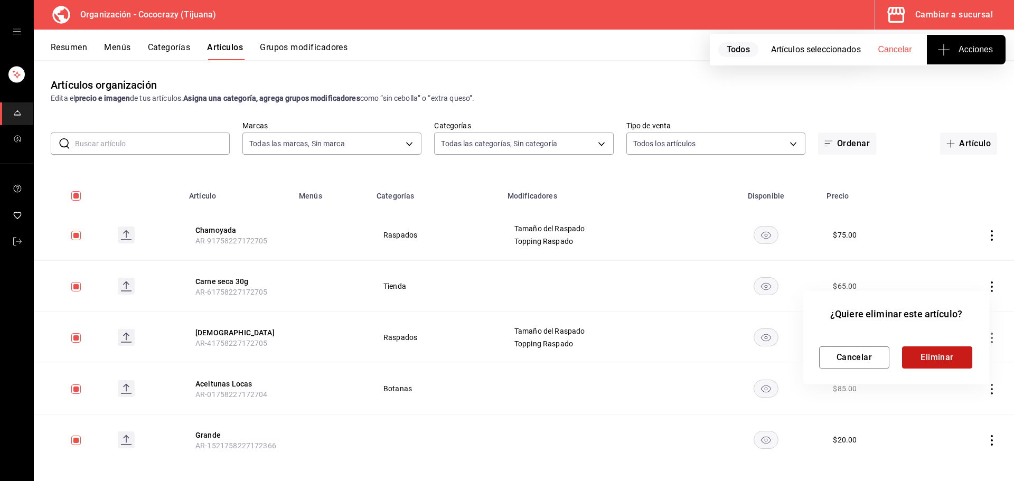
click at [943, 362] on button "Eliminar" at bounding box center [937, 357] width 70 height 22
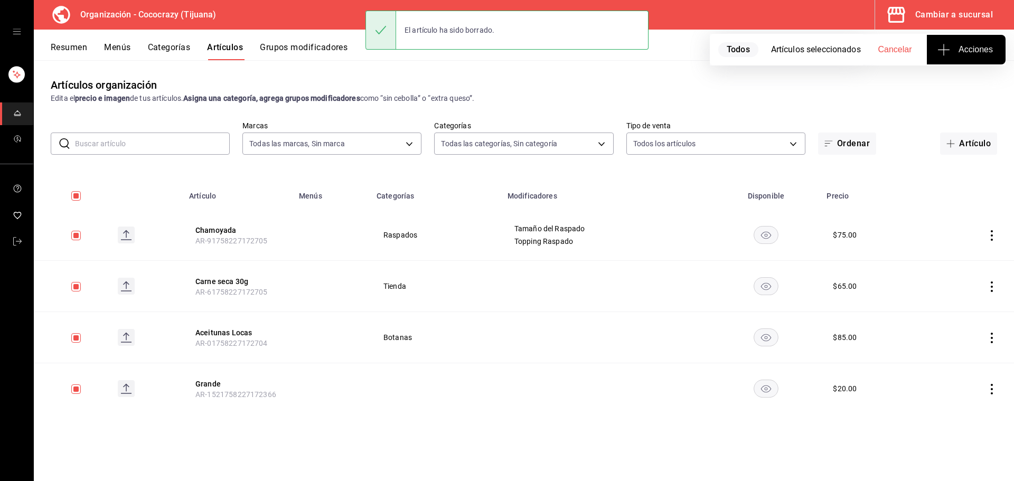
click at [995, 389] on icon "actions" at bounding box center [991, 389] width 11 height 11
click at [948, 448] on span "Eliminar" at bounding box center [959, 453] width 27 height 11
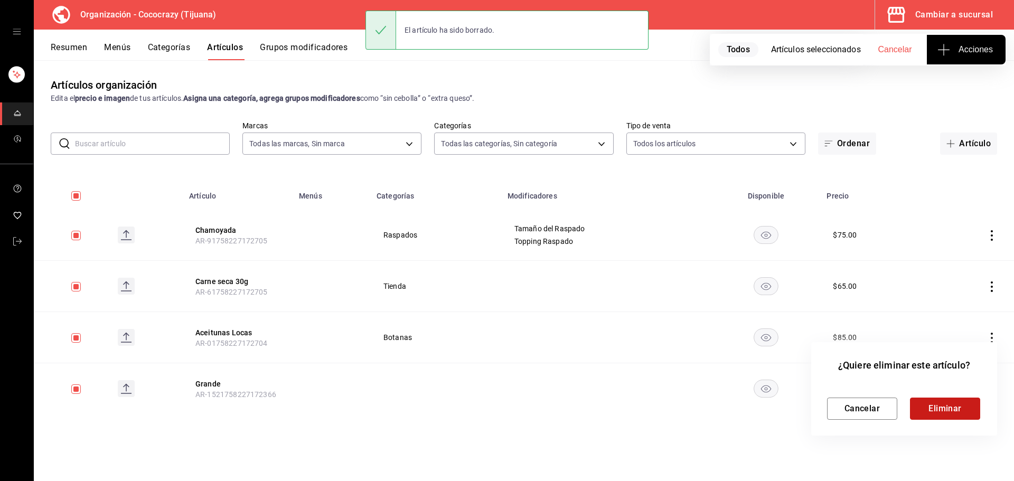
click at [937, 407] on button "Eliminar" at bounding box center [945, 409] width 70 height 22
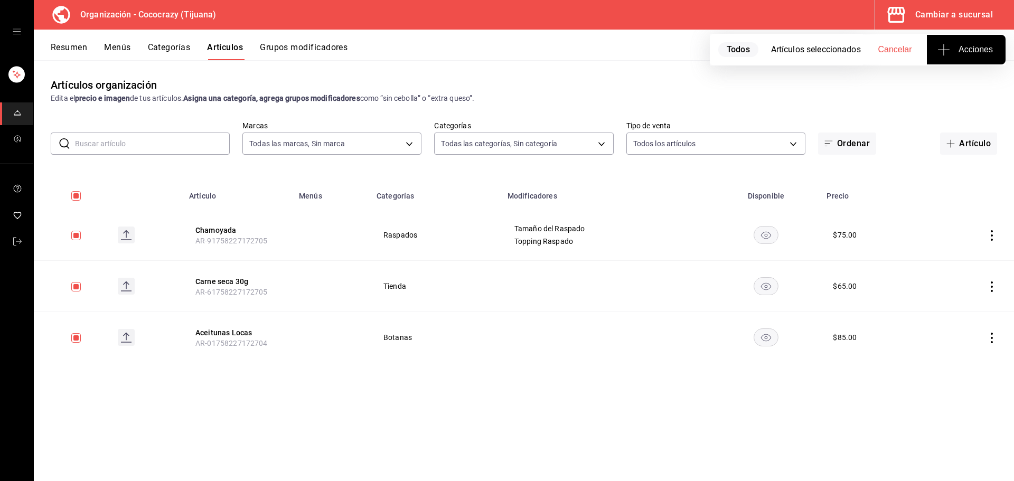
click at [995, 340] on icon "actions" at bounding box center [991, 338] width 11 height 11
click at [965, 406] on span "Eliminar" at bounding box center [959, 405] width 27 height 8
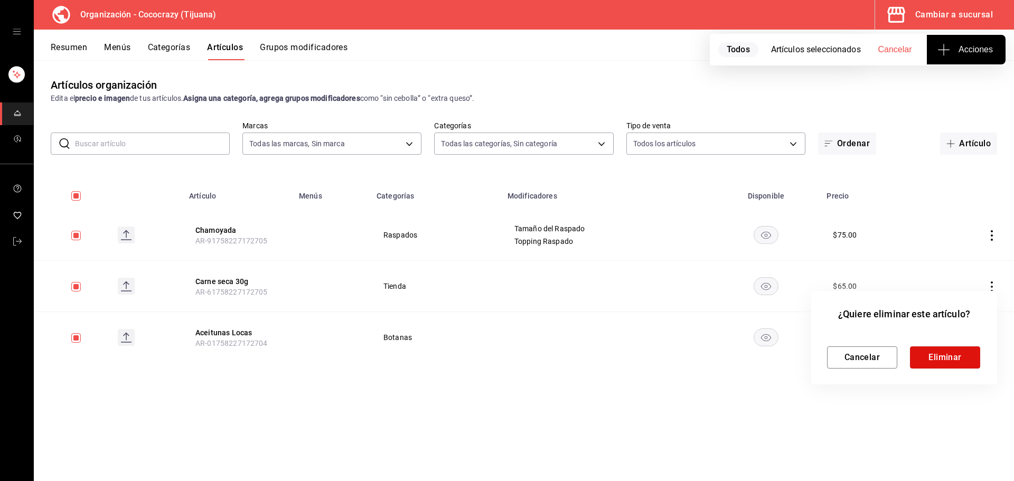
click at [953, 360] on button "Eliminar" at bounding box center [945, 357] width 70 height 22
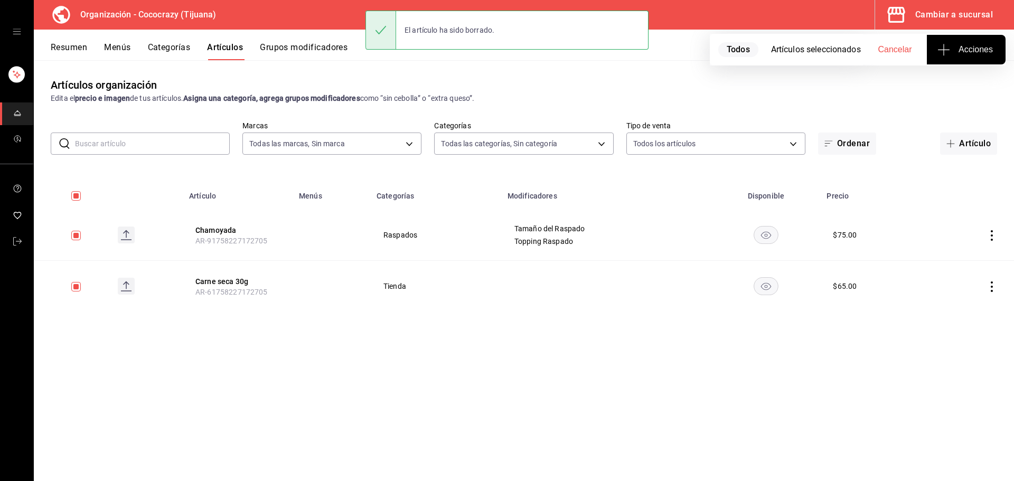
click at [994, 281] on icon "actions" at bounding box center [991, 286] width 11 height 11
click at [949, 356] on span "Eliminar" at bounding box center [959, 354] width 27 height 8
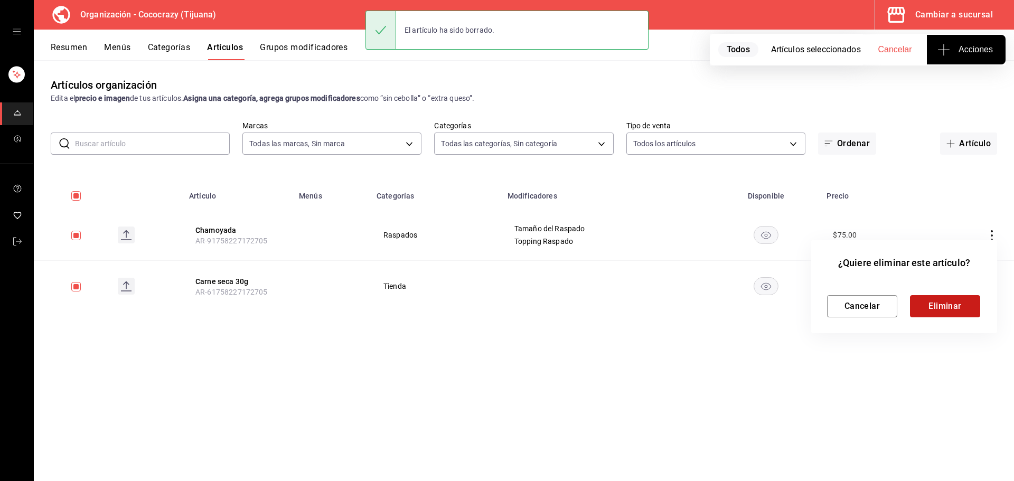
click at [952, 304] on button "Eliminar" at bounding box center [945, 306] width 70 height 22
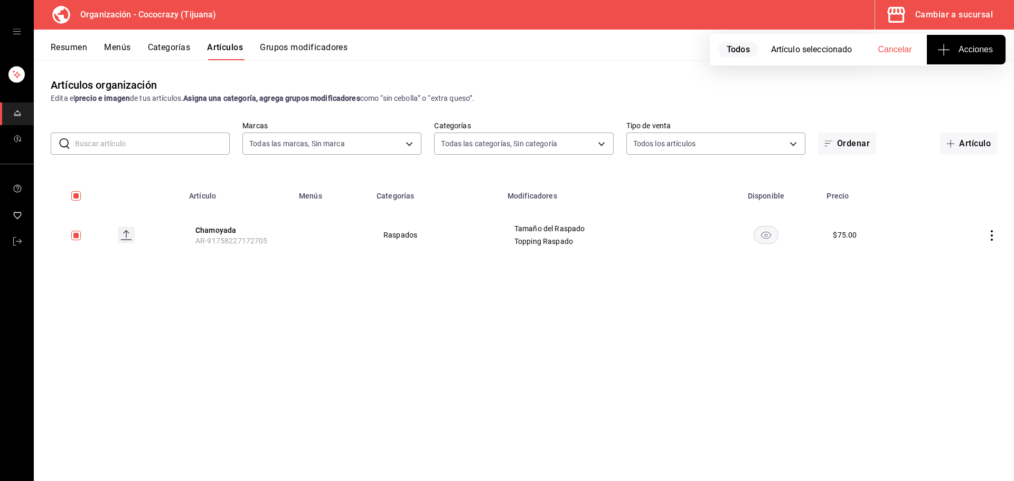
click at [989, 237] on icon "actions" at bounding box center [991, 235] width 11 height 11
click at [960, 304] on span "Eliminar" at bounding box center [959, 302] width 27 height 8
click at [943, 258] on button "Eliminar" at bounding box center [945, 255] width 70 height 22
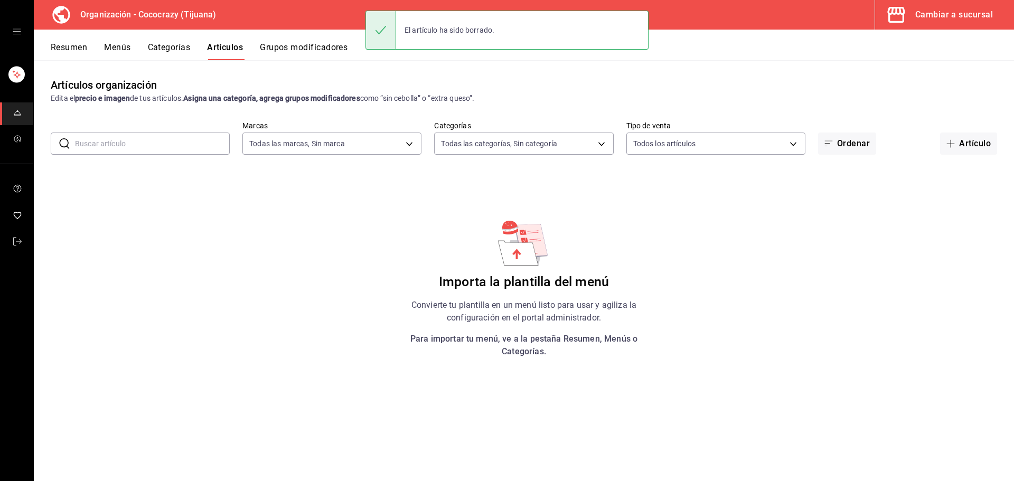
drag, startPoint x: 318, startPoint y: 65, endPoint x: 318, endPoint y: 60, distance: 5.8
click at [318, 65] on div "Artículos organización Edita el precio e imagen de tus artículos. Asigna una ca…" at bounding box center [524, 270] width 980 height 420
click at [318, 54] on button "Grupos modificadores" at bounding box center [304, 51] width 88 height 18
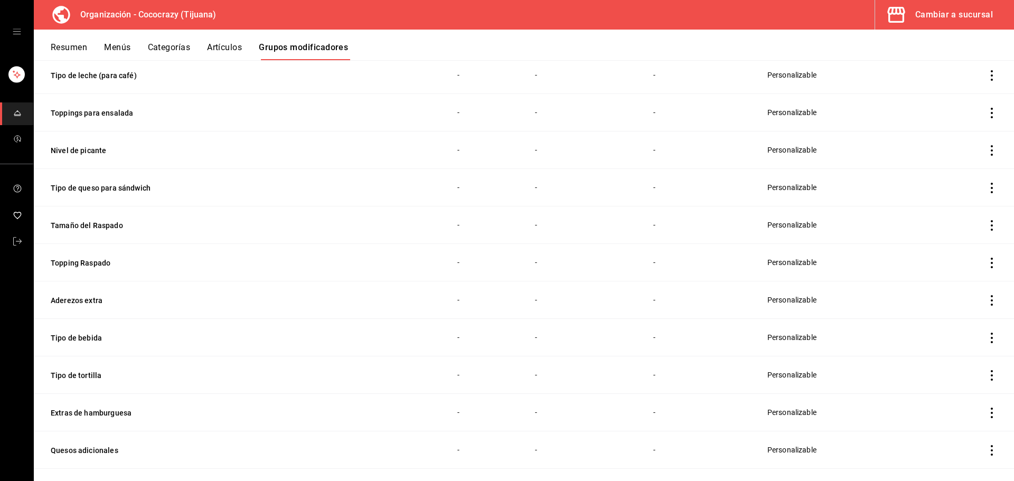
scroll to position [323, 0]
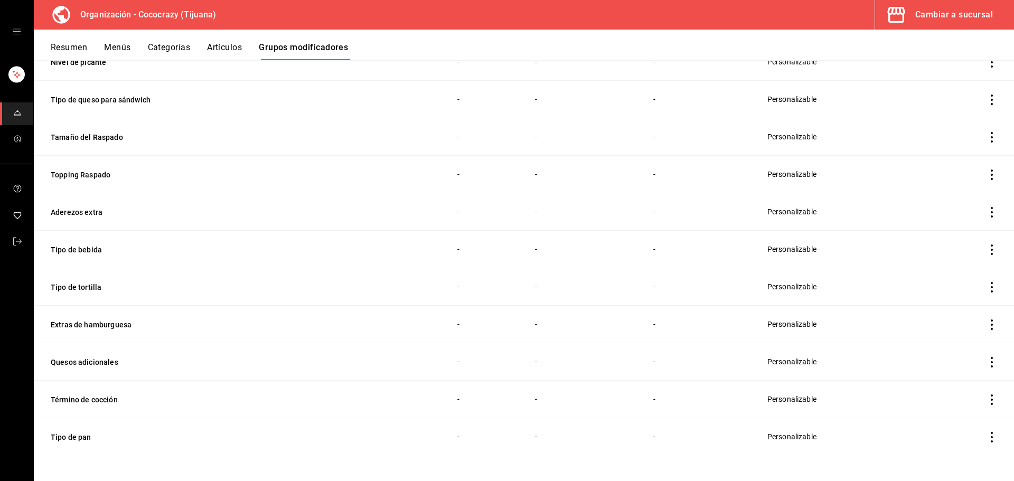
click at [986, 437] on icon "actions" at bounding box center [991, 437] width 11 height 11
click at [955, 448] on span "Eliminar" at bounding box center [951, 453] width 27 height 11
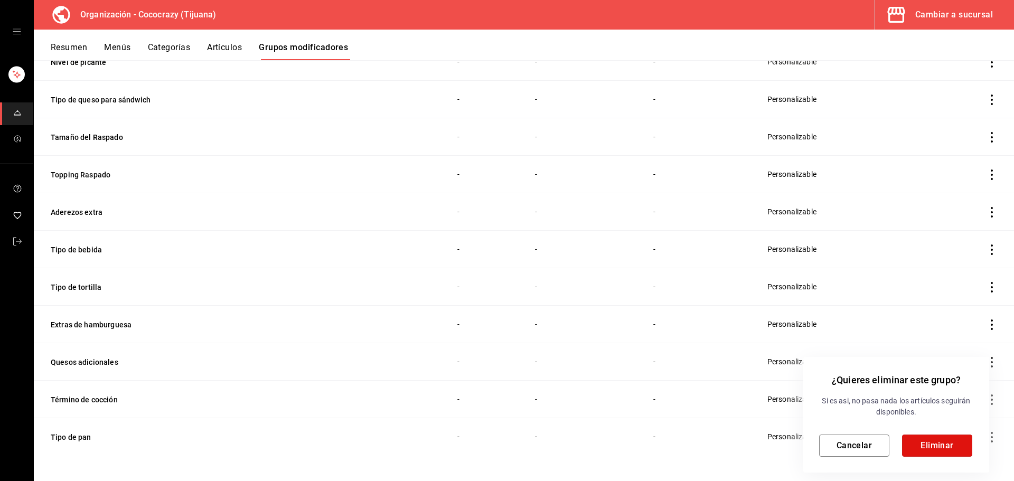
click at [947, 438] on button "Eliminar" at bounding box center [937, 446] width 70 height 22
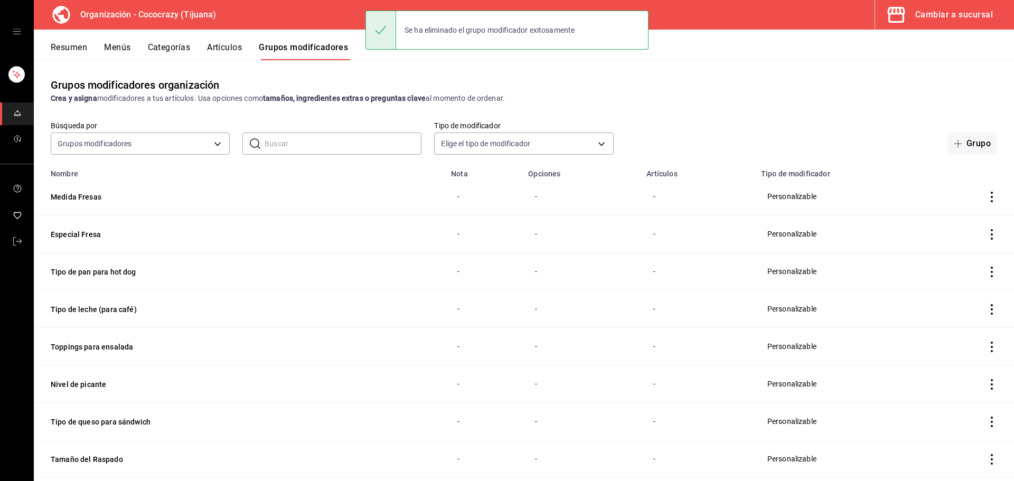
click at [986, 345] on icon "actions" at bounding box center [991, 347] width 11 height 11
click at [949, 406] on li "Eliminar" at bounding box center [942, 415] width 63 height 22
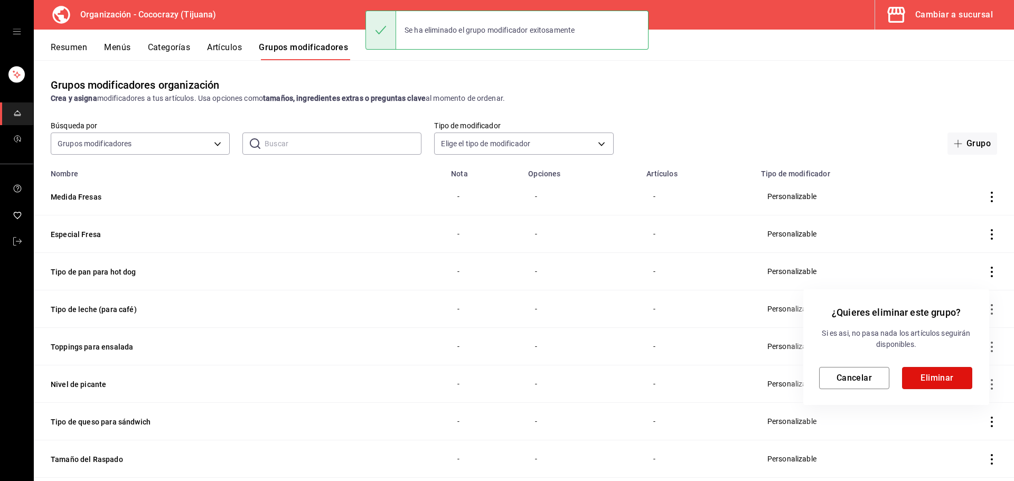
click at [945, 377] on button "Eliminar" at bounding box center [937, 378] width 70 height 22
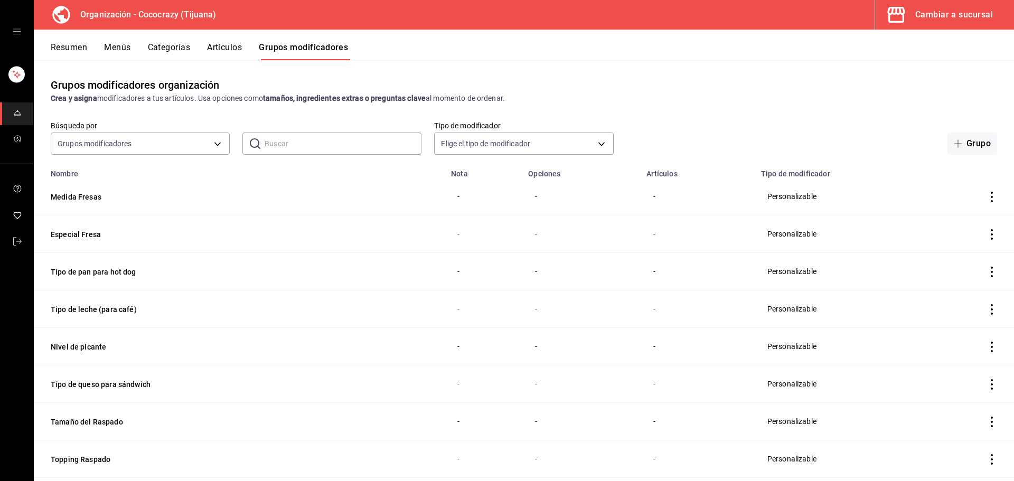
click at [986, 238] on icon "actions" at bounding box center [991, 234] width 11 height 11
click at [949, 302] on span "Eliminar" at bounding box center [951, 302] width 27 height 8
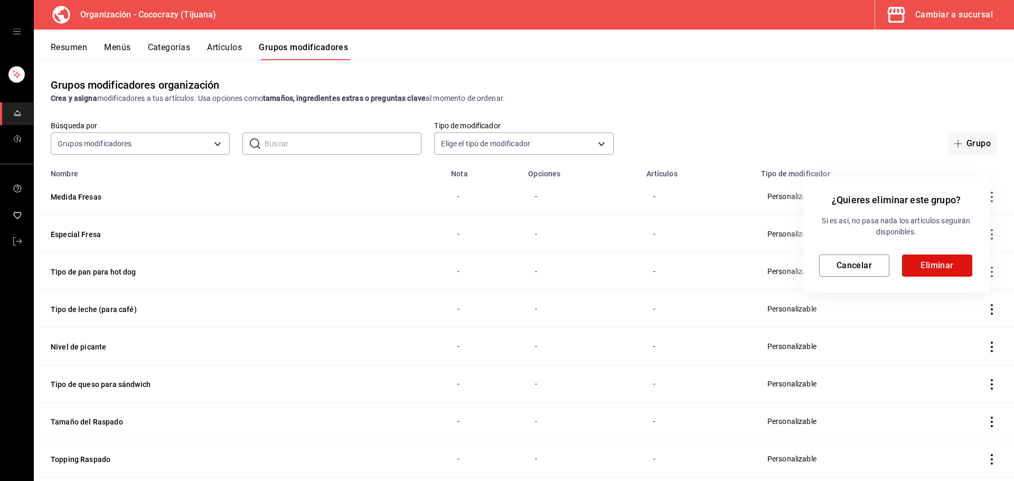
click at [952, 267] on button "Eliminar" at bounding box center [937, 266] width 70 height 22
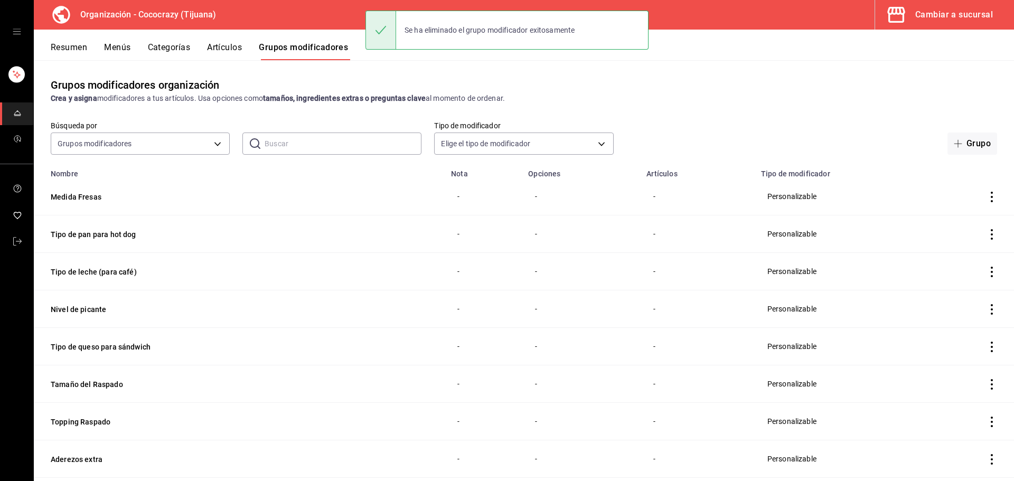
click at [984, 203] on td "simple table" at bounding box center [992, 196] width 44 height 37
click at [991, 197] on icon "actions" at bounding box center [992, 197] width 2 height 11
click at [965, 264] on span "Eliminar" at bounding box center [951, 264] width 27 height 11
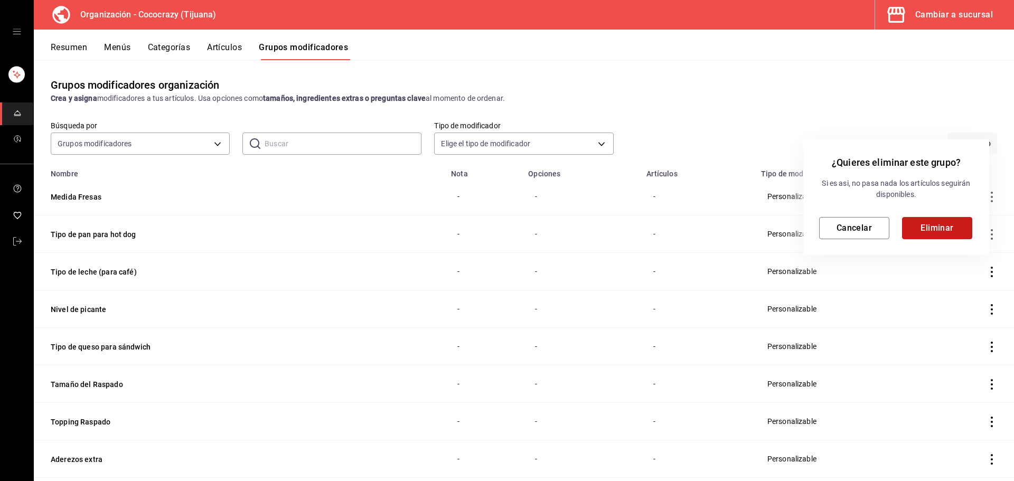
click at [950, 229] on button "Eliminar" at bounding box center [937, 228] width 70 height 22
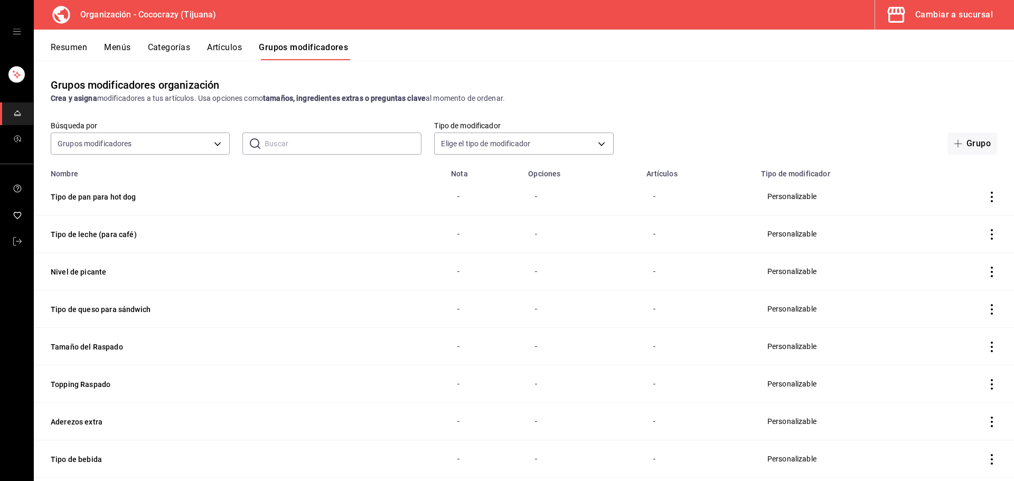
click at [986, 195] on icon "actions" at bounding box center [991, 197] width 11 height 11
click at [954, 264] on span "Eliminar" at bounding box center [951, 264] width 27 height 8
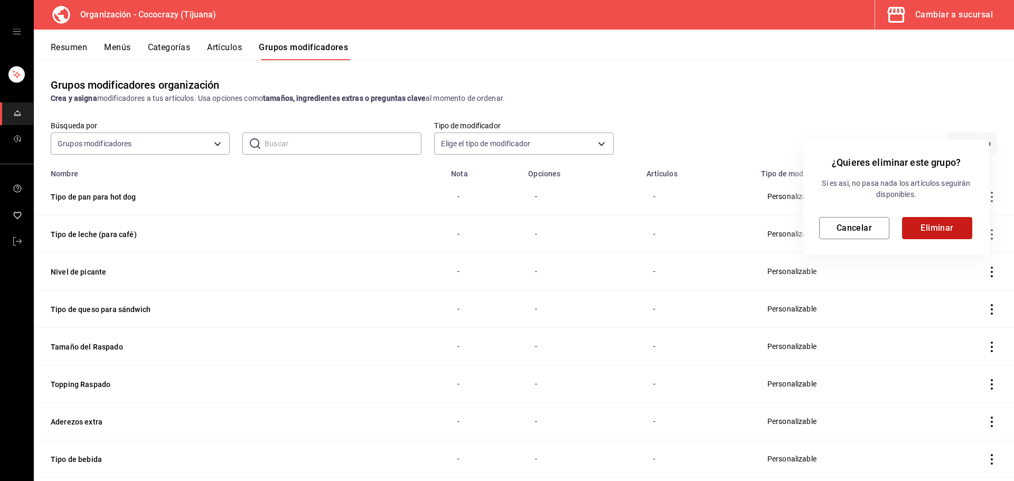
click at [950, 228] on button "Eliminar" at bounding box center [937, 228] width 70 height 22
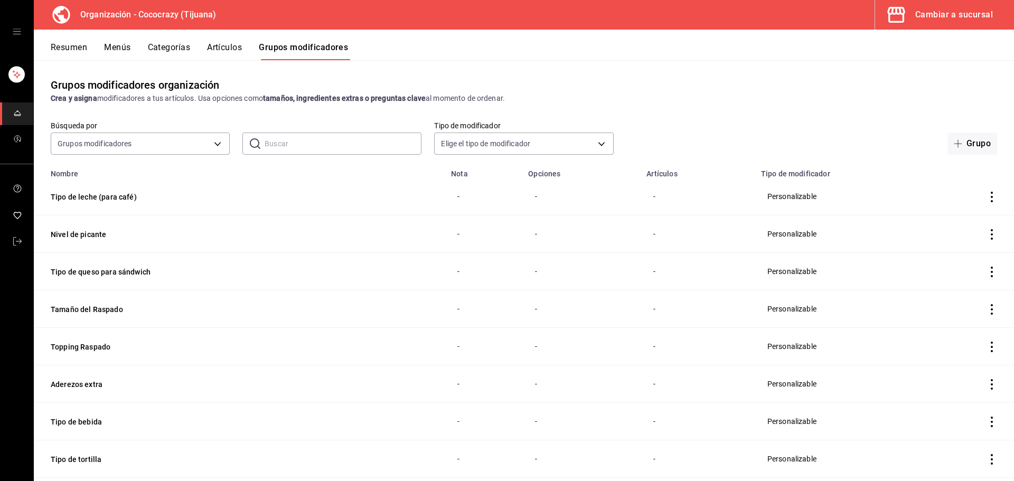
click at [986, 200] on icon "actions" at bounding box center [991, 197] width 11 height 11
click at [964, 260] on span "Eliminar" at bounding box center [951, 264] width 27 height 11
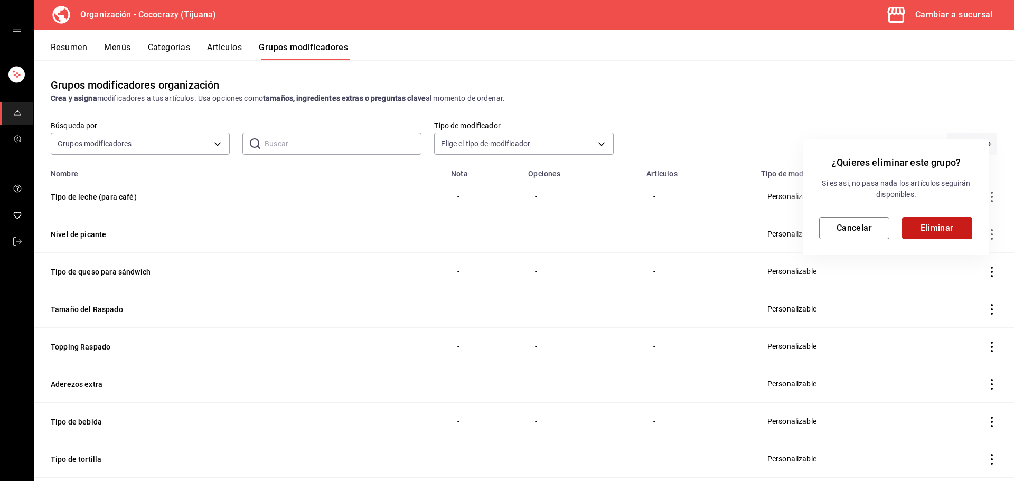
click at [953, 229] on button "Eliminar" at bounding box center [937, 228] width 70 height 22
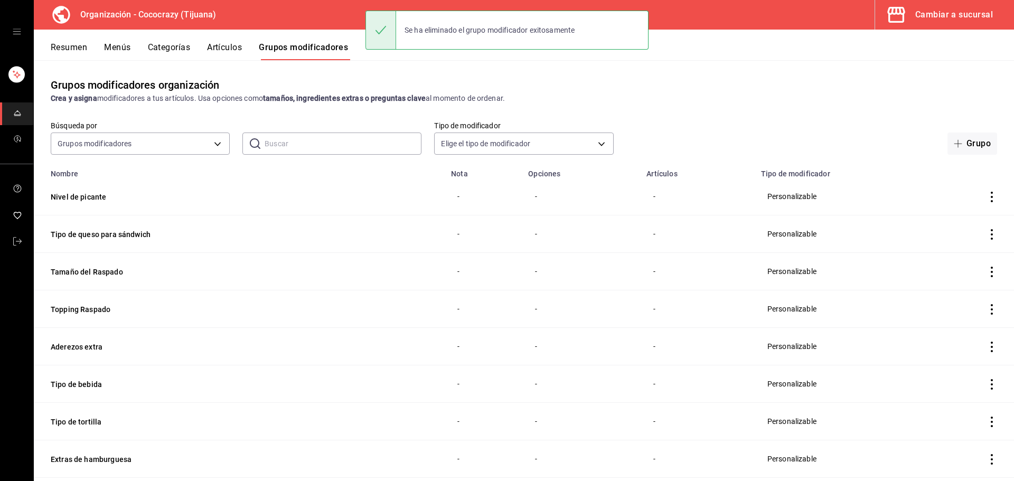
click at [986, 200] on icon "actions" at bounding box center [991, 197] width 11 height 11
click at [959, 258] on li "Eliminar" at bounding box center [942, 265] width 63 height 22
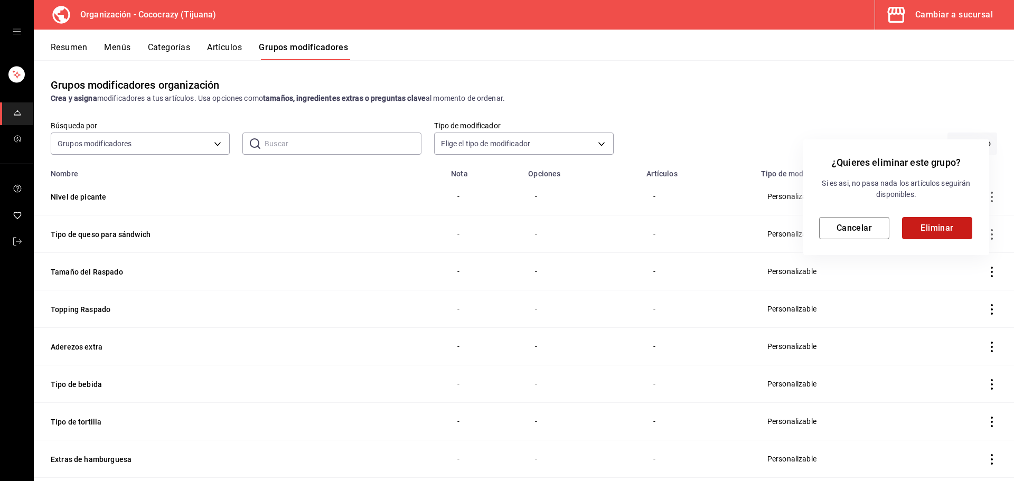
click at [945, 227] on button "Eliminar" at bounding box center [937, 228] width 70 height 22
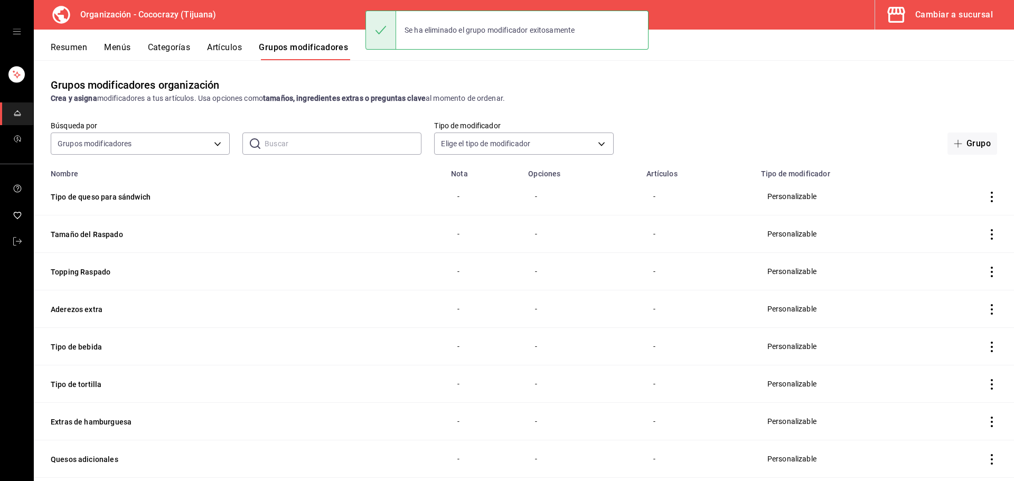
click at [986, 230] on icon "actions" at bounding box center [991, 234] width 11 height 11
click at [947, 299] on span "Eliminar" at bounding box center [951, 302] width 27 height 8
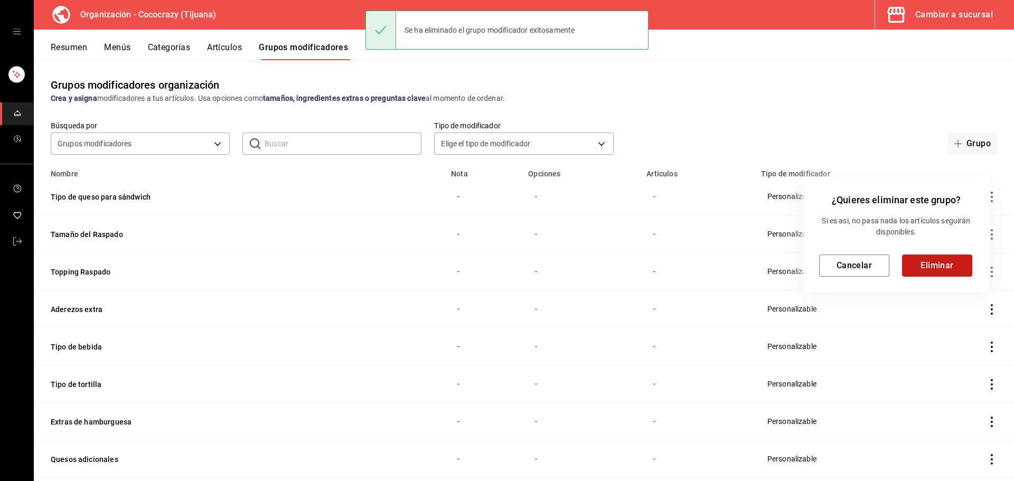
click at [951, 264] on button "Eliminar" at bounding box center [937, 266] width 70 height 22
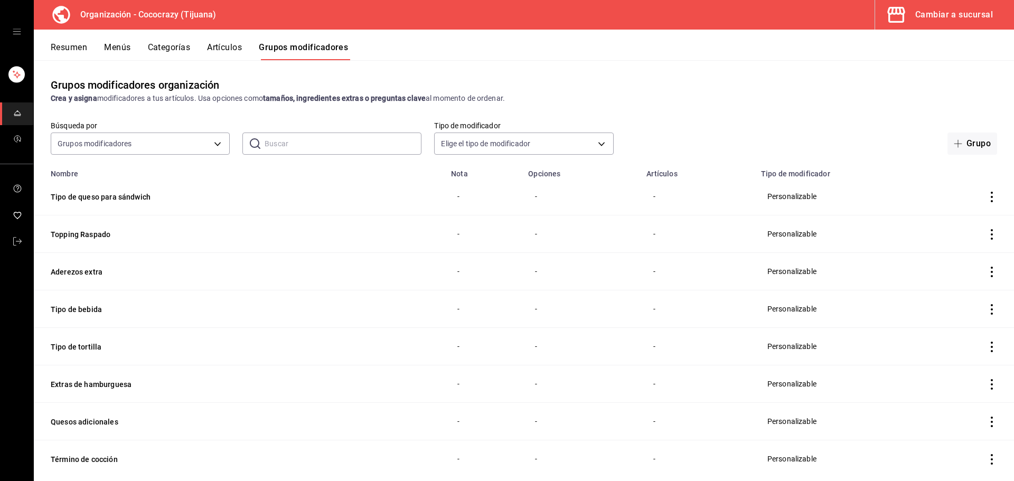
click at [986, 269] on icon "actions" at bounding box center [991, 272] width 11 height 11
click at [959, 340] on span "Eliminar" at bounding box center [951, 339] width 27 height 8
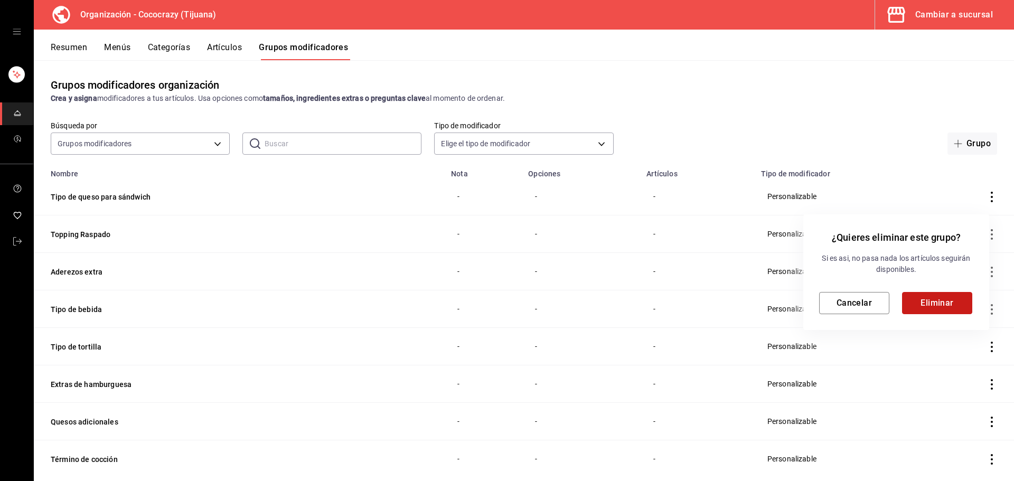
click at [955, 303] on button "Eliminar" at bounding box center [937, 303] width 70 height 22
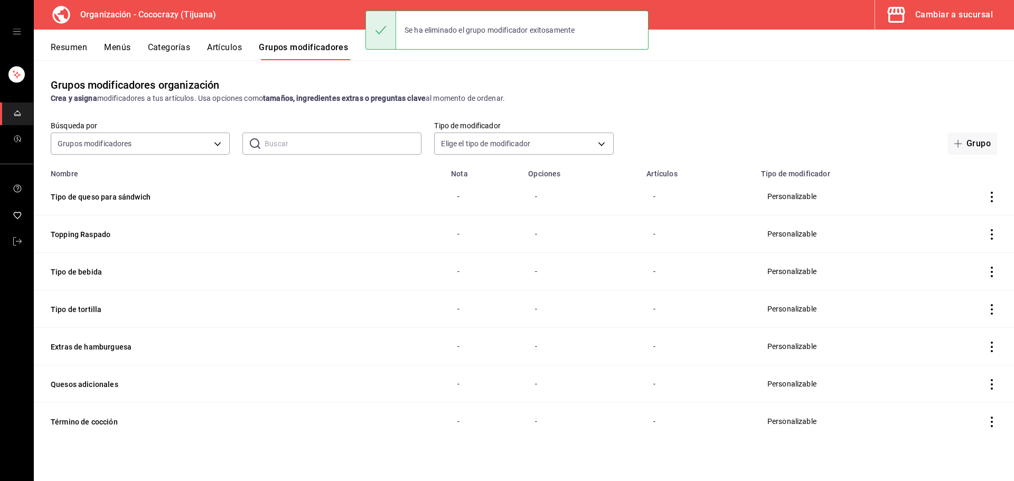
click at [993, 200] on icon "actions" at bounding box center [991, 197] width 11 height 11
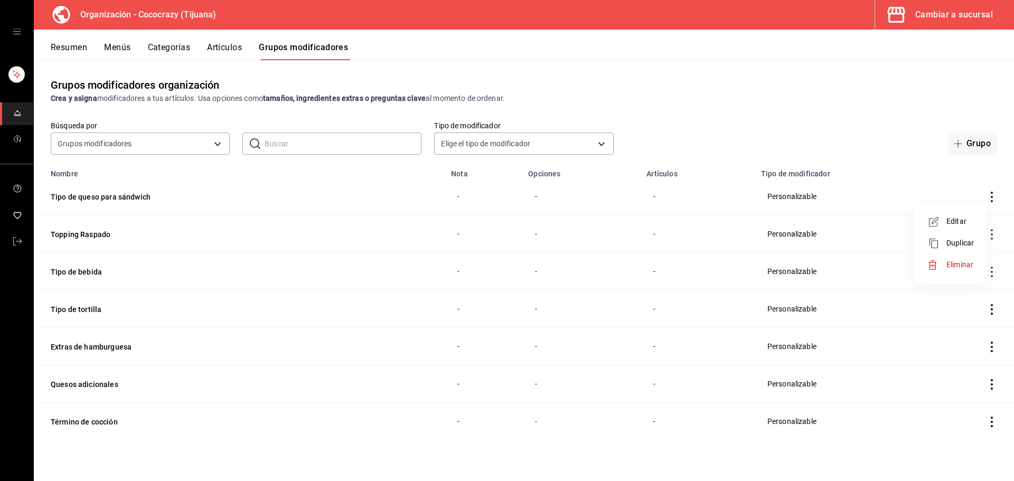
click at [947, 270] on li "Eliminar" at bounding box center [950, 265] width 63 height 22
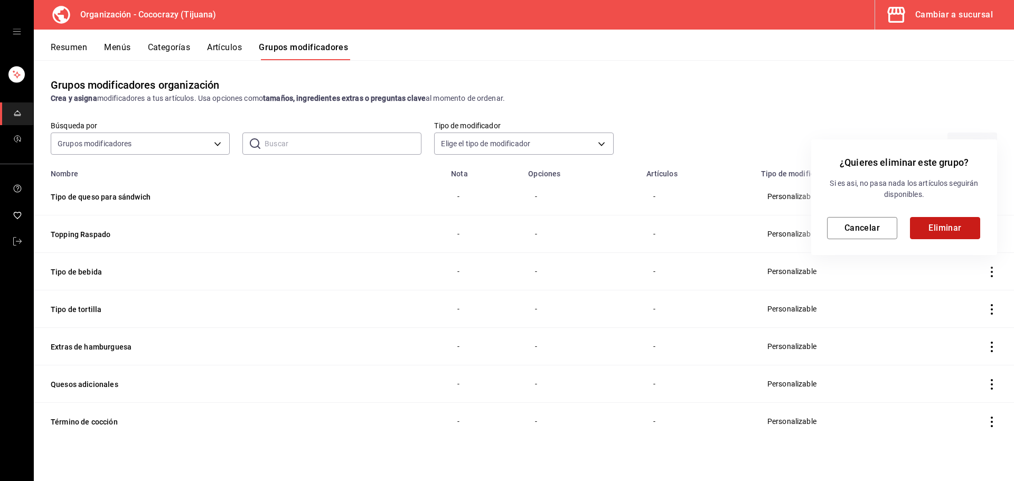
click at [953, 223] on button "Eliminar" at bounding box center [945, 228] width 70 height 22
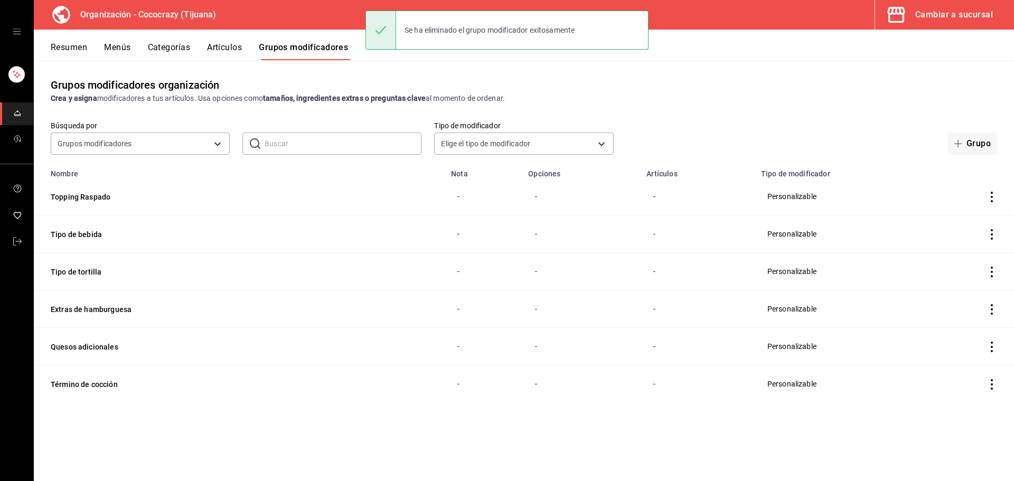
click at [988, 308] on icon "actions" at bounding box center [991, 309] width 11 height 11
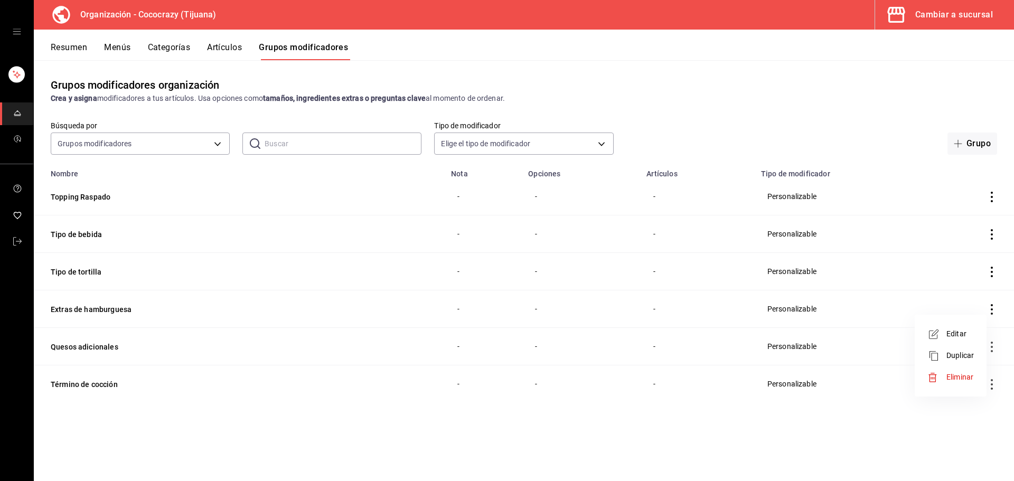
click at [954, 369] on li "Eliminar" at bounding box center [950, 378] width 63 height 22
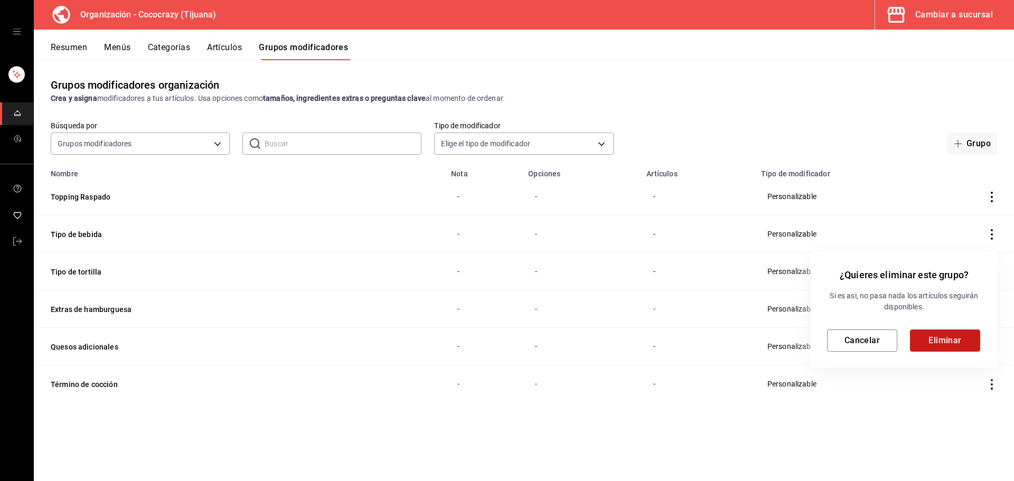
click at [962, 340] on button "Eliminar" at bounding box center [945, 341] width 70 height 22
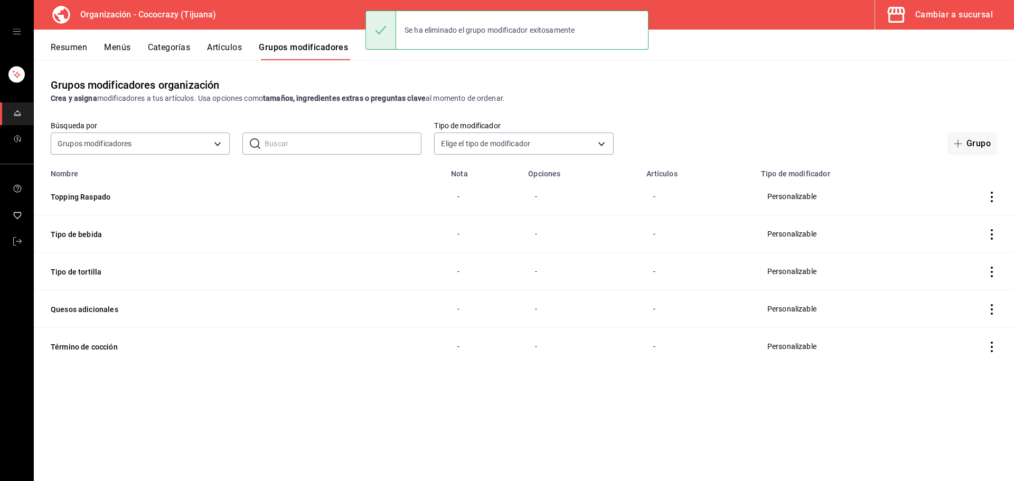
click at [986, 342] on icon "actions" at bounding box center [991, 347] width 11 height 11
click at [949, 411] on span "Eliminar" at bounding box center [959, 414] width 27 height 8
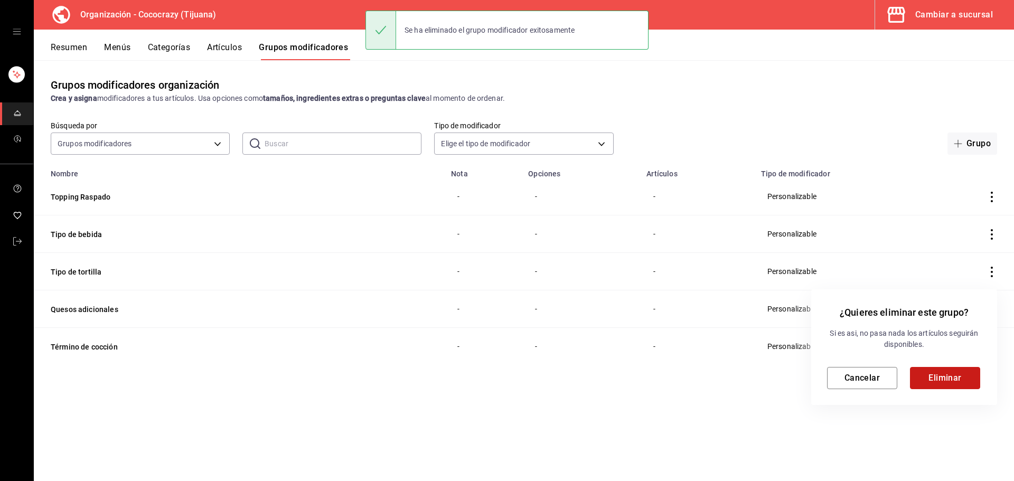
click at [951, 373] on button "Eliminar" at bounding box center [945, 378] width 70 height 22
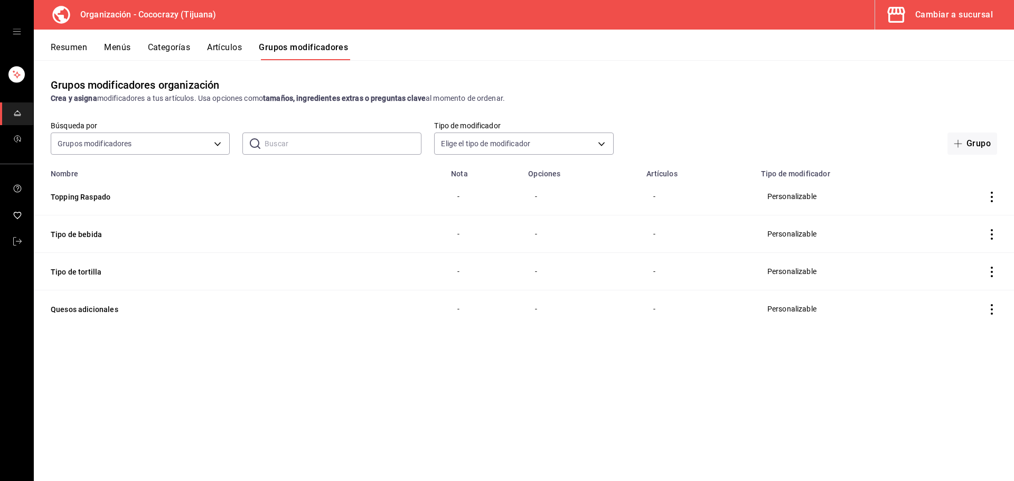
click at [993, 276] on icon "actions" at bounding box center [991, 272] width 11 height 11
click at [970, 343] on span "Eliminar" at bounding box center [959, 339] width 27 height 8
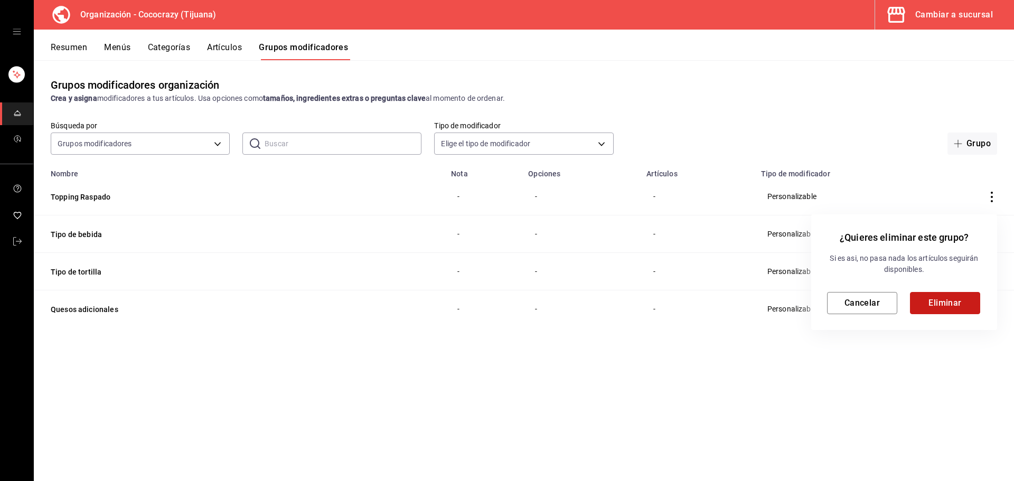
click at [959, 309] on button "Eliminar" at bounding box center [945, 303] width 70 height 22
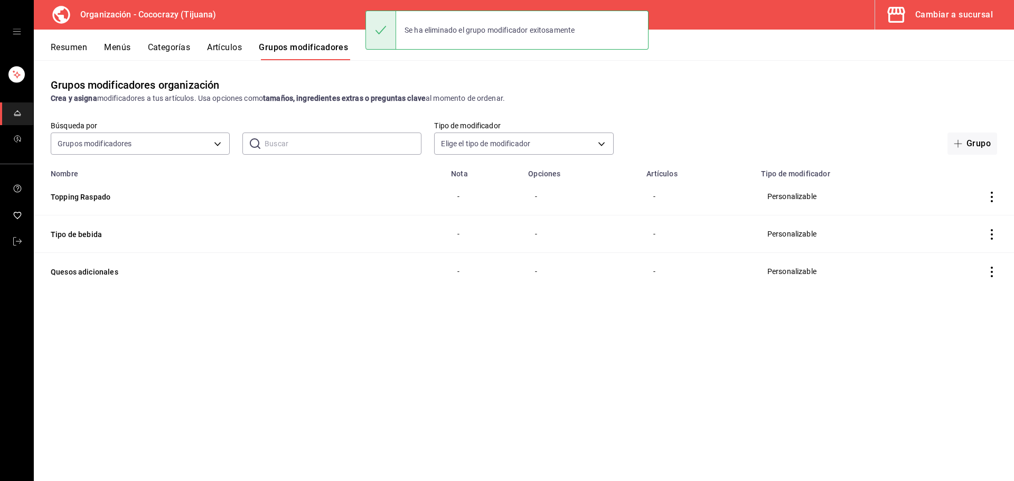
click at [992, 204] on td "simple table" at bounding box center [992, 196] width 44 height 37
click at [992, 201] on icon "actions" at bounding box center [992, 197] width 2 height 11
click at [983, 270] on div "Editar Duplicar Eliminar" at bounding box center [951, 243] width 72 height 82
click at [966, 266] on span "Eliminar" at bounding box center [959, 264] width 27 height 8
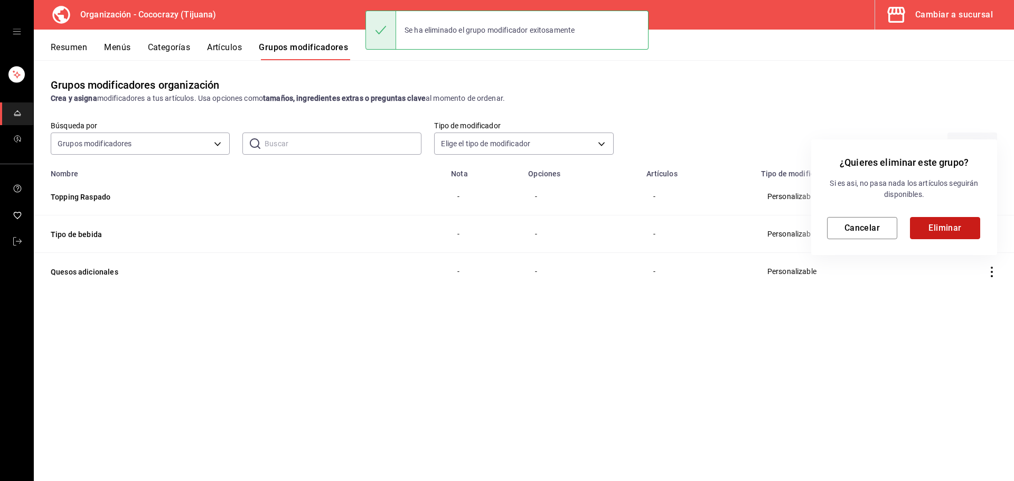
click at [959, 231] on button "Eliminar" at bounding box center [945, 228] width 70 height 22
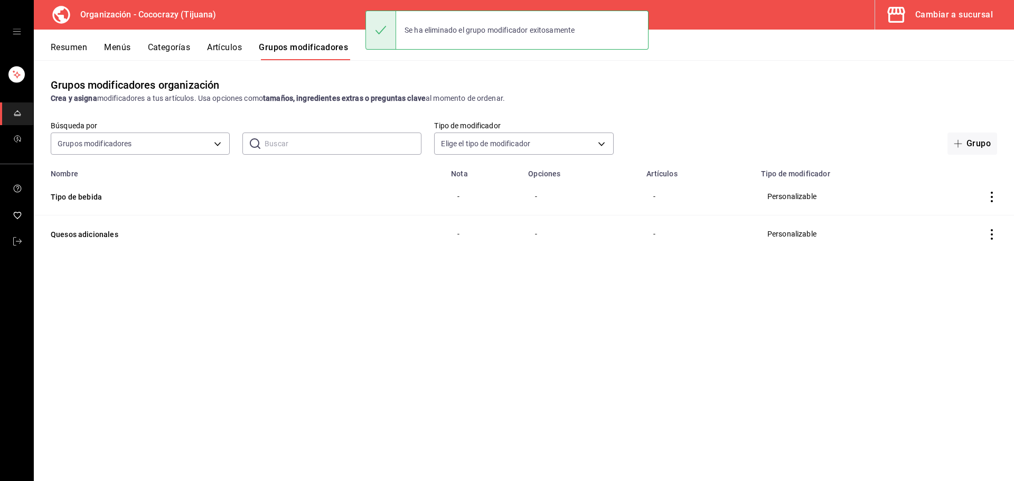
click at [992, 233] on icon "actions" at bounding box center [991, 234] width 11 height 11
click at [960, 301] on span "Eliminar" at bounding box center [959, 302] width 27 height 8
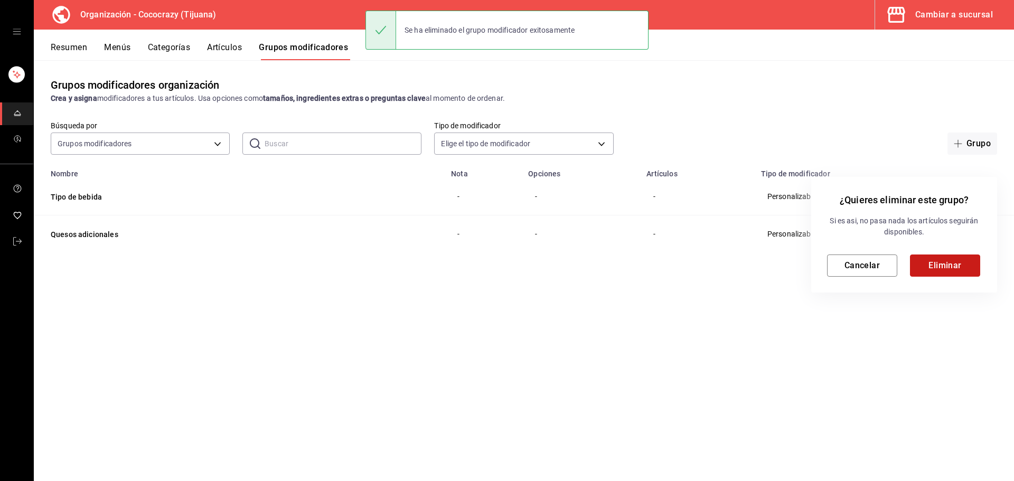
click at [941, 270] on button "Eliminar" at bounding box center [945, 266] width 70 height 22
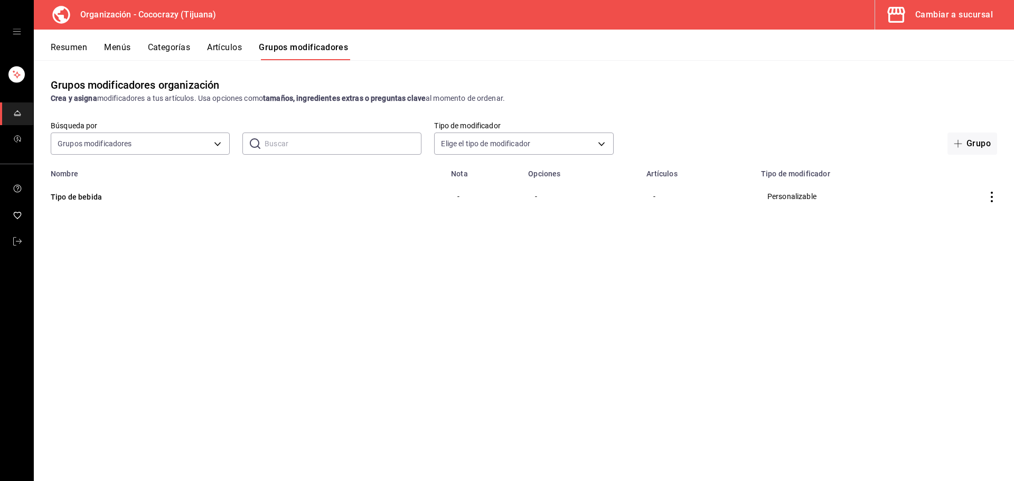
click at [992, 202] on icon "actions" at bounding box center [991, 197] width 11 height 11
click at [966, 264] on span "Eliminar" at bounding box center [959, 264] width 27 height 8
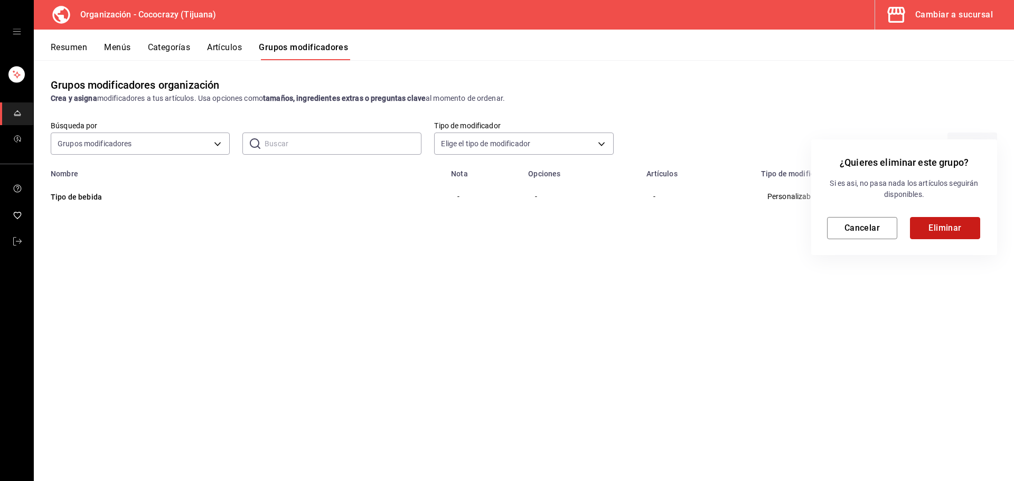
click at [944, 233] on button "Eliminar" at bounding box center [945, 228] width 70 height 22
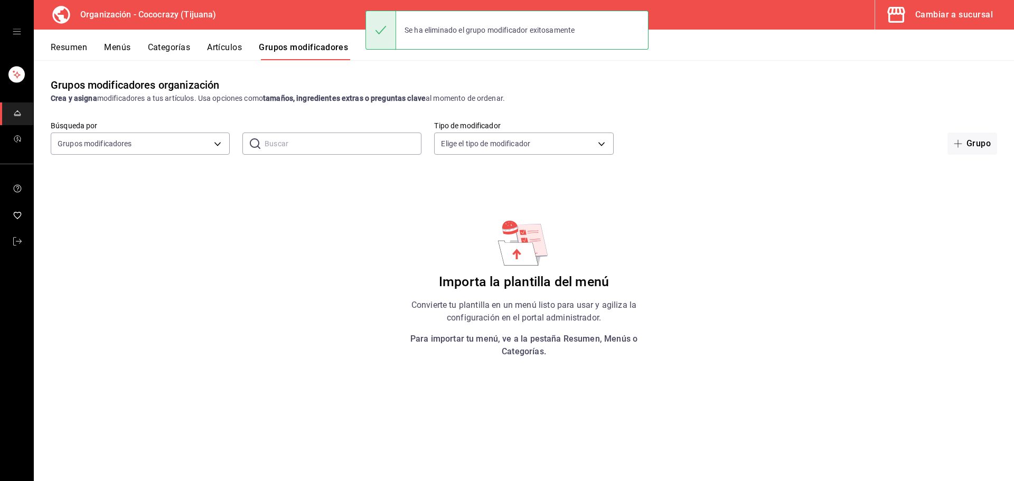
click at [238, 44] on button "Artículos" at bounding box center [224, 51] width 35 height 18
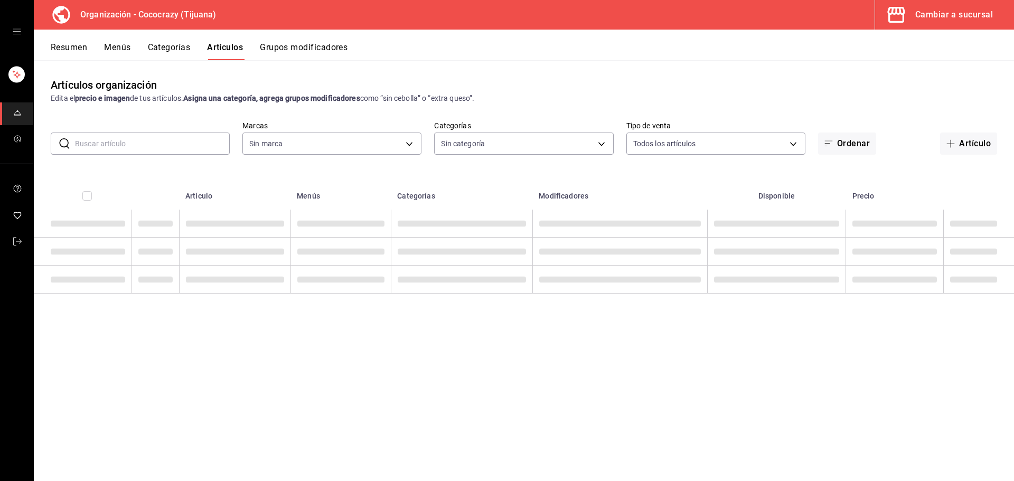
type input "792de1e6-c094-4828-a9be-74aa63e1e752"
type input "a6d63896-67c9-4279-93d1-389a374a451b,01705319-7bdd-47eb-90f8-2eb0ceb9ef2f,f2d73…"
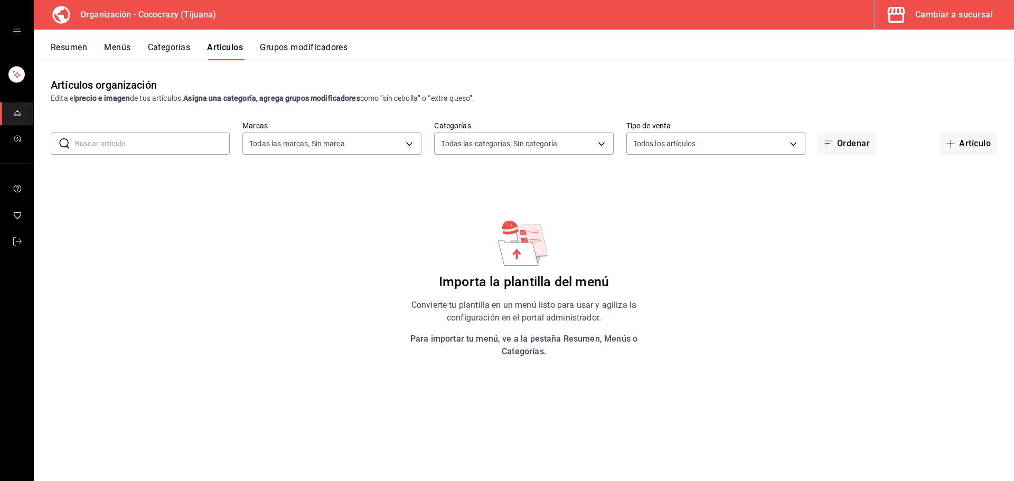
click at [164, 45] on button "Categorías" at bounding box center [169, 51] width 43 height 18
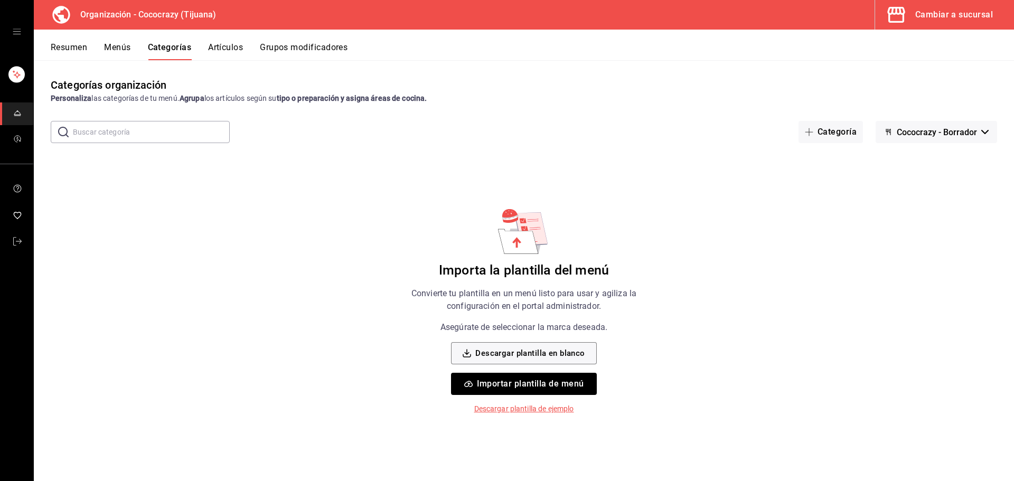
click at [133, 44] on div "Resumen Menús Categorías Artículos Grupos modificadores" at bounding box center [532, 51] width 963 height 18
click at [117, 44] on button "Menús" at bounding box center [117, 51] width 26 height 18
click at [73, 44] on button "Resumen" at bounding box center [69, 51] width 36 height 18
click at [500, 384] on button "Importar plantilla de menú" at bounding box center [523, 384] width 145 height 22
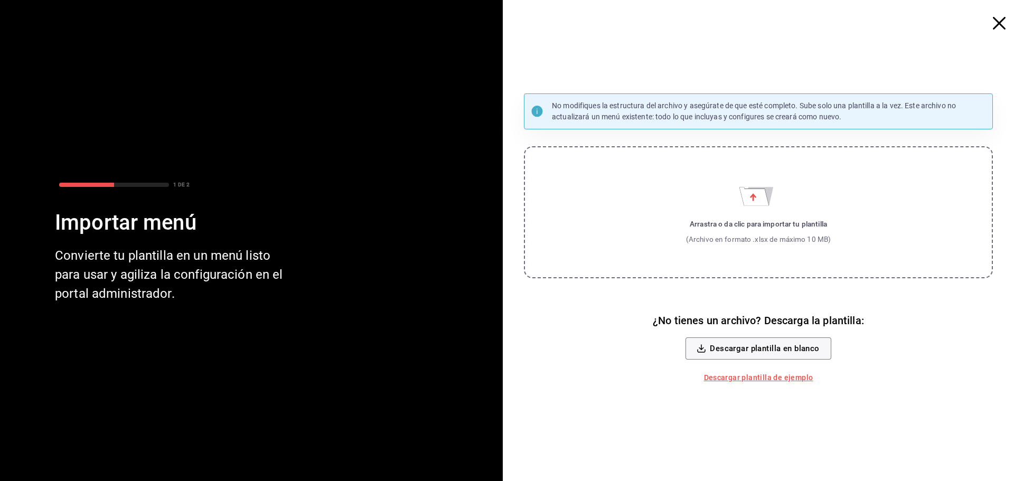
click at [730, 225] on div "Arrastra o da clic para importar tu plantilla" at bounding box center [758, 224] width 145 height 11
click at [0, 0] on input "Arrastra o da clic para importar tu plantilla (Archivo en formato .xlsx de máxi…" at bounding box center [0, 0] width 0 height 0
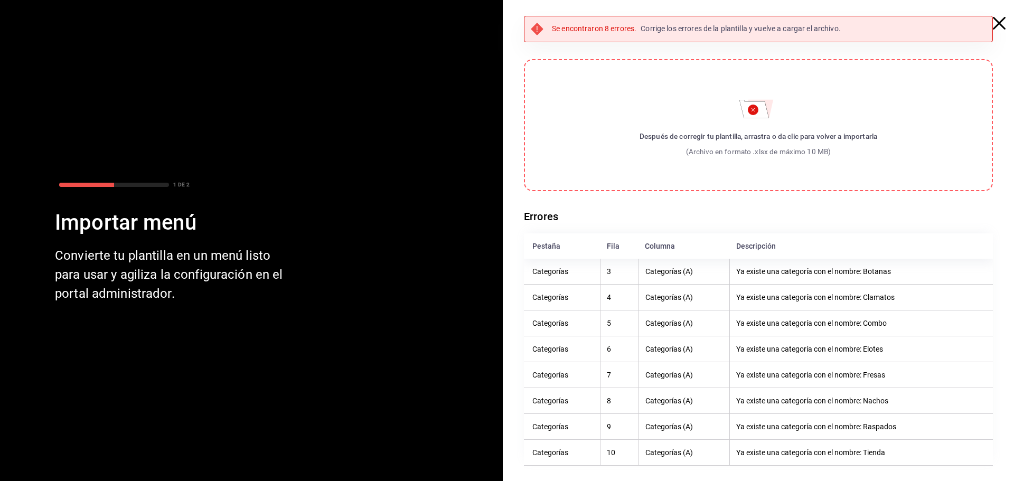
click at [739, 109] on icon "Importar menú" at bounding box center [758, 105] width 38 height 25
click at [0, 0] on input "Después de corregir tu plantilla, arrastra o da clic para volver a importarla (…" at bounding box center [0, 0] width 0 height 0
click at [999, 28] on icon "button" at bounding box center [999, 23] width 13 height 13
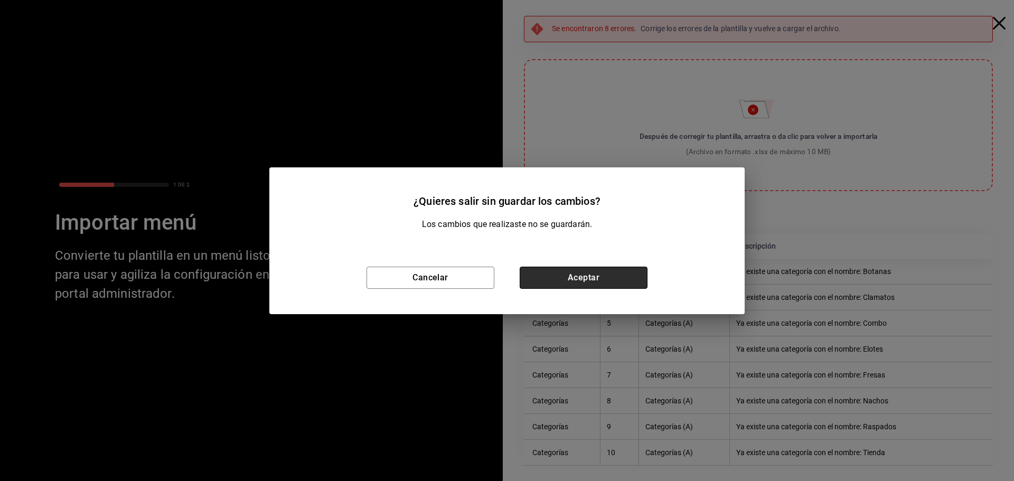
click at [585, 280] on button "Aceptar" at bounding box center [584, 278] width 128 height 22
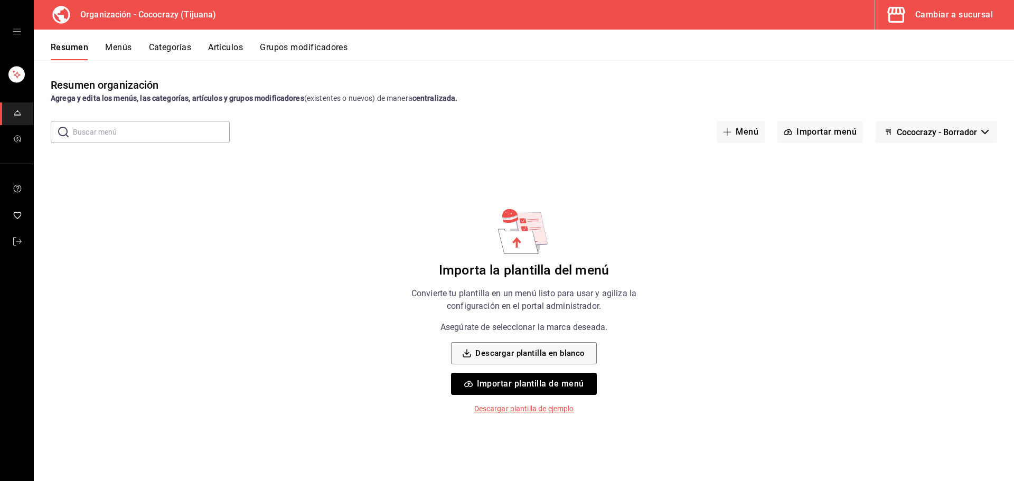
click at [254, 50] on div "Resumen Menús Categorías Artículos Grupos modificadores" at bounding box center [532, 51] width 963 height 18
click at [228, 49] on button "Artículos" at bounding box center [225, 51] width 35 height 18
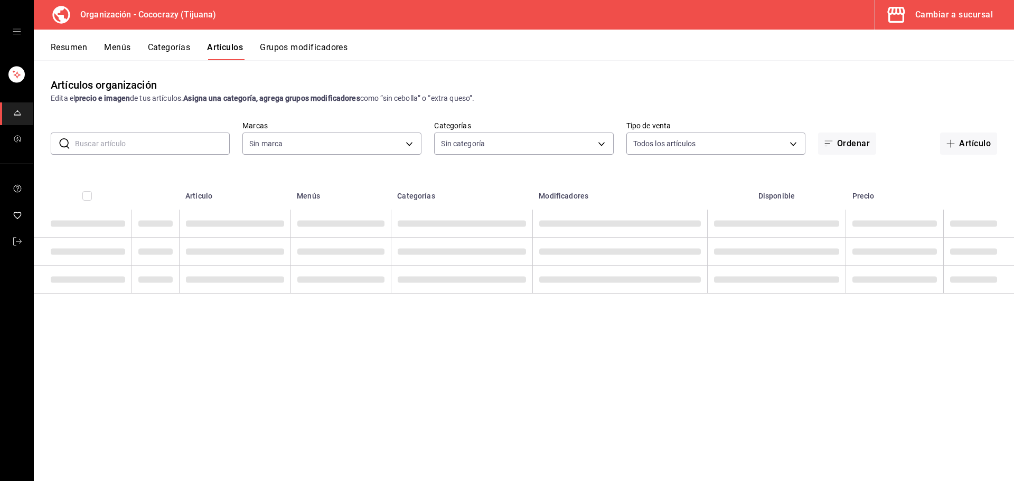
click at [302, 43] on button "Grupos modificadores" at bounding box center [304, 51] width 88 height 18
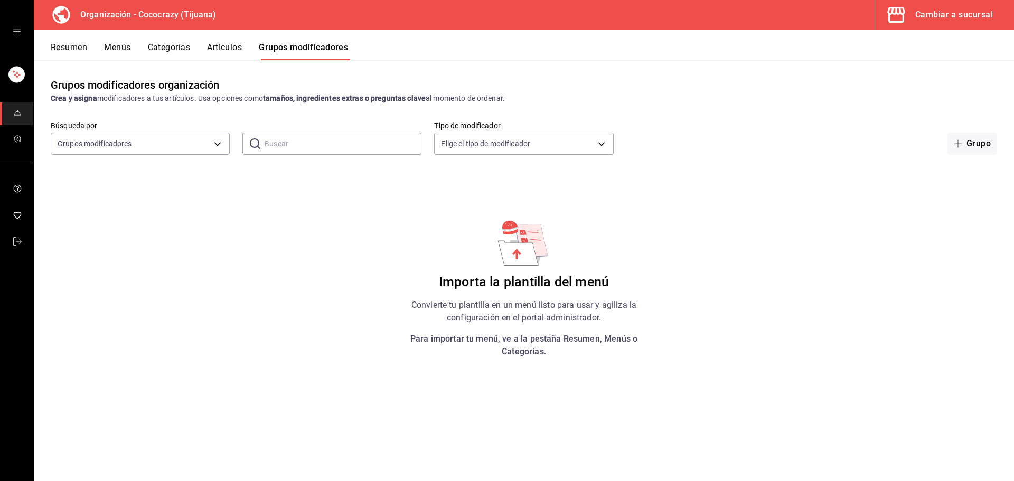
click at [175, 45] on button "Categorías" at bounding box center [169, 51] width 43 height 18
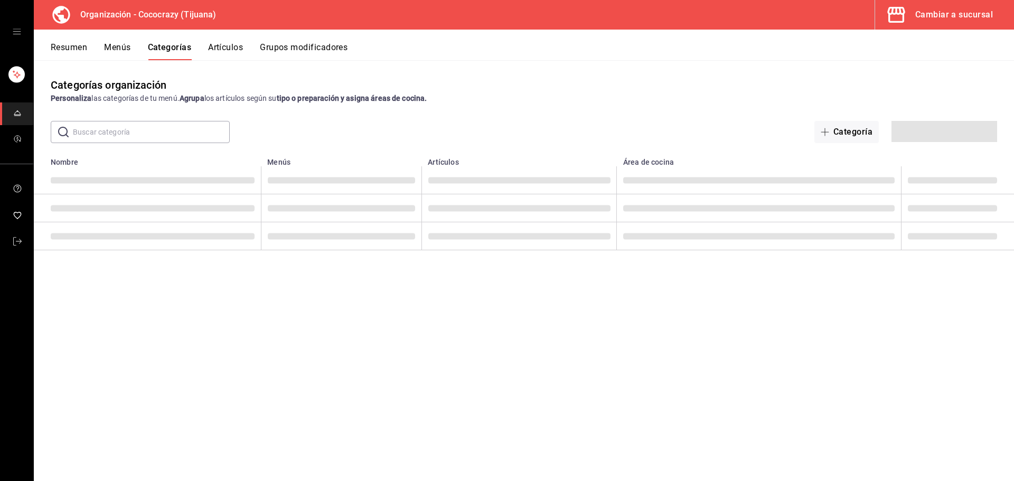
drag, startPoint x: 130, startPoint y: 41, endPoint x: 129, endPoint y: 50, distance: 8.5
click at [130, 42] on div "Resumen Menús Categorías Artículos Grupos modificadores" at bounding box center [524, 45] width 980 height 31
